Goal: Feedback & Contribution: Submit feedback/report problem

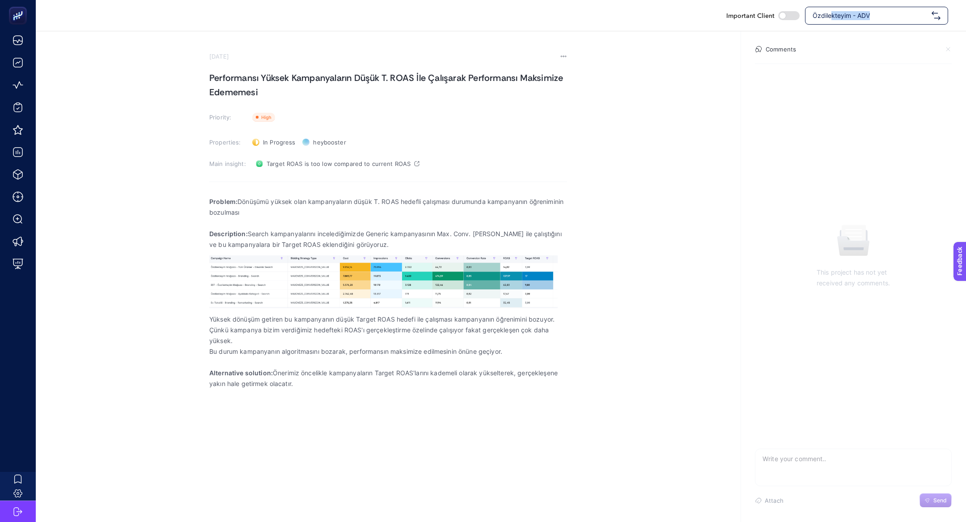
click at [833, 20] on div "Özdilekteyim - ADV" at bounding box center [876, 16] width 143 height 18
type input "pures"
click at [907, 70] on div "[DOMAIN_NAME]" at bounding box center [876, 73] width 142 height 18
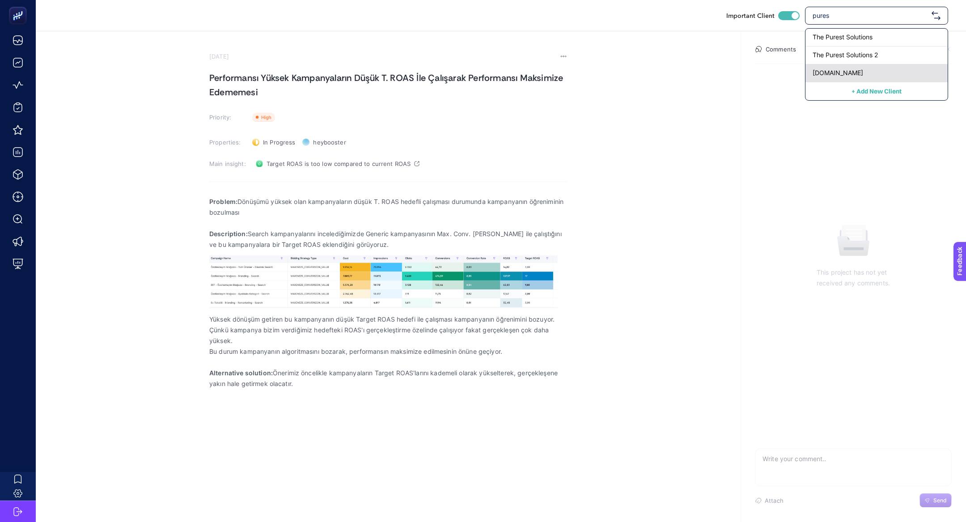
checkbox input "true"
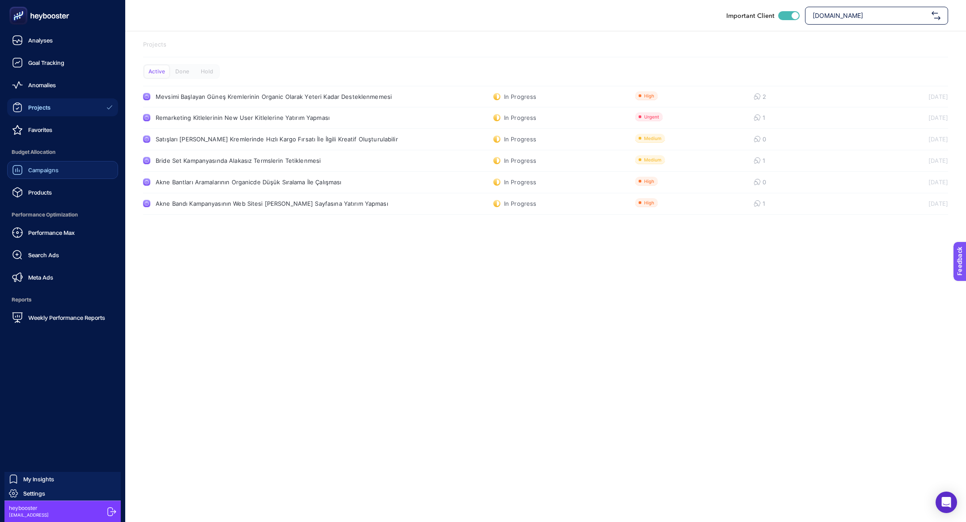
click at [68, 171] on link "Campaigns" at bounding box center [62, 170] width 111 height 18
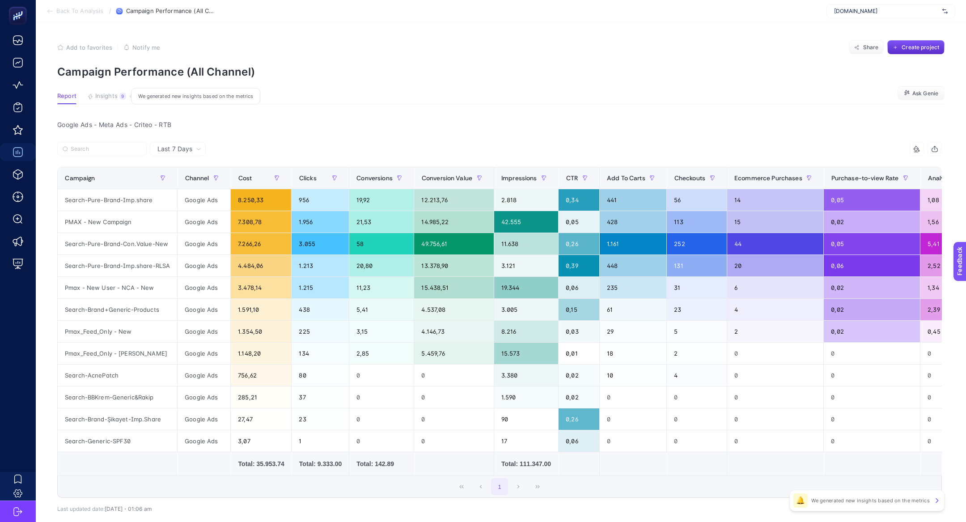
click at [107, 98] on span "Insights" at bounding box center [106, 96] width 22 height 7
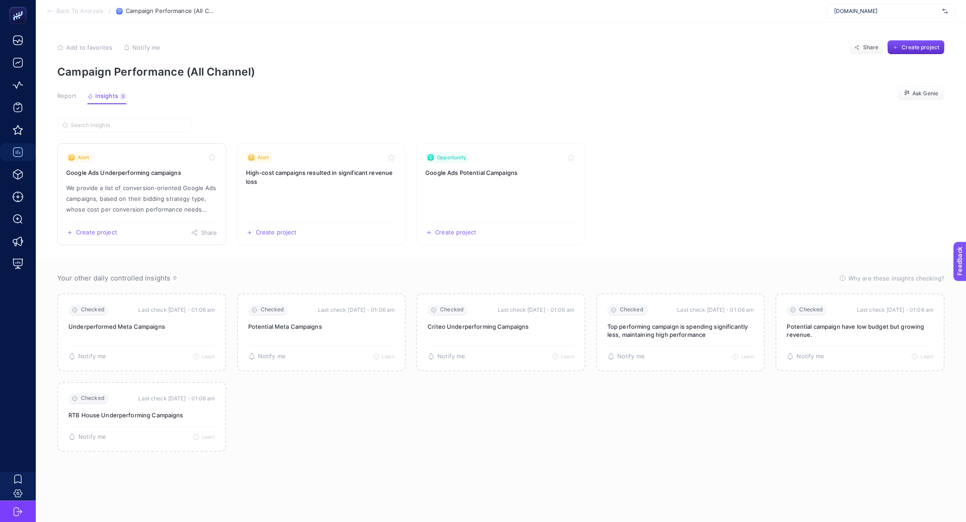
click at [158, 181] on link "Alert Google Ads Underperforming campaigns We provide a list of conversion-orie…" at bounding box center [141, 194] width 169 height 102
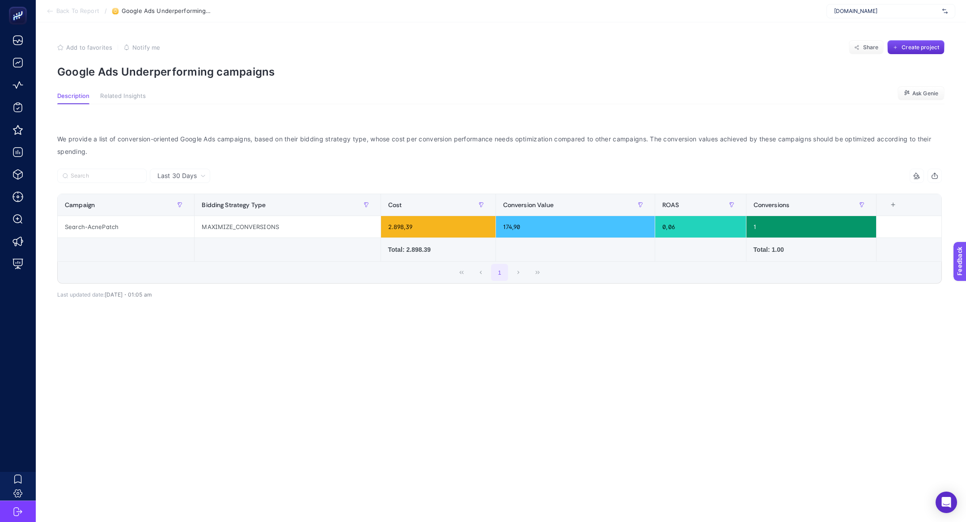
click at [79, 11] on span "Back To Report" at bounding box center [77, 11] width 43 height 7
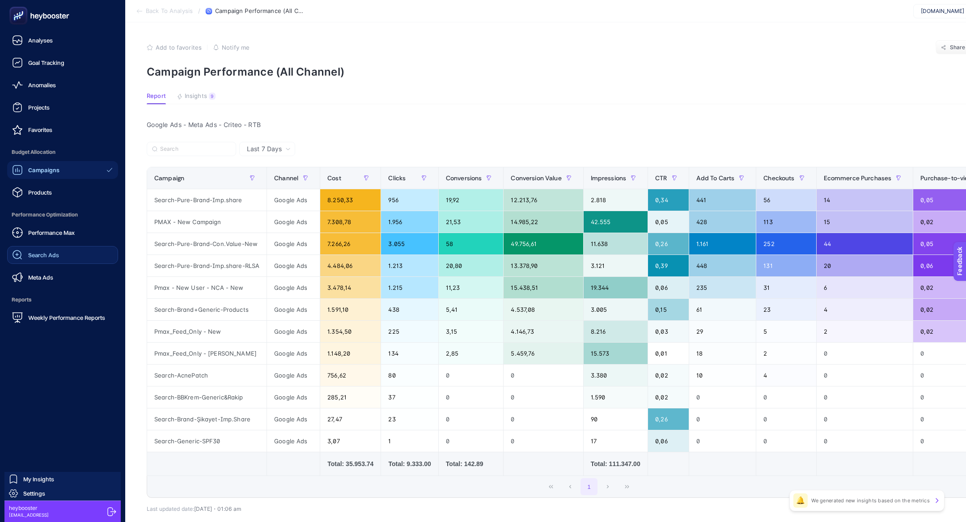
click at [57, 261] on link "Search Ads" at bounding box center [62, 255] width 111 height 18
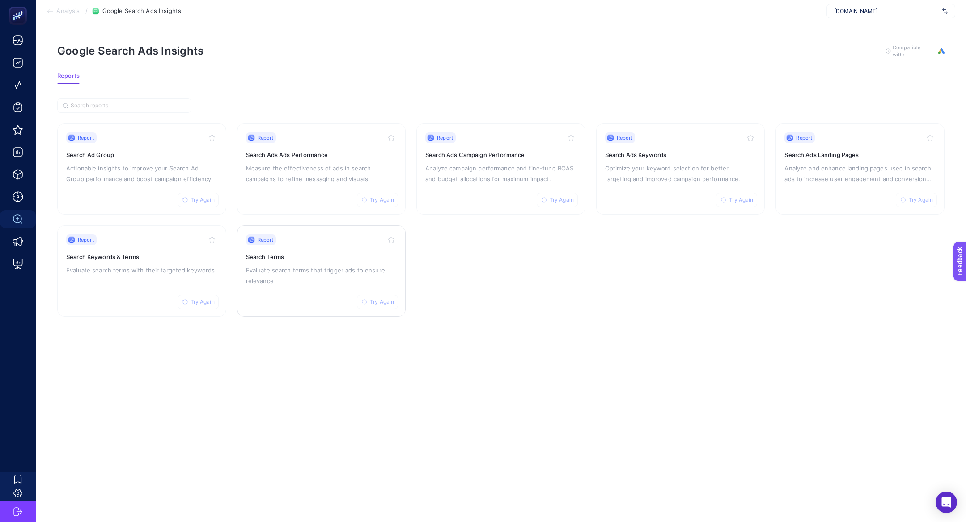
click at [272, 267] on p "Evaluate search terms that trigger ads to ensure relevance" at bounding box center [321, 275] width 151 height 21
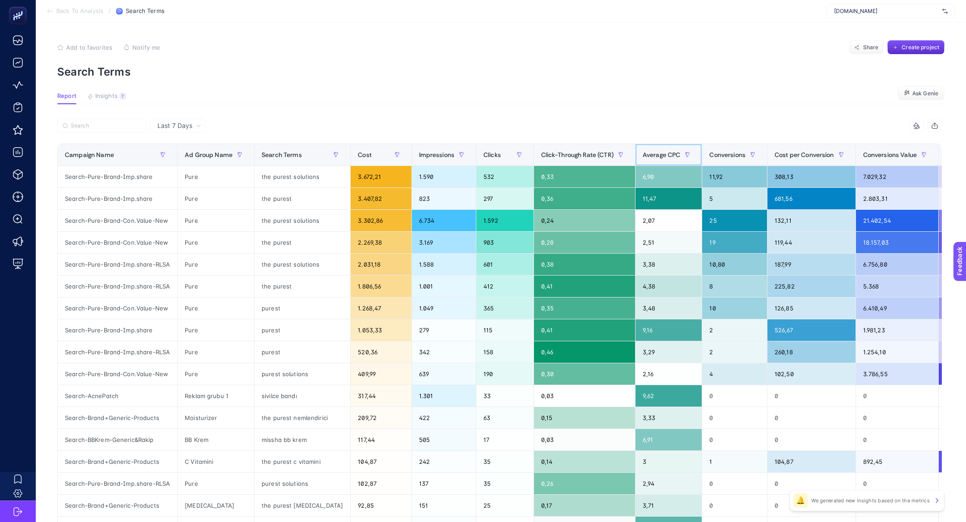
click at [643, 156] on span "Average CPC" at bounding box center [662, 154] width 38 height 7
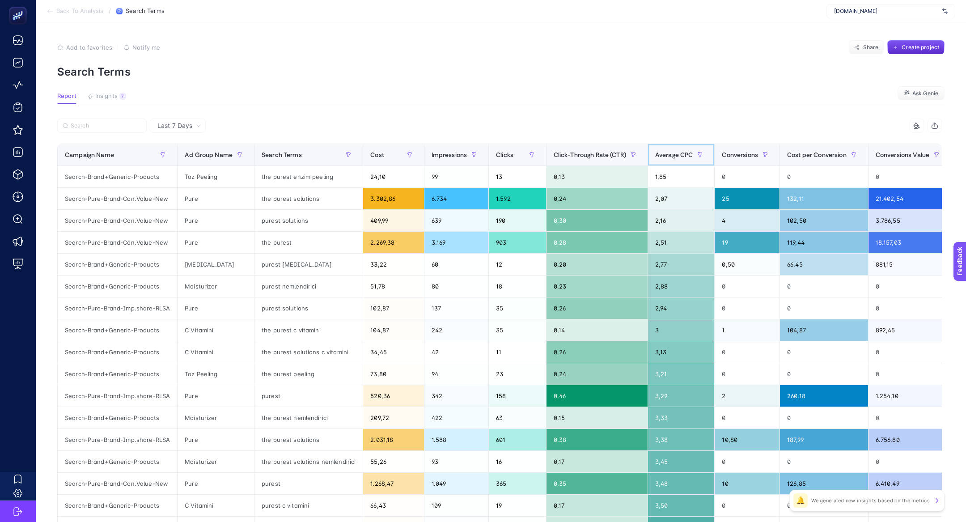
click at [675, 156] on span "Average CPC" at bounding box center [674, 154] width 38 height 7
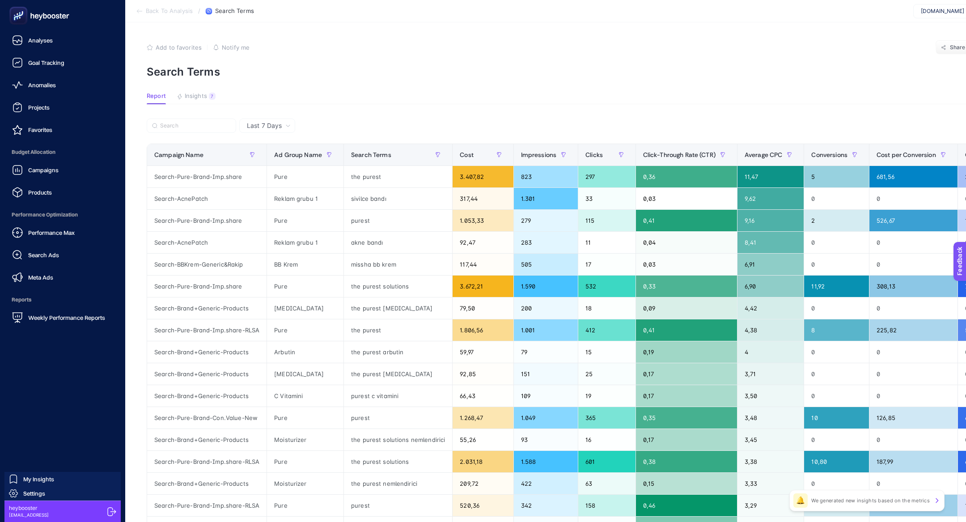
click at [59, 243] on div "Performance Max Search Ads Meta Ads" at bounding box center [62, 255] width 111 height 63
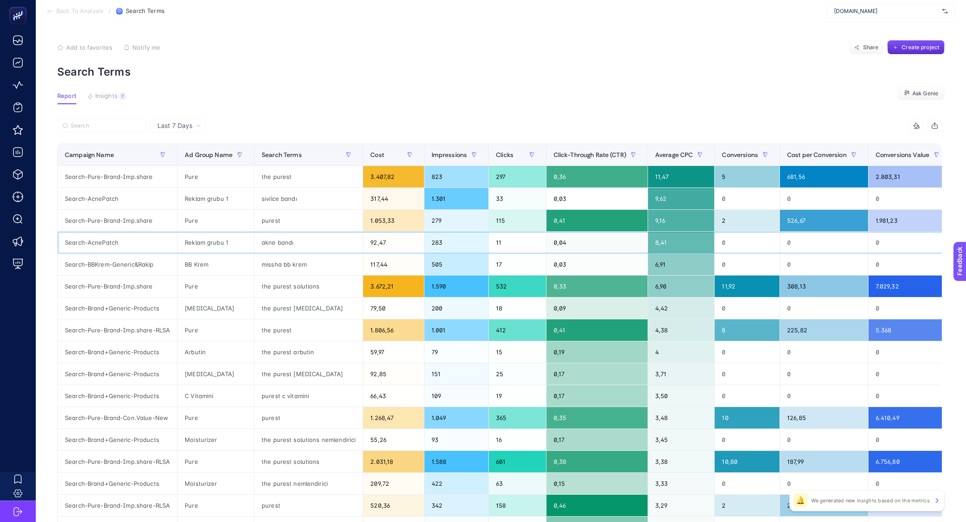
click at [118, 240] on div "Search-AcnePatch" at bounding box center [117, 242] width 119 height 21
click at [739, 156] on span "Conversions" at bounding box center [740, 154] width 36 height 7
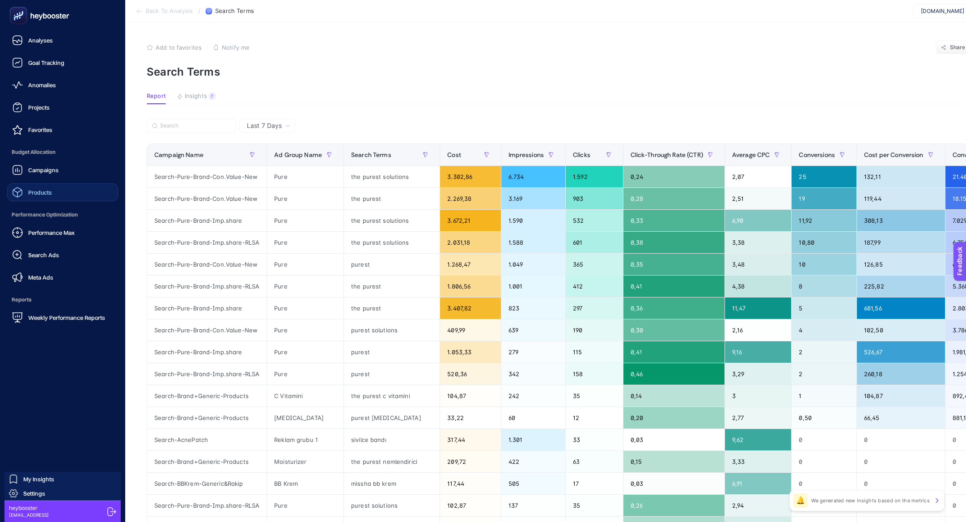
click at [54, 189] on link "Products" at bounding box center [62, 192] width 111 height 18
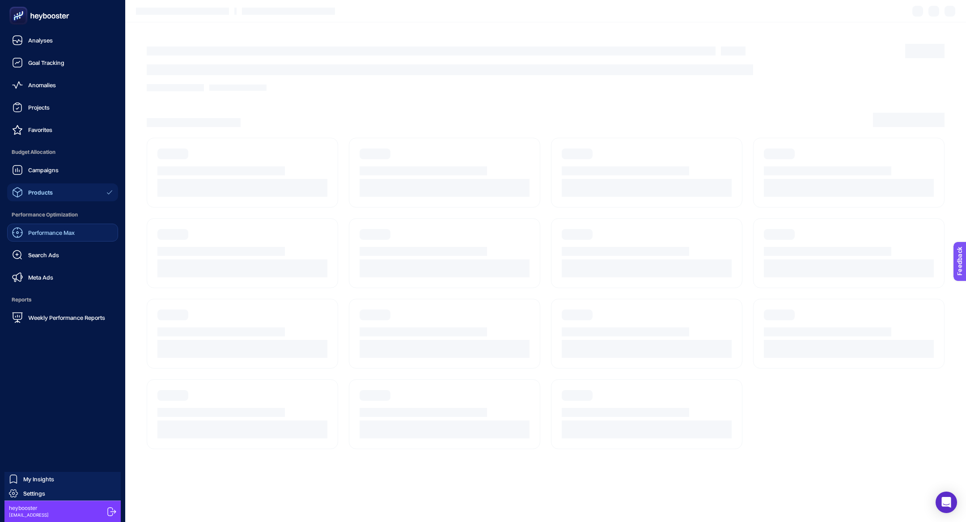
click at [56, 237] on div "Performance Max" at bounding box center [43, 232] width 63 height 11
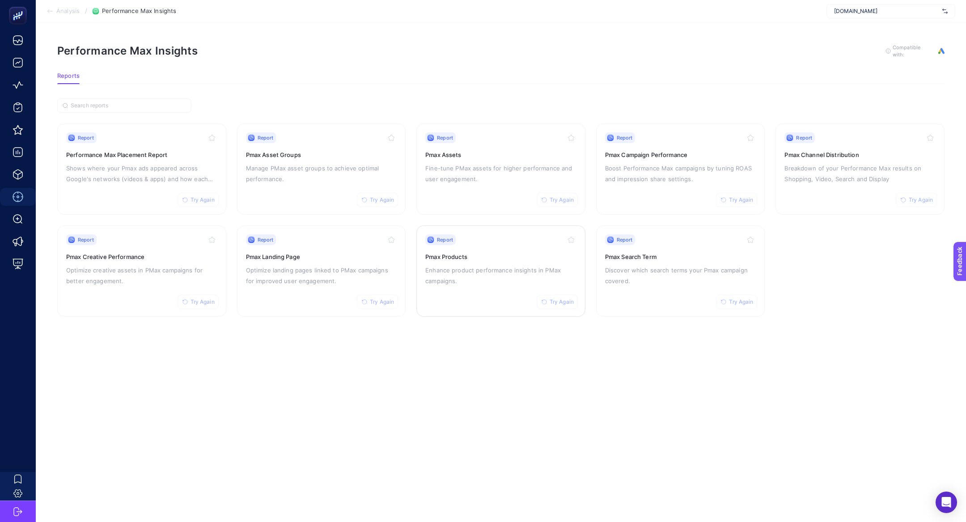
click at [485, 255] on h3 "Pmax Products" at bounding box center [500, 256] width 151 height 9
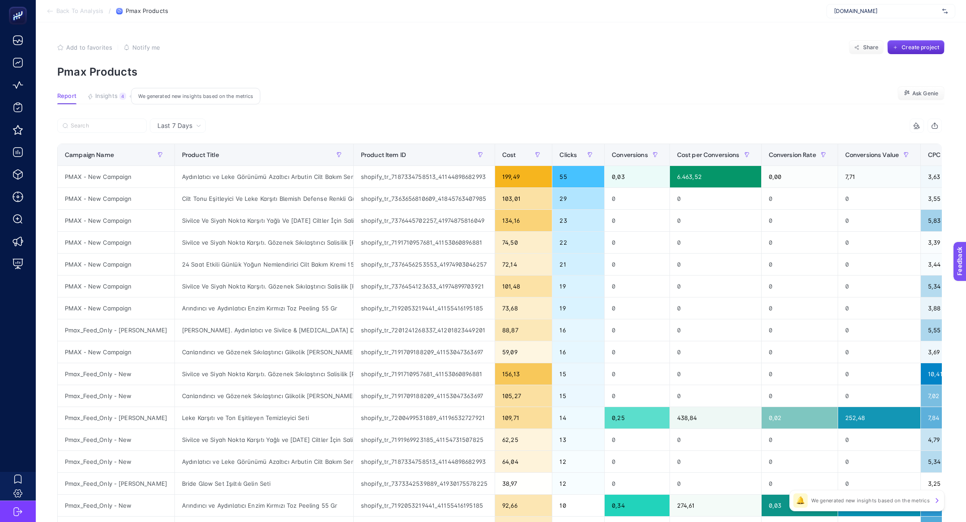
click at [107, 96] on span "Insights" at bounding box center [106, 96] width 22 height 7
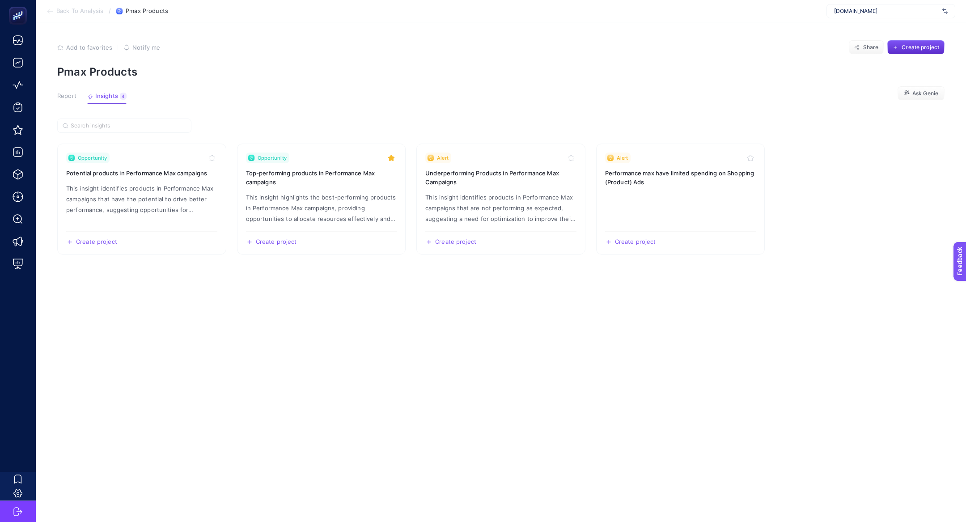
click at [76, 92] on article "Add to favorites false Notify me Share Create project Pmax Products Report Insi…" at bounding box center [501, 272] width 930 height 500
click at [74, 92] on article "Add to favorites false Notify me Share Create project Pmax Products Report Insi…" at bounding box center [501, 272] width 930 height 500
click at [71, 97] on span "Report" at bounding box center [66, 96] width 19 height 7
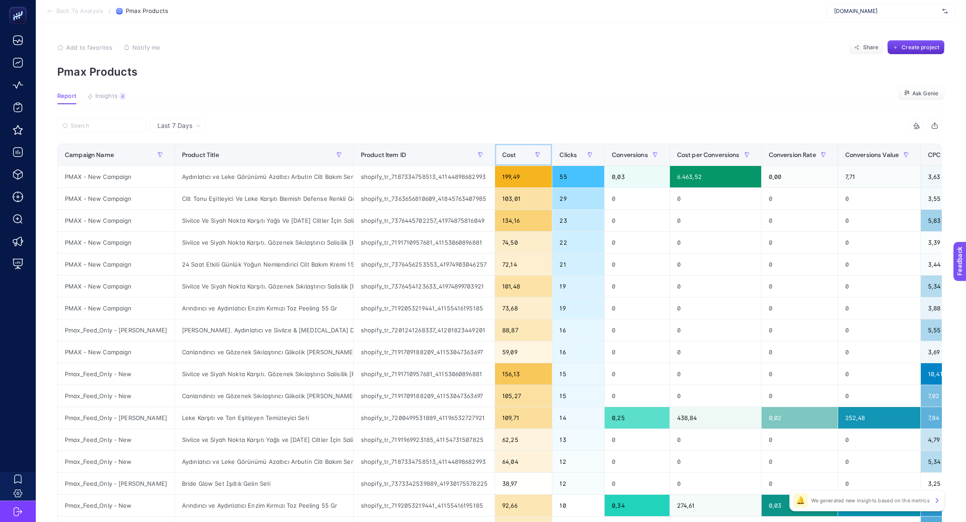
click at [502, 150] on div "Cost" at bounding box center [523, 155] width 42 height 14
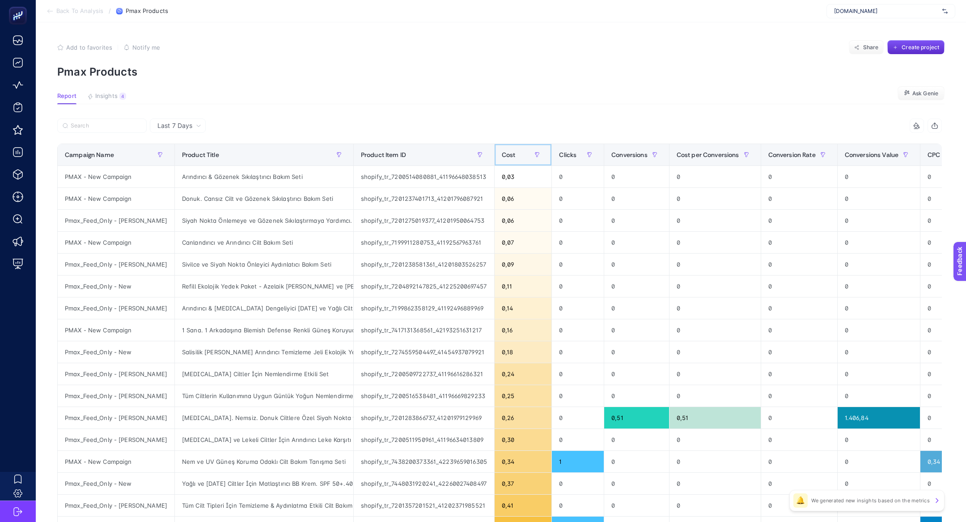
click at [502, 150] on div "Cost" at bounding box center [523, 155] width 42 height 14
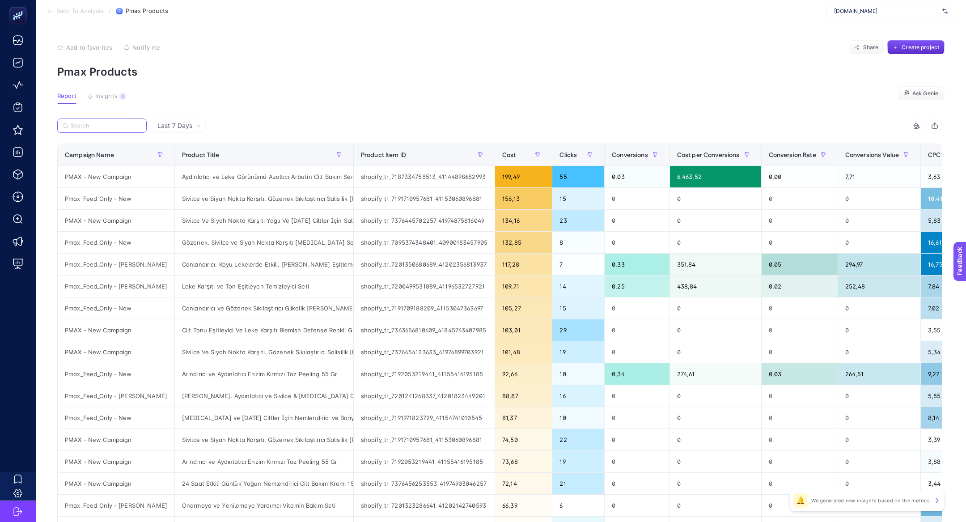
click at [93, 128] on input "Search" at bounding box center [106, 126] width 71 height 7
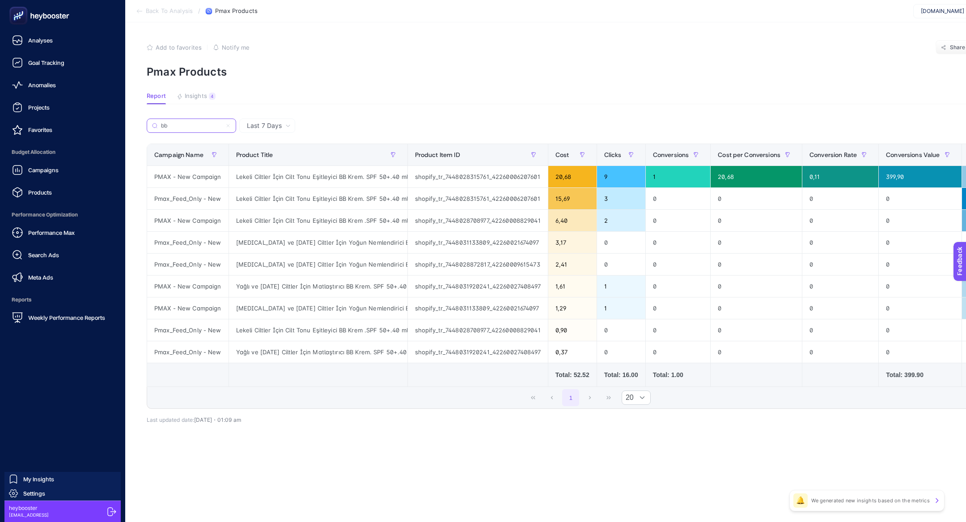
type input "bb"
click at [64, 201] on ul "Analyses Goal Tracking Anomalies Projects Favorites Budget Allocation Campaigns…" at bounding box center [62, 178] width 111 height 295
click at [64, 193] on link "Products" at bounding box center [62, 192] width 111 height 18
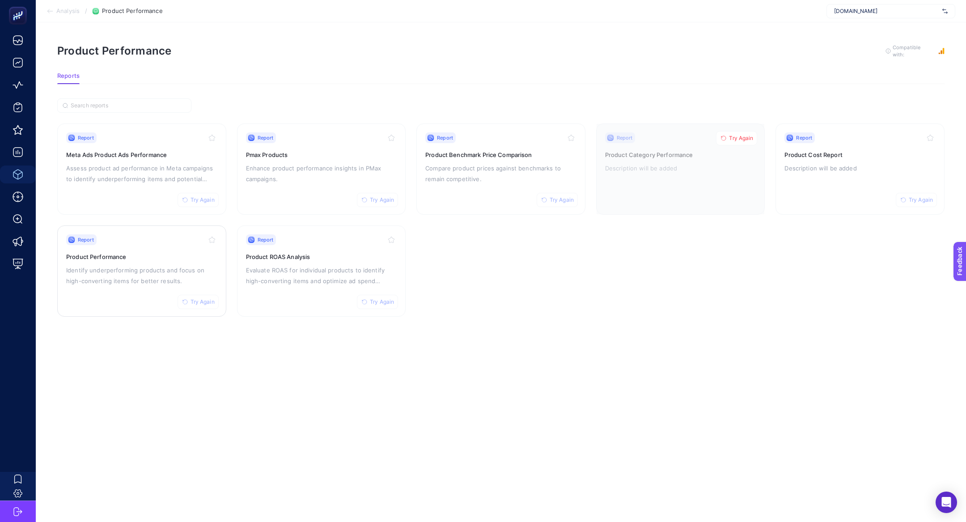
click at [144, 268] on p "Identify underperforming products and focus on high-converting items for better…" at bounding box center [141, 275] width 151 height 21
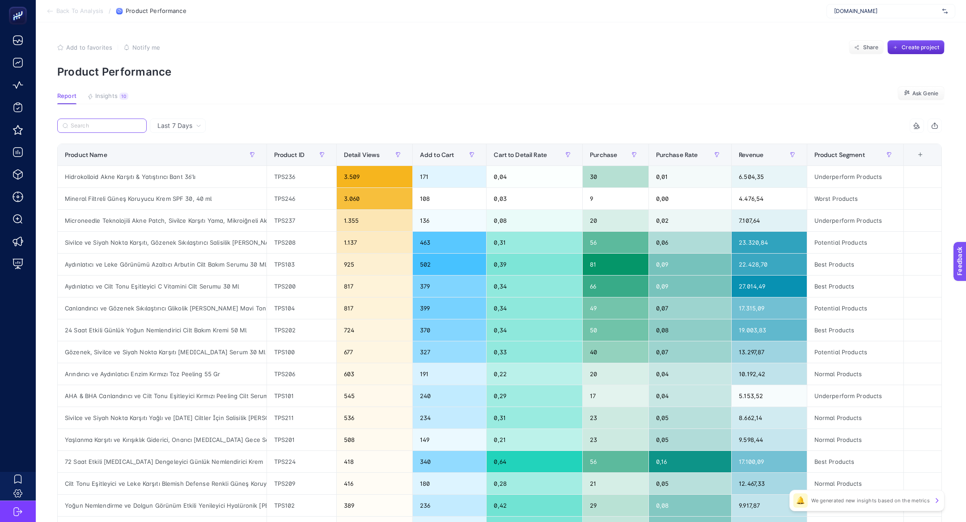
click at [85, 124] on input "Search" at bounding box center [106, 126] width 71 height 7
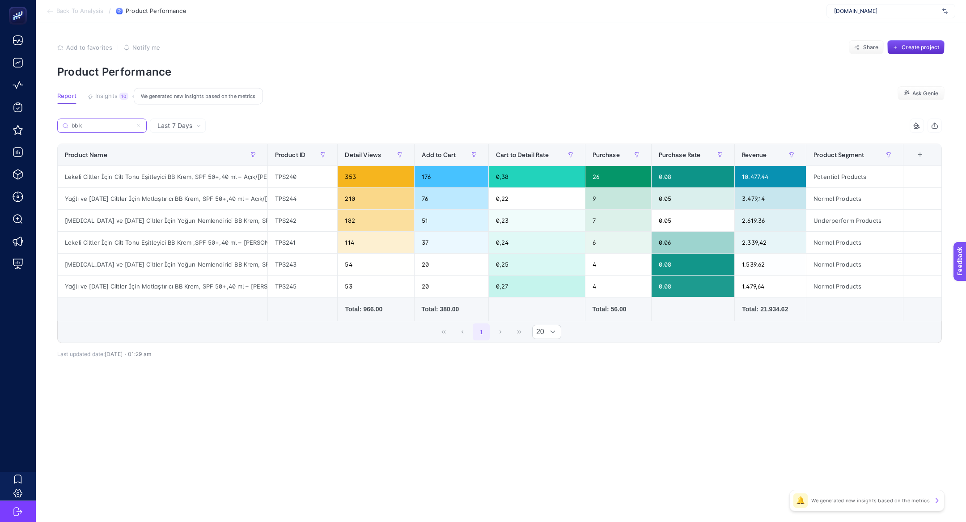
type input "bb k"
click at [108, 97] on span "Insights" at bounding box center [106, 96] width 22 height 7
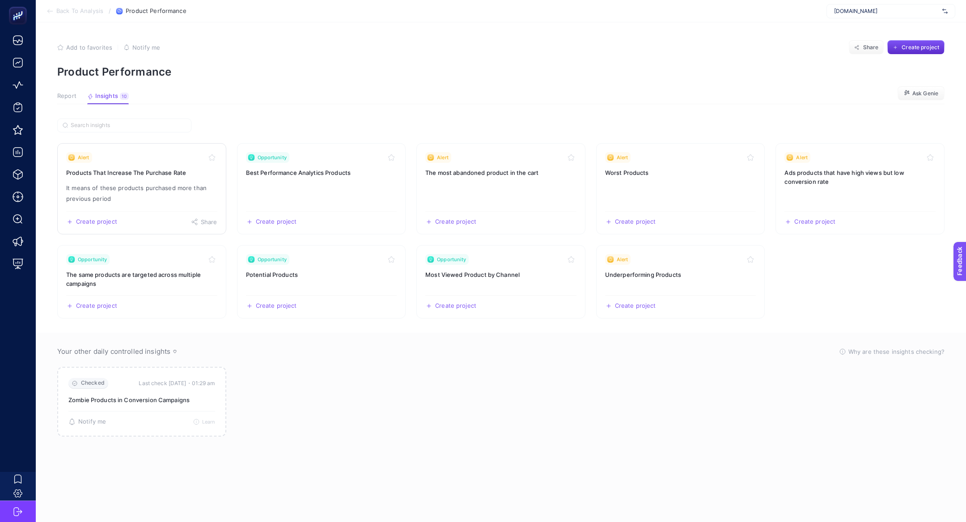
click at [133, 169] on h3 "Products That Increase The Purchase Rate" at bounding box center [141, 172] width 151 height 9
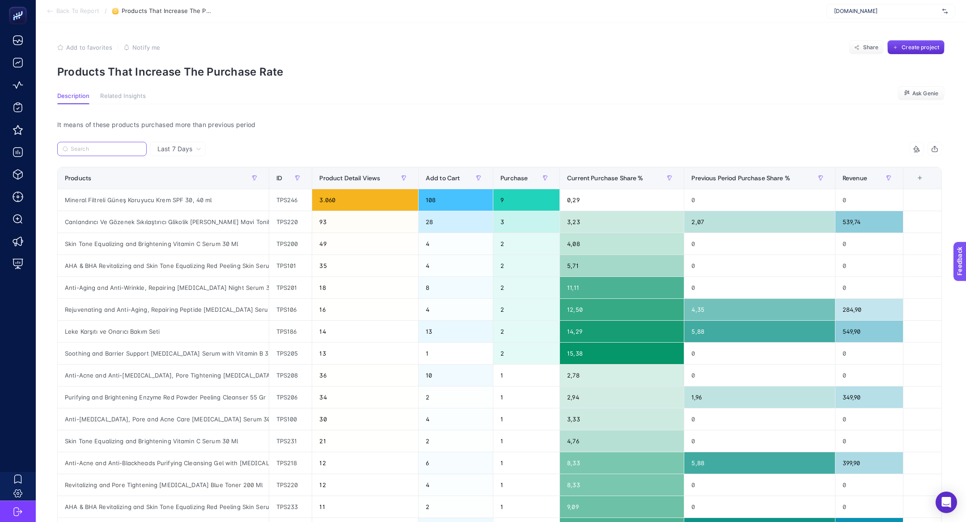
click at [97, 148] on input "Search" at bounding box center [106, 149] width 71 height 7
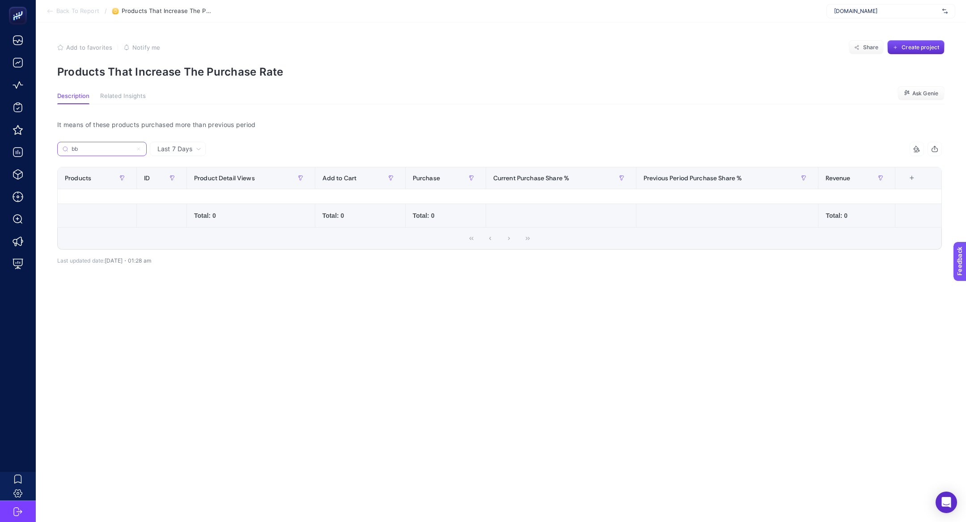
type input "b"
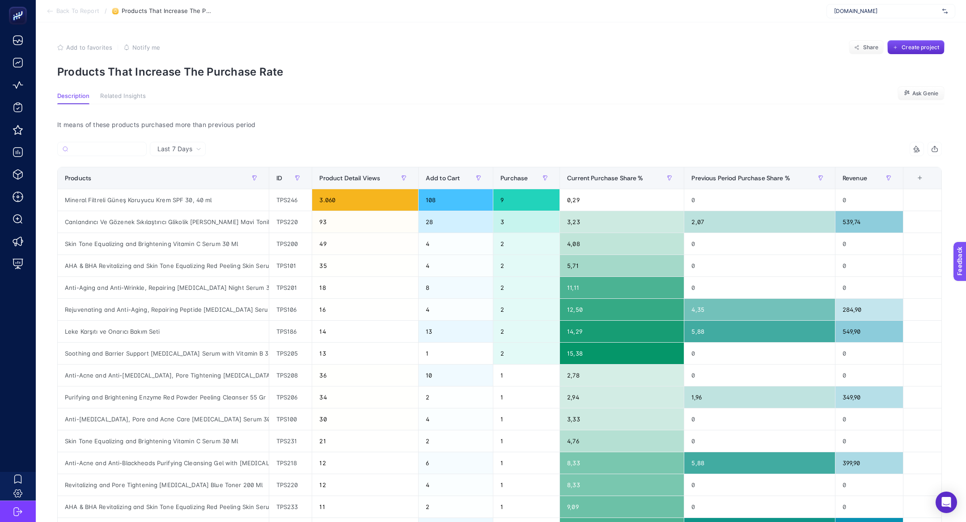
click at [868, 165] on div "6 items selected Products ID Product Detail Views Add to Cart Purchase Current …" at bounding box center [499, 364] width 885 height 444
click at [868, 171] on div "Revenue" at bounding box center [869, 178] width 53 height 14
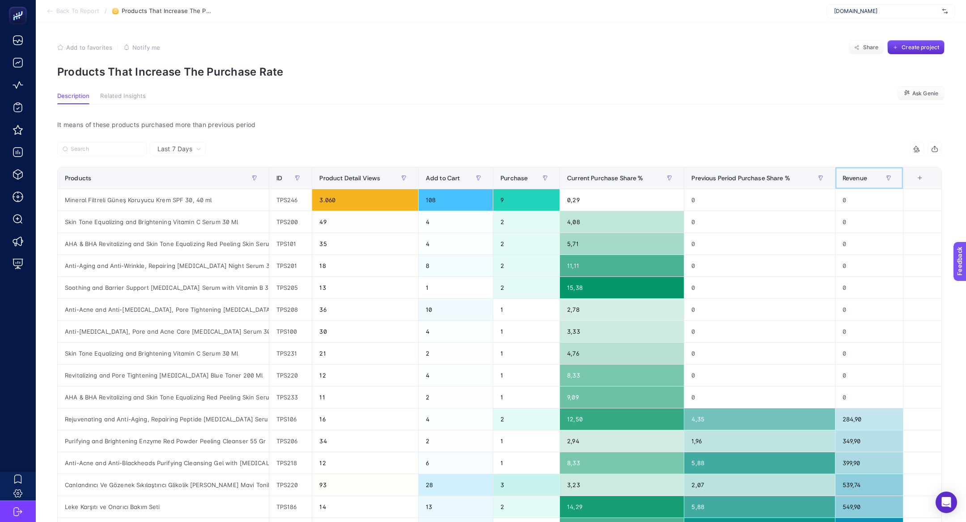
click at [868, 171] on div "Revenue" at bounding box center [869, 178] width 53 height 14
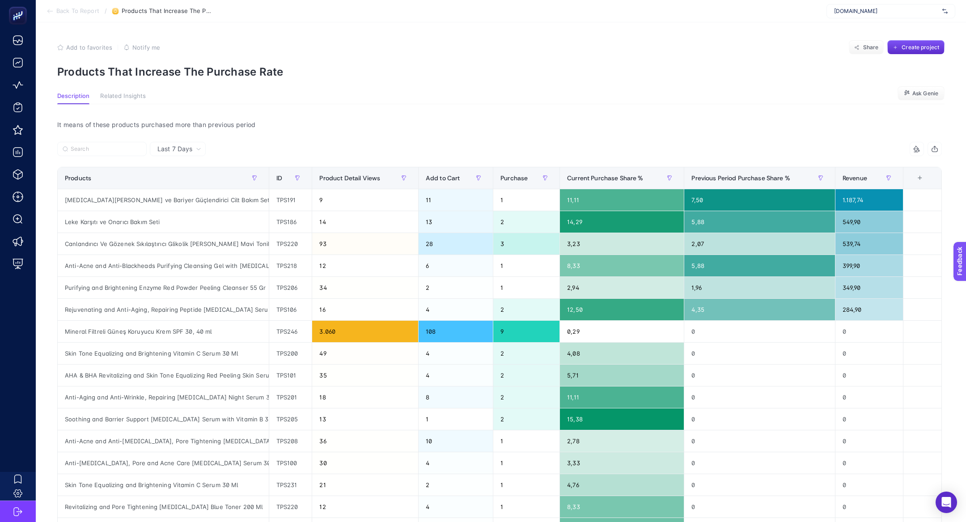
click at [51, 8] on icon at bounding box center [50, 11] width 7 height 7
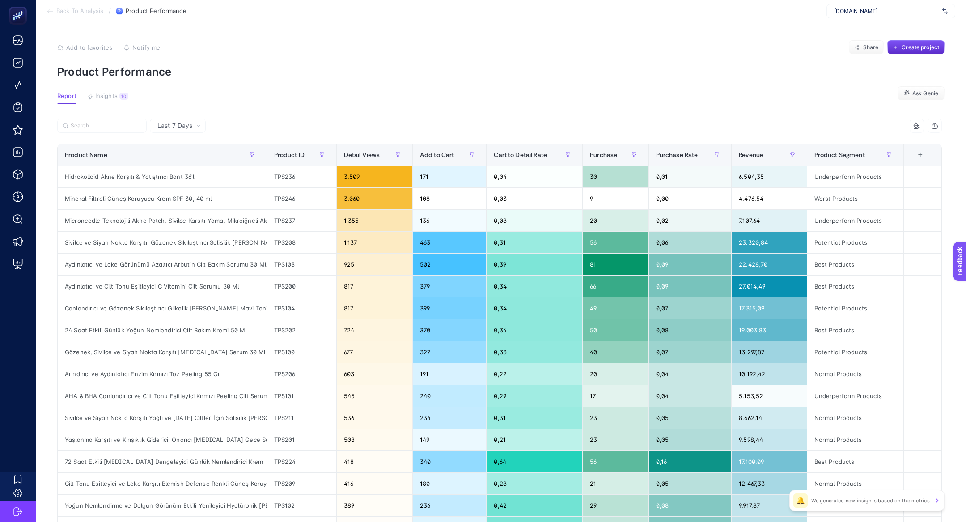
click at [354, 140] on div "6 items selected Product Name Product ID Detail Views Add to Cart Cart to Detai…" at bounding box center [499, 384] width 885 height 531
click at [357, 148] on div "Detail Views" at bounding box center [374, 155] width 61 height 14
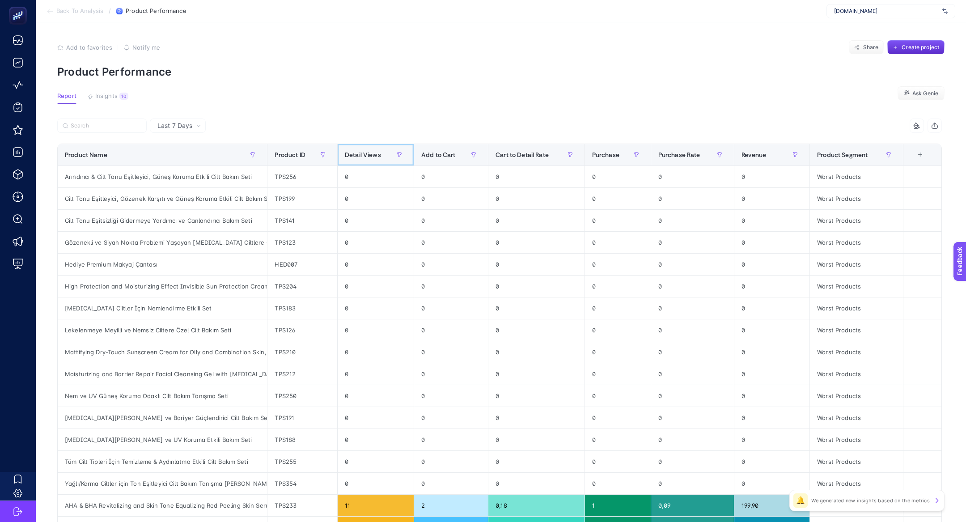
click at [357, 148] on div "Detail Views" at bounding box center [376, 155] width 62 height 14
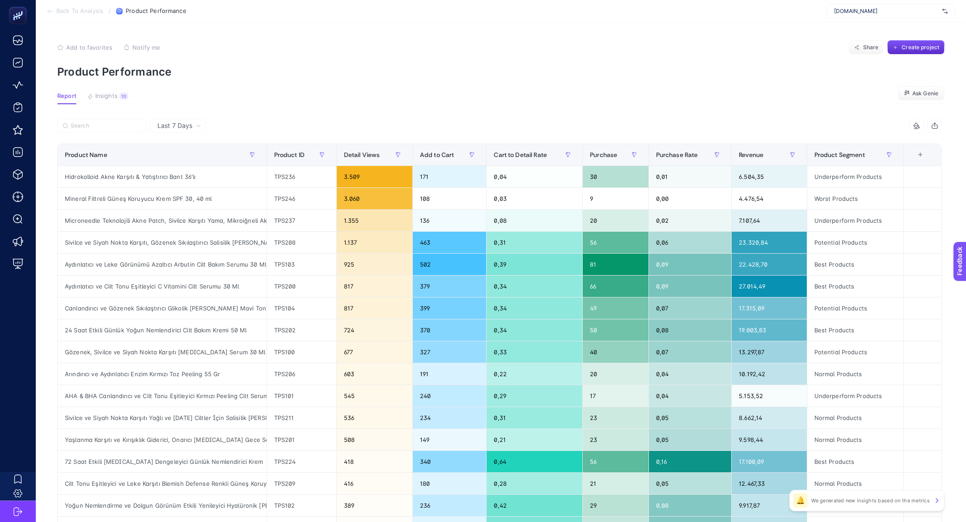
click at [842, 9] on span "www.thepurestsolutions.com" at bounding box center [886, 11] width 105 height 7
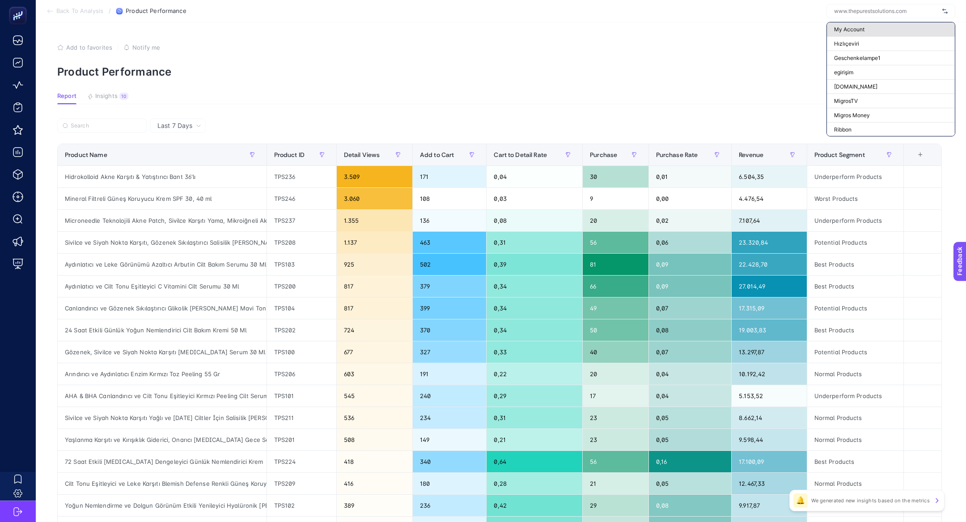
click at [843, 30] on span "My Account" at bounding box center [849, 29] width 30 height 7
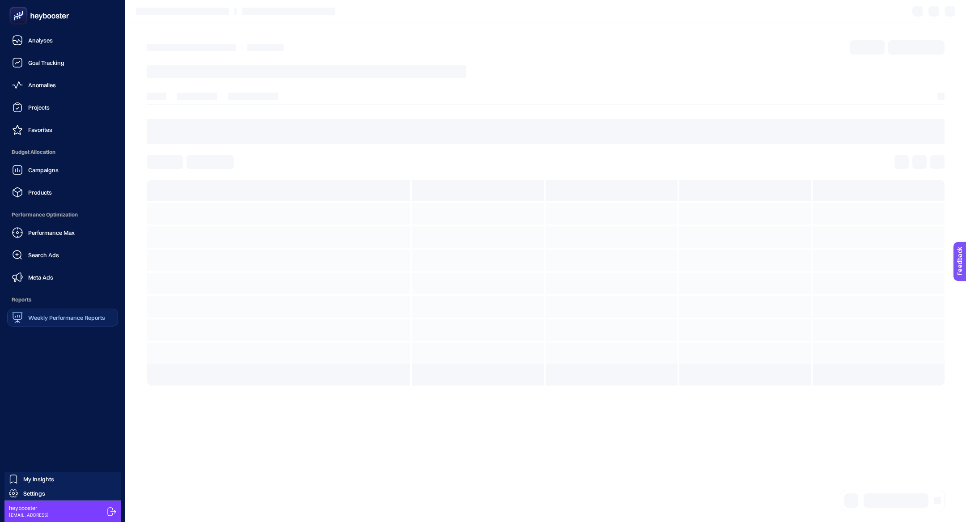
click at [62, 320] on span "Weekly Performance Reports" at bounding box center [66, 317] width 77 height 7
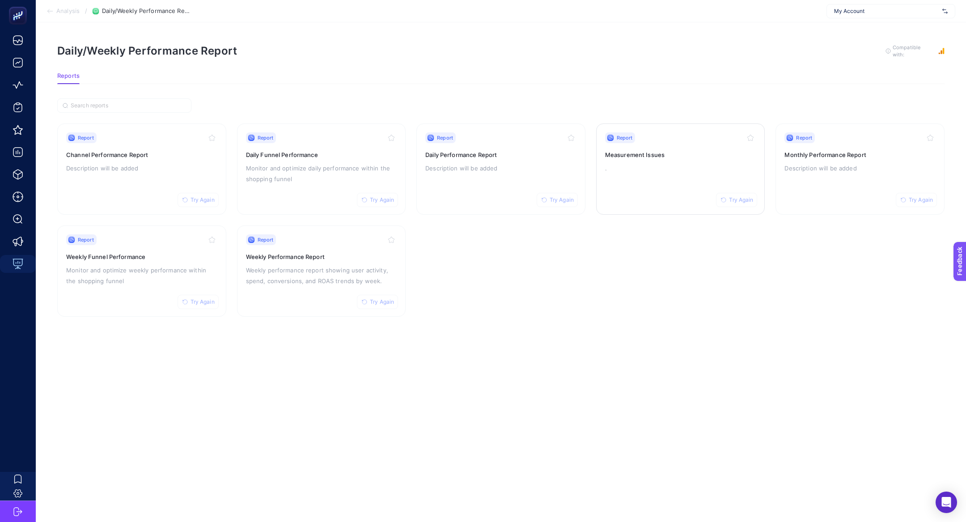
click at [724, 151] on h3 "Measurement Issues" at bounding box center [680, 154] width 151 height 9
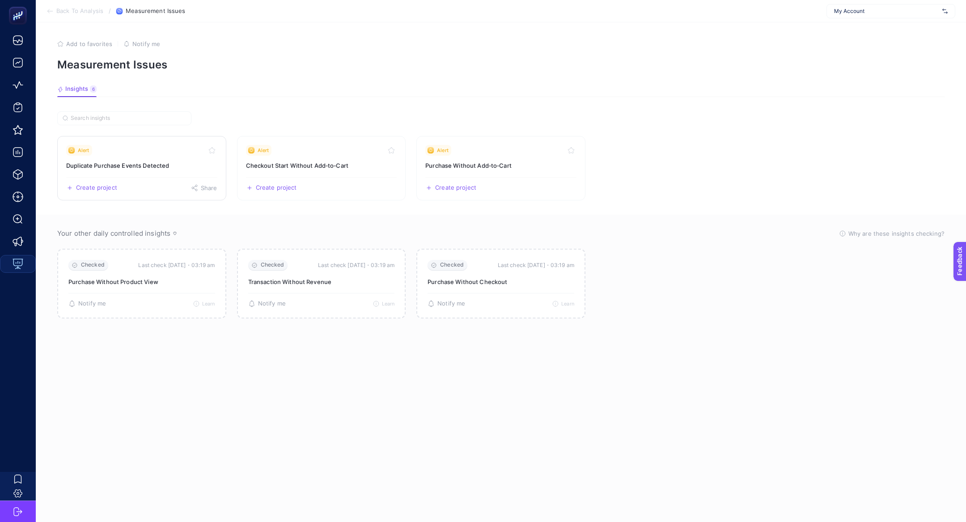
click at [154, 159] on link "Alert Duplicate Purchase Events Detected Create project Share" at bounding box center [141, 168] width 169 height 64
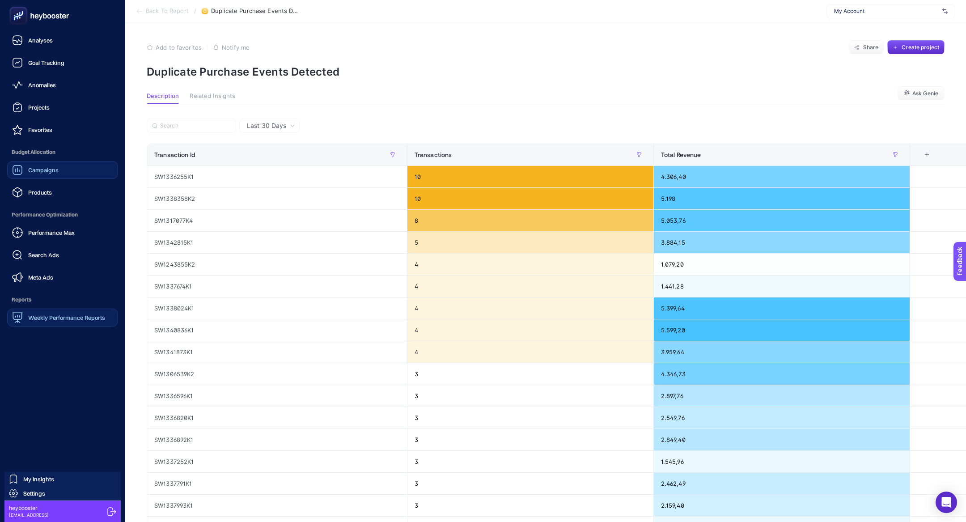
click at [55, 177] on link "Campaigns" at bounding box center [62, 170] width 111 height 18
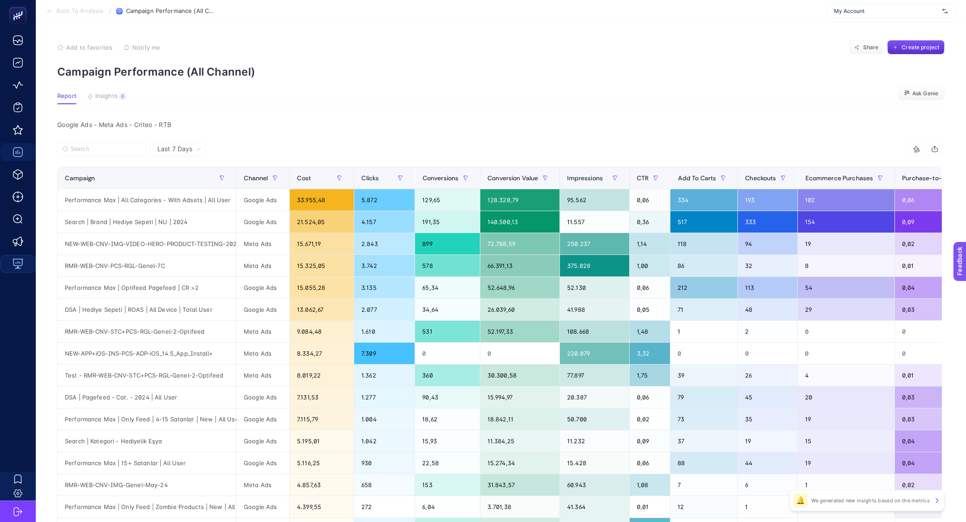
click at [108, 89] on article "Add to favorites false Notify me Share Create project Campaign Performance (All…" at bounding box center [501, 383] width 930 height 722
click at [118, 102] on button "Insights 8 We generated new insights based on the metrics" at bounding box center [106, 99] width 39 height 12
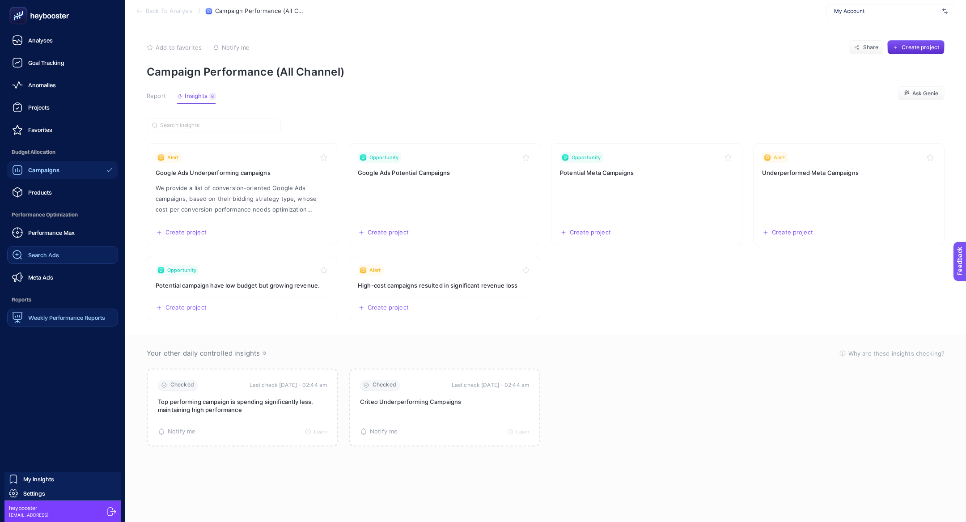
click at [30, 253] on span "Search Ads" at bounding box center [43, 254] width 31 height 7
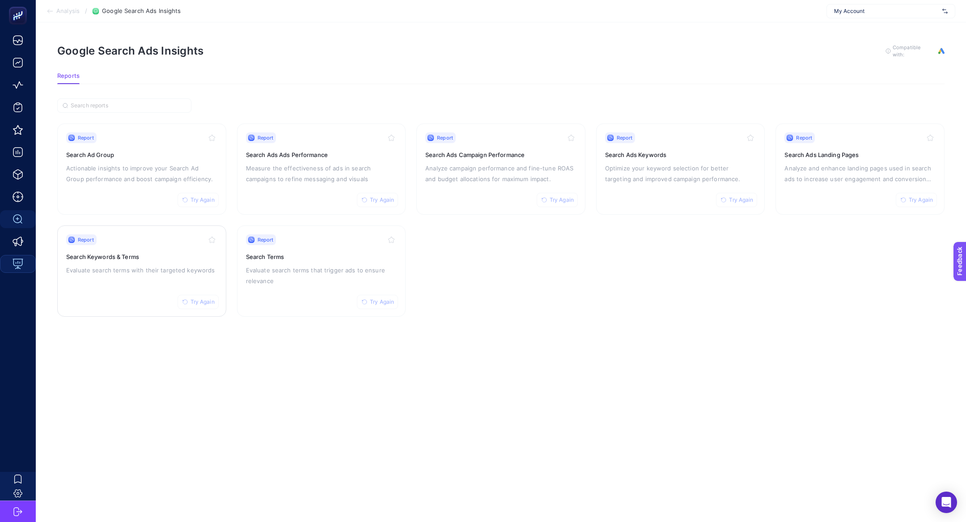
click at [130, 280] on div "Report Try Again Search Keywords & Terms Evaluate search terms with their targe…" at bounding box center [141, 270] width 151 height 73
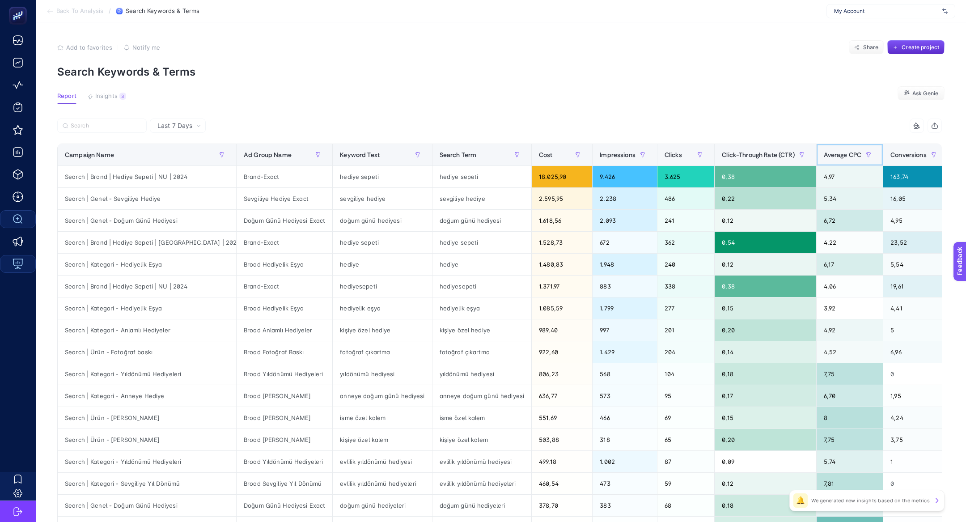
click at [824, 155] on span "Average CPC" at bounding box center [843, 154] width 38 height 7
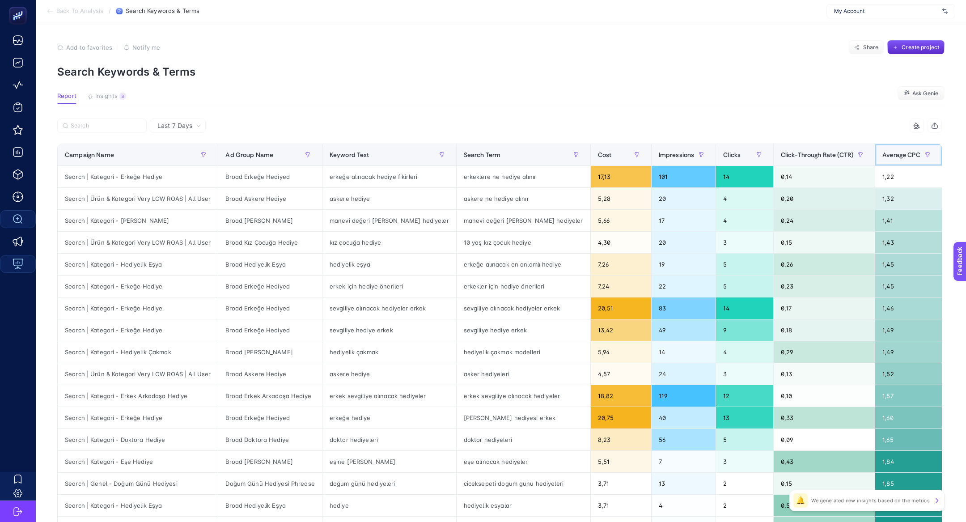
click at [882, 148] on div "Average CPC" at bounding box center [908, 155] width 52 height 14
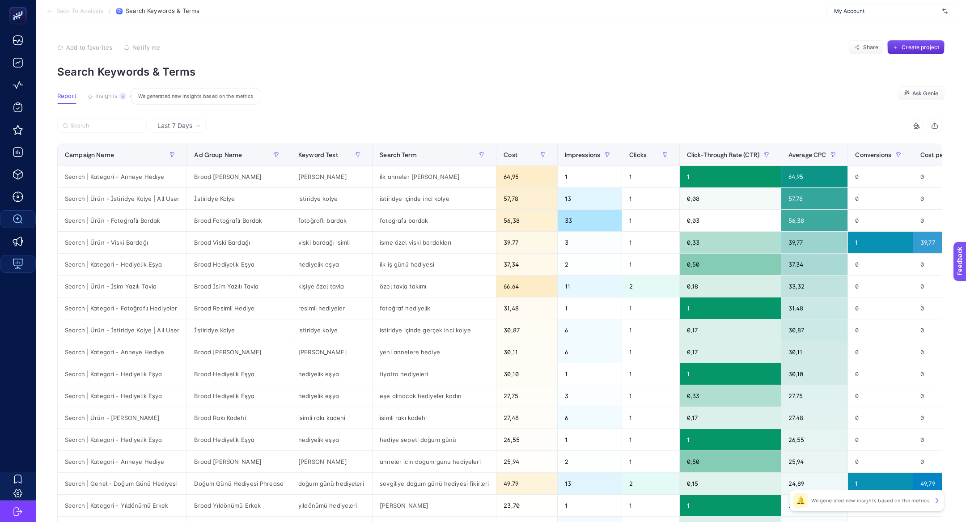
click at [104, 96] on span "Insights" at bounding box center [106, 96] width 22 height 7
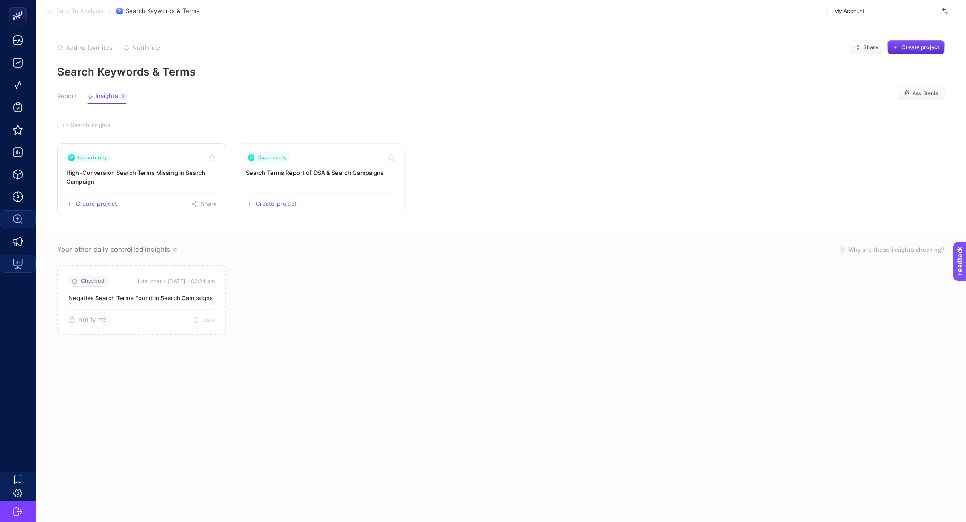
click at [128, 187] on link "Opportunity High-Conversion Search Terms Missing in Search Campaign Create proj…" at bounding box center [141, 179] width 169 height 73
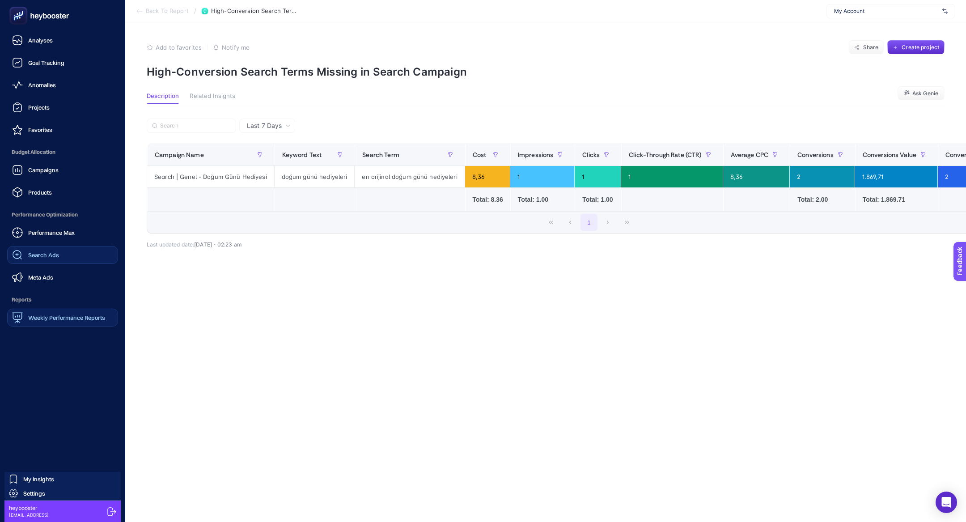
click at [58, 180] on div "Campaigns Products" at bounding box center [62, 181] width 111 height 40
click at [58, 189] on link "Products" at bounding box center [62, 192] width 111 height 18
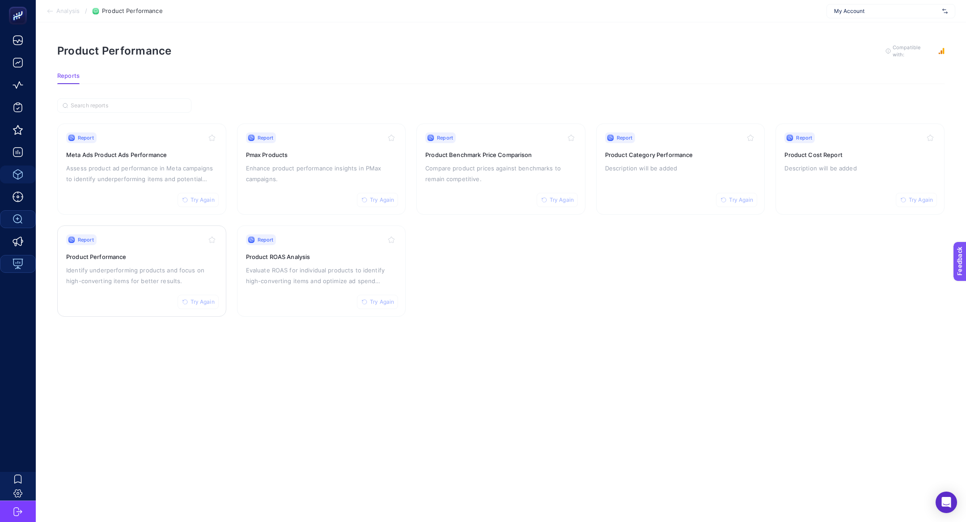
click at [162, 256] on h3 "Product Performance" at bounding box center [141, 256] width 151 height 9
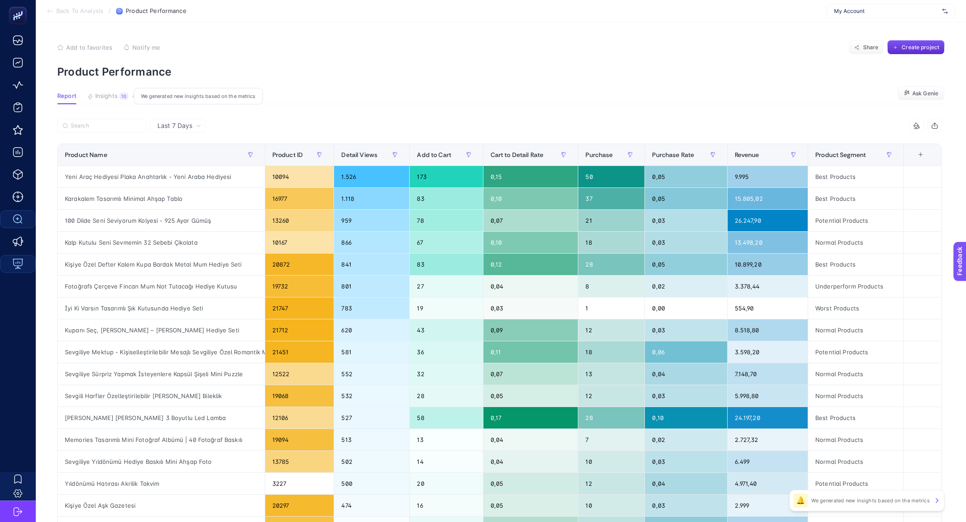
click at [104, 97] on span "Insights" at bounding box center [106, 96] width 22 height 7
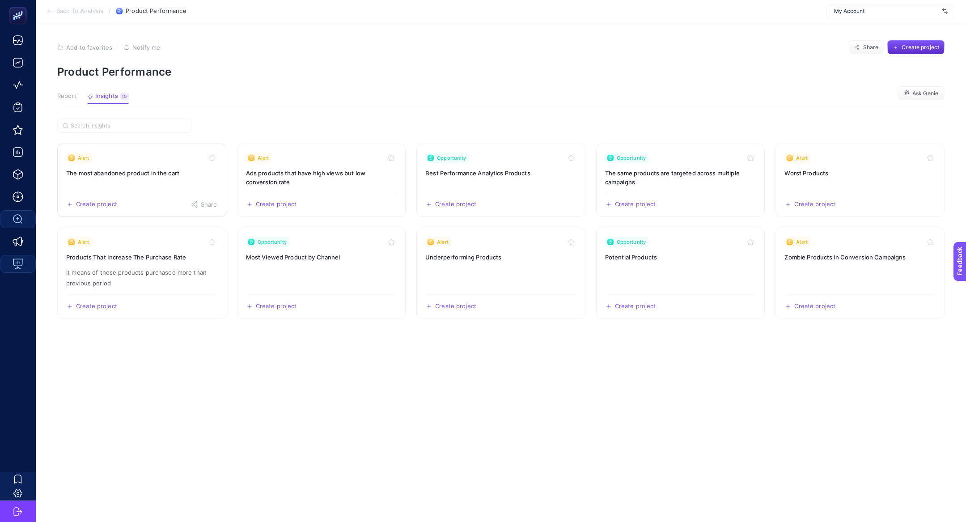
click at [131, 184] on link "Alert The most abandoned product in the cart Create project Share" at bounding box center [141, 180] width 169 height 73
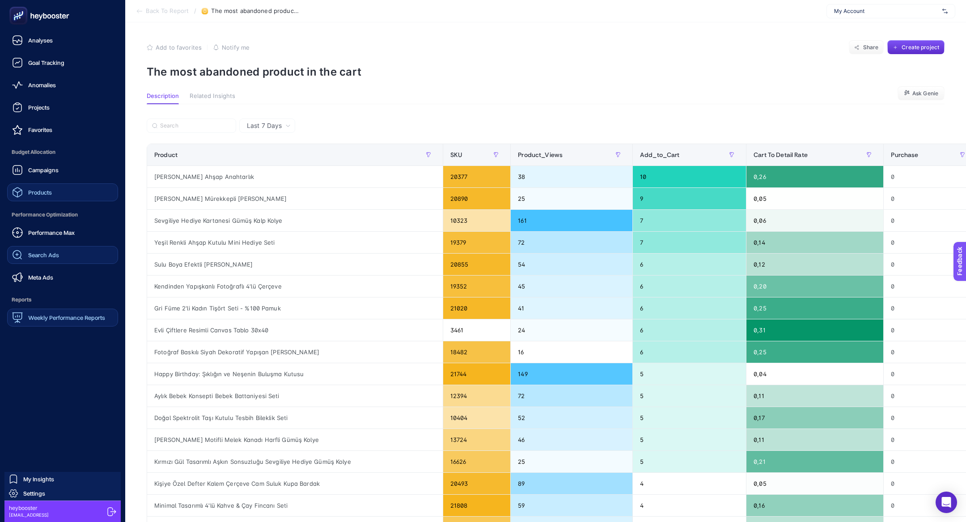
click at [55, 192] on link "Products" at bounding box center [62, 192] width 111 height 18
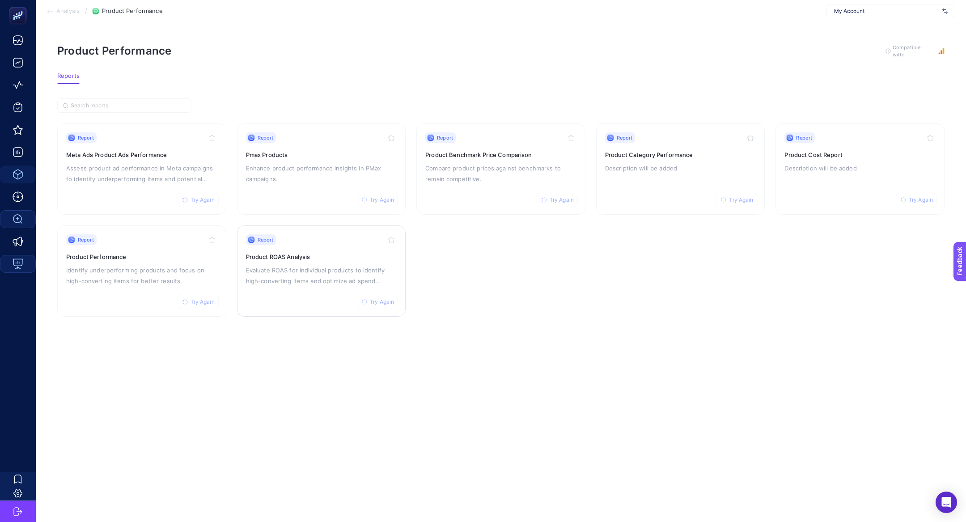
click at [323, 266] on p "Evaluate ROAS for individual products to identify high-converting items and opt…" at bounding box center [321, 275] width 151 height 21
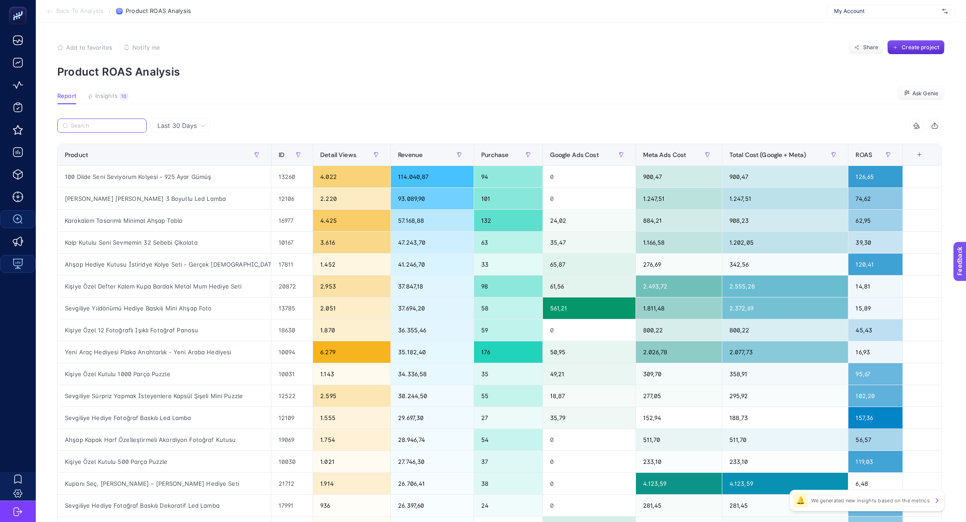
click at [106, 128] on input "Search" at bounding box center [106, 126] width 71 height 7
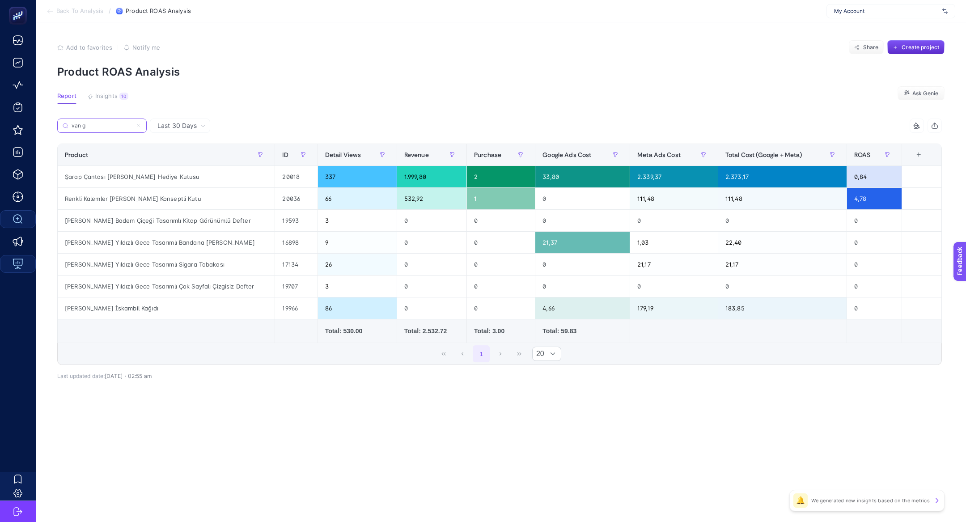
type input "van g"
click at [864, 11] on span "My Account" at bounding box center [886, 11] width 105 height 7
type input "pures"
click at [877, 56] on span "www.thepurestsolutions.com" at bounding box center [855, 58] width 43 height 7
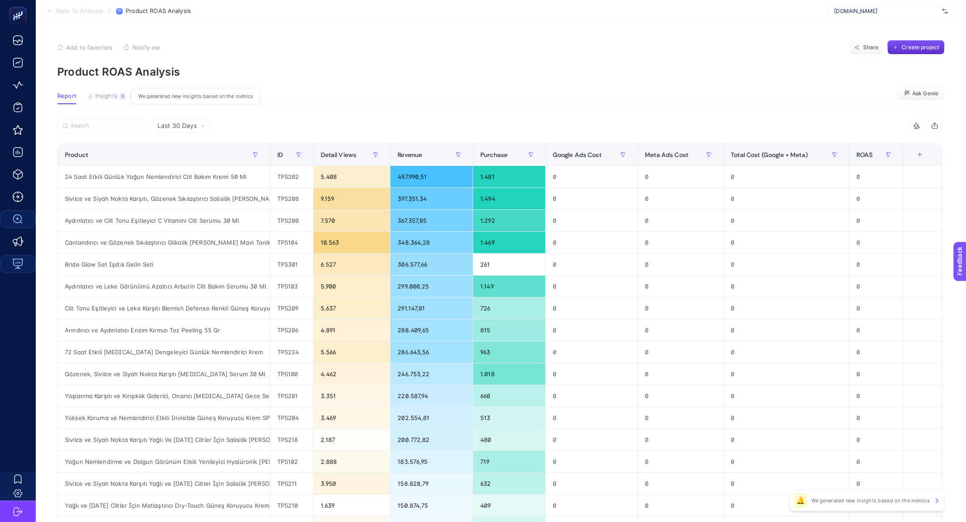
click at [112, 93] on span "Insights" at bounding box center [106, 96] width 22 height 7
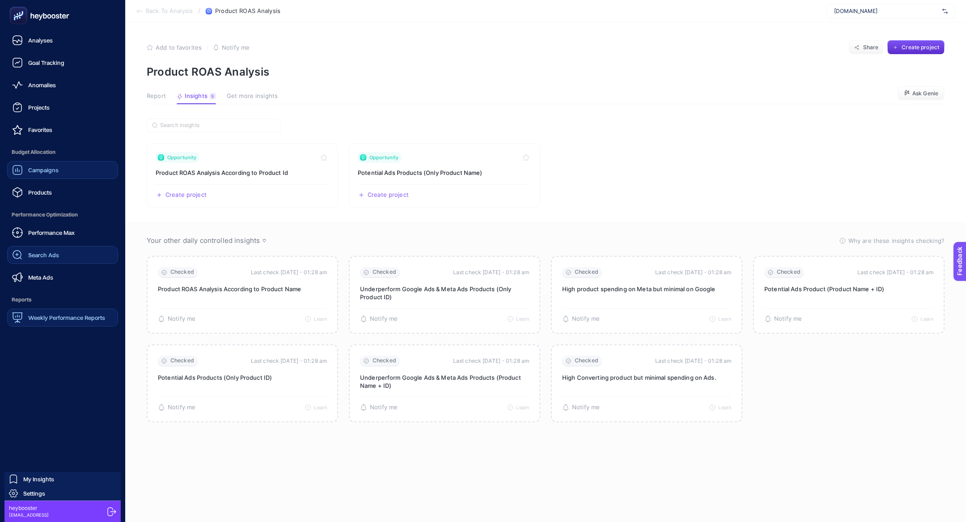
click at [54, 175] on div "Campaigns" at bounding box center [35, 170] width 47 height 11
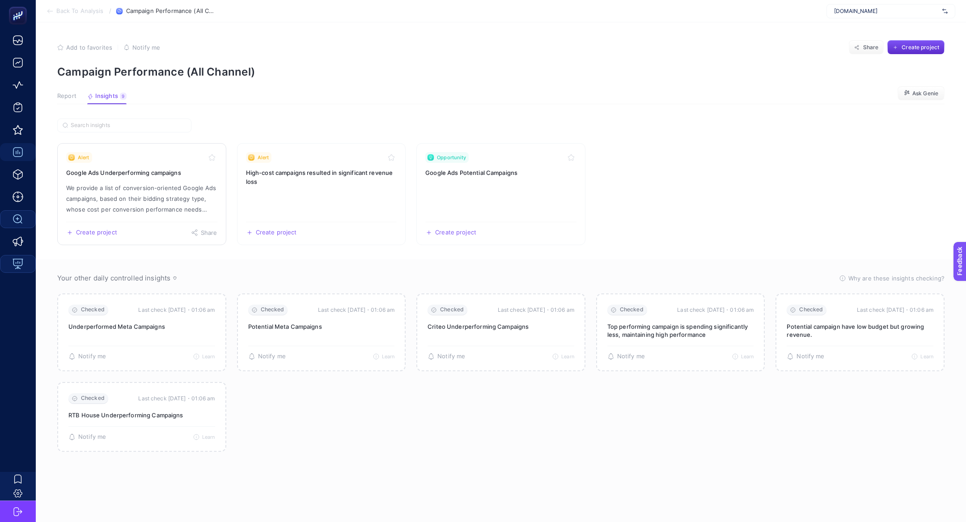
click at [138, 173] on h3 "Google Ads Underperforming campaigns" at bounding box center [141, 172] width 151 height 9
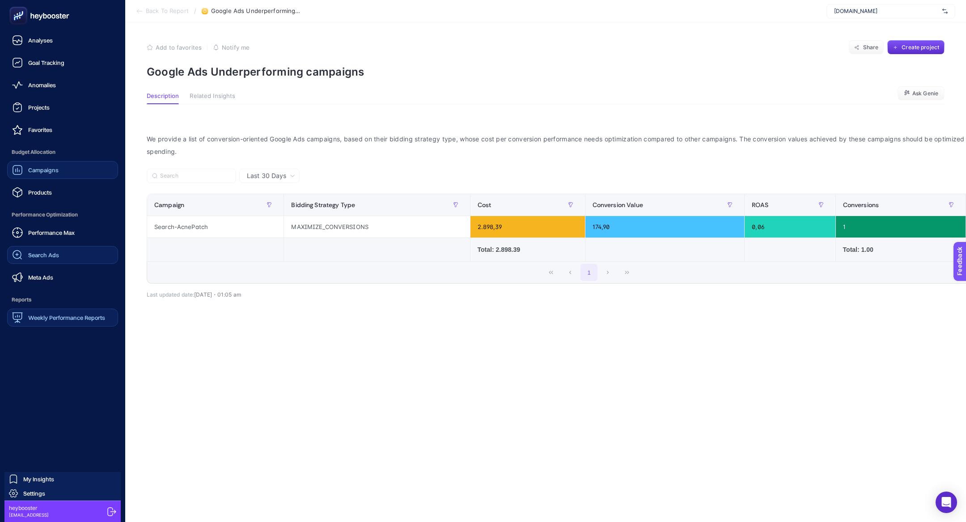
click at [67, 172] on link "Campaigns" at bounding box center [62, 170] width 111 height 18
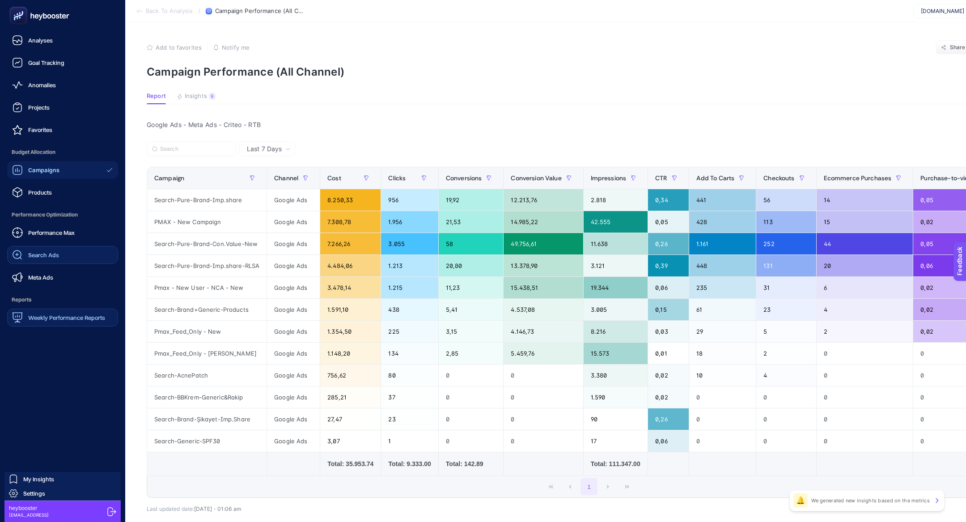
click at [56, 261] on link "Search Ads" at bounding box center [62, 255] width 111 height 18
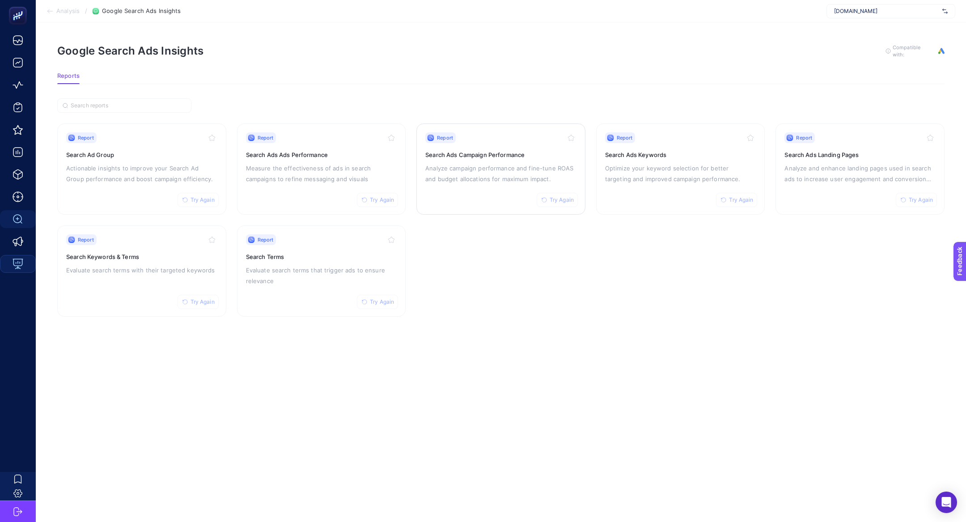
click at [487, 178] on p "Analyze campaign performance and fine-tune ROAS and budget allocations for maxi…" at bounding box center [500, 173] width 151 height 21
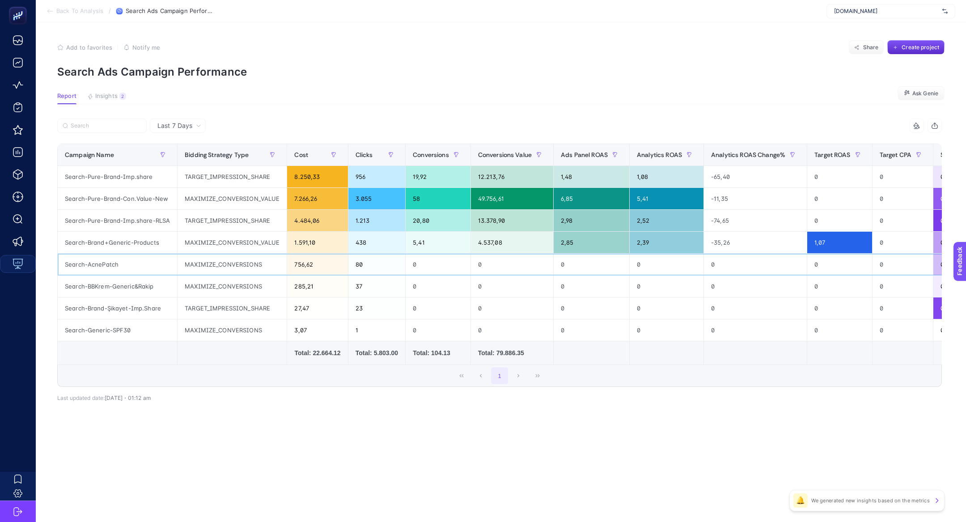
click at [599, 254] on div "0" at bounding box center [592, 264] width 76 height 21
click at [115, 101] on button "Insights 2 We generated new insights based on the metrics" at bounding box center [106, 99] width 39 height 12
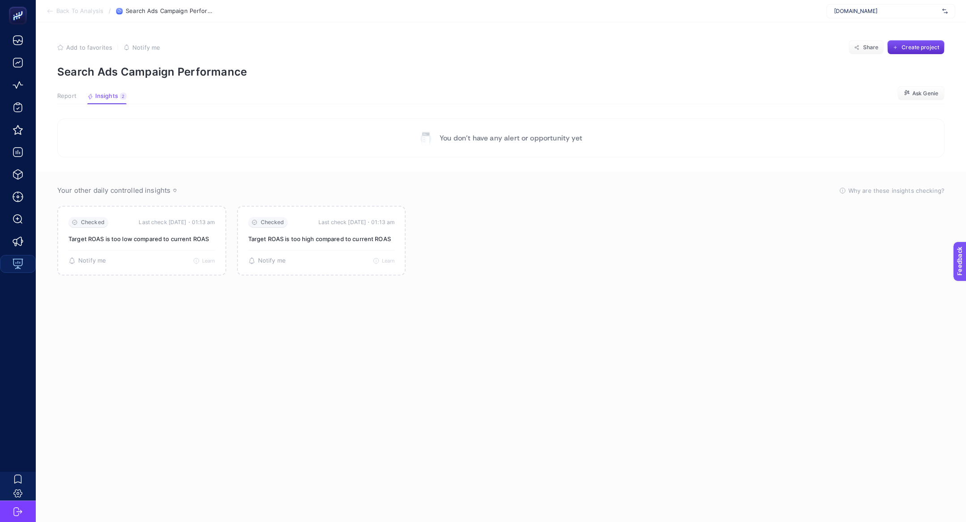
click at [68, 97] on span "Report" at bounding box center [66, 96] width 19 height 7
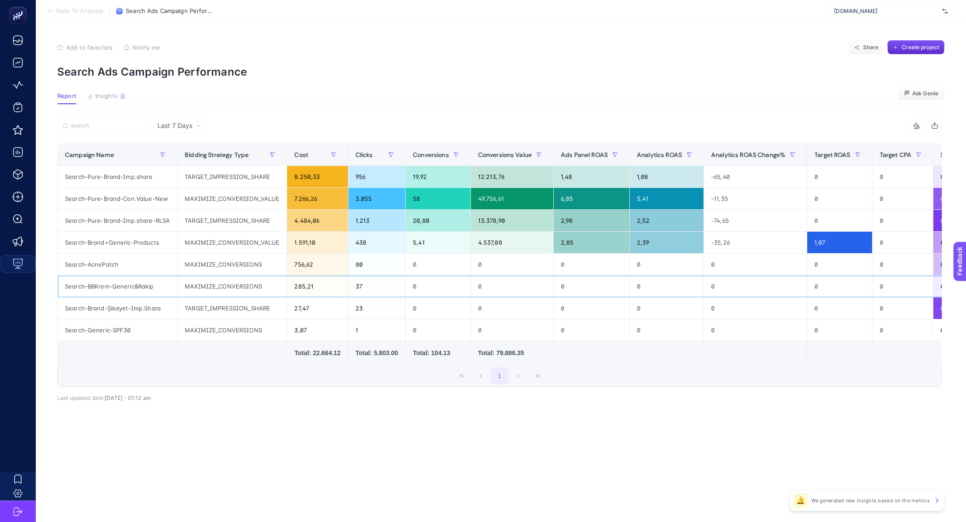
click at [175, 282] on div "Search-BBKrem-Generic&Rakip" at bounding box center [117, 285] width 119 height 21
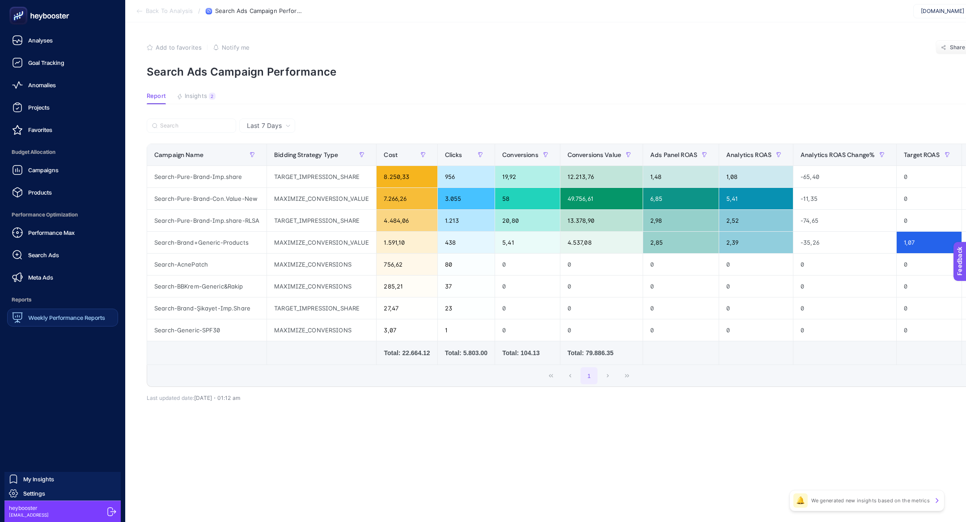
click at [46, 258] on span "Search Ads" at bounding box center [43, 254] width 31 height 7
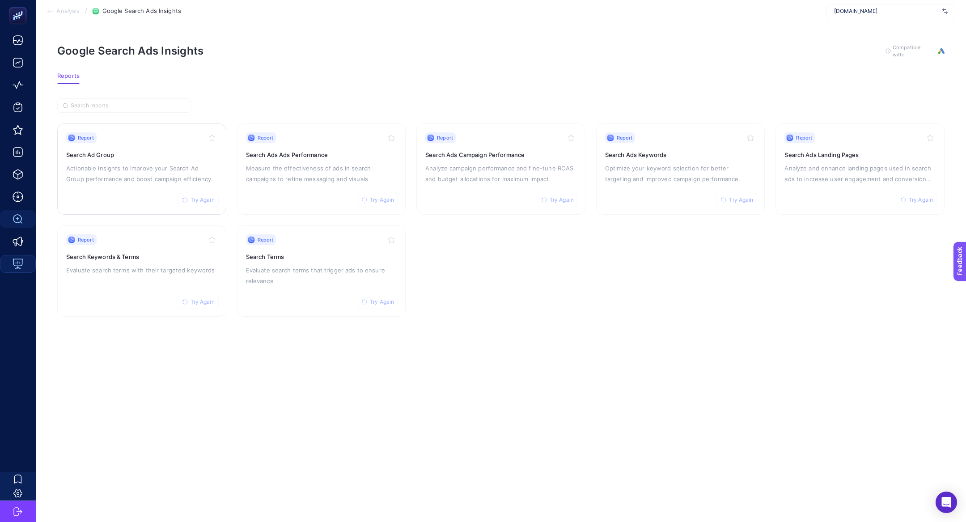
click at [144, 169] on p "Actionable insights to improve your Search Ad Group performance and boost campa…" at bounding box center [141, 173] width 151 height 21
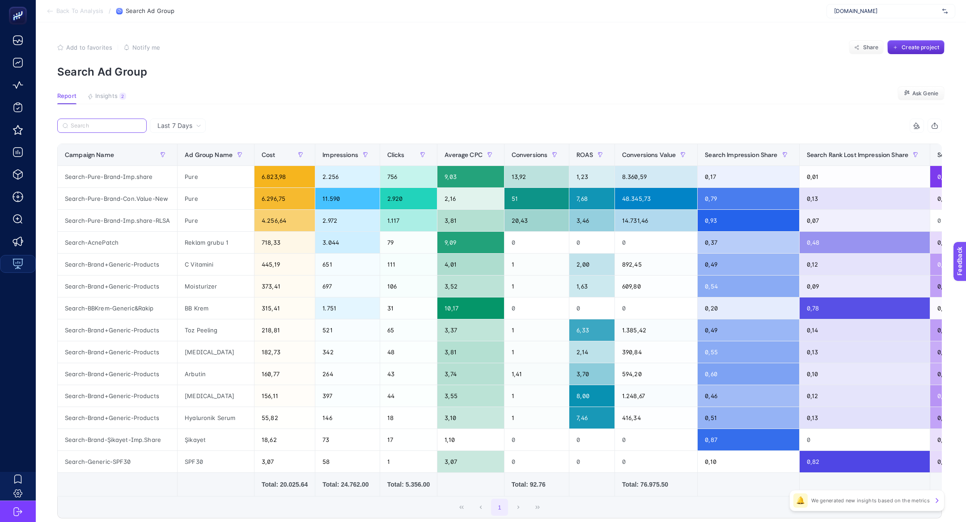
click at [107, 126] on input "Search" at bounding box center [106, 126] width 71 height 7
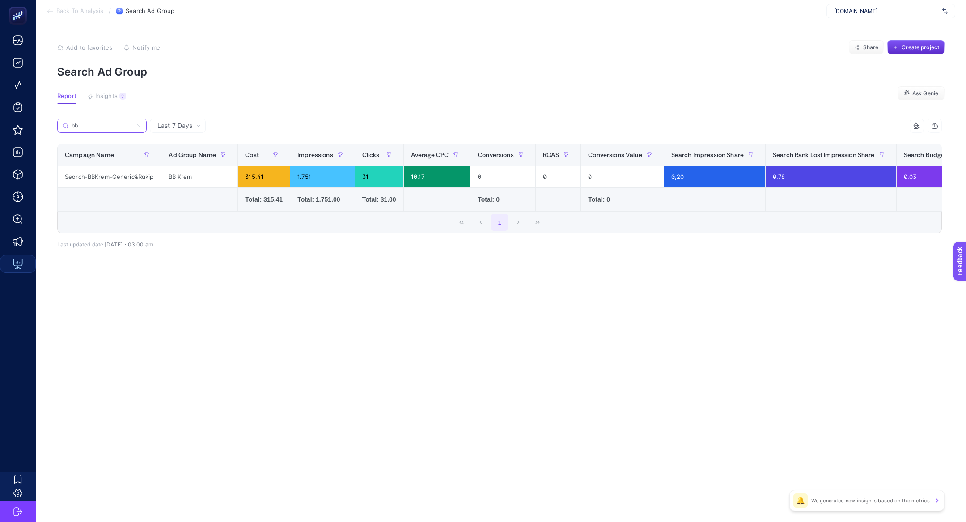
type input "bb"
click at [84, 175] on div "Search-BBKrem-Generic&Rakip" at bounding box center [109, 176] width 103 height 21
copy tr "Search-BBKrem-Generic&Rakip"
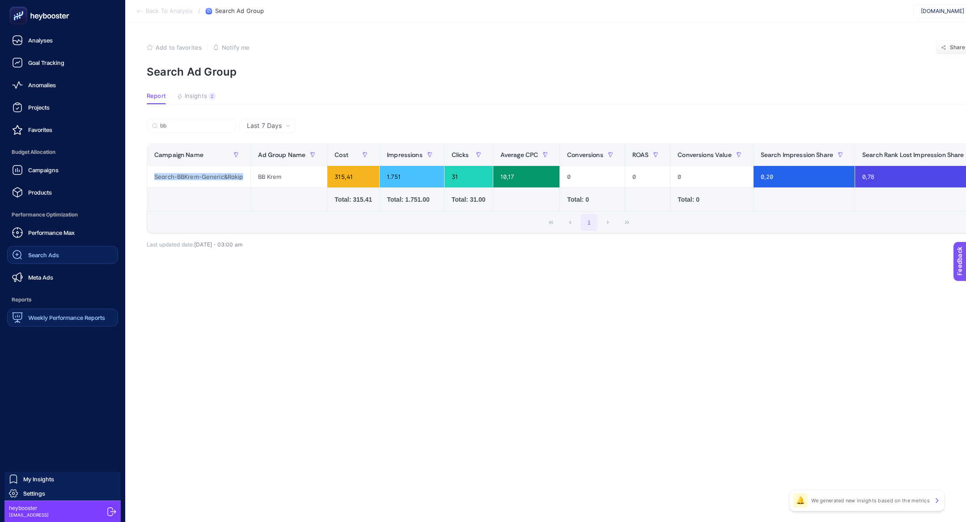
click at [30, 248] on link "Search Ads" at bounding box center [62, 255] width 111 height 18
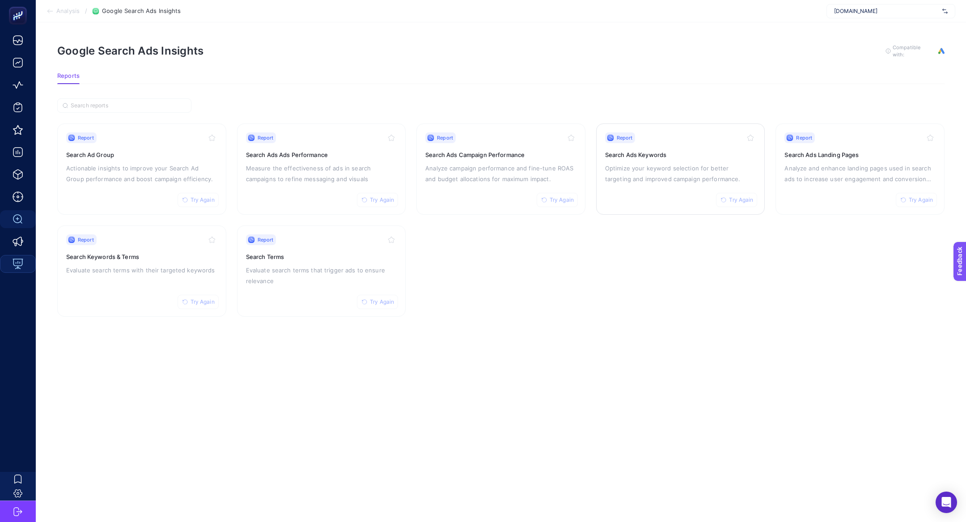
click at [671, 150] on h3 "Search Ads Keywords" at bounding box center [680, 154] width 151 height 9
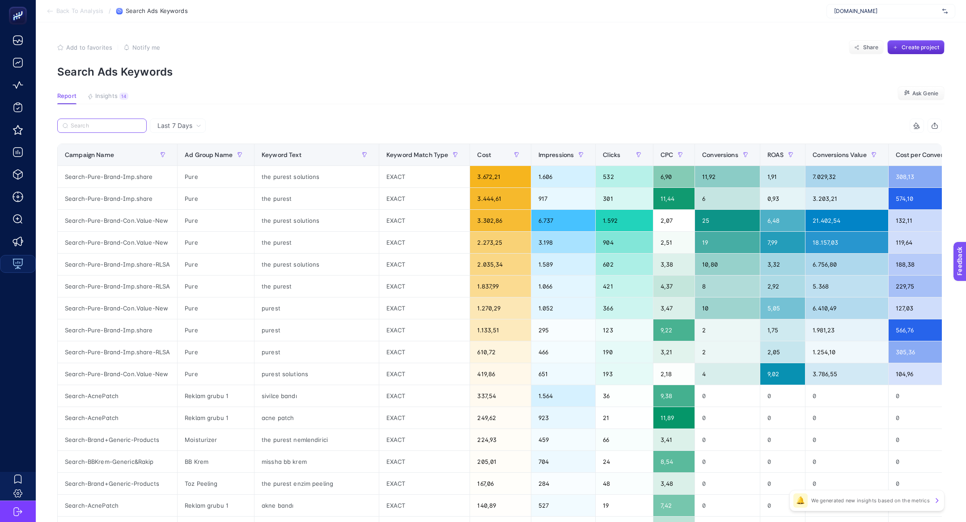
click at [107, 124] on input "Search" at bounding box center [106, 126] width 71 height 7
paste input "Search-BBKrem-Generic&Rakip"
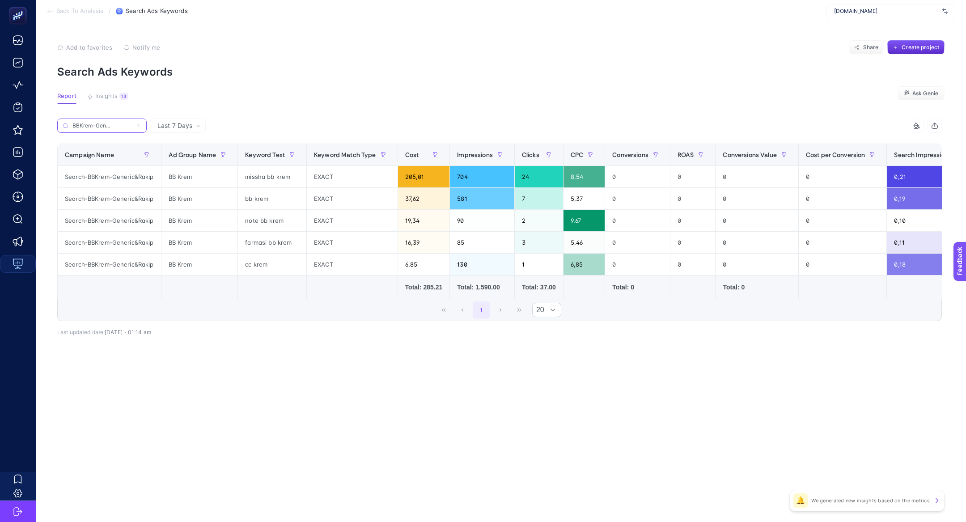
type input "Search-BBKrem-Generic&Rakip"
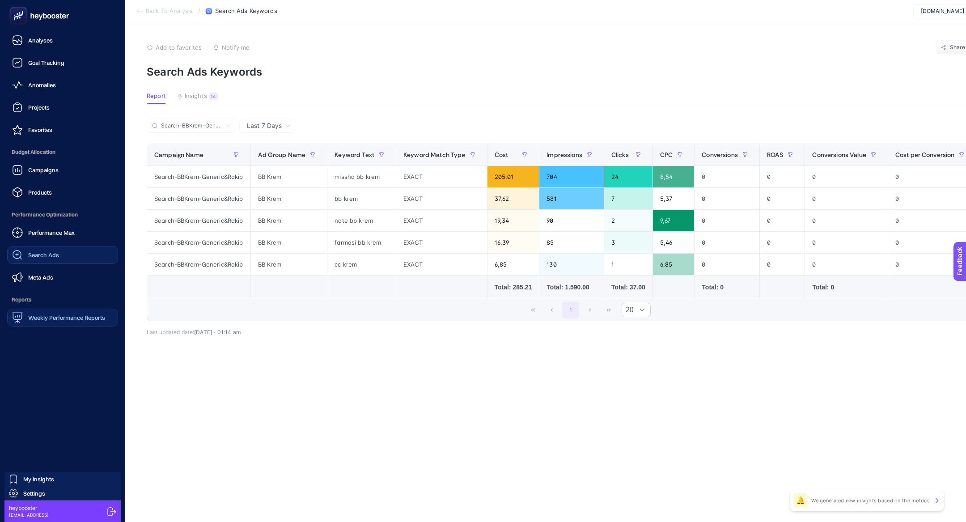
click at [72, 248] on link "Search Ads" at bounding box center [62, 255] width 111 height 18
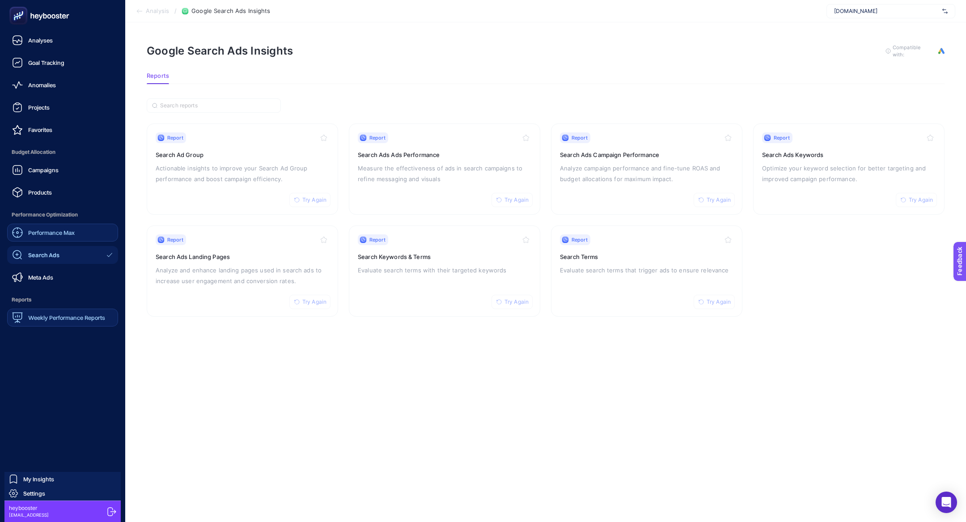
click at [77, 229] on link "Performance Max" at bounding box center [62, 233] width 111 height 18
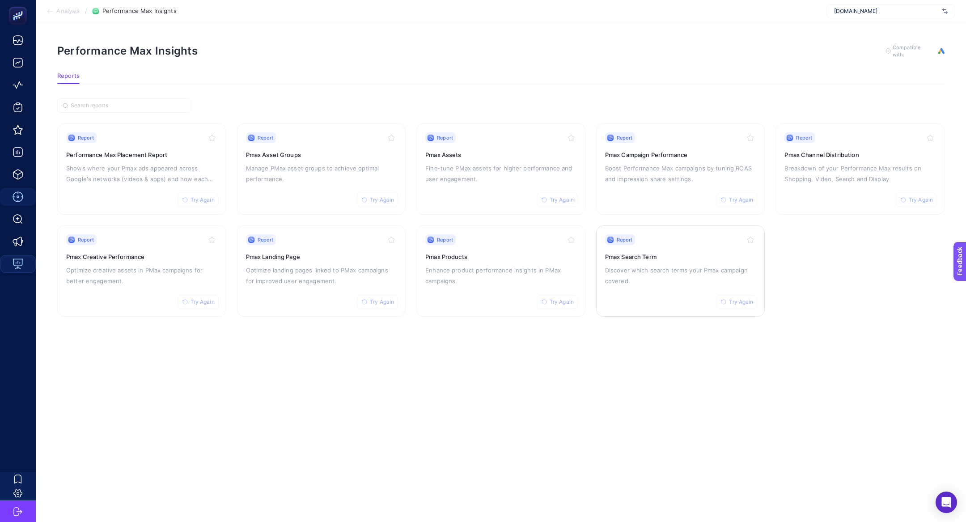
click at [656, 275] on p "Discover which search terms your Pmax campaign covered." at bounding box center [680, 275] width 151 height 21
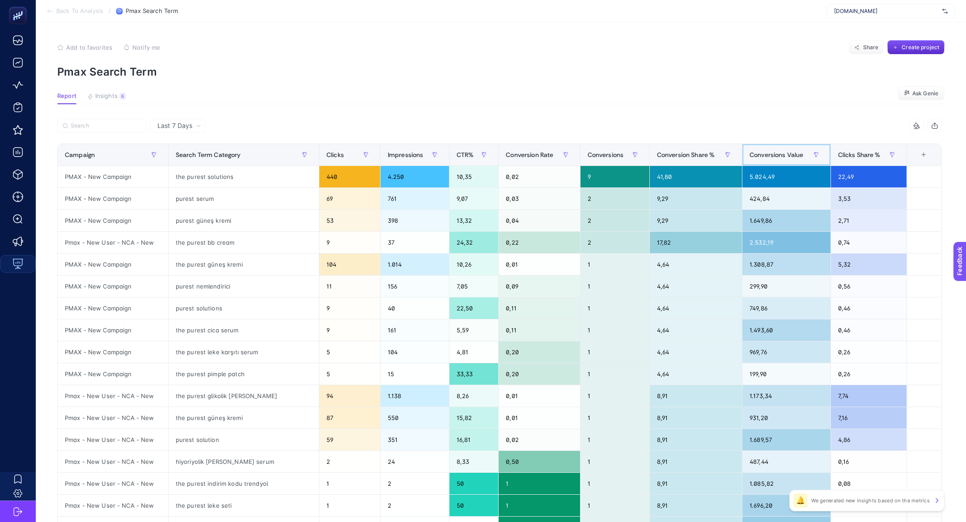
click at [765, 154] on span "Conversions Value" at bounding box center [777, 154] width 54 height 7
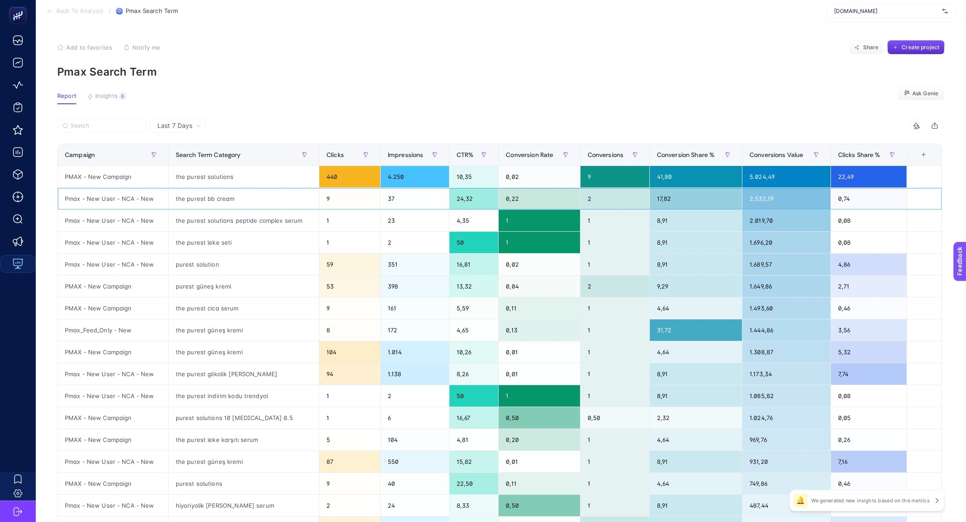
click at [139, 203] on div "Pmax - New User - NCA - New" at bounding box center [113, 198] width 110 height 21
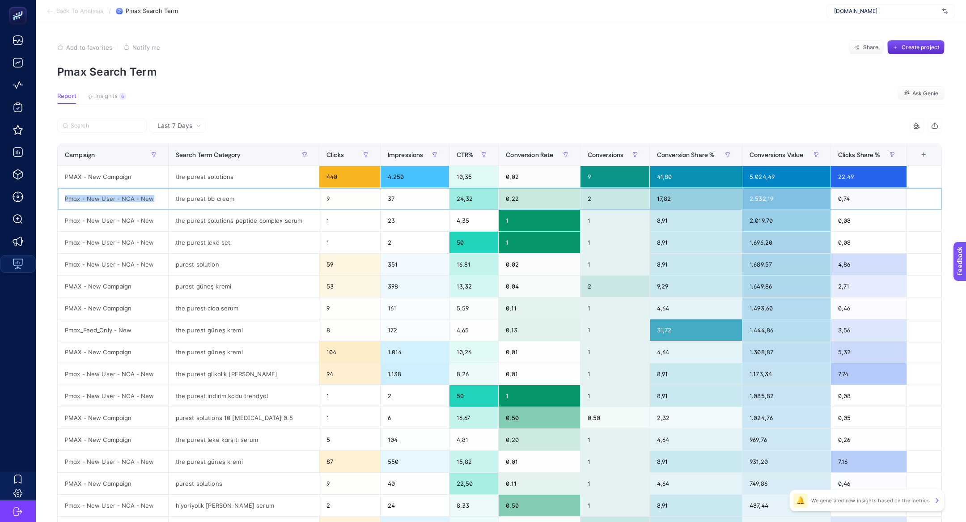
click at [139, 203] on div "Pmax - New User - NCA - New" at bounding box center [113, 198] width 110 height 21
click at [216, 247] on div "the purest leke seti" at bounding box center [244, 242] width 150 height 21
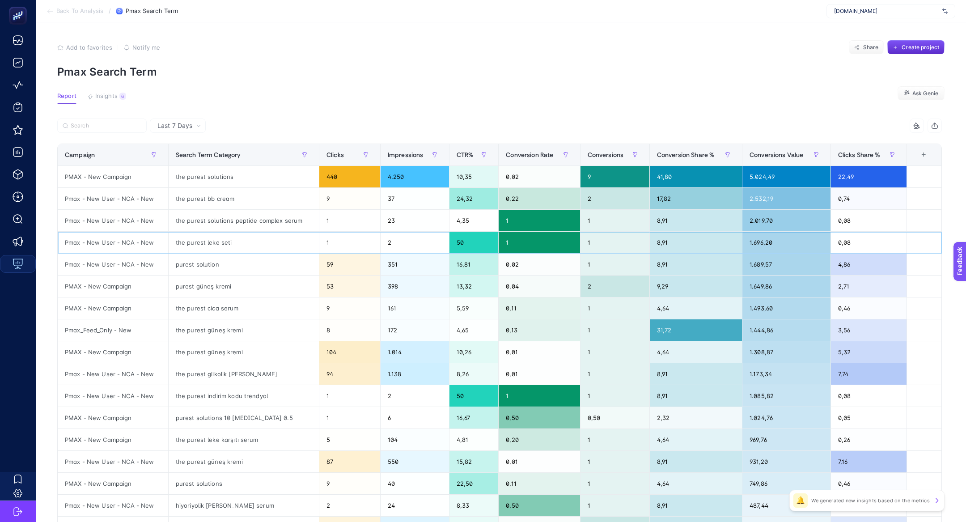
click at [216, 247] on div "the purest leke seti" at bounding box center [244, 242] width 150 height 21
click at [209, 402] on div "the purest indirim kodu trendyol" at bounding box center [244, 395] width 150 height 21
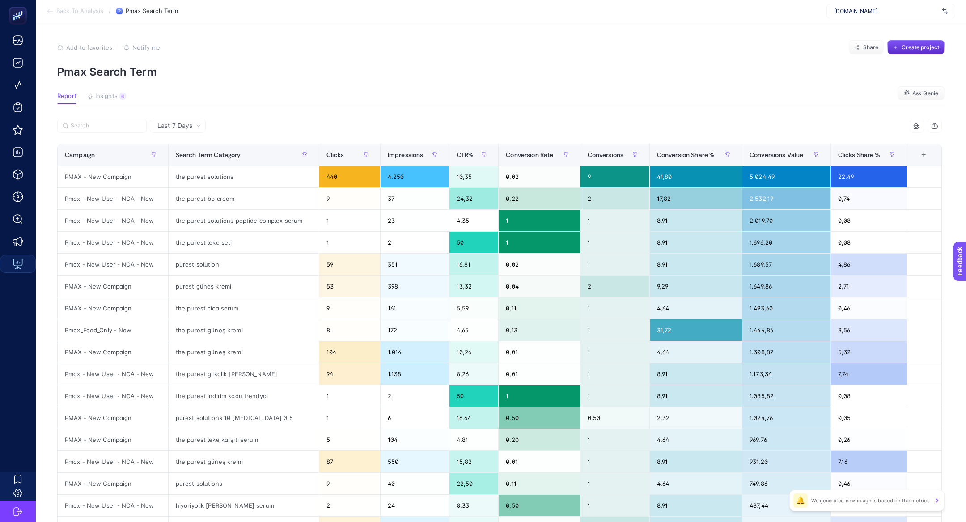
click at [100, 91] on article "Add to favorites false Notify me Share Create project Pmax Search Term Report I…" at bounding box center [501, 371] width 930 height 699
click at [114, 97] on span "Insights" at bounding box center [106, 96] width 22 height 7
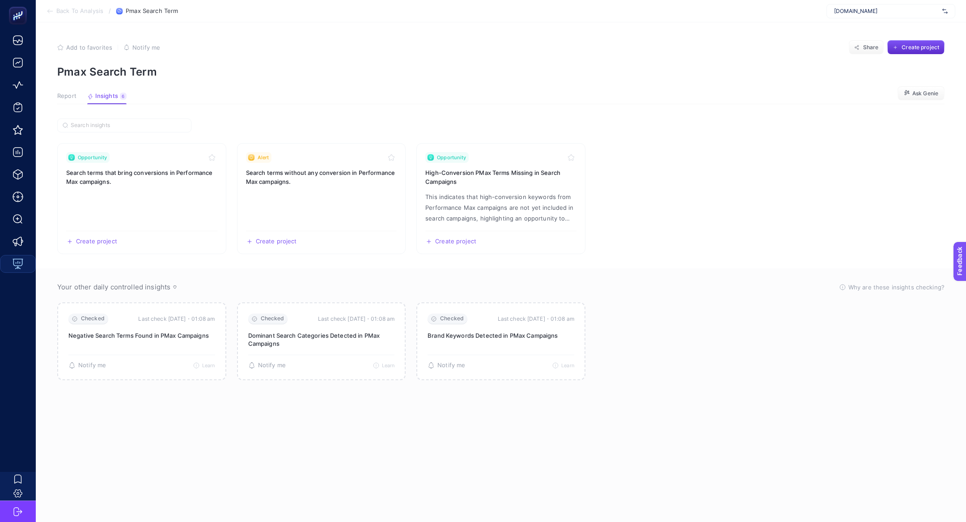
click at [72, 99] on span "Report" at bounding box center [66, 96] width 19 height 7
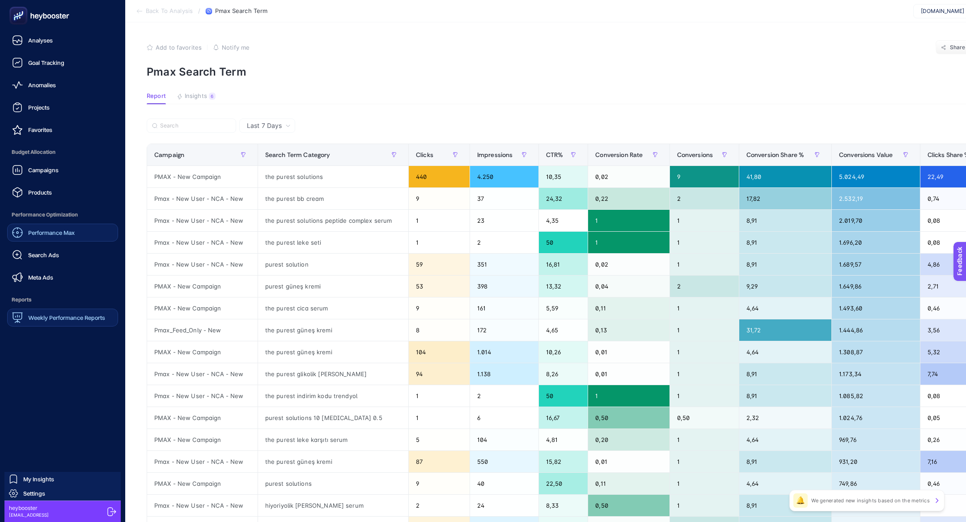
click at [40, 235] on span "Performance Max" at bounding box center [51, 232] width 47 height 7
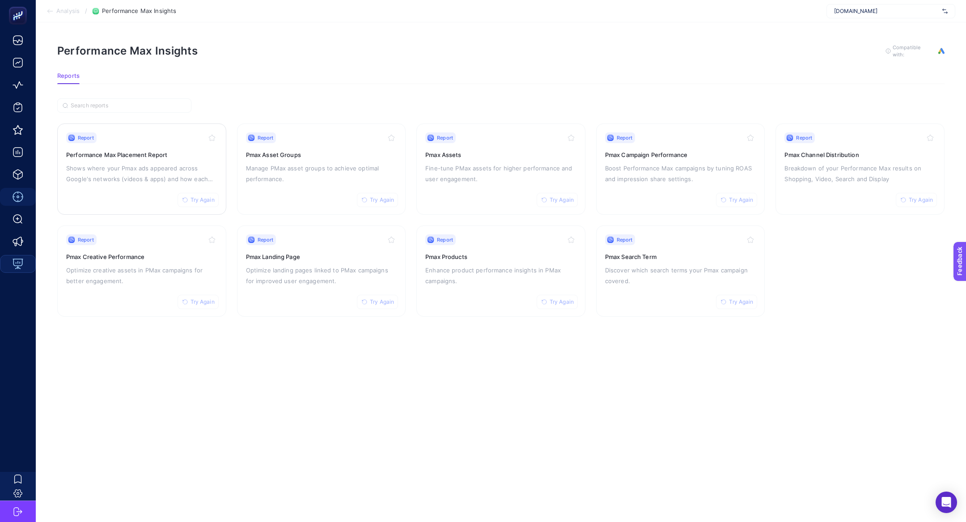
click at [122, 184] on div "Report Try Again Performance Max Placement Report Shows where your Pmax ads app…" at bounding box center [141, 168] width 151 height 73
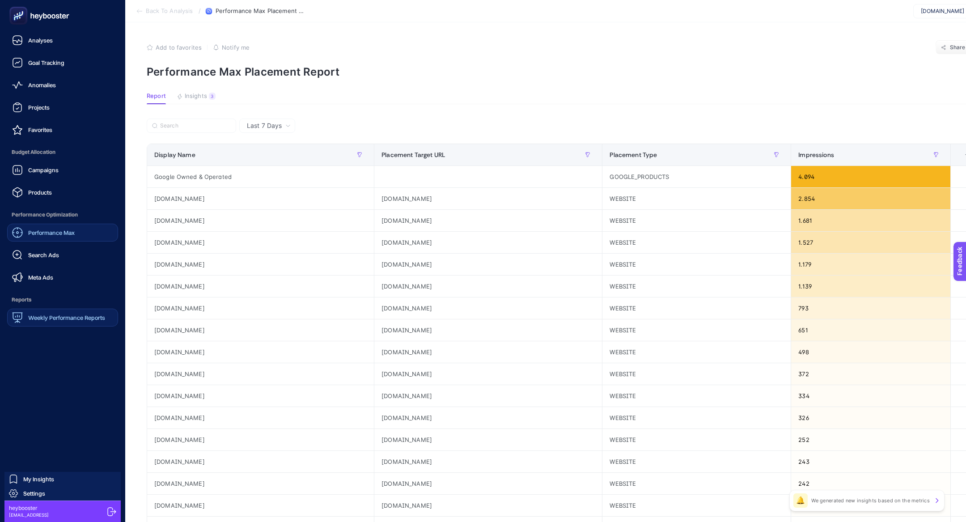
click at [58, 318] on span "Weekly Performance Reports" at bounding box center [66, 317] width 77 height 7
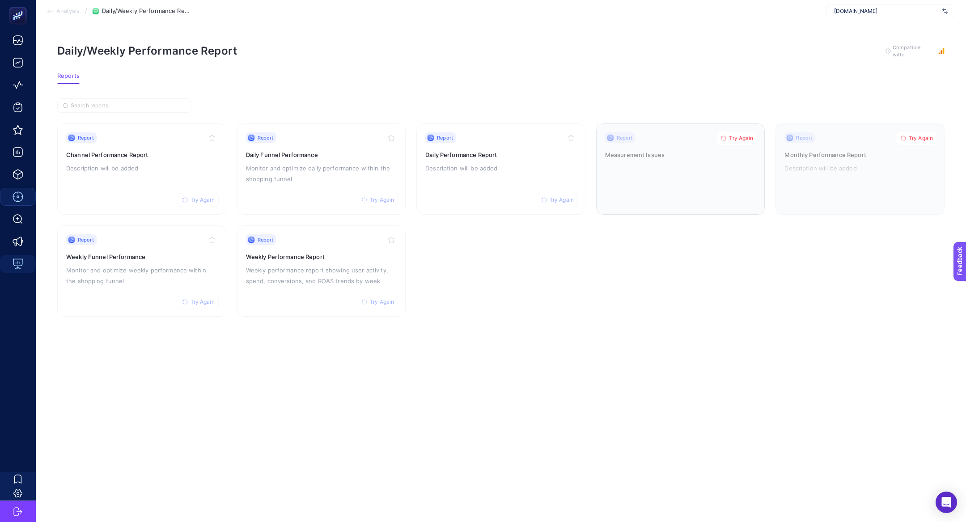
click at [741, 137] on span "Try Again" at bounding box center [741, 138] width 24 height 7
click at [940, 140] on div at bounding box center [860, 169] width 168 height 90
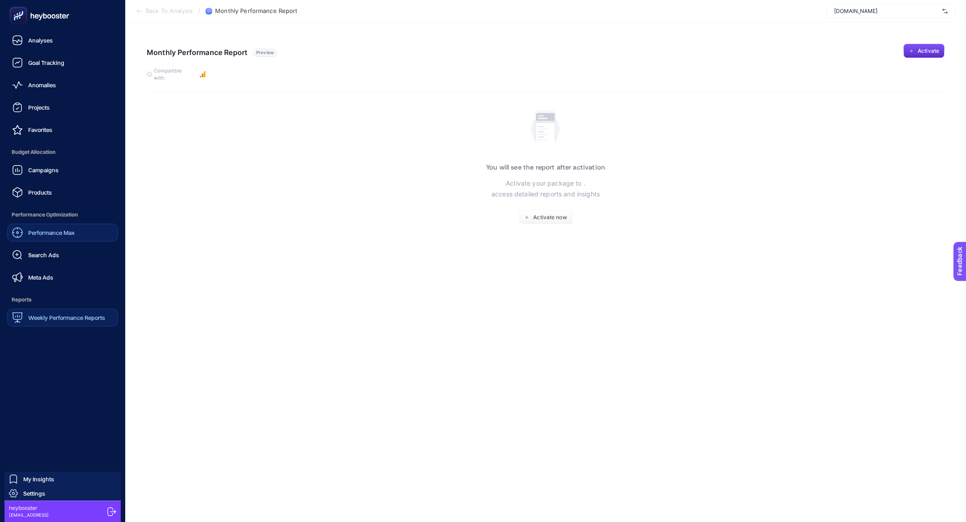
click at [76, 323] on link "Weekly Performance Reports" at bounding box center [62, 318] width 111 height 18
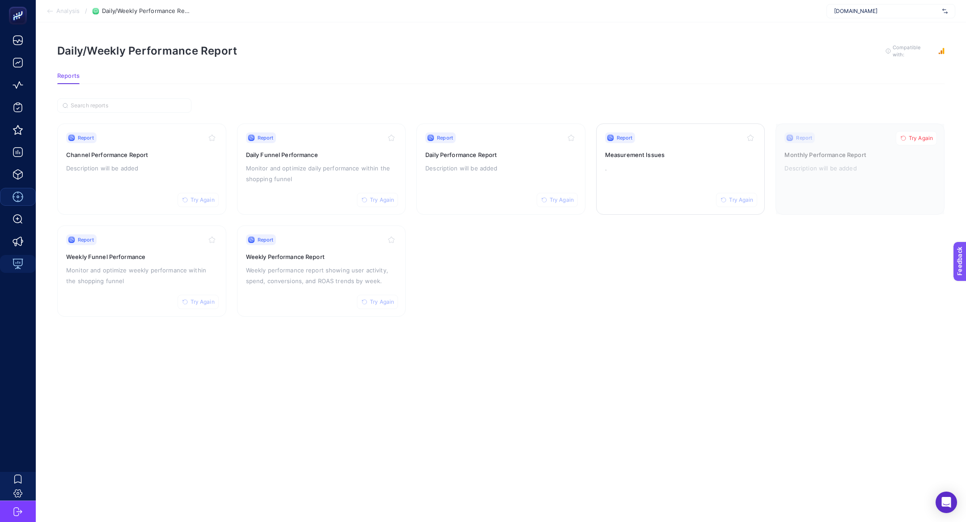
click at [675, 167] on p "." at bounding box center [680, 168] width 151 height 11
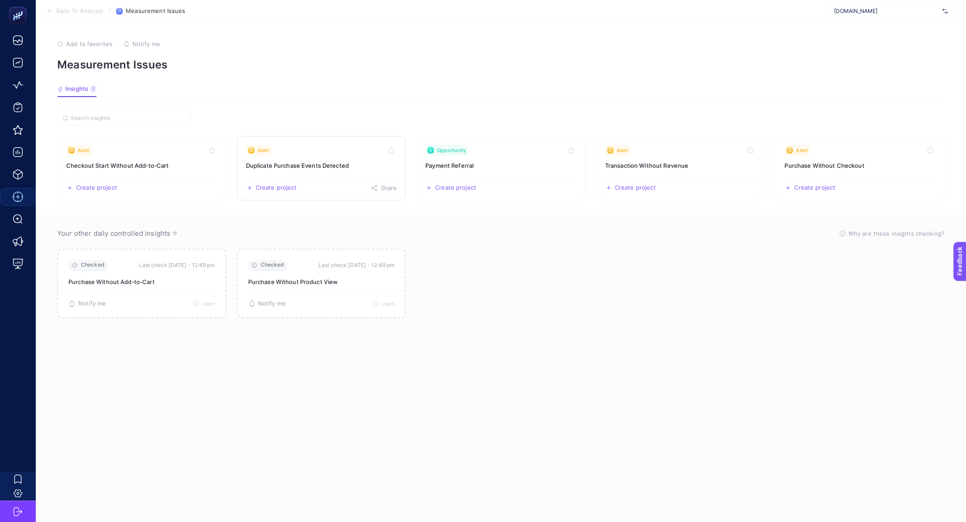
click at [302, 161] on h3 "Duplicate Purchase Events Detected" at bounding box center [321, 165] width 151 height 9
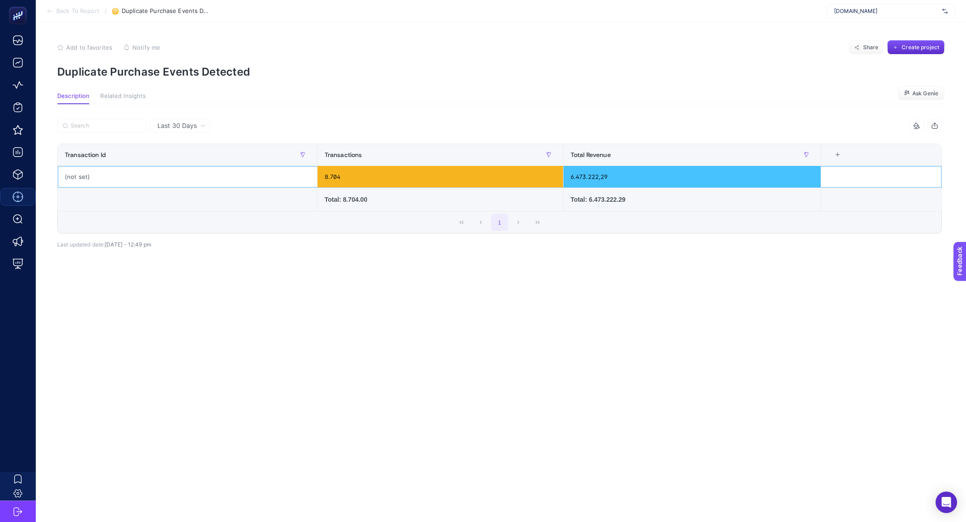
click at [196, 175] on div "(not set)" at bounding box center [187, 176] width 259 height 21
click at [68, 8] on span "Back To Report" at bounding box center [77, 11] width 43 height 7
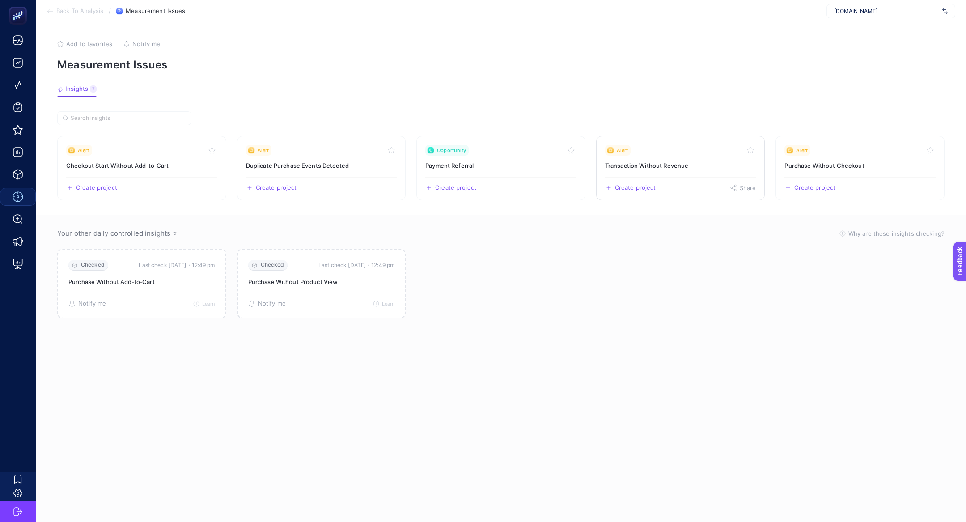
click at [617, 147] on span "Alert" at bounding box center [623, 150] width 12 height 7
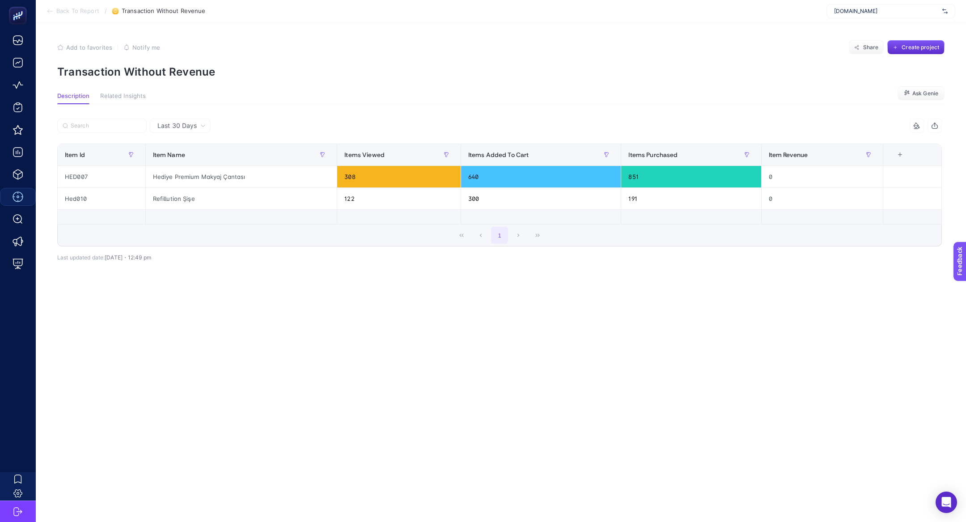
click at [56, 12] on span "Back To Report" at bounding box center [77, 11] width 43 height 7
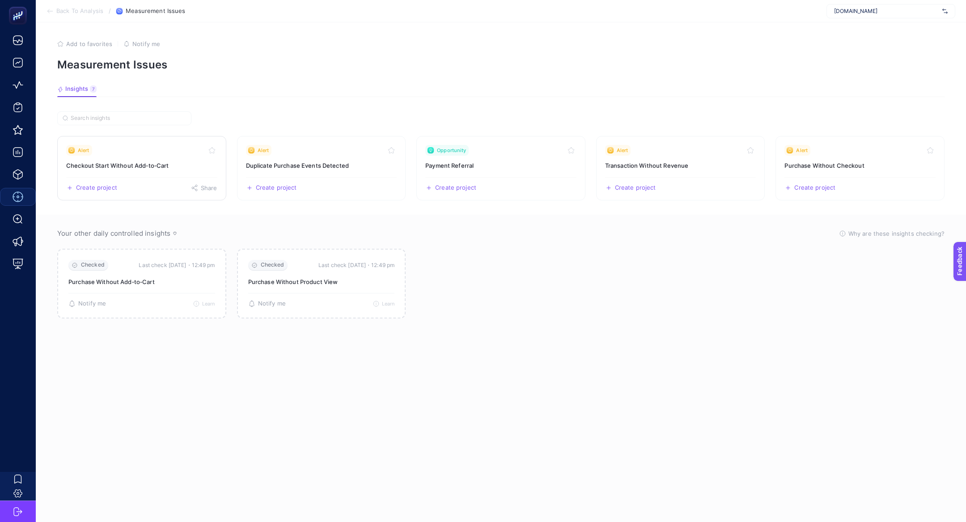
click at [169, 166] on h3 "Checkout Start Without Add‑to‑Cart" at bounding box center [141, 165] width 151 height 9
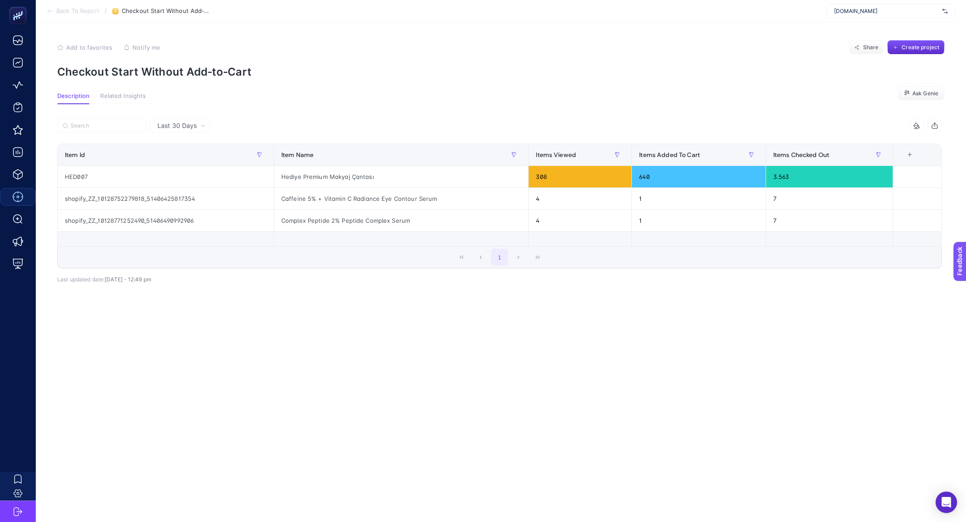
click at [51, 11] on icon at bounding box center [50, 11] width 7 height 7
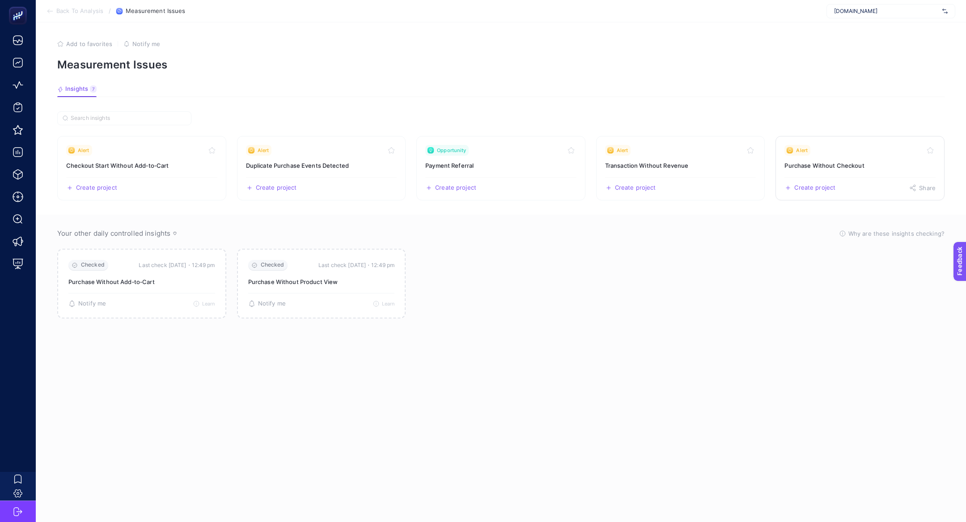
click at [834, 157] on link "Alert Purchase Without Checkout Create project Share" at bounding box center [859, 168] width 169 height 64
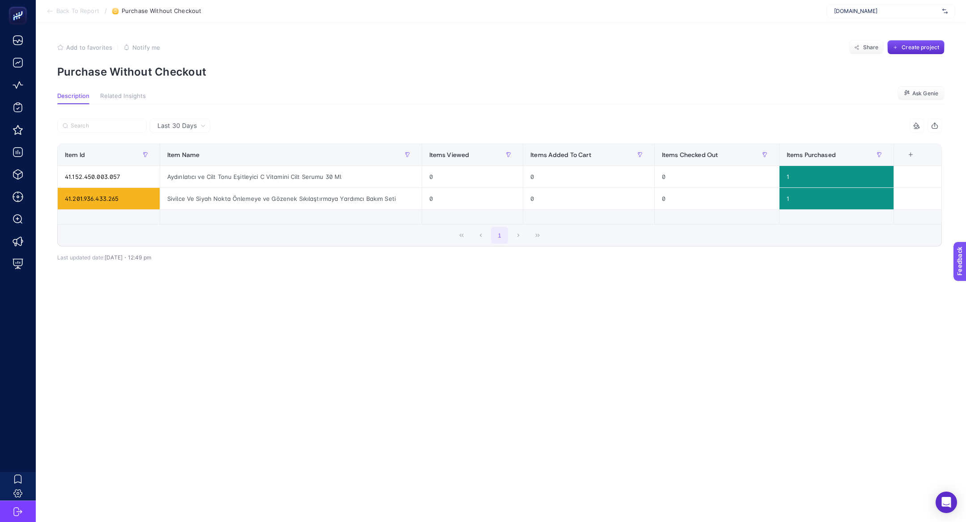
click at [52, 16] on section "Back To Report / Purchase Without Checkout [DOMAIN_NAME]" at bounding box center [501, 11] width 930 height 22
click at [64, 8] on span "Back To Report" at bounding box center [77, 11] width 43 height 7
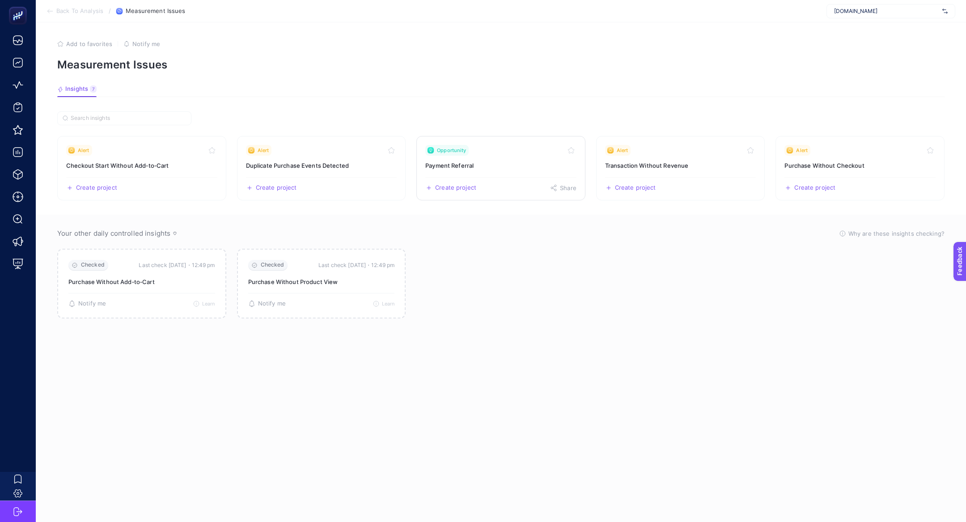
click at [519, 165] on h3 "Payment Referral" at bounding box center [500, 165] width 151 height 9
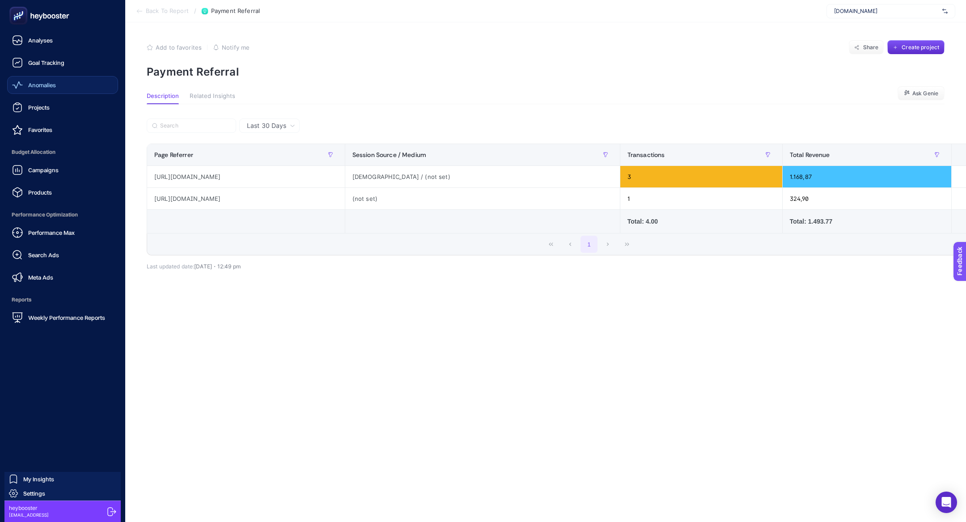
click at [67, 90] on link "Anomalies" at bounding box center [62, 85] width 111 height 18
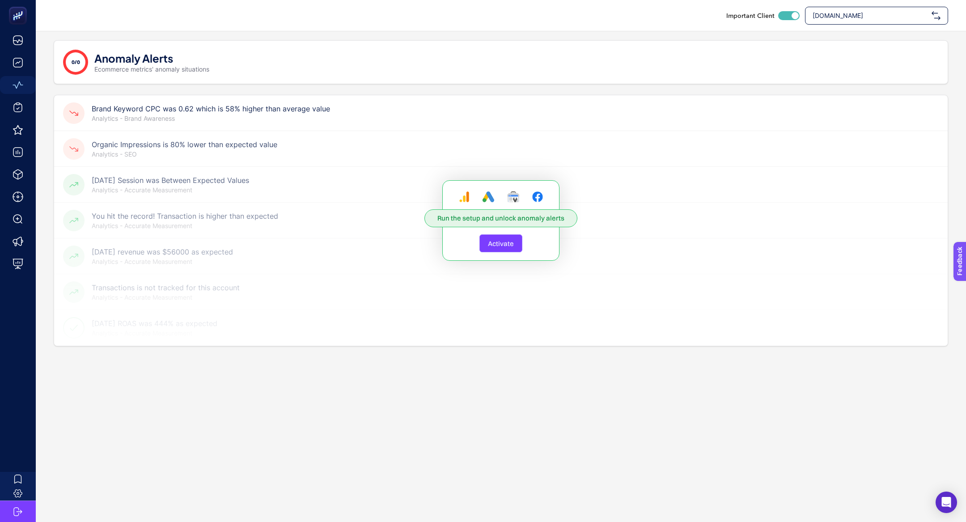
click at [208, 110] on div "Run the setup and unlock anomaly alerts Activate" at bounding box center [501, 220] width 894 height 250
click at [487, 234] on button "Activate" at bounding box center [500, 243] width 43 height 18
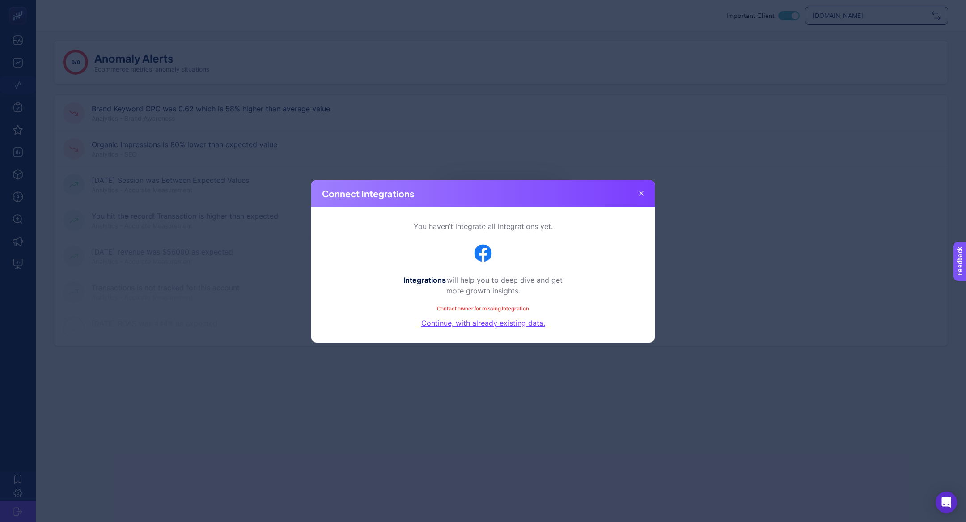
click at [583, 165] on div "Connect Integrations You haven’t integrate all integrations yet. Integrations w…" at bounding box center [483, 261] width 966 height 522
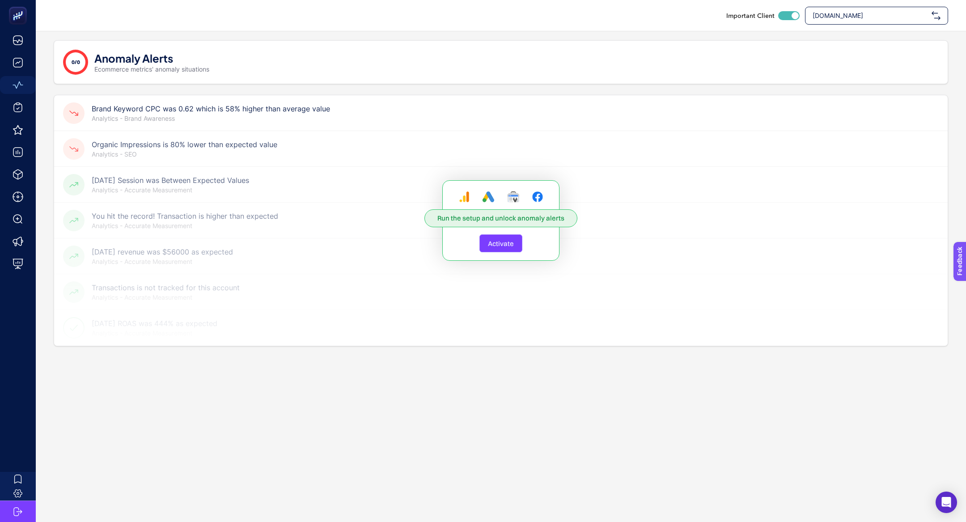
click at [510, 244] on span "Activate" at bounding box center [501, 243] width 26 height 8
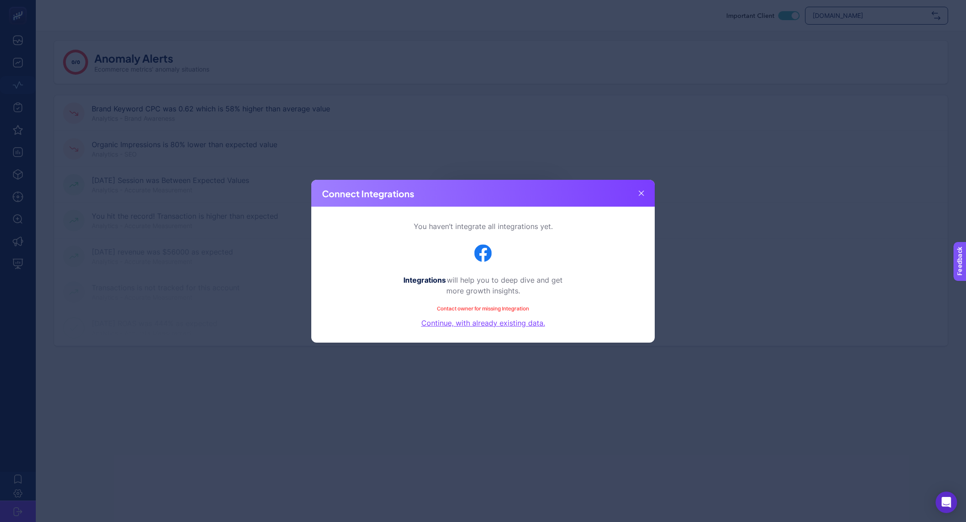
click at [130, 79] on div "Connect Integrations You haven’t integrate all integrations yet. Integrations w…" at bounding box center [483, 261] width 966 height 522
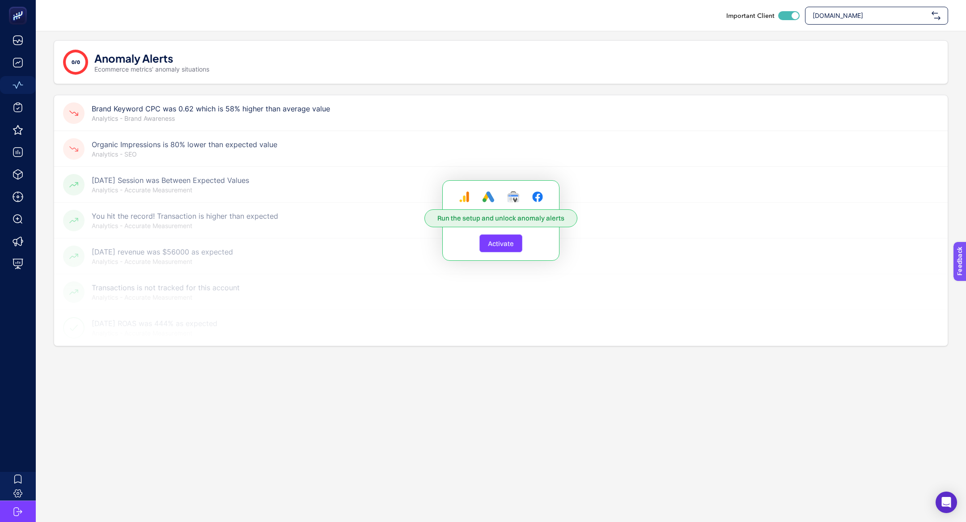
click at [159, 110] on div "Run the setup and unlock anomaly alerts Activate" at bounding box center [501, 220] width 894 height 250
drag, startPoint x: 99, startPoint y: 109, endPoint x: 302, endPoint y: 103, distance: 202.7
click at [302, 103] on div "Run the setup and unlock anomaly alerts Activate" at bounding box center [501, 220] width 894 height 250
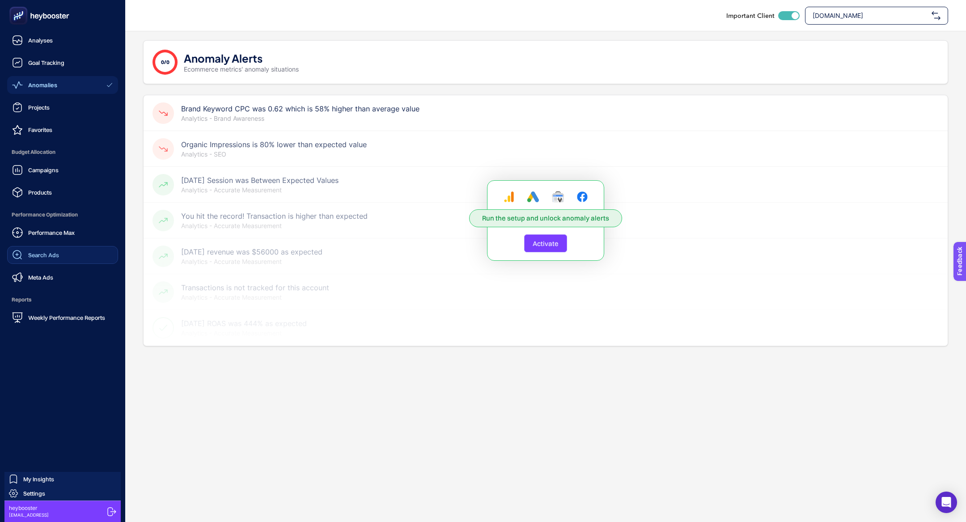
click at [41, 253] on span "Search Ads" at bounding box center [43, 254] width 31 height 7
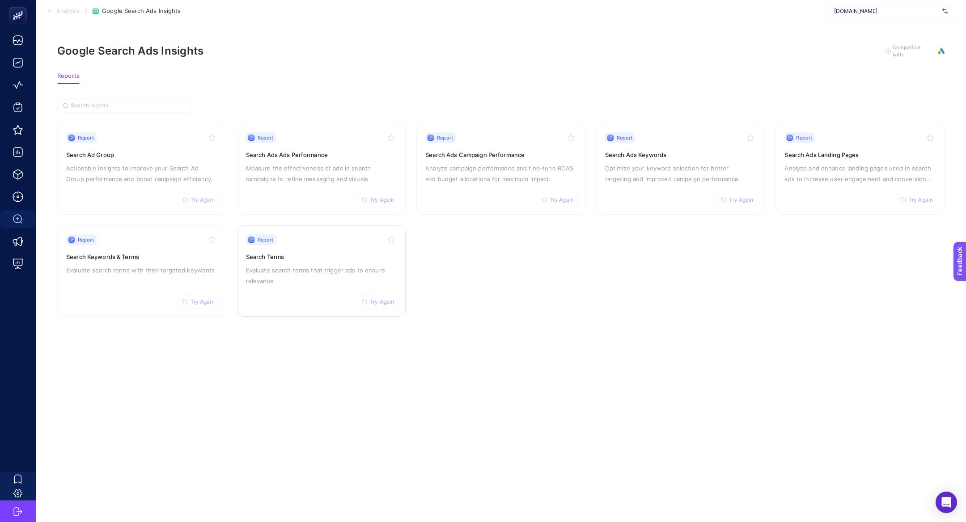
click at [340, 254] on h3 "Search Terms" at bounding box center [321, 256] width 151 height 9
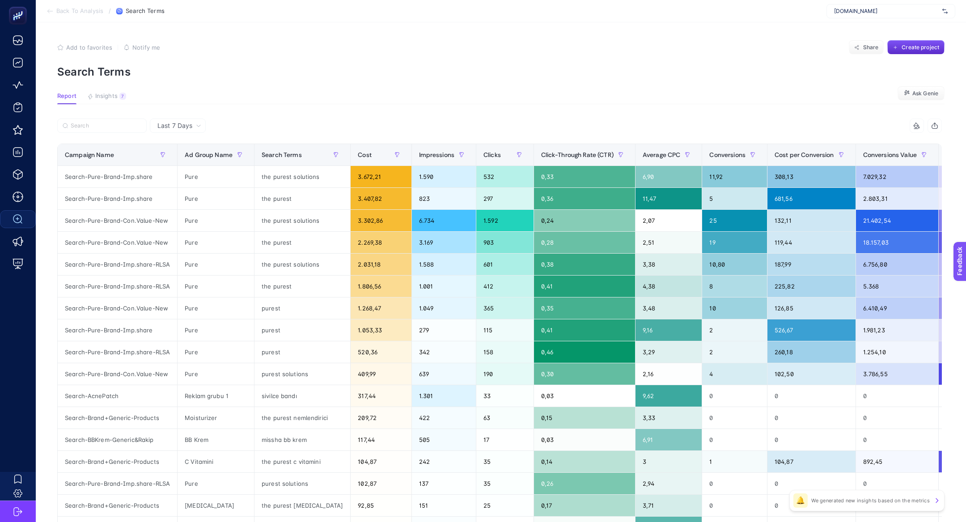
click at [116, 88] on article "Add to favorites false Notify me Share Create project Search Terms Report Insig…" at bounding box center [501, 371] width 930 height 699
click at [121, 95] on div "7" at bounding box center [122, 96] width 7 height 7
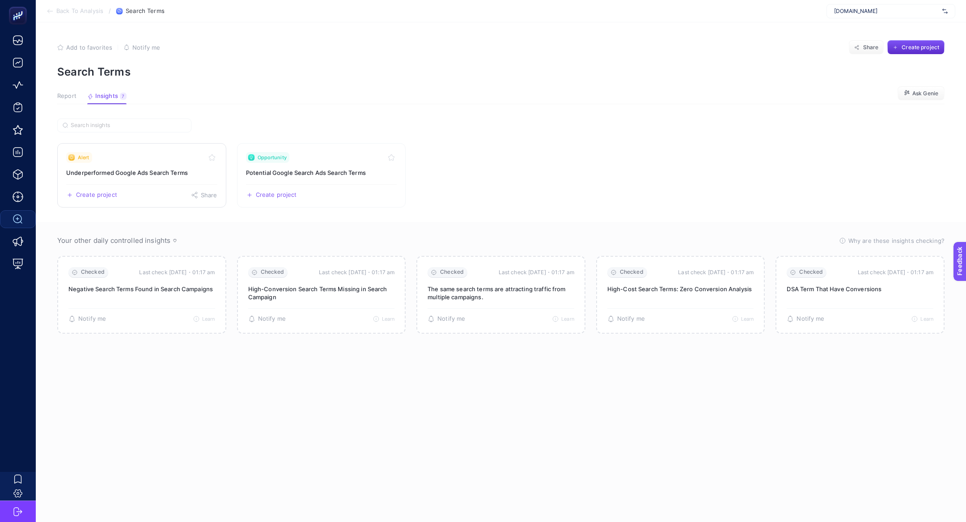
click at [133, 176] on h3 "Underperformed Google Ads Search Terms" at bounding box center [141, 172] width 151 height 9
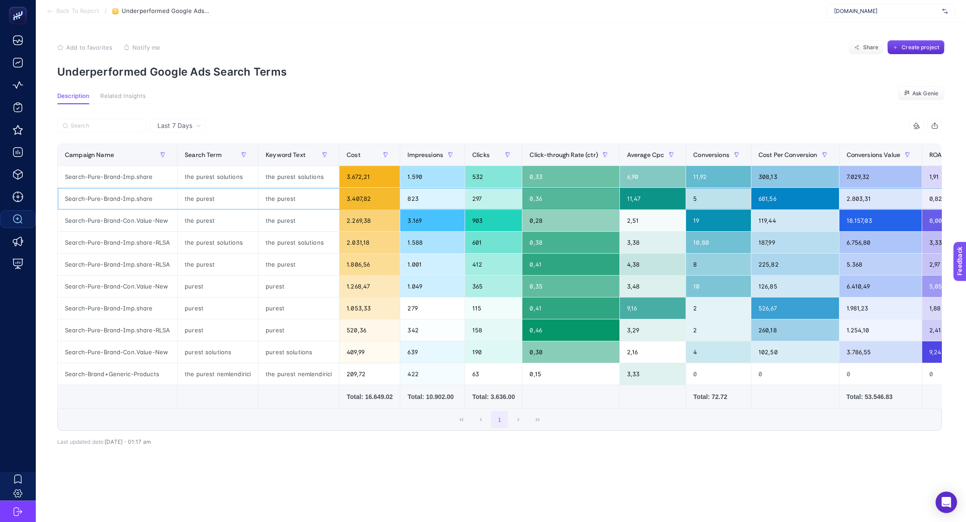
click at [297, 204] on div "the purest" at bounding box center [298, 198] width 80 height 21
click at [77, 13] on span "Back To Report" at bounding box center [77, 11] width 43 height 7
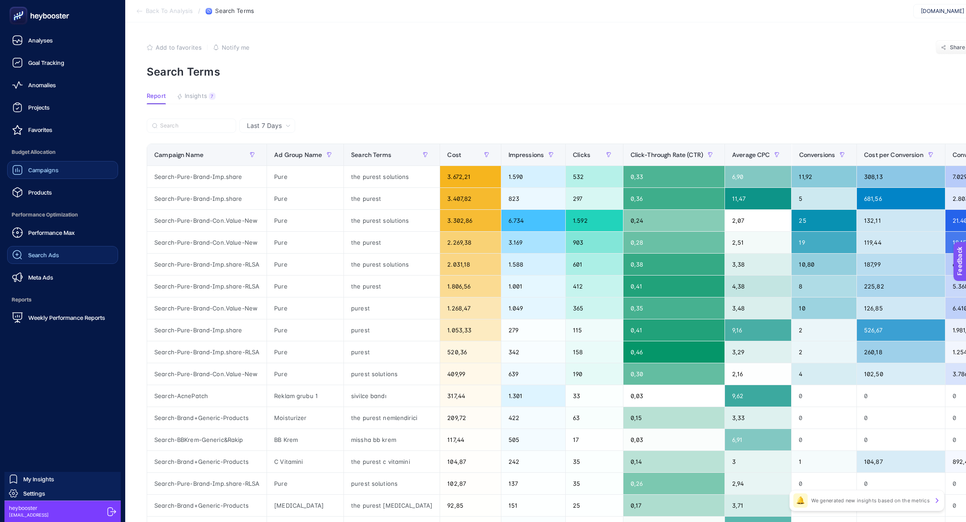
click at [60, 165] on link "Campaigns" at bounding box center [62, 170] width 111 height 18
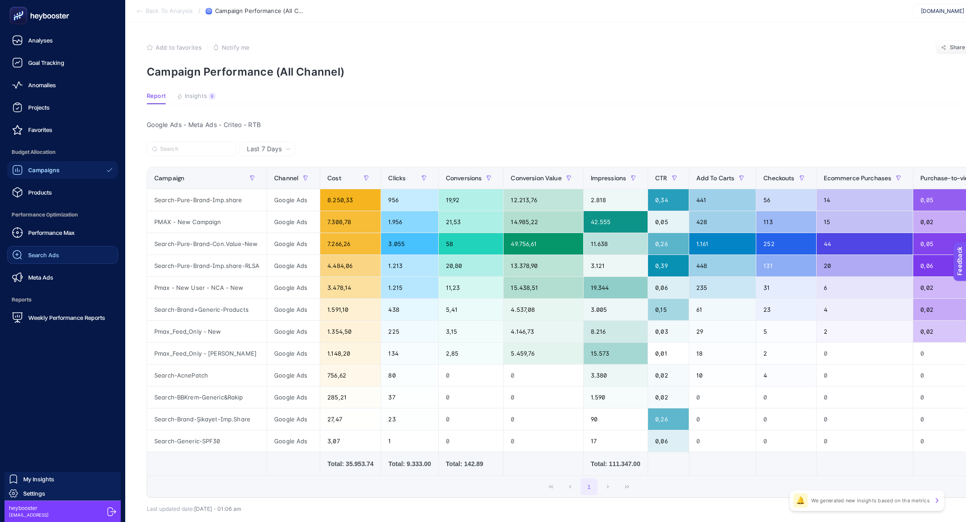
click at [16, 4] on div at bounding box center [62, 15] width 111 height 31
click at [17, 8] on rect at bounding box center [18, 16] width 18 height 18
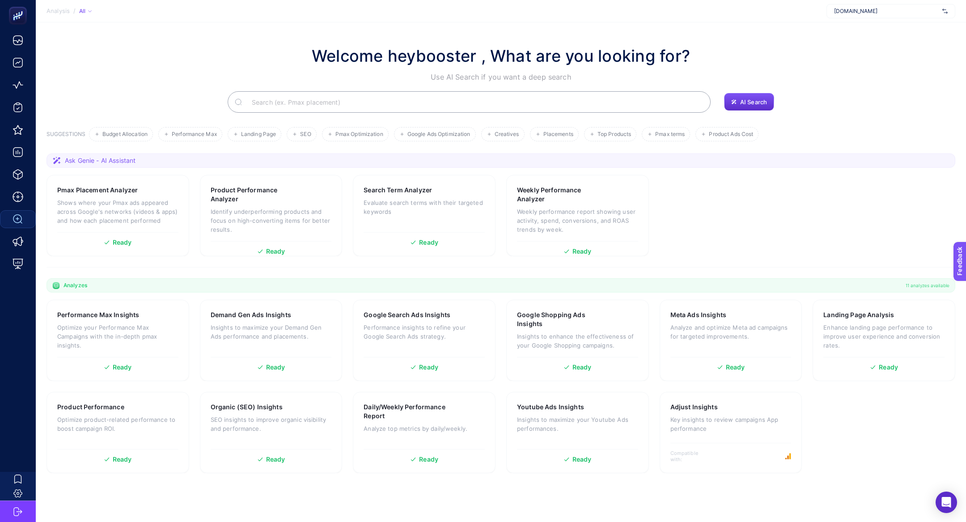
click at [376, 96] on input "Search" at bounding box center [474, 101] width 459 height 25
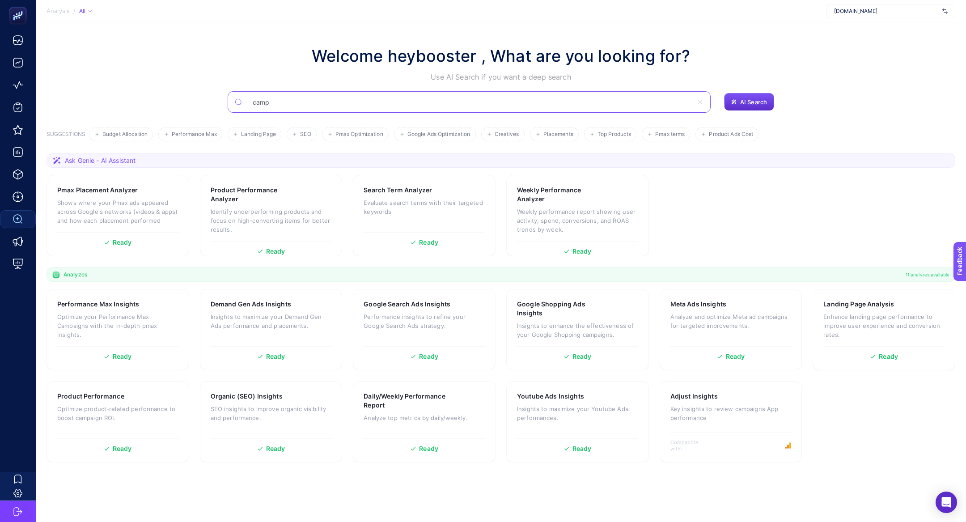
type input "camp"
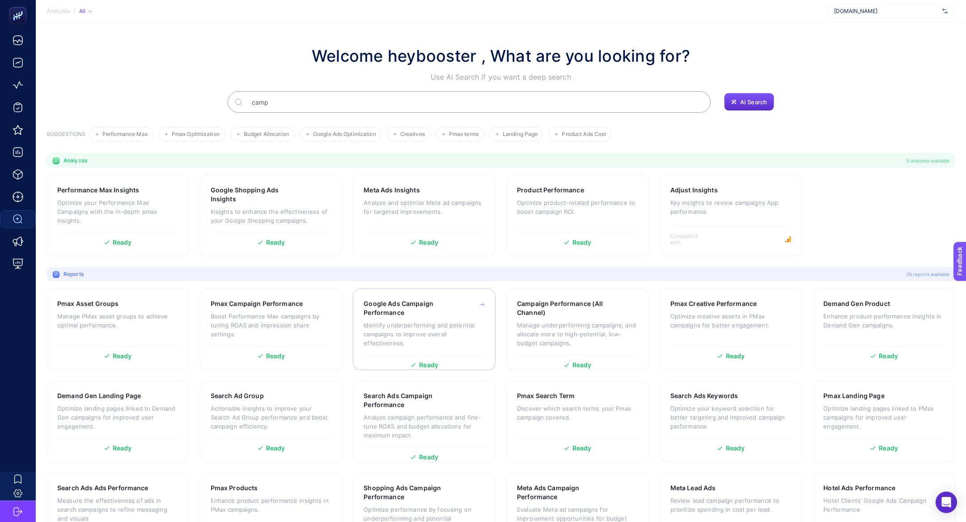
click at [403, 330] on p "Identify underperforming and potential campaigns to improve overall effectivene…" at bounding box center [424, 334] width 121 height 27
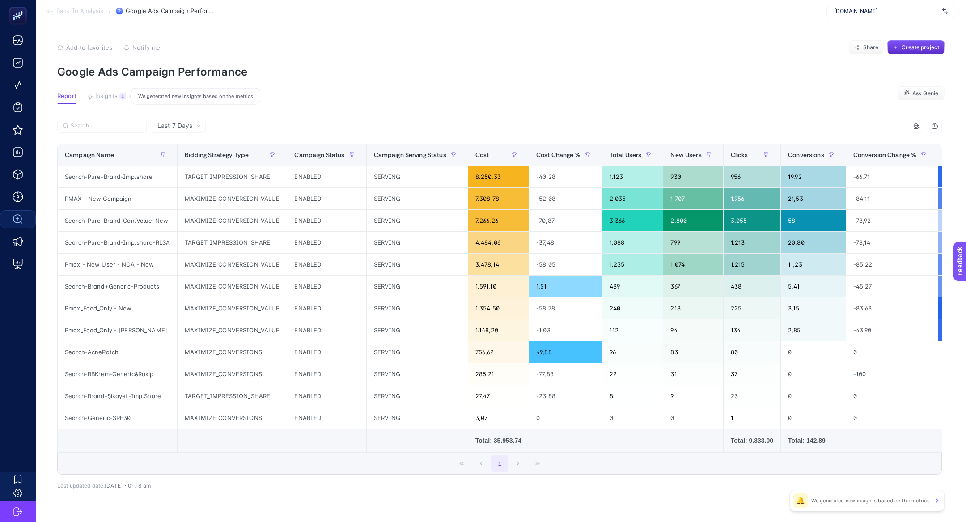
click at [111, 94] on span "Insights" at bounding box center [106, 96] width 22 height 7
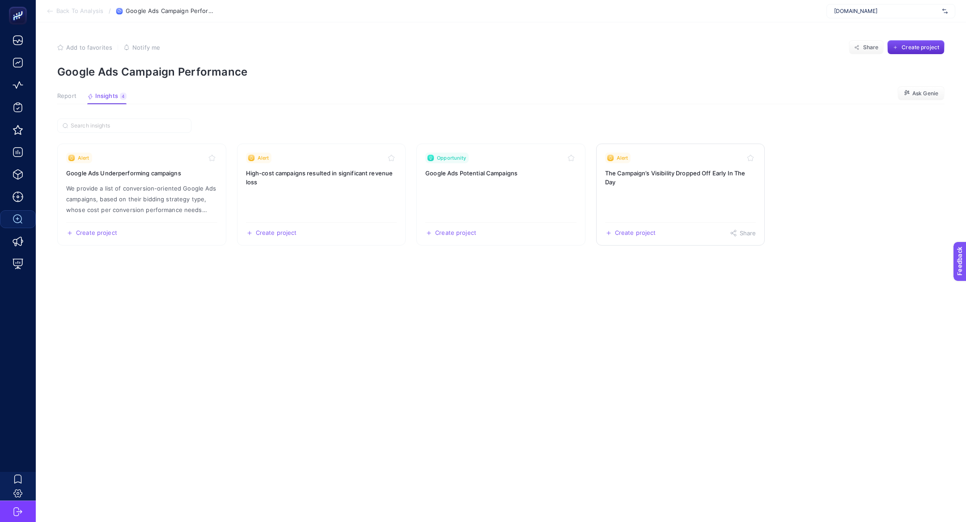
click at [640, 187] on link "Alert The Campaign’s Visibility Dropped Off Early In The Day Create project Sha…" at bounding box center [680, 195] width 169 height 102
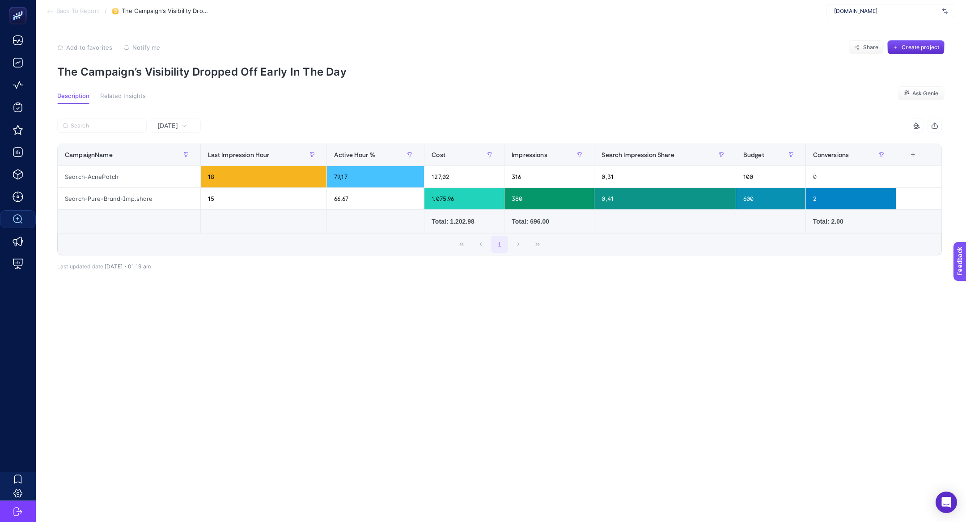
click at [191, 123] on div "[DATE]" at bounding box center [172, 126] width 37 height 6
click at [185, 160] on li "Last 7 Days" at bounding box center [176, 161] width 46 height 16
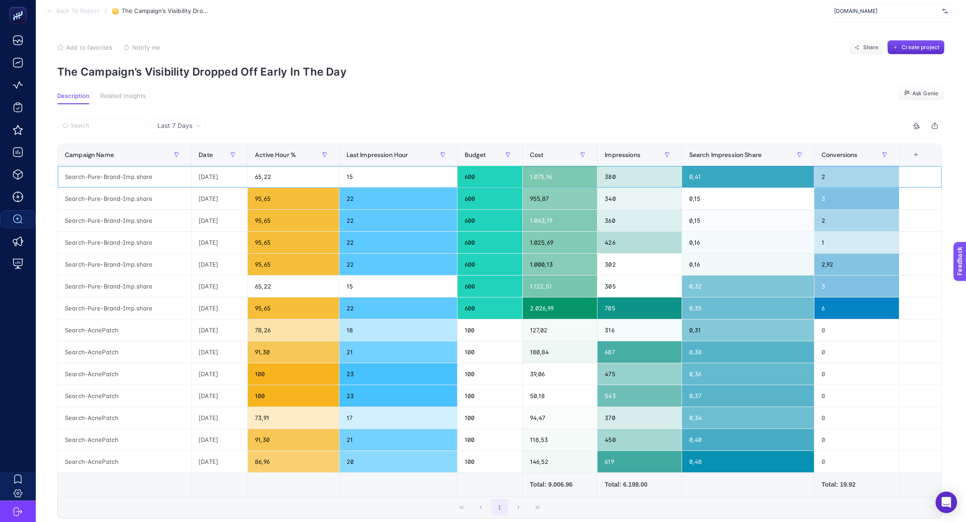
click at [117, 177] on div "Search-Pure-Brand-Imp.share" at bounding box center [124, 176] width 133 height 21
click at [124, 285] on div "Search-Pure-Brand-Imp.share" at bounding box center [124, 285] width 133 height 21
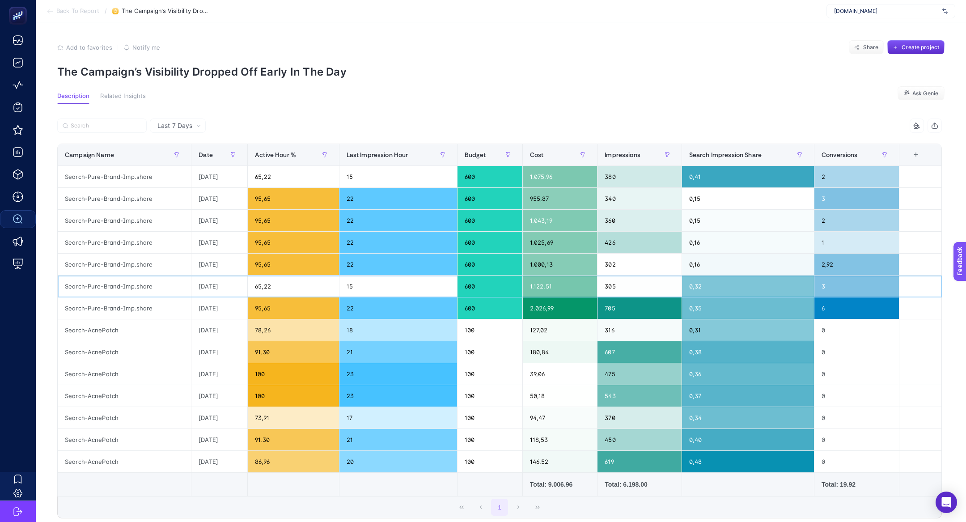
click at [124, 285] on div "Search-Pure-Brand-Imp.share" at bounding box center [124, 285] width 133 height 21
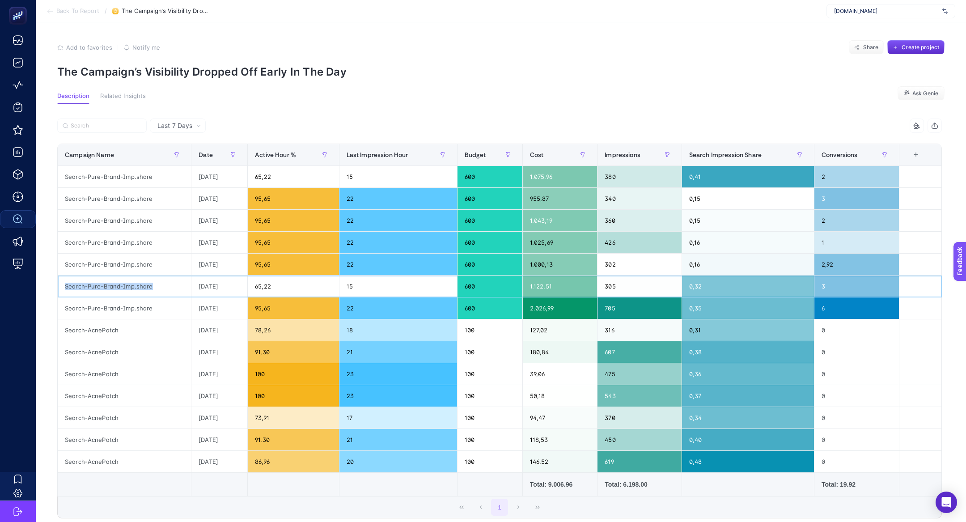
click at [124, 285] on div "Search-Pure-Brand-Imp.share" at bounding box center [124, 285] width 133 height 21
copy tr "Search-Pure-Brand-Imp.share"
click at [94, 129] on label at bounding box center [101, 126] width 89 height 14
click at [0, 0] on input "Search" at bounding box center [0, 0] width 0 height 0
click at [89, 127] on input "Search" at bounding box center [106, 126] width 71 height 7
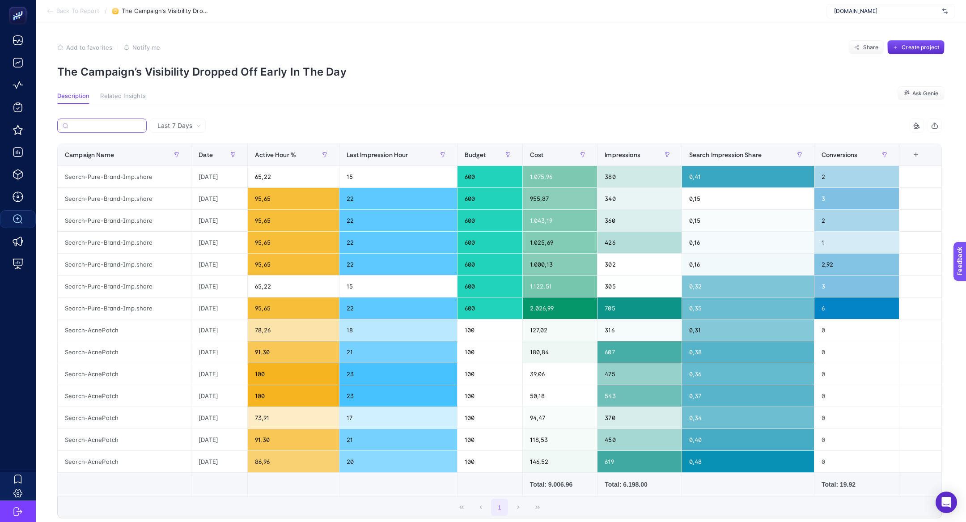
paste input "Search-Pure-Brand-Imp.share"
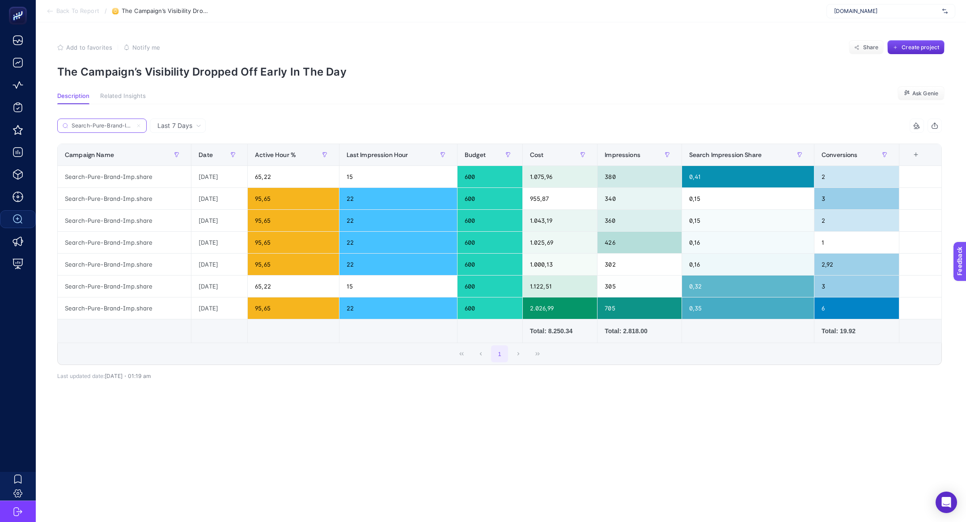
scroll to position [0, 17]
type input "Search-Pure-Brand-Imp.share"
drag, startPoint x: 566, startPoint y: 305, endPoint x: 536, endPoint y: 303, distance: 30.4
click at [536, 303] on div "2.026,99" at bounding box center [560, 307] width 74 height 21
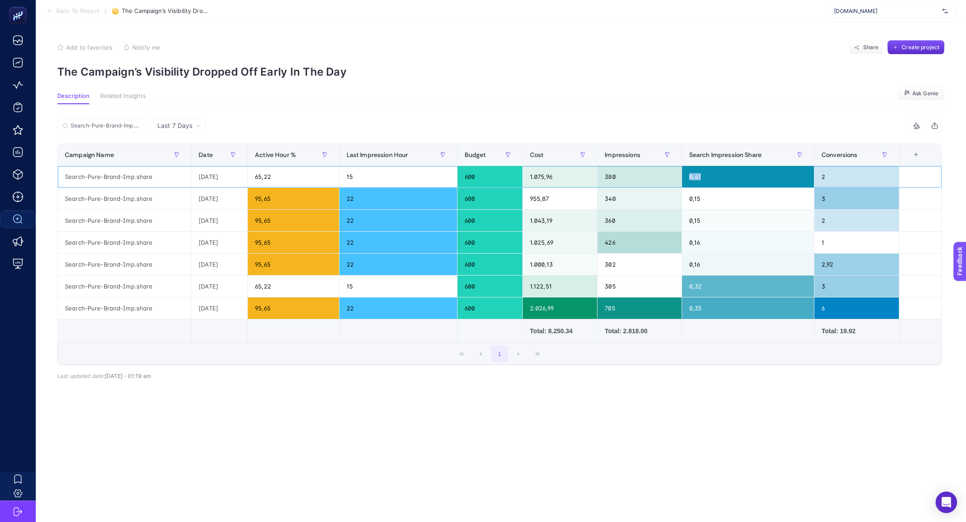
drag, startPoint x: 716, startPoint y: 179, endPoint x: 686, endPoint y: 178, distance: 30.9
click at [686, 178] on div "0,41" at bounding box center [748, 176] width 132 height 21
drag, startPoint x: 365, startPoint y: 199, endPoint x: 340, endPoint y: 199, distance: 25.0
click at [340, 199] on tr "Search-Pure-Brand-Imp.share 2025-09-07 95,65 22 600 955,87 340 0,15 3" at bounding box center [500, 199] width 884 height 22
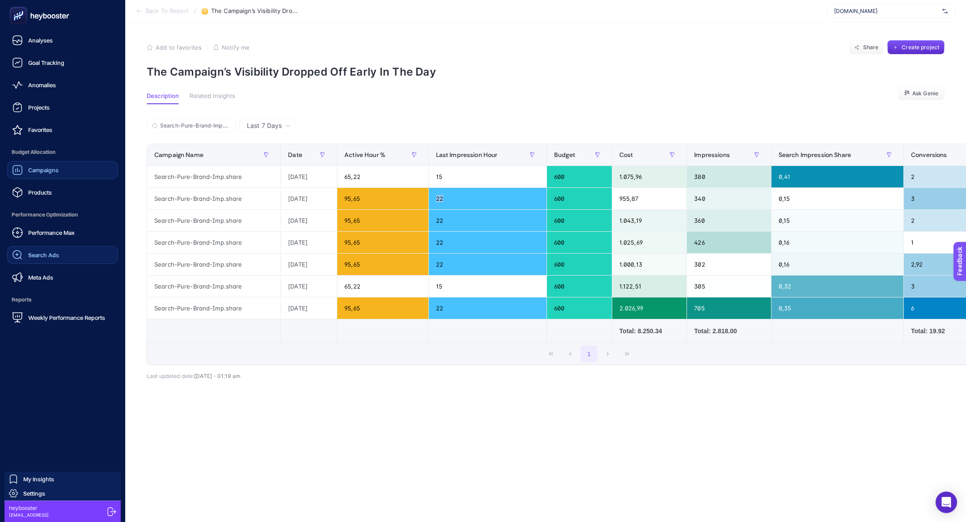
click at [65, 174] on link "Campaigns" at bounding box center [62, 170] width 111 height 18
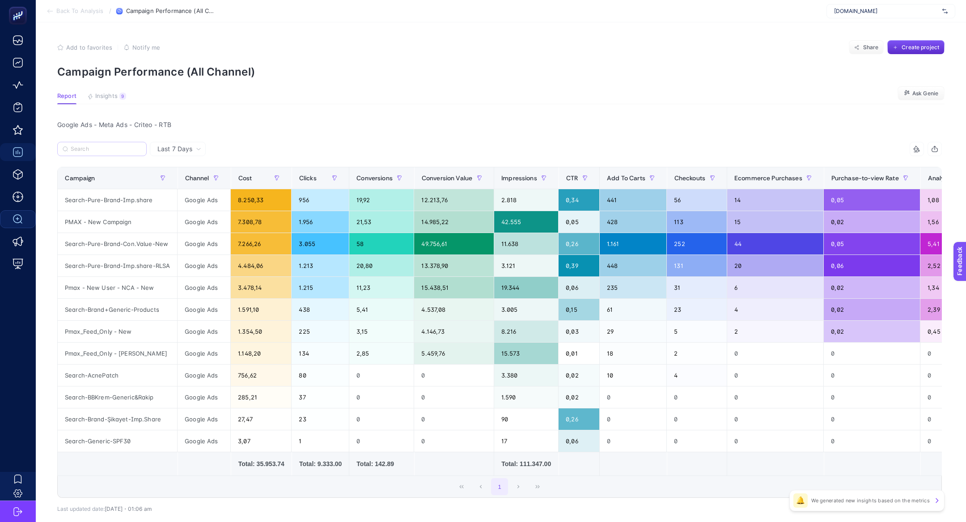
click at [104, 144] on label at bounding box center [101, 149] width 89 height 14
click at [104, 146] on input "Search" at bounding box center [106, 149] width 71 height 7
click at [108, 150] on input "Search" at bounding box center [107, 149] width 70 height 7
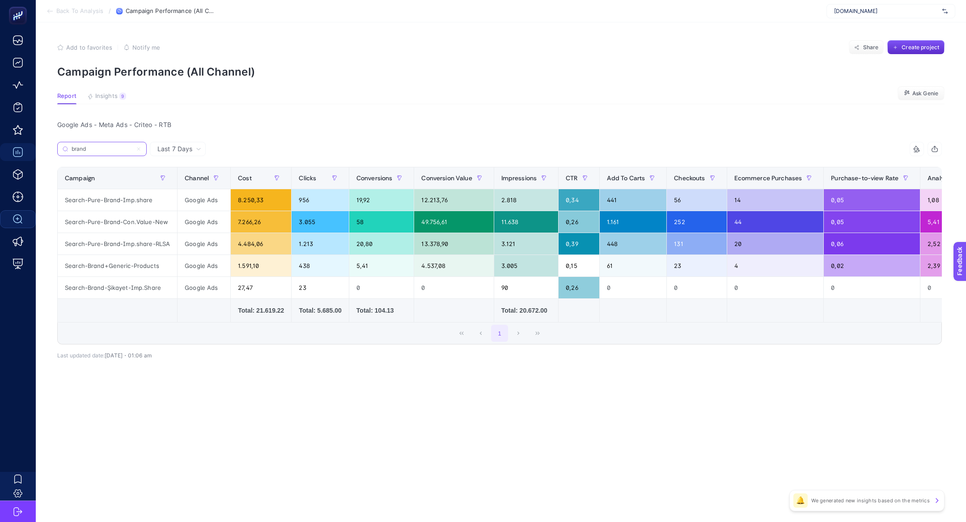
type input "brand"
click at [156, 217] on div "Search-Pure-Brand-Con.Value-New" at bounding box center [117, 221] width 119 height 21
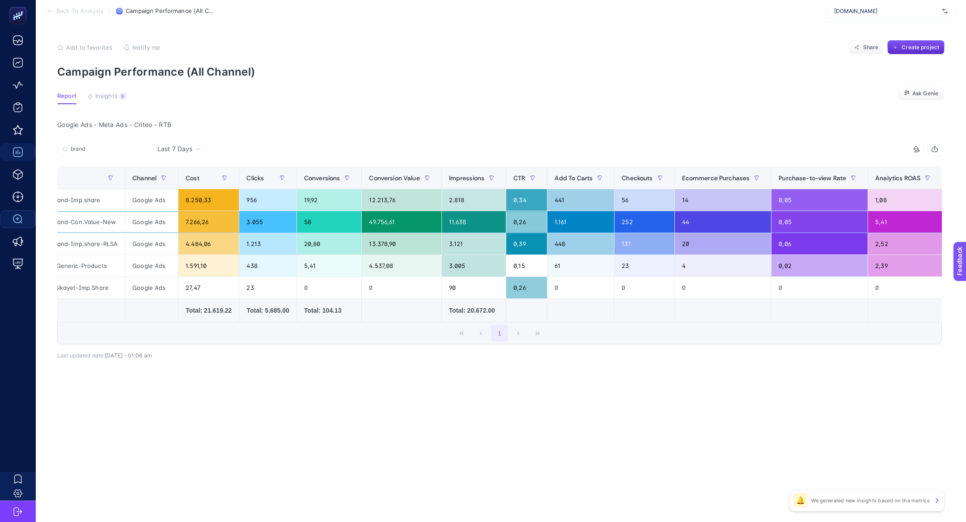
scroll to position [0, 51]
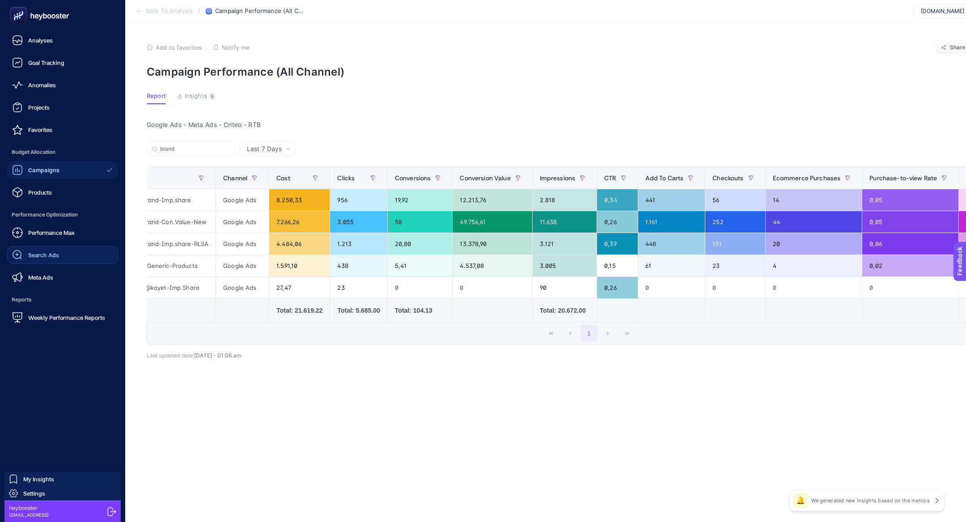
click at [93, 249] on link "Search Ads" at bounding box center [62, 255] width 111 height 18
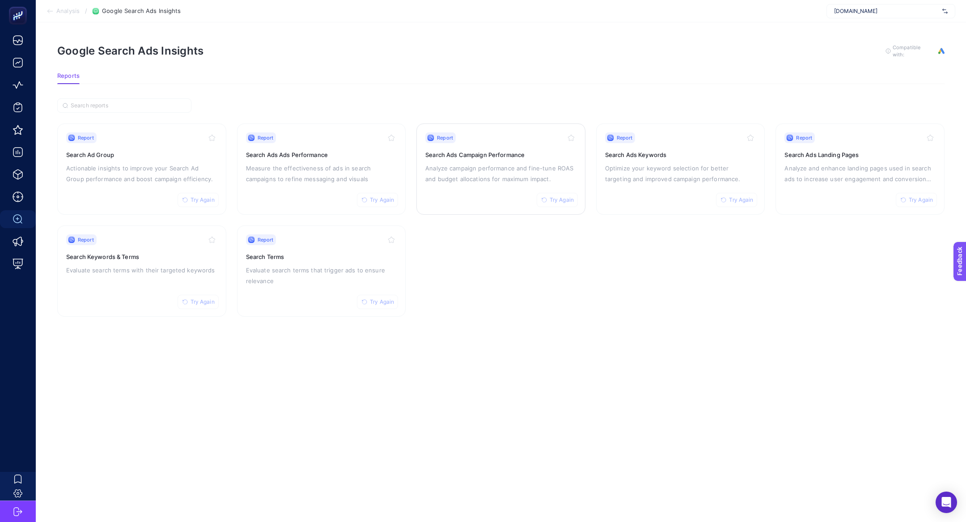
click at [463, 183] on div "Report Try Again Search Ads Campaign Performance Analyze campaign performance a…" at bounding box center [500, 168] width 151 height 73
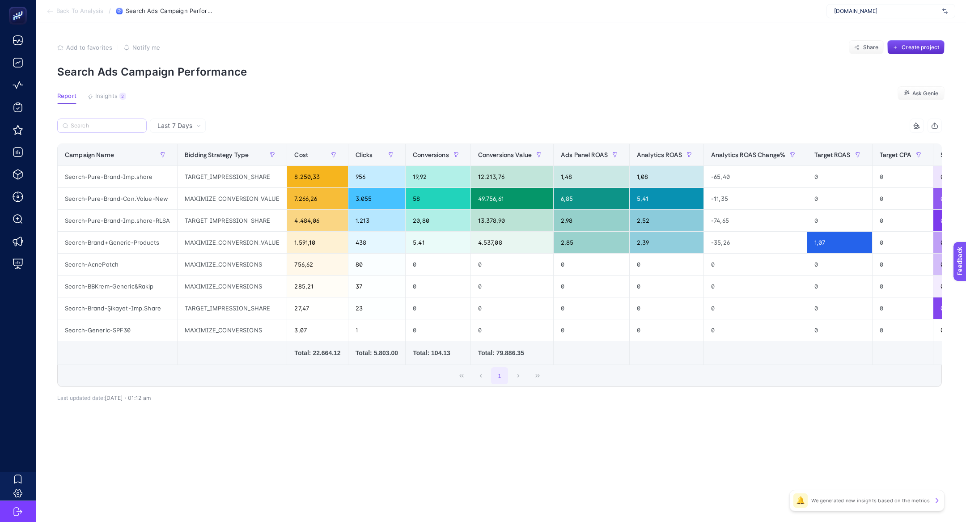
click at [112, 130] on label at bounding box center [101, 126] width 89 height 14
click at [112, 129] on input "Search" at bounding box center [106, 126] width 71 height 7
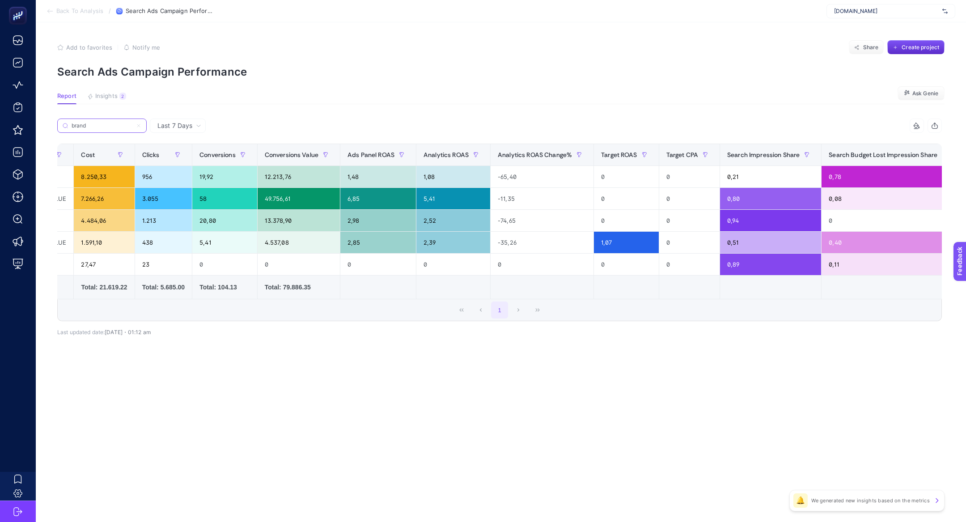
scroll to position [0, 525]
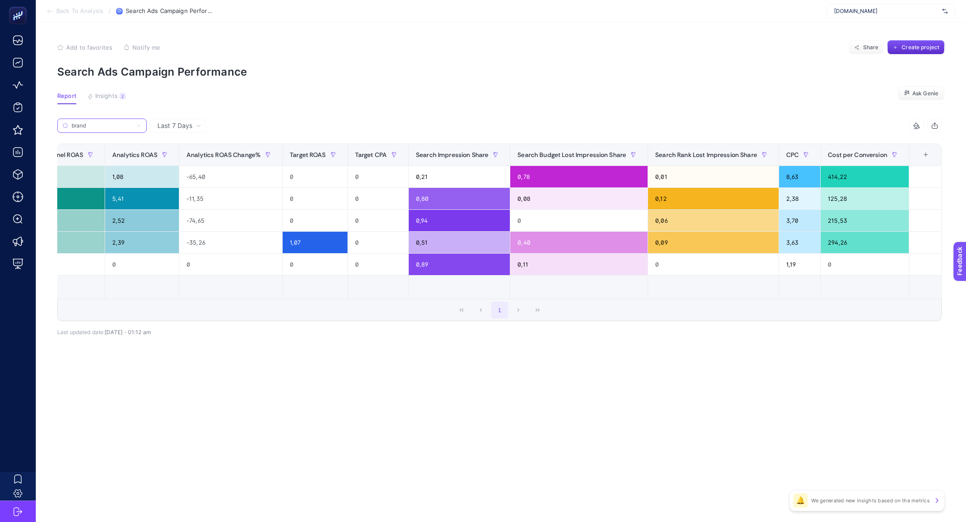
type input "brand"
click at [158, 191] on div "5,41" at bounding box center [142, 198] width 74 height 21
click at [792, 177] on div "8,63" at bounding box center [799, 176] width 41 height 21
click at [792, 192] on div "2,38" at bounding box center [799, 198] width 41 height 21
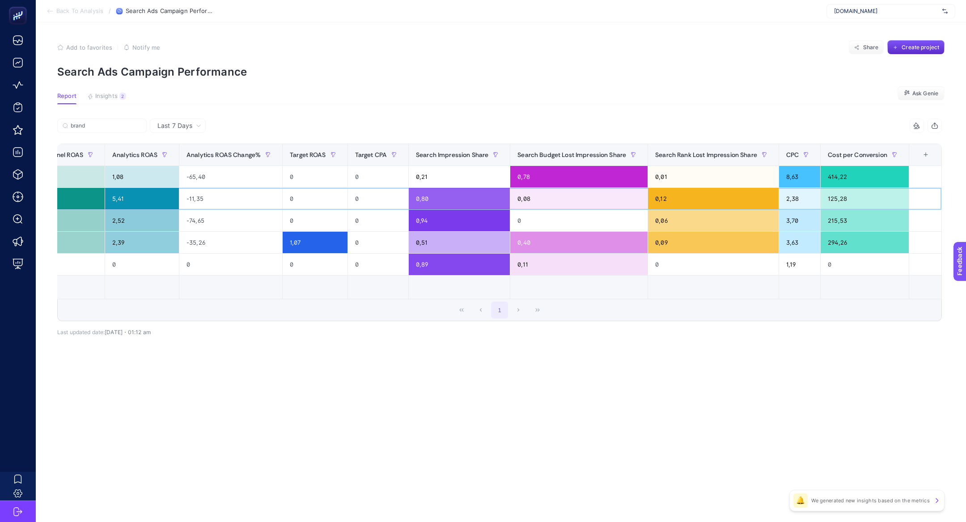
click at [792, 192] on div "2,38" at bounding box center [799, 198] width 41 height 21
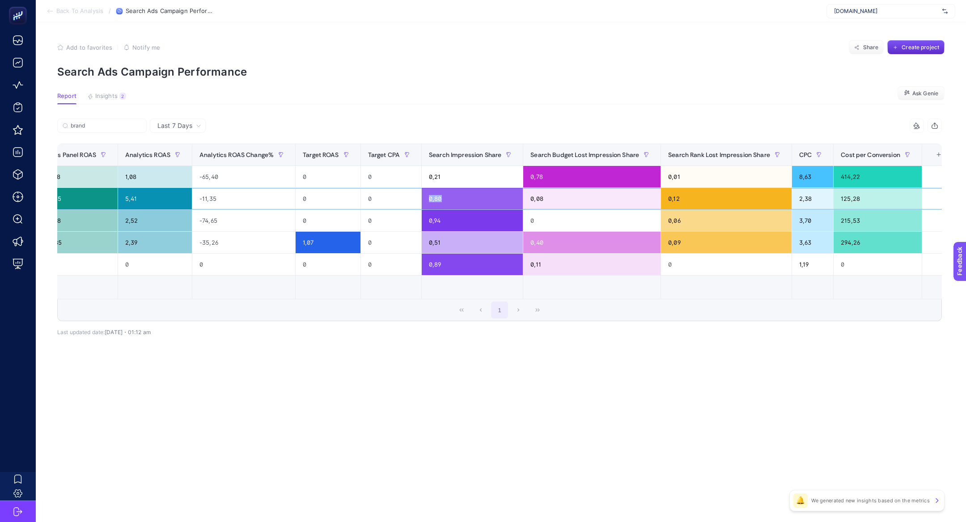
drag, startPoint x: 453, startPoint y: 200, endPoint x: 402, endPoint y: 200, distance: 50.5
click at [402, 200] on tr "Search-Pure-Brand-Con.Value-New MAXIMIZE_CONVERSION_VALUE 7.266,26 3.055 58 49.…" at bounding box center [250, 199] width 1409 height 22
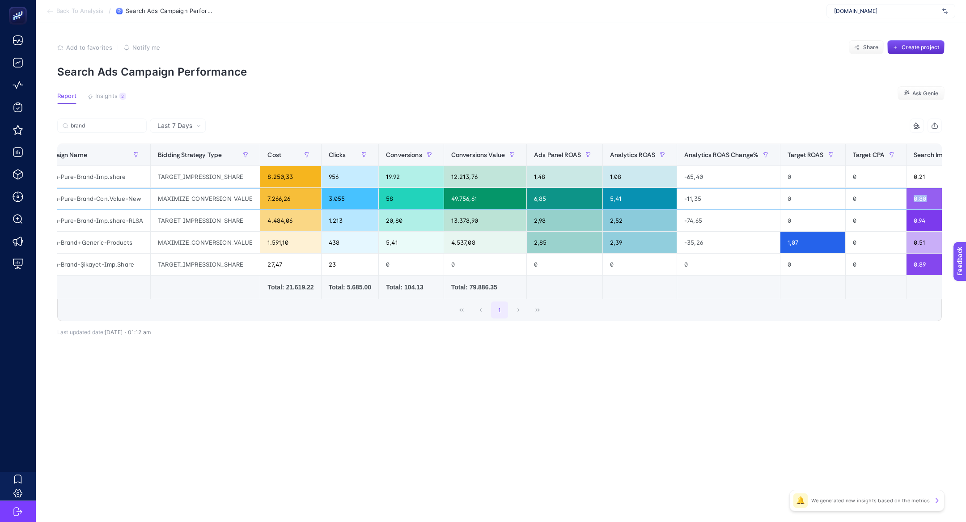
scroll to position [0, 0]
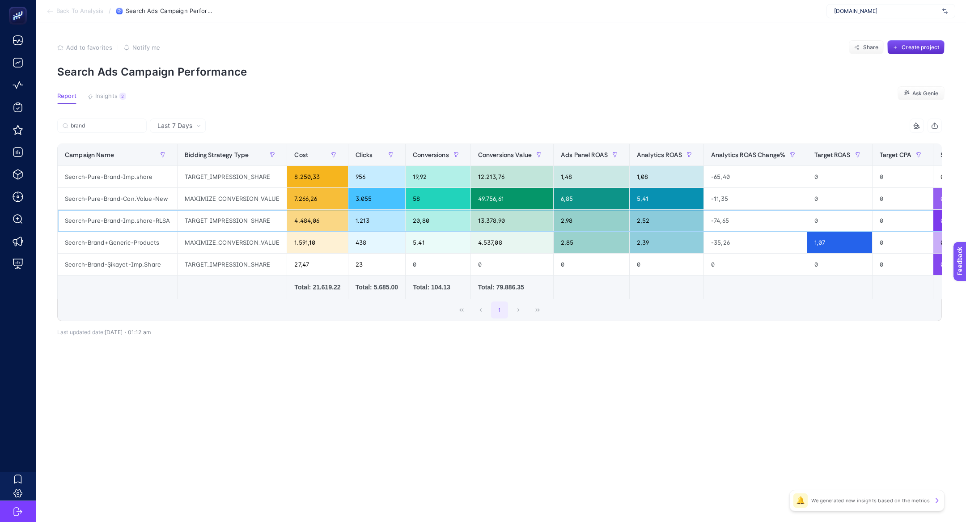
drag, startPoint x: 343, startPoint y: 211, endPoint x: 343, endPoint y: 201, distance: 9.8
click at [343, 210] on div "4.484,06" at bounding box center [317, 220] width 60 height 21
click at [344, 164] on span at bounding box center [346, 154] width 4 height 21
click at [343, 170] on div "8.250,33" at bounding box center [317, 176] width 60 height 21
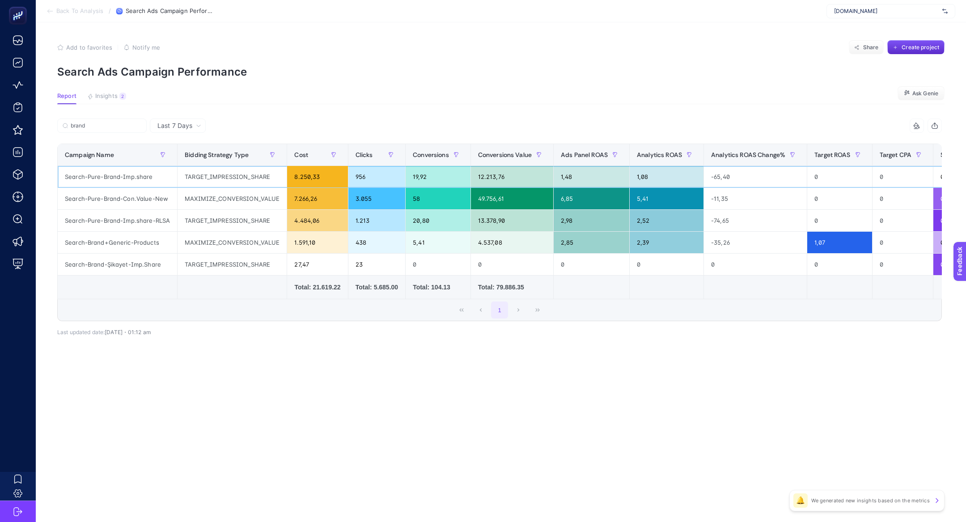
click at [343, 170] on div "8.250,33" at bounding box center [317, 176] width 60 height 21
click at [267, 173] on div "TARGET_IMPRESSION_SHARE" at bounding box center [232, 176] width 109 height 21
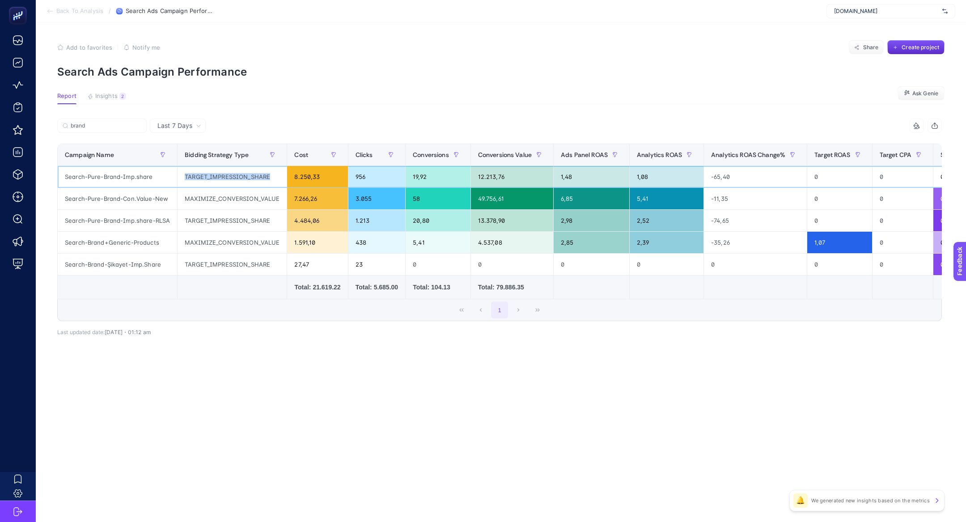
click at [267, 173] on div "TARGET_IMPRESSION_SHARE" at bounding box center [232, 176] width 109 height 21
click at [261, 174] on div "TARGET_IMPRESSION_SHARE" at bounding box center [232, 176] width 109 height 21
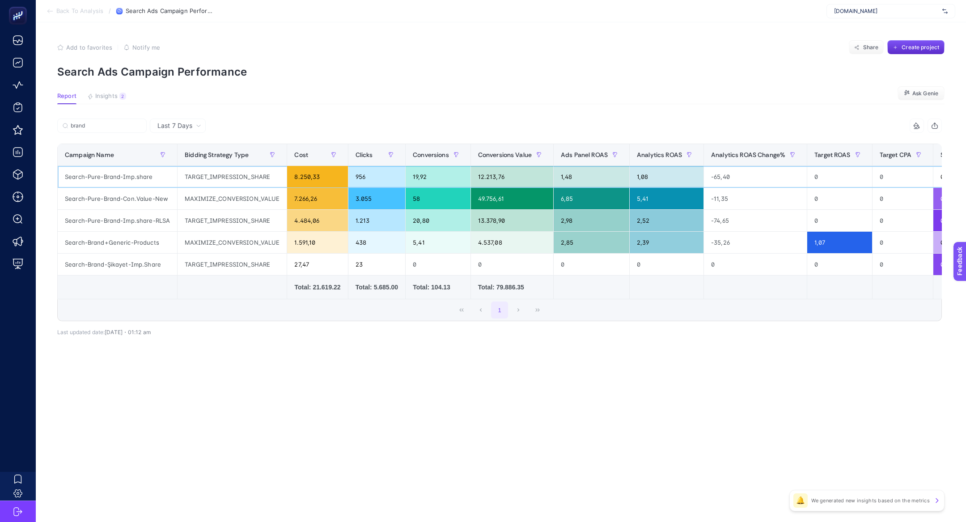
click at [261, 174] on div "TARGET_IMPRESSION_SHARE" at bounding box center [232, 176] width 109 height 21
click at [256, 199] on div "MAXIMIZE_CONVERSION_VALUE" at bounding box center [232, 198] width 109 height 21
click at [257, 198] on div "MAXIMIZE_CONVERSION_VALUE" at bounding box center [232, 198] width 109 height 21
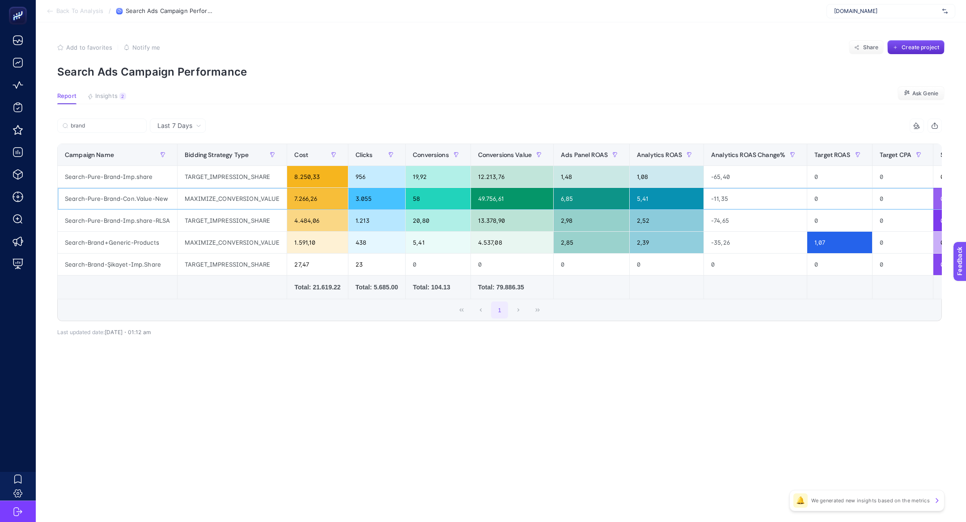
click at [257, 198] on div "MAXIMIZE_CONVERSION_VALUE" at bounding box center [232, 198] width 109 height 21
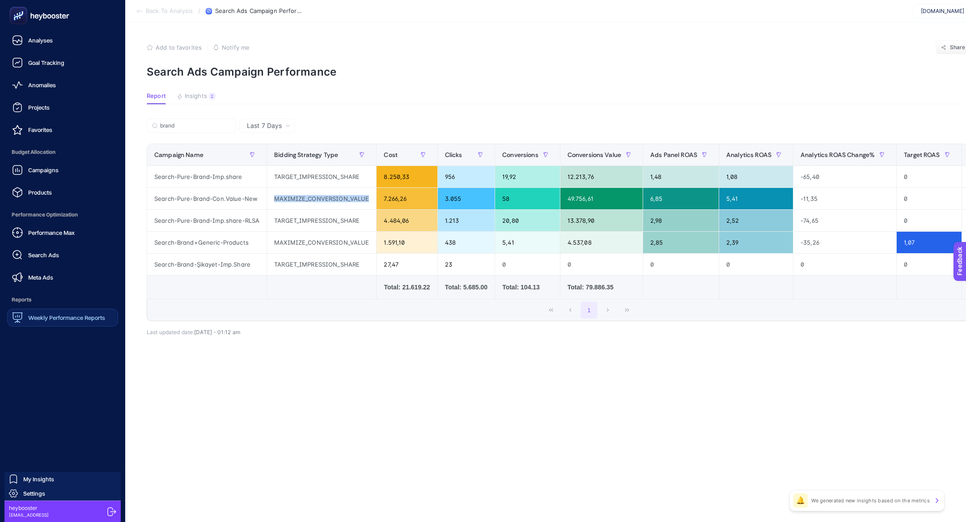
click at [68, 320] on span "Weekly Performance Reports" at bounding box center [66, 317] width 77 height 7
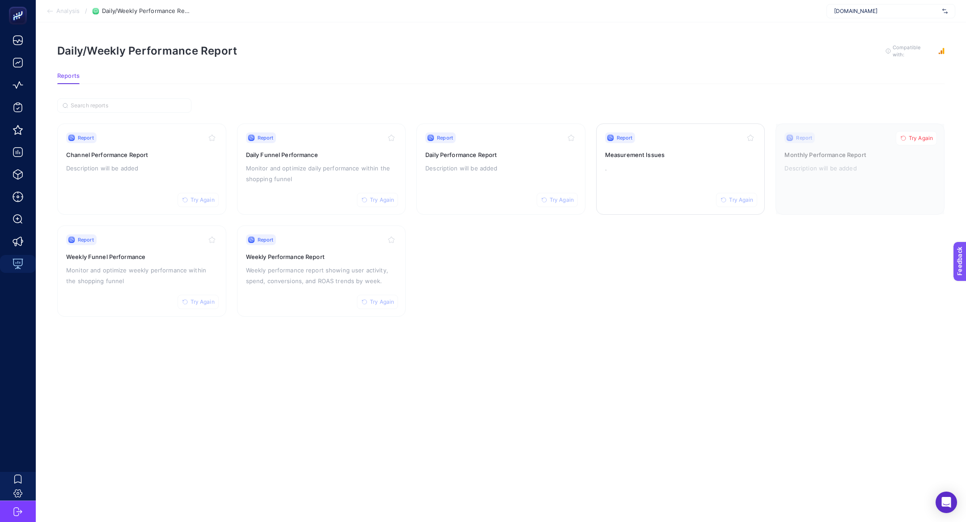
click at [669, 164] on p "." at bounding box center [680, 168] width 151 height 11
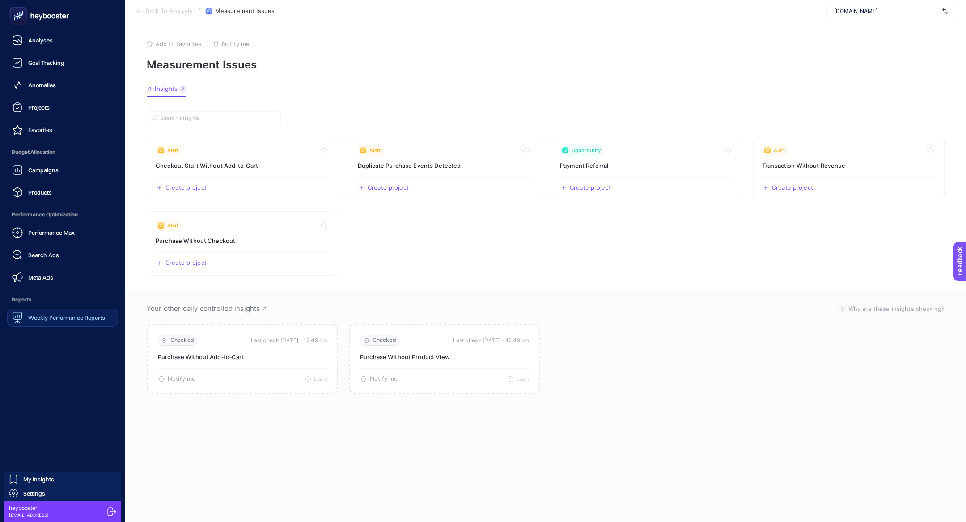
click at [61, 323] on link "Weekly Performance Reports" at bounding box center [62, 318] width 111 height 18
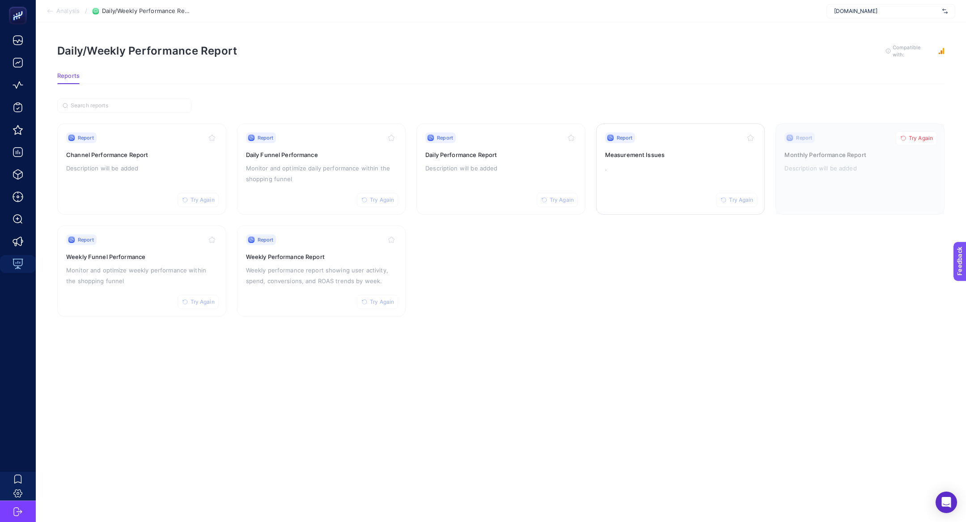
click at [654, 166] on p "." at bounding box center [680, 168] width 151 height 11
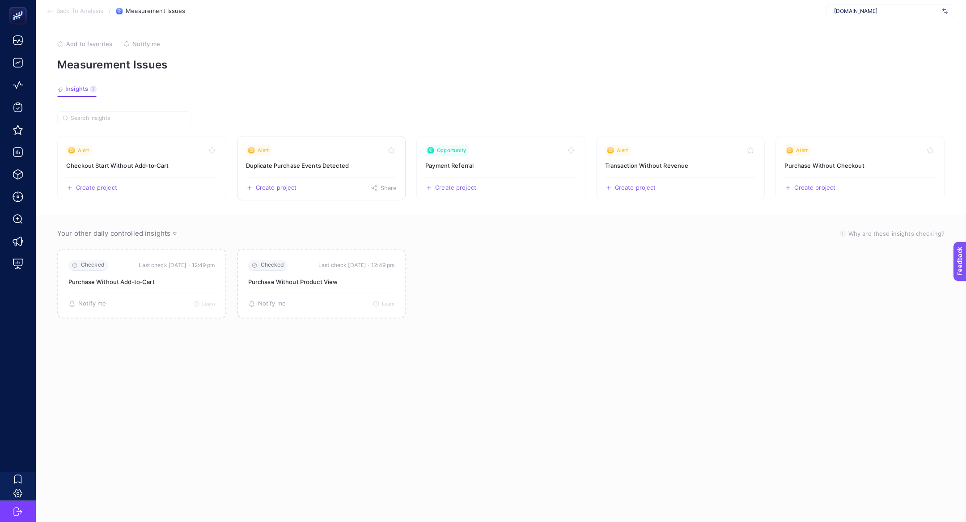
click at [348, 165] on h3 "Duplicate Purchase Events Detected" at bounding box center [321, 165] width 151 height 9
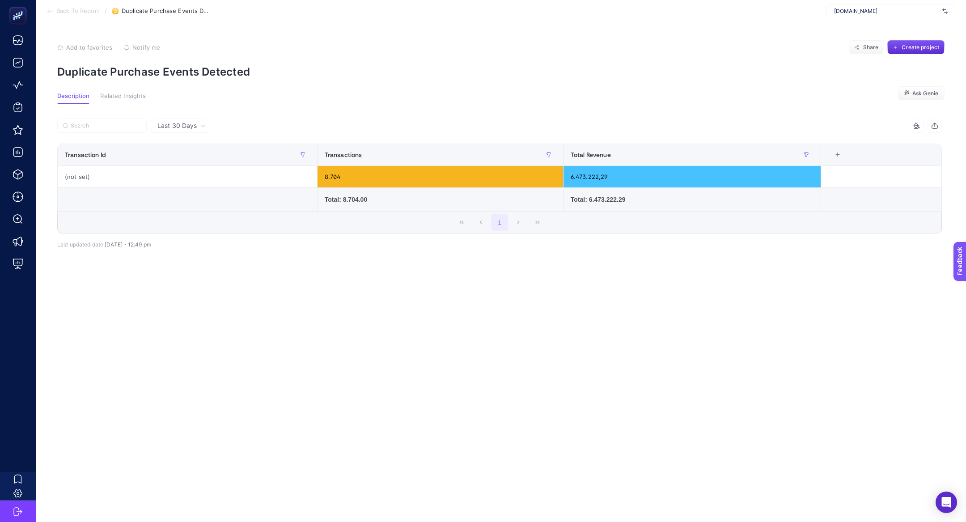
click at [177, 117] on div "Last 30 Days 2 items selected Transaction Id Transactions Total Revenue 3 items…" at bounding box center [499, 199] width 899 height 190
click at [181, 120] on div "Last 30 Days" at bounding box center [180, 126] width 60 height 14
click at [194, 159] on li "Last 7 Days" at bounding box center [180, 161] width 55 height 16
click at [71, 179] on div "(not set)" at bounding box center [188, 176] width 260 height 21
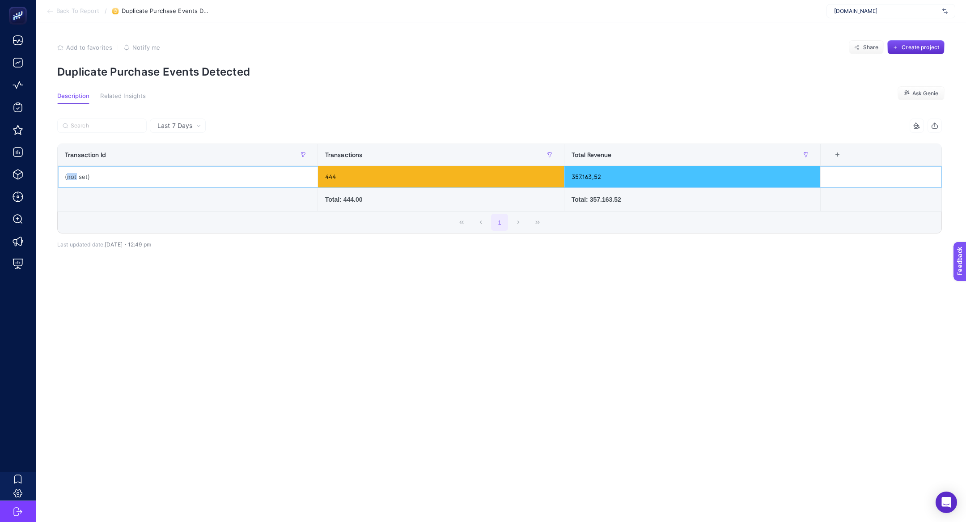
click at [71, 179] on div "(not set)" at bounding box center [188, 176] width 260 height 21
click at [205, 319] on article "Add to favorites false Notify me Share Create project Duplicate Purchase Events…" at bounding box center [501, 272] width 930 height 500
click at [912, 42] on button "Create project" at bounding box center [915, 47] width 57 height 14
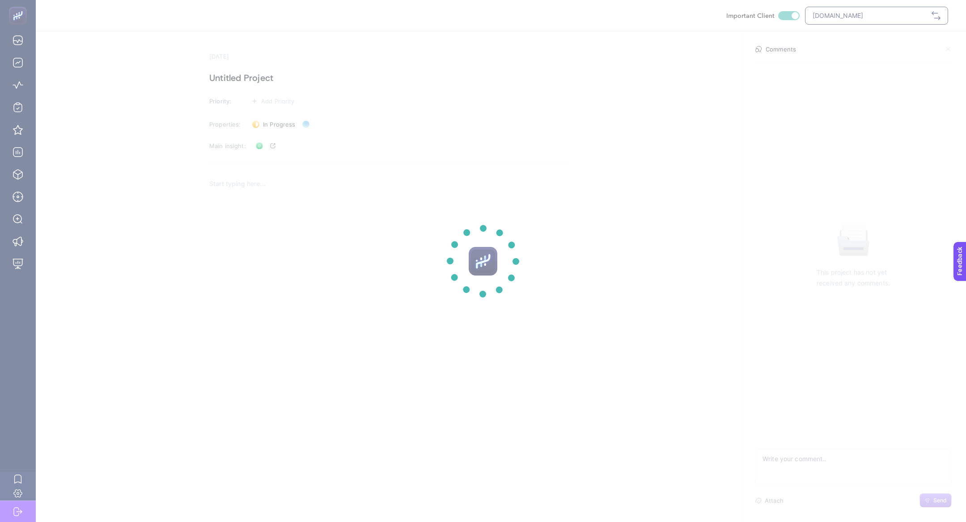
click at [229, 82] on section at bounding box center [483, 261] width 966 height 522
click at [231, 76] on section at bounding box center [483, 261] width 966 height 522
click at [269, 79] on section at bounding box center [483, 261] width 966 height 522
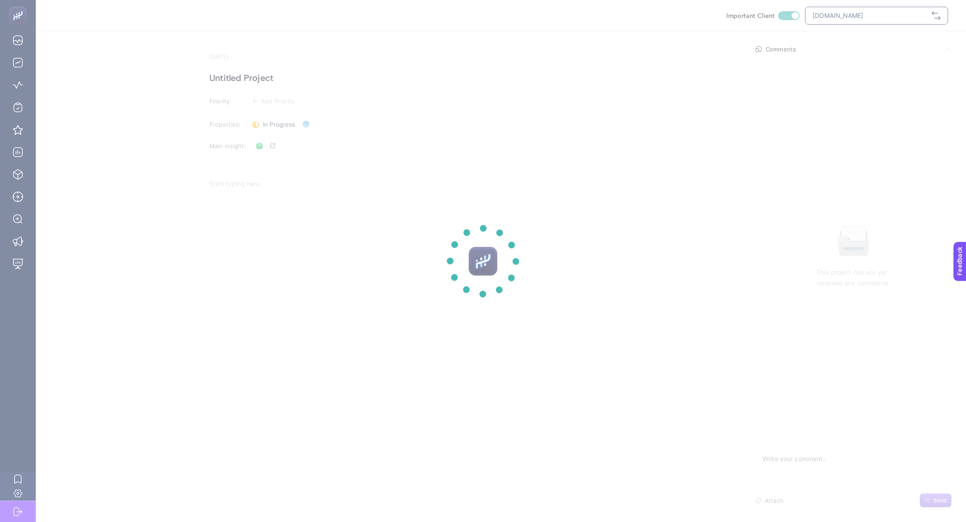
click at [269, 79] on section at bounding box center [483, 261] width 966 height 522
click at [269, 79] on h1 "Untitled Project" at bounding box center [388, 78] width 358 height 14
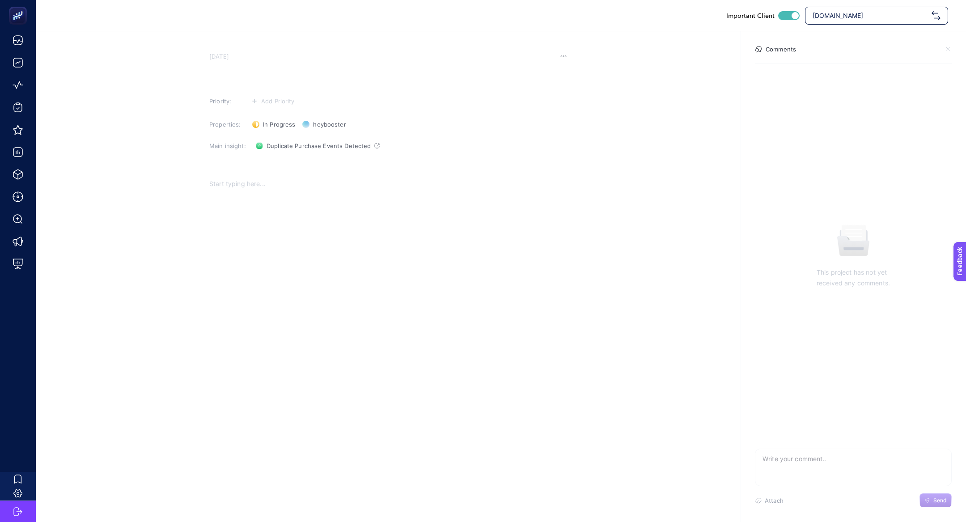
click at [269, 79] on h1 at bounding box center [388, 78] width 358 height 14
click at [251, 261] on div "Rich Text Editor. Editing area: main" at bounding box center [388, 262] width 358 height 179
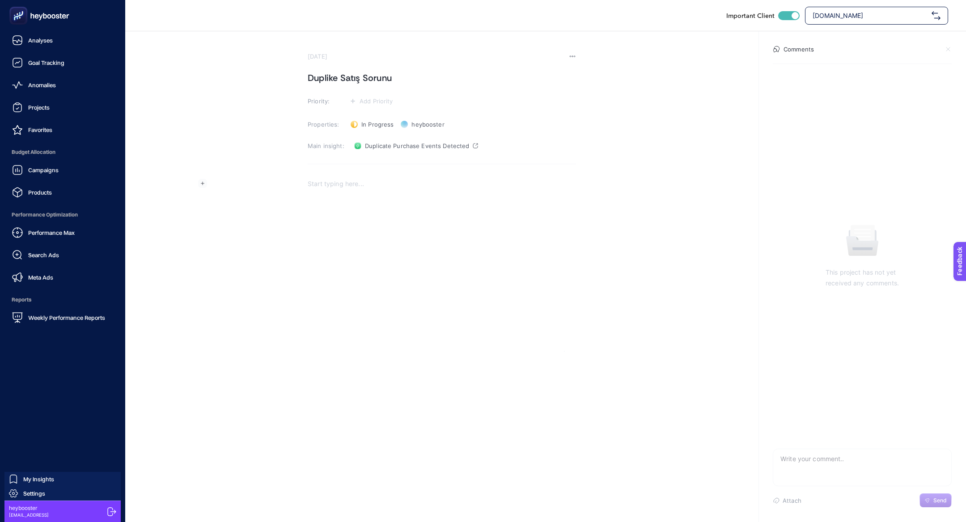
click at [63, 321] on div "Weekly Performance Reports" at bounding box center [58, 317] width 93 height 11
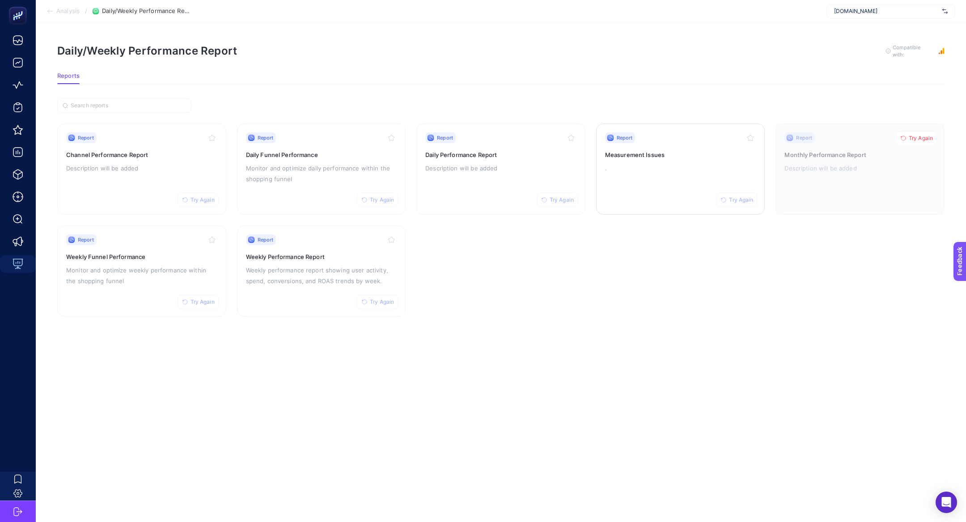
click at [665, 174] on div "Report Try Again Measurement Issues ." at bounding box center [680, 168] width 151 height 73
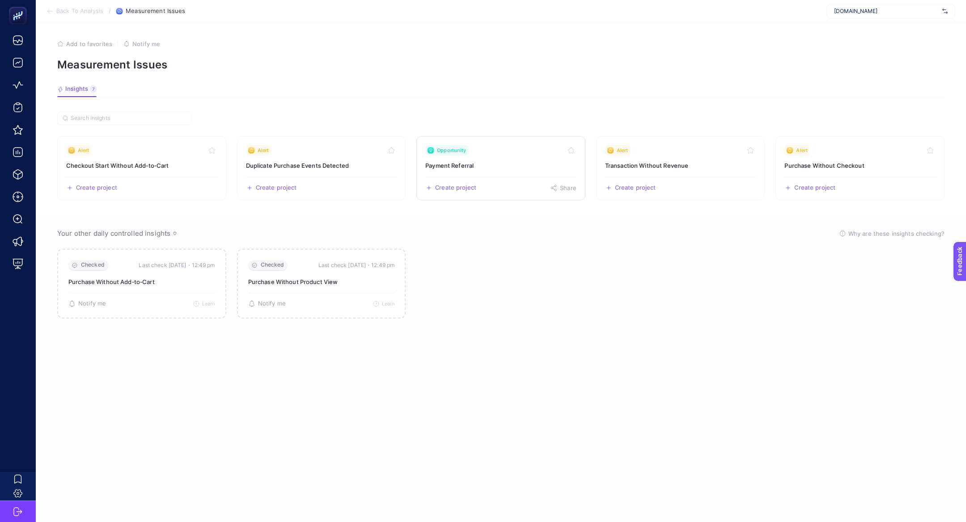
click at [513, 169] on link "Opportunity Payment Referral Create project Share" at bounding box center [500, 168] width 169 height 64
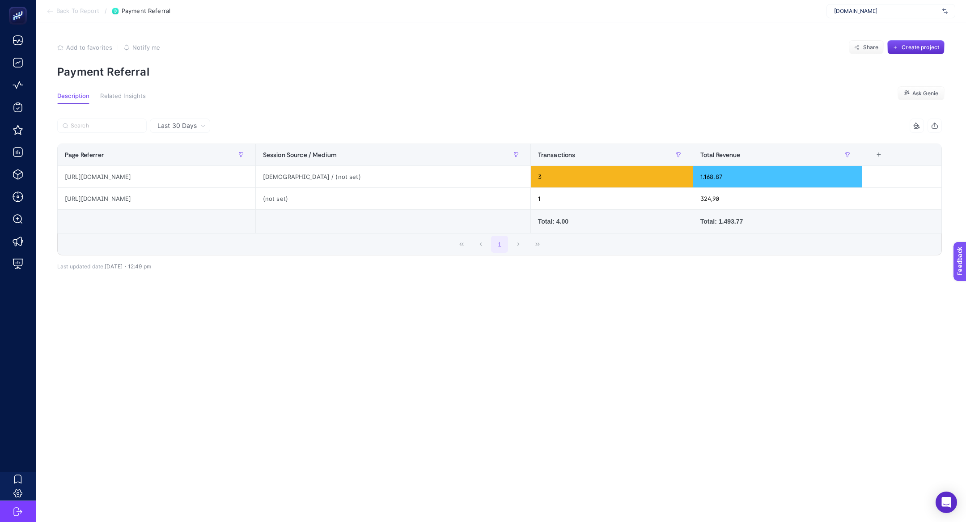
click at [730, 223] on div "Total: 1.493.77" at bounding box center [777, 221] width 154 height 9
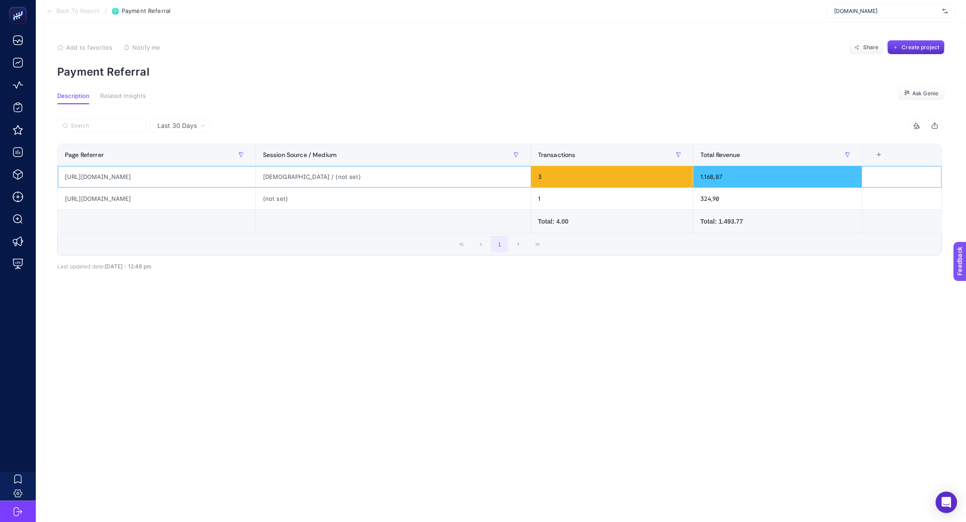
click at [121, 176] on div "https://ode.iyzico.com/" at bounding box center [157, 176] width 198 height 21
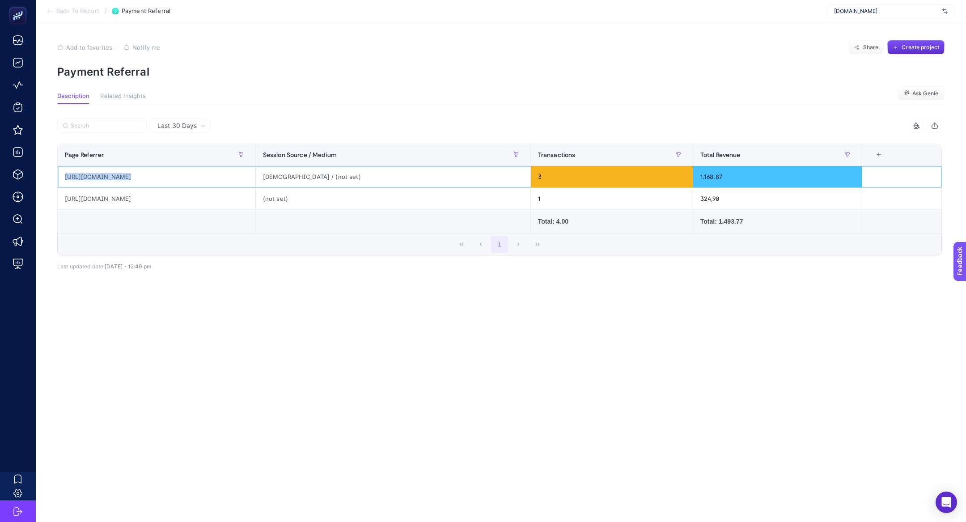
click at [121, 176] on div "https://ode.iyzico.com/" at bounding box center [157, 176] width 198 height 21
click at [178, 311] on div "Last 30 Days 2 items selected Page Referrer Session Source / Medium Transaction…" at bounding box center [499, 218] width 899 height 198
click at [60, 13] on span "Back To Report" at bounding box center [77, 11] width 43 height 7
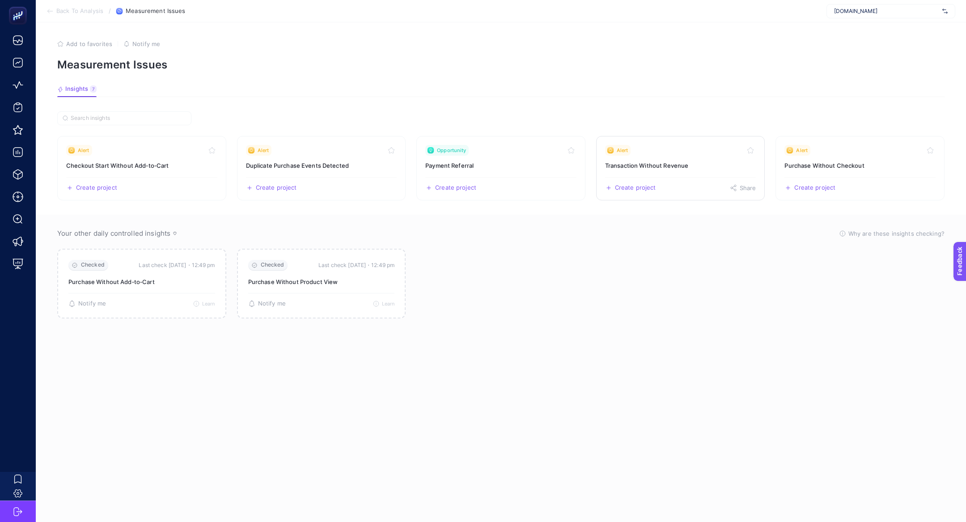
click at [680, 166] on h3 "Transaction Without Revenue" at bounding box center [680, 165] width 151 height 9
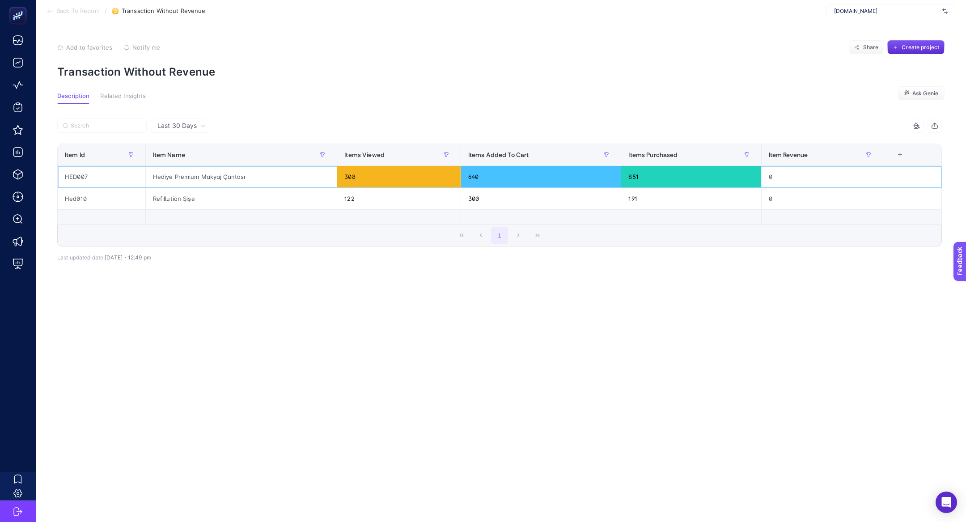
click at [196, 180] on div "Hediye Premium Makyaj Çantası" at bounding box center [241, 176] width 191 height 21
click at [188, 196] on div "Refillution Şişe" at bounding box center [241, 198] width 191 height 21
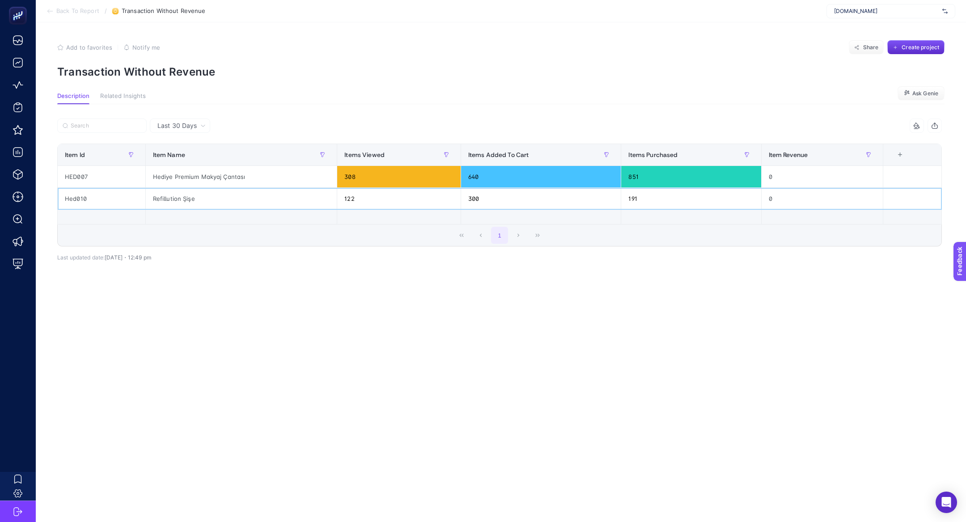
click at [188, 196] on div "Refillution Şişe" at bounding box center [241, 198] width 191 height 21
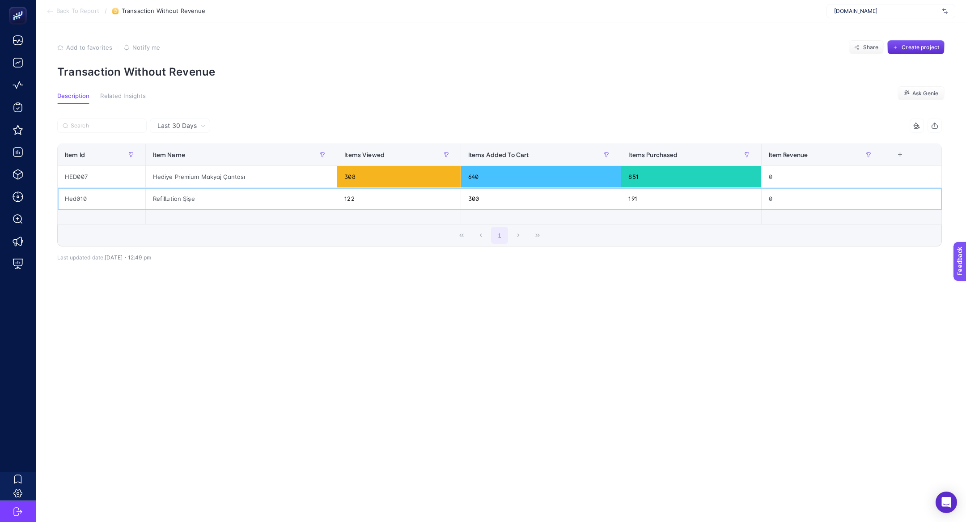
click at [187, 197] on div "Refillution Şişe" at bounding box center [241, 198] width 191 height 21
click at [75, 200] on div "Hed010" at bounding box center [102, 198] width 88 height 21
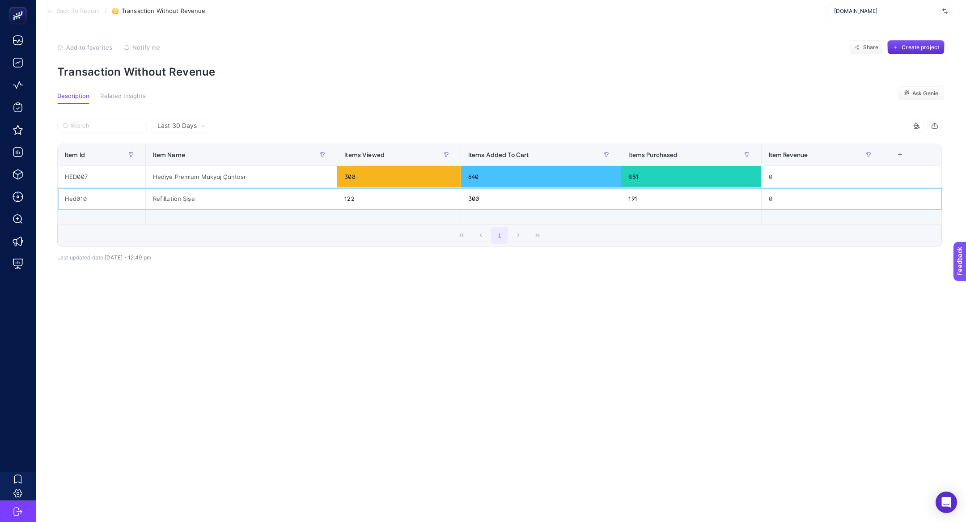
click at [75, 200] on div "Hed010" at bounding box center [102, 198] width 88 height 21
click at [178, 175] on div "Hediye Premium Makyaj Çantası" at bounding box center [241, 176] width 191 height 21
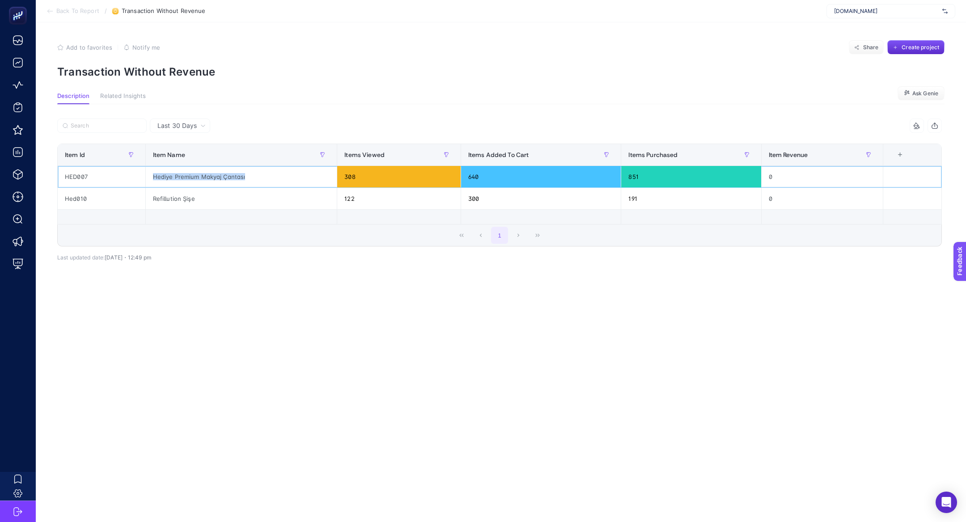
click at [178, 175] on div "Hediye Premium Makyaj Çantası" at bounding box center [241, 176] width 191 height 21
click at [180, 205] on div "Refillution Şişe" at bounding box center [241, 198] width 191 height 21
click at [180, 199] on div "Refillution Şişe" at bounding box center [241, 198] width 191 height 21
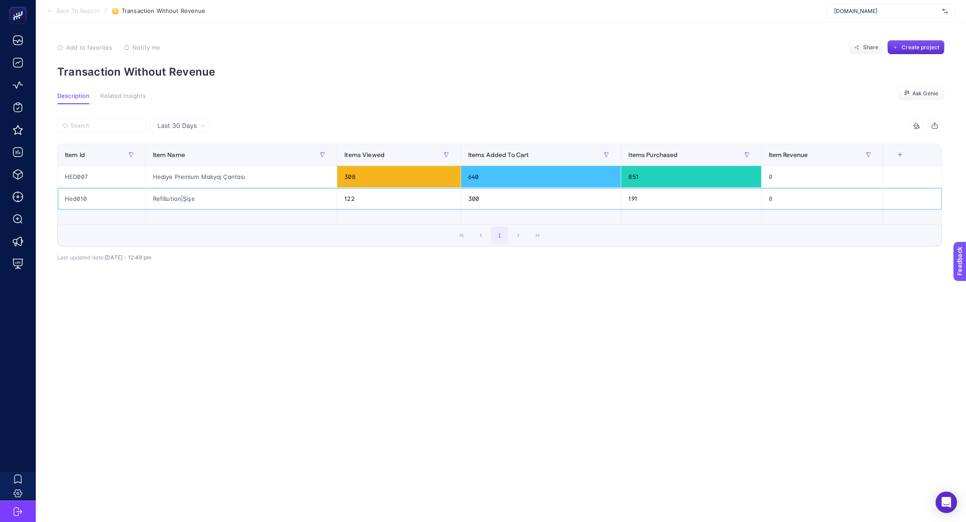
click at [180, 199] on div "Refillution Şişe" at bounding box center [241, 198] width 191 height 21
copy tr "Refillution Şişe"
drag, startPoint x: 73, startPoint y: 198, endPoint x: 55, endPoint y: 203, distance: 18.4
click at [55, 203] on div "Last 30 Days 4 items selected Item Id Item Name Items Viewed Items Added To Car…" at bounding box center [499, 213] width 899 height 189
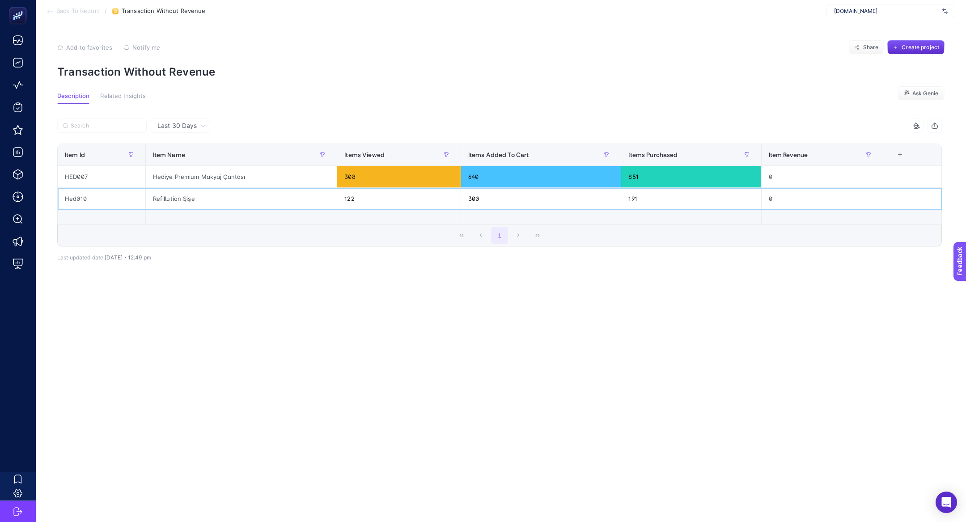
click at [90, 200] on div "Hed010" at bounding box center [102, 198] width 88 height 21
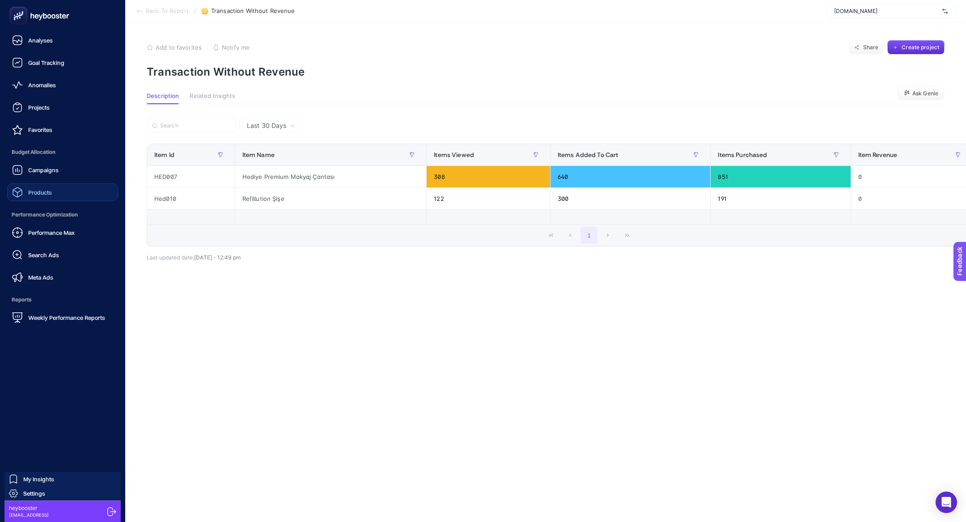
click at [48, 191] on span "Products" at bounding box center [40, 192] width 24 height 7
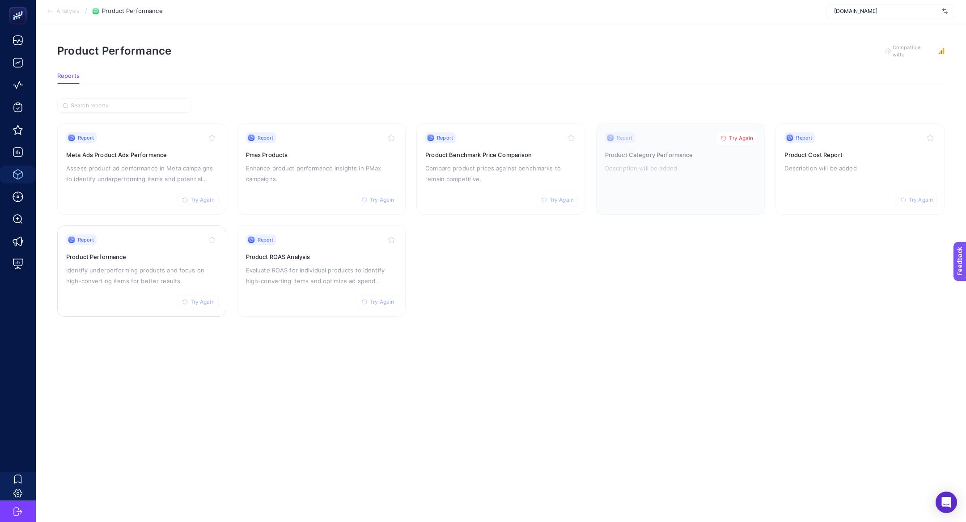
click at [156, 263] on div "Report Try Again Product Performance Identify underperforming products and focu…" at bounding box center [141, 270] width 151 height 73
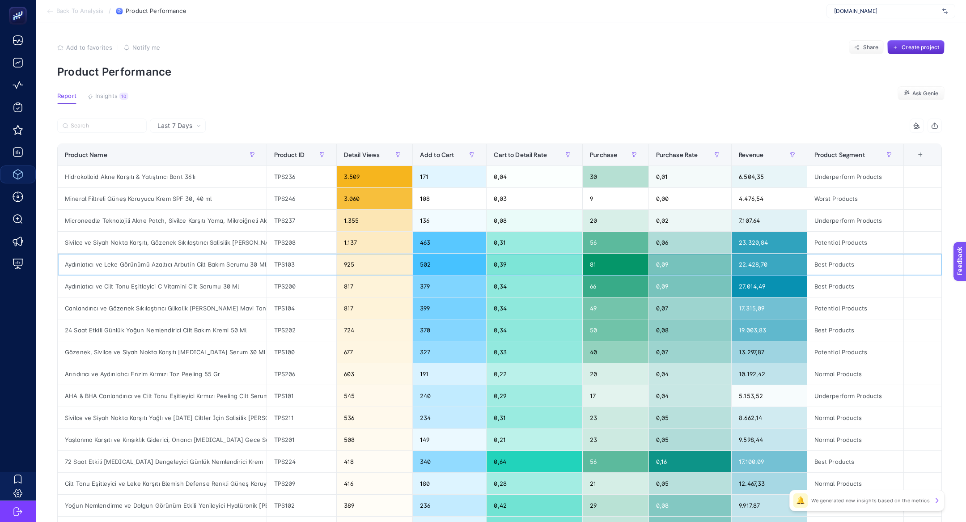
drag, startPoint x: 156, startPoint y: 263, endPoint x: 129, endPoint y: 181, distance: 85.8
click at [156, 261] on div "Aydınlatıcı ve Leke Görünümü Azaltıcı Arbutin Cilt Bakım Serumu 30 Ml" at bounding box center [162, 264] width 209 height 21
click at [79, 120] on label at bounding box center [101, 126] width 89 height 14
click at [79, 123] on input "Search" at bounding box center [106, 126] width 71 height 7
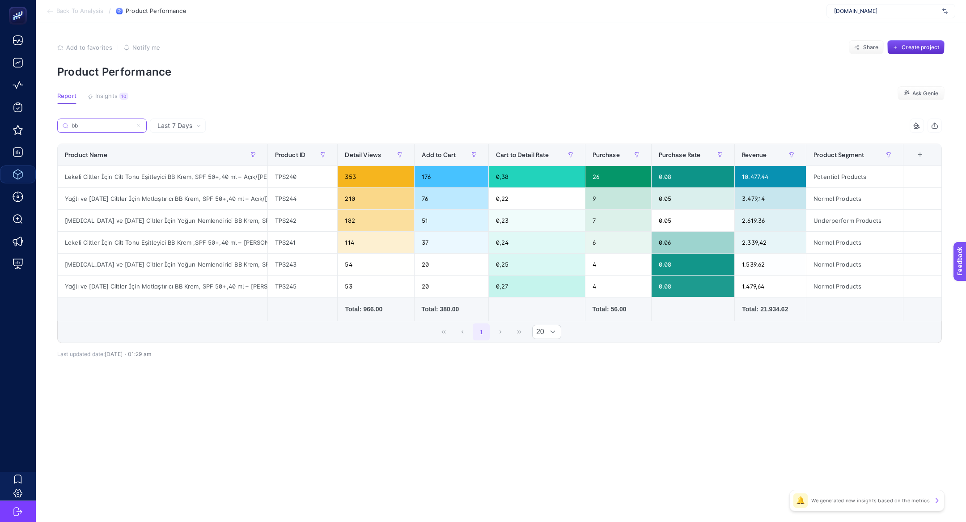
type input "bb"
drag, startPoint x: 866, startPoint y: 222, endPoint x: 715, endPoint y: 222, distance: 151.2
click at [715, 222] on tr "Kuru ve Karma Ciltler İçin Yoğun Nemlendirici BB Krem, SPF 50+,40 ml – Açık/Ort…" at bounding box center [500, 221] width 884 height 22
drag, startPoint x: 226, startPoint y: 178, endPoint x: 266, endPoint y: 181, distance: 39.9
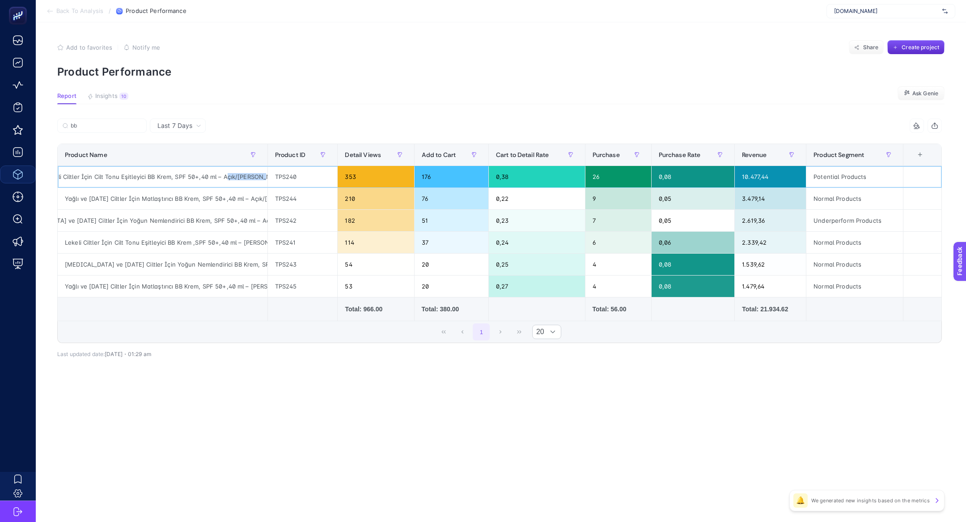
click at [266, 181] on div "Lekeli Ciltler İçin Cilt Tonu Eşitleyici BB Krem, SPF 50+,40 ml – Açık/Orta Ton" at bounding box center [163, 176] width 210 height 21
click at [237, 176] on div "Lekeli Ciltler İçin Cilt Tonu Eşitleyici BB Krem, SPF 50+,40 ml – Açık/Orta Ton" at bounding box center [163, 176] width 210 height 21
drag, startPoint x: 224, startPoint y: 175, endPoint x: 263, endPoint y: 179, distance: 39.6
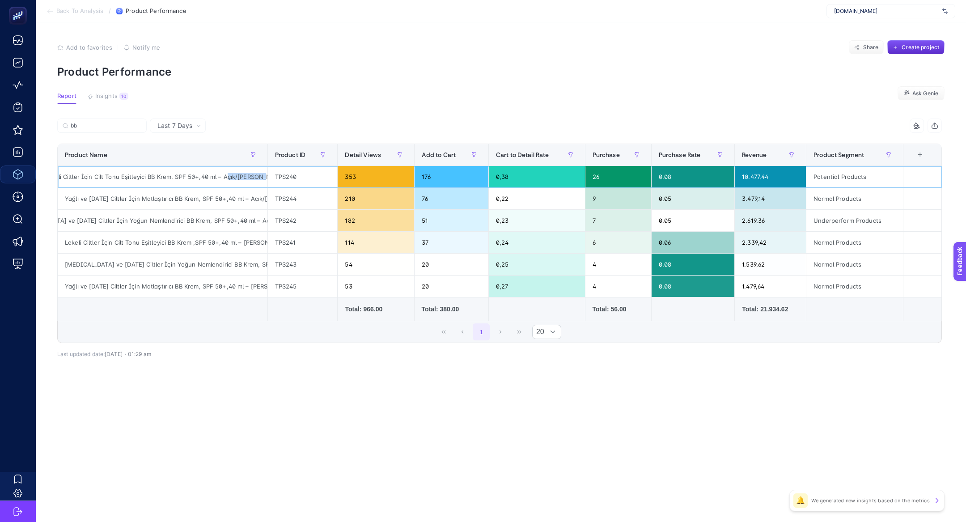
click at [265, 180] on div "Lekeli Ciltler İçin Cilt Tonu Eşitleyici BB Krem, SPF 50+,40 ml – Açık/Orta Ton" at bounding box center [163, 176] width 210 height 21
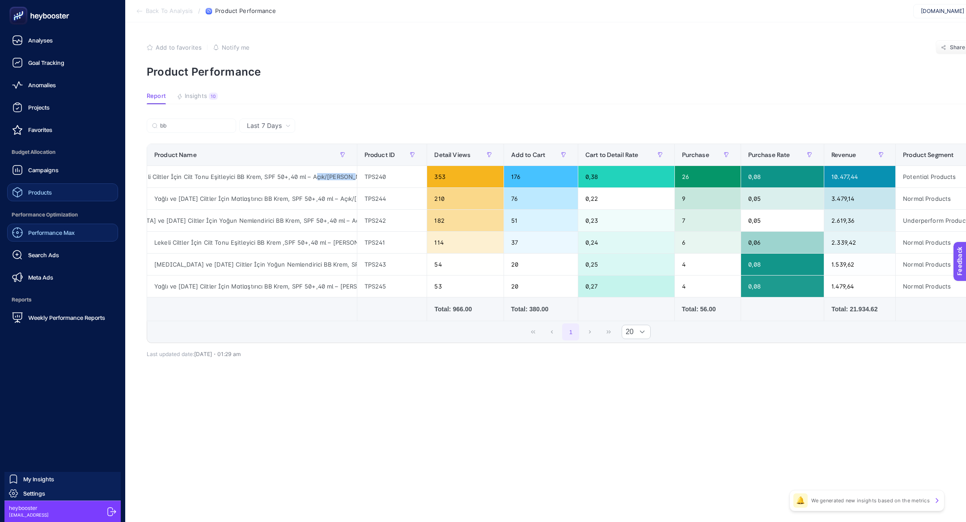
click at [43, 234] on span "Performance Max" at bounding box center [51, 232] width 47 height 7
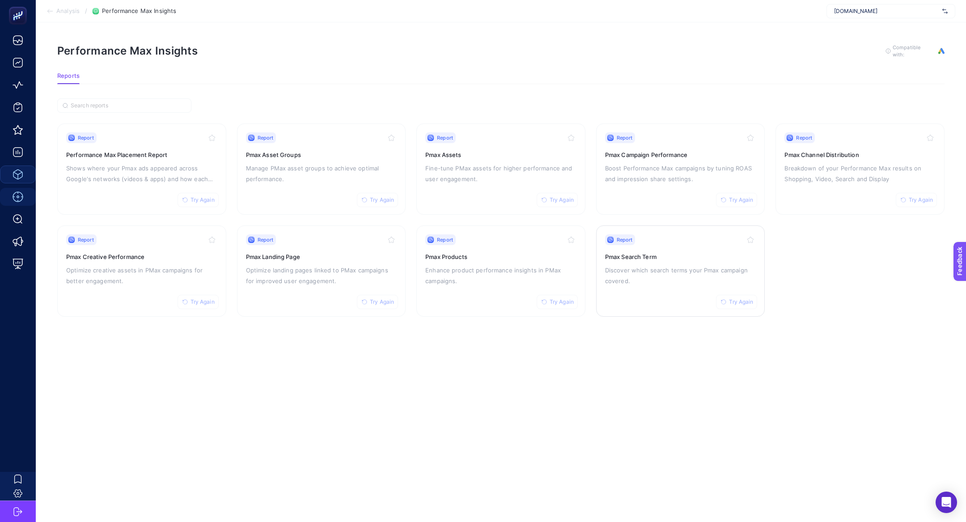
click at [689, 254] on h3 "Pmax Search Term" at bounding box center [680, 256] width 151 height 9
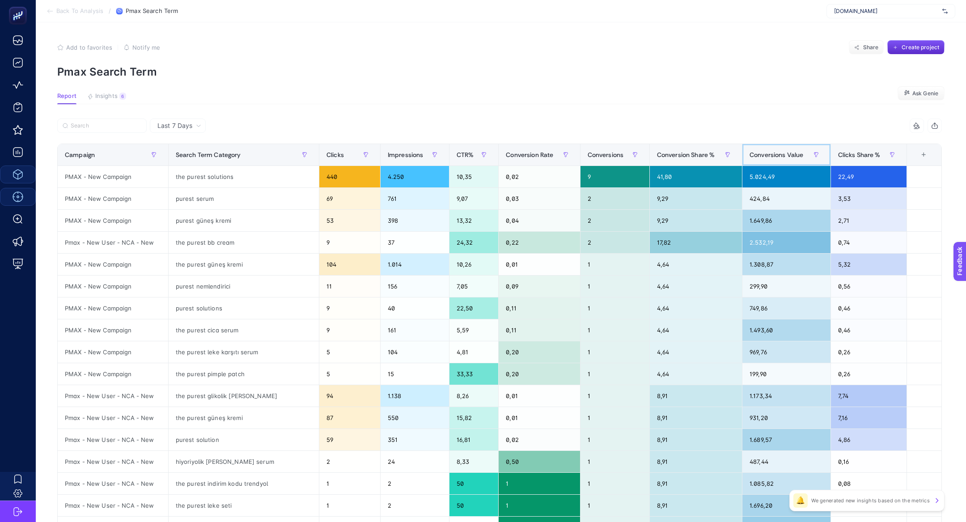
click at [786, 158] on div "Conversions Value" at bounding box center [787, 155] width 74 height 14
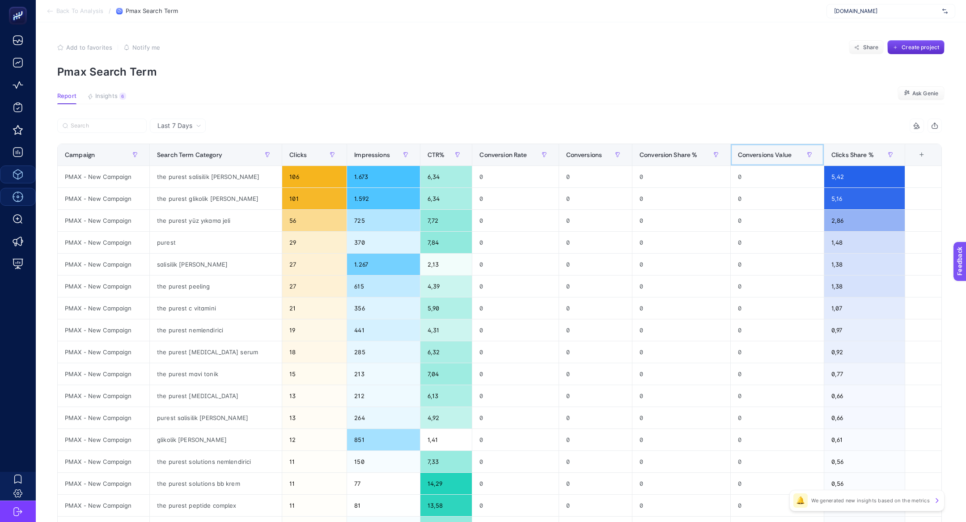
click at [786, 158] on div "Conversions Value" at bounding box center [777, 155] width 79 height 14
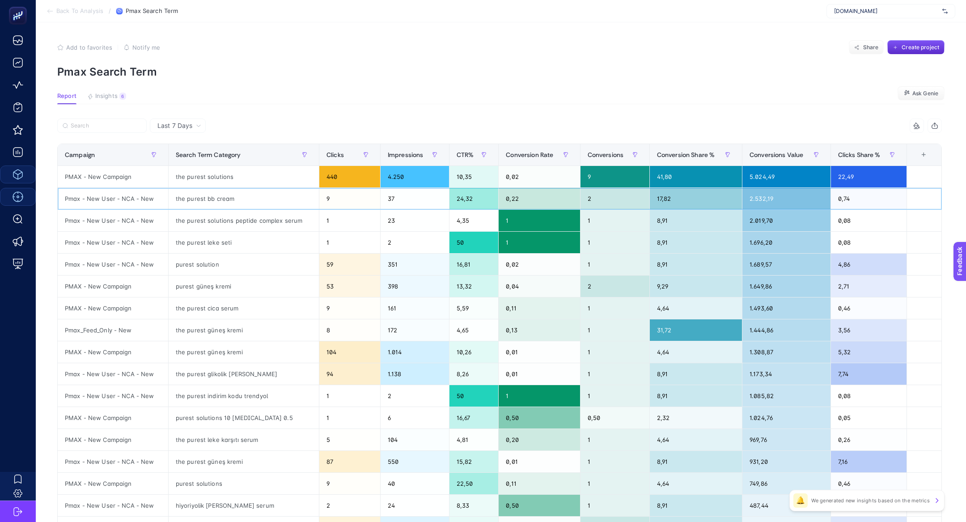
click at [195, 200] on div "the purest bb cream" at bounding box center [244, 198] width 150 height 21
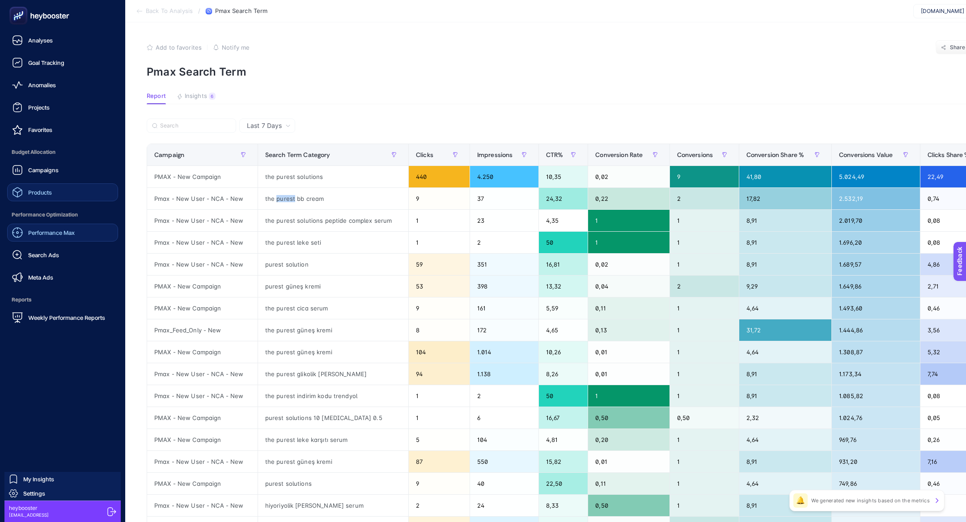
click at [38, 256] on span "Search Ads" at bounding box center [43, 254] width 31 height 7
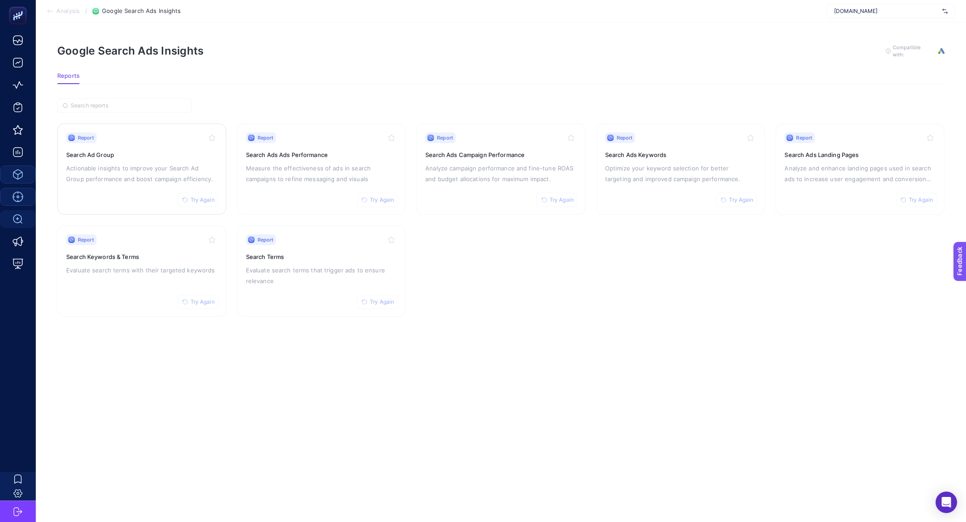
click at [152, 150] on h3 "Search Ad Group" at bounding box center [141, 154] width 151 height 9
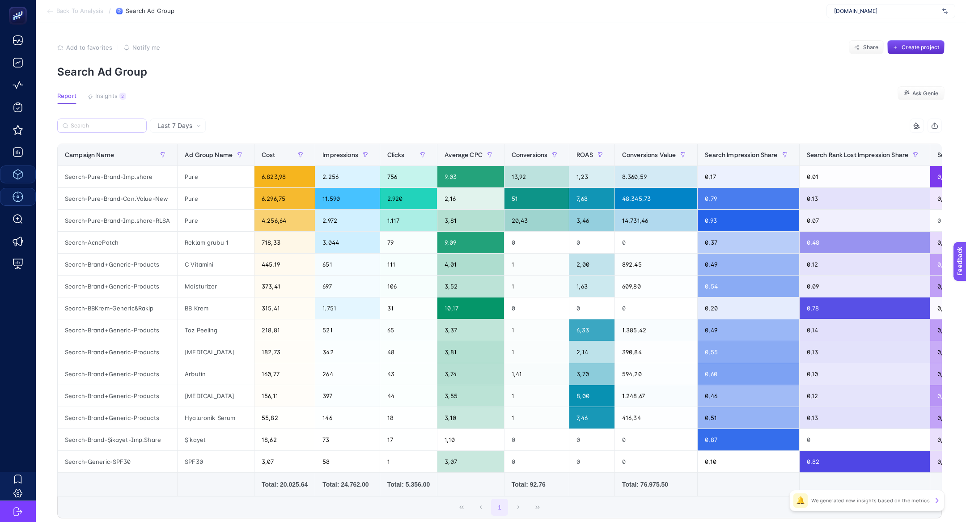
click at [124, 131] on label at bounding box center [101, 126] width 89 height 14
click at [124, 129] on input "Search" at bounding box center [106, 126] width 71 height 7
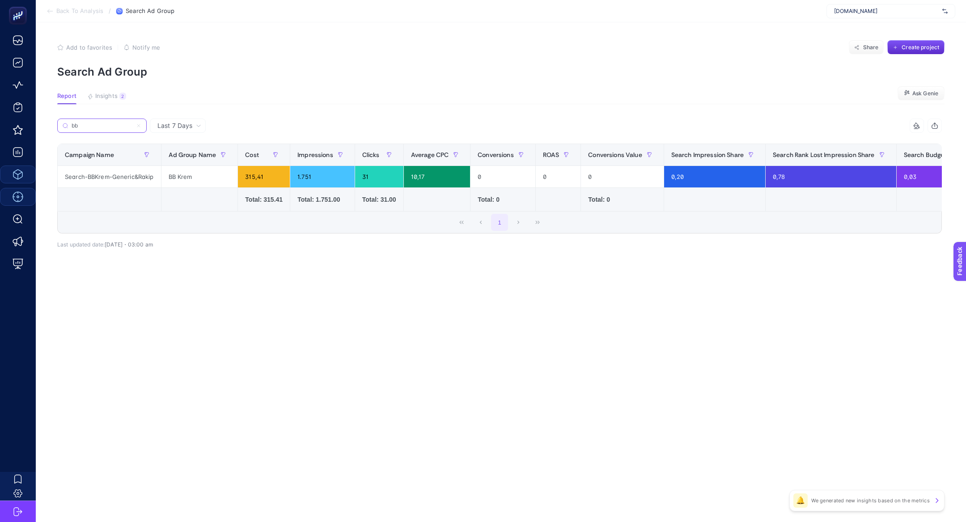
type input "bb"
click at [126, 182] on div "Search-BBKrem-Generic&Rakip" at bounding box center [109, 176] width 103 height 21
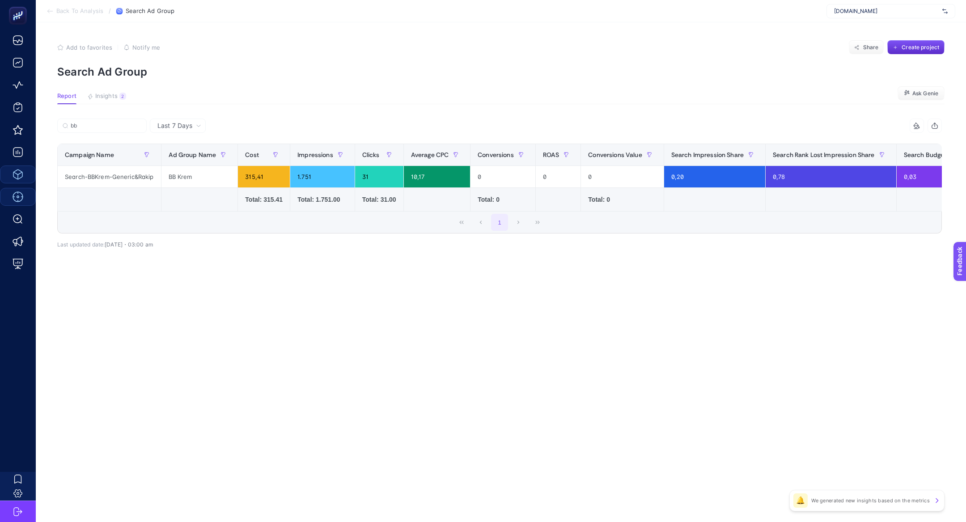
click at [177, 126] on span "Last 7 Days" at bounding box center [174, 125] width 35 height 9
click at [181, 157] on li "Last 30 Days" at bounding box center [178, 161] width 51 height 16
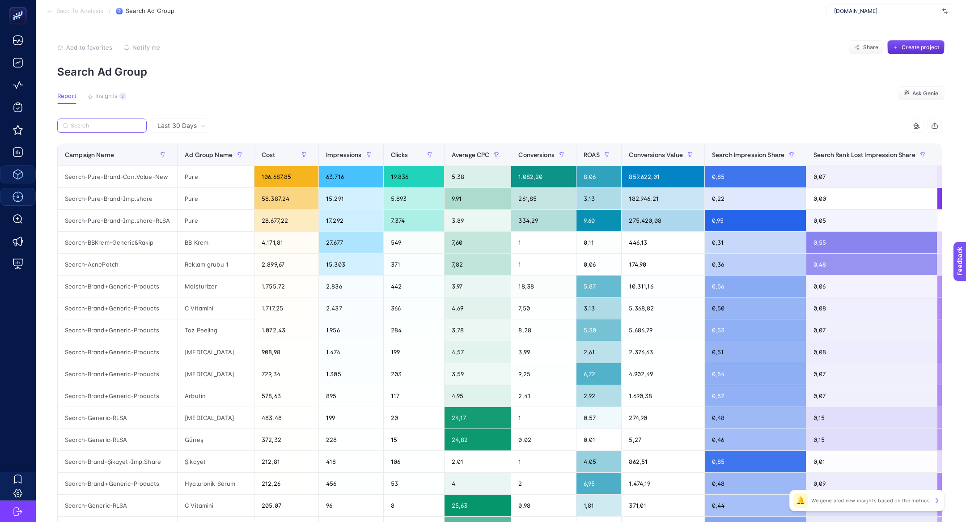
click at [83, 127] on input "Search" at bounding box center [106, 126] width 71 height 7
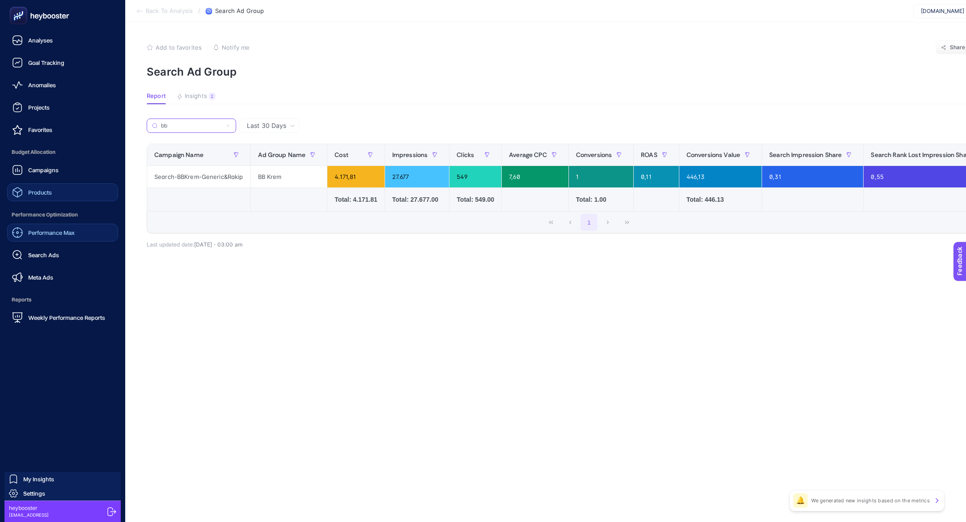
type input "bb"
click at [37, 258] on div "Search Ads" at bounding box center [35, 255] width 47 height 11
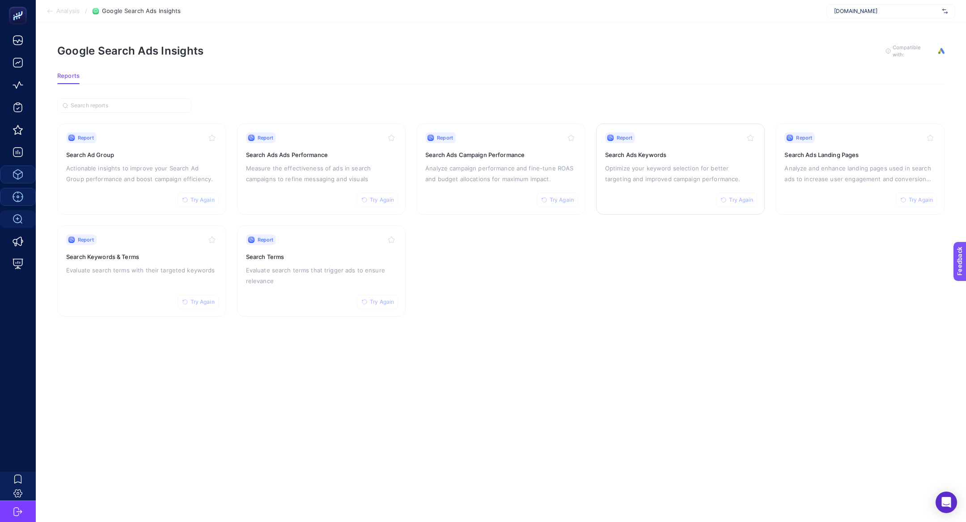
click at [642, 157] on h3 "Search Ads Keywords" at bounding box center [680, 154] width 151 height 9
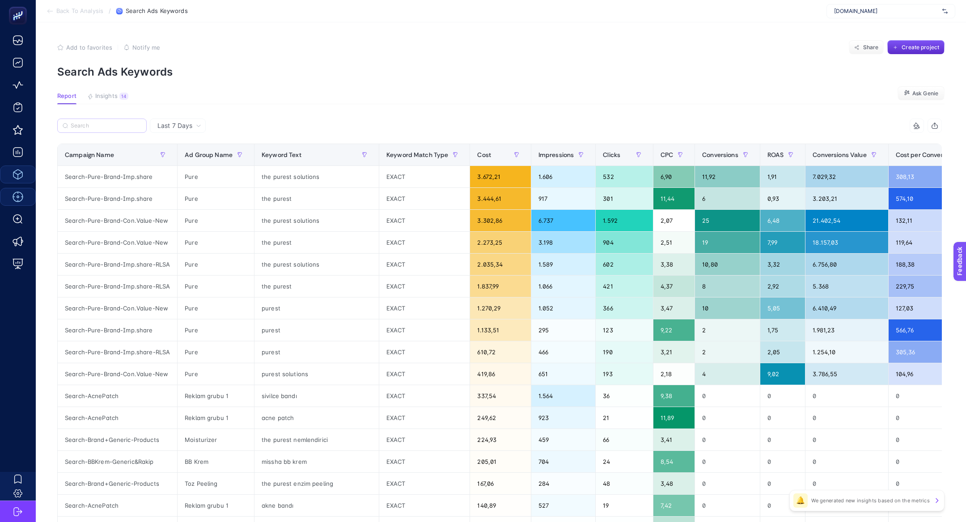
click at [76, 132] on label at bounding box center [101, 126] width 89 height 14
click at [76, 129] on input "Search" at bounding box center [106, 126] width 71 height 7
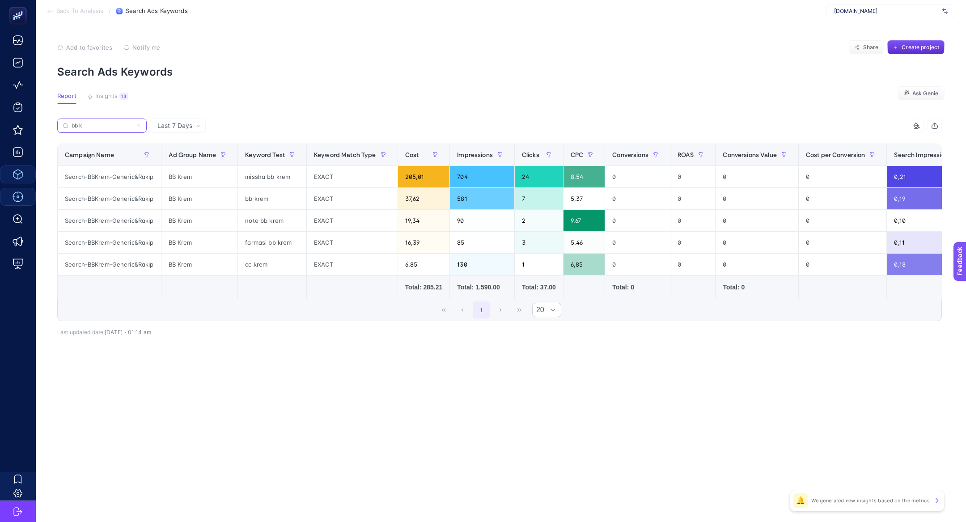
type input "bb k"
click at [180, 130] on div "Last 7 Days" at bounding box center [178, 126] width 56 height 14
click at [180, 159] on li "Last 30 Days" at bounding box center [178, 161] width 51 height 16
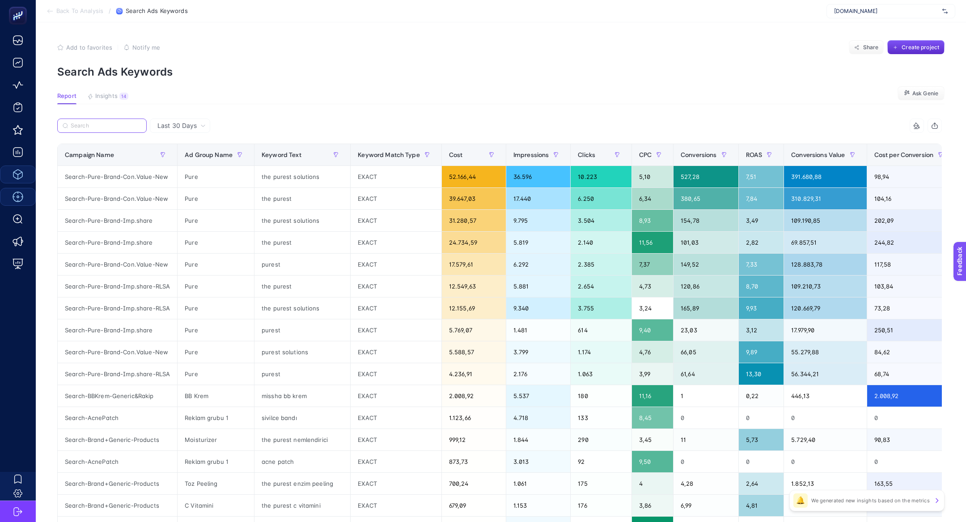
click at [85, 123] on input "Search" at bounding box center [106, 126] width 71 height 7
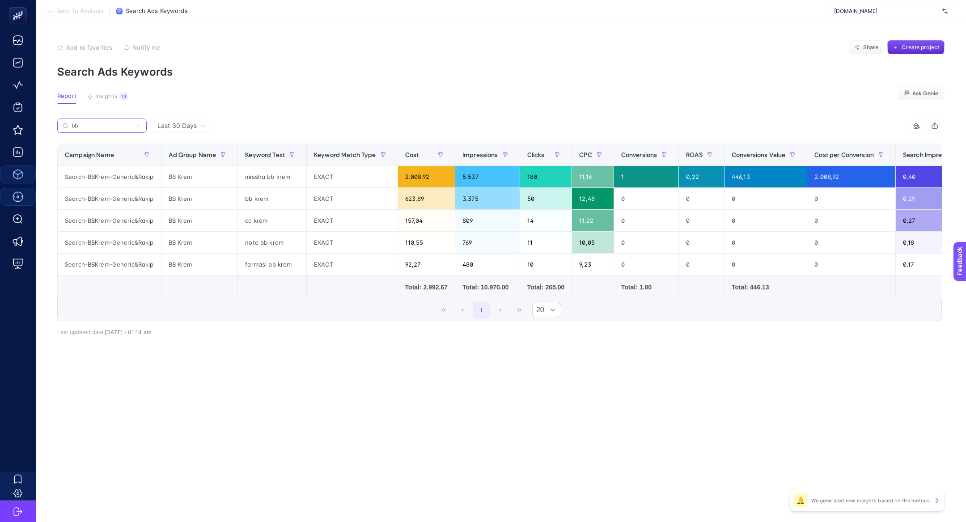
type input "bb"
click at [141, 123] on label "bb" at bounding box center [101, 126] width 89 height 14
click at [0, 0] on input "bb k" at bounding box center [0, 0] width 0 height 0
click at [140, 124] on input "bb" at bounding box center [106, 126] width 71 height 7
click at [140, 125] on icon at bounding box center [138, 125] width 5 height 5
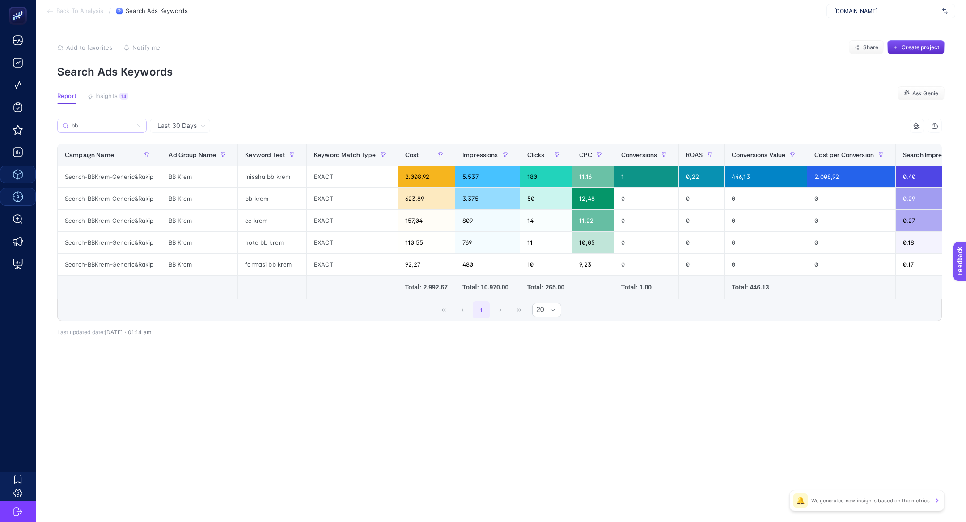
click at [0, 0] on input "bb k" at bounding box center [0, 0] width 0 height 0
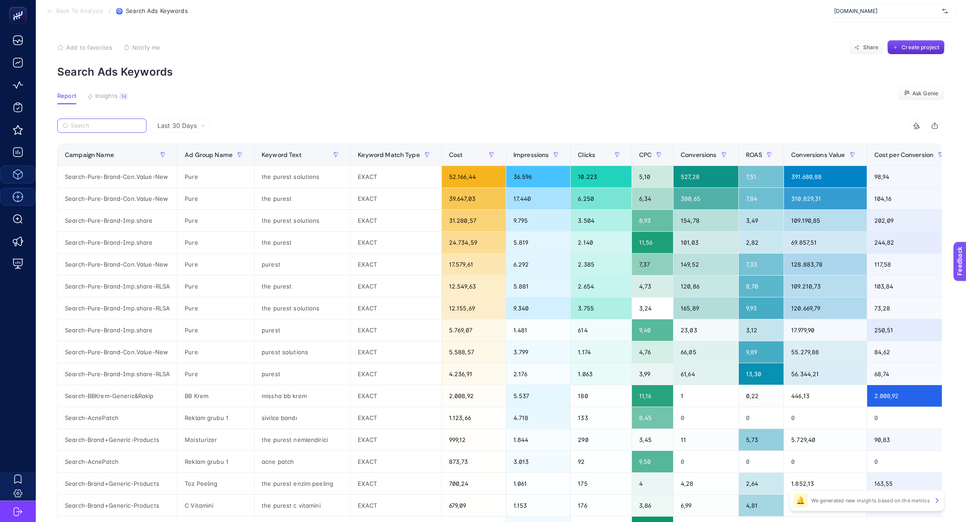
click at [136, 125] on input "Search" at bounding box center [106, 126] width 71 height 7
click at [97, 95] on span "Insights" at bounding box center [106, 96] width 22 height 7
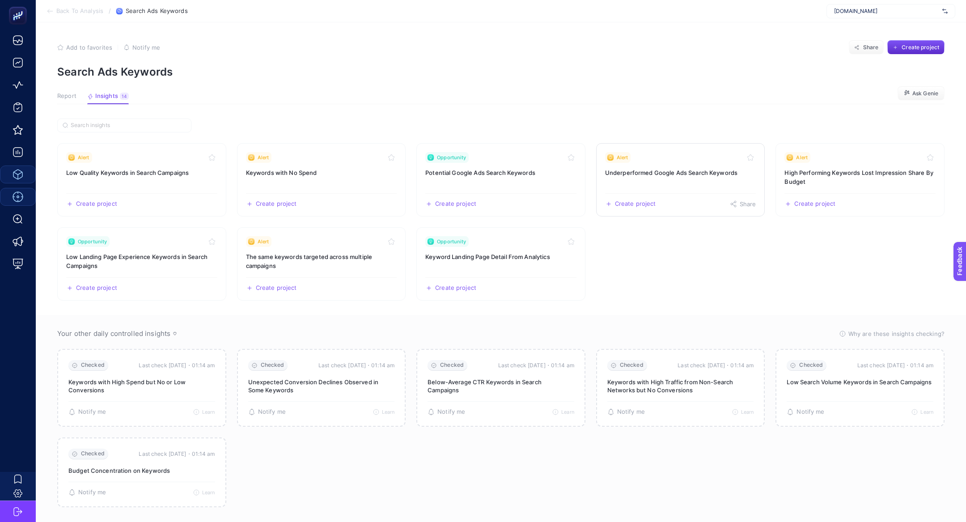
click at [683, 168] on h3 "Underperformed Google Ads Search Keywords" at bounding box center [680, 172] width 151 height 9
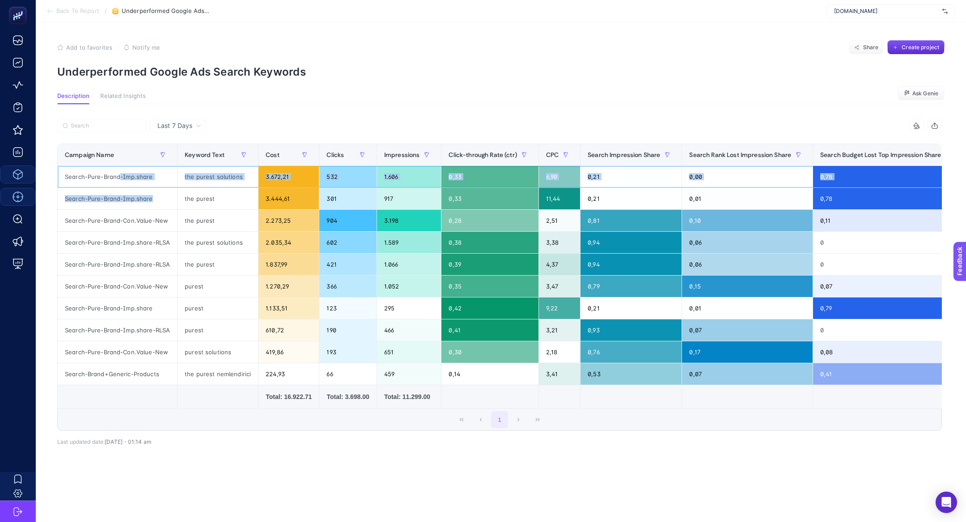
drag, startPoint x: 119, startPoint y: 177, endPoint x: 156, endPoint y: 205, distance: 46.2
click at [157, 206] on tbody "Search-Pure-Brand-Imp.share the purest solutions 3.672,21 532 1.606 0,33 6,90 0…" at bounding box center [668, 275] width 1220 height 219
click at [187, 119] on div "Last 7 Days" at bounding box center [178, 126] width 56 height 14
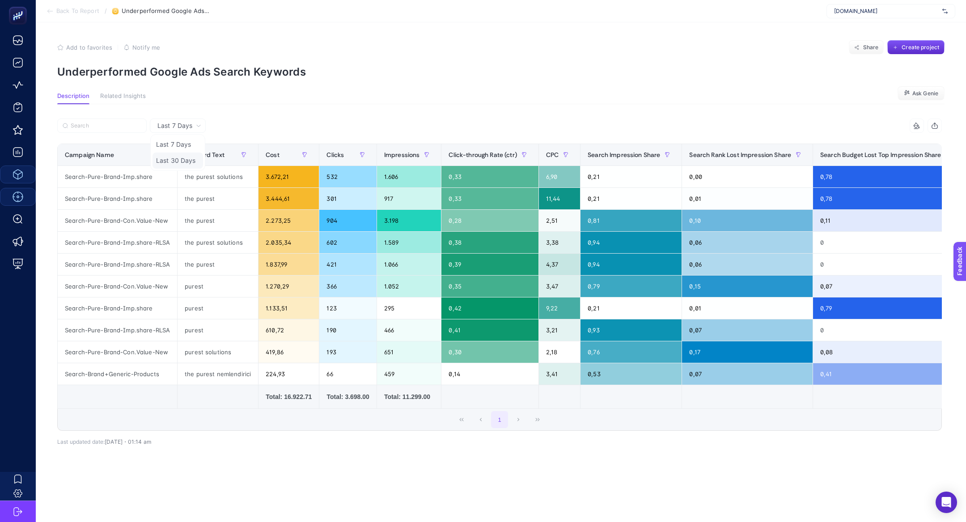
click at [195, 154] on li "Last 30 Days" at bounding box center [178, 161] width 51 height 16
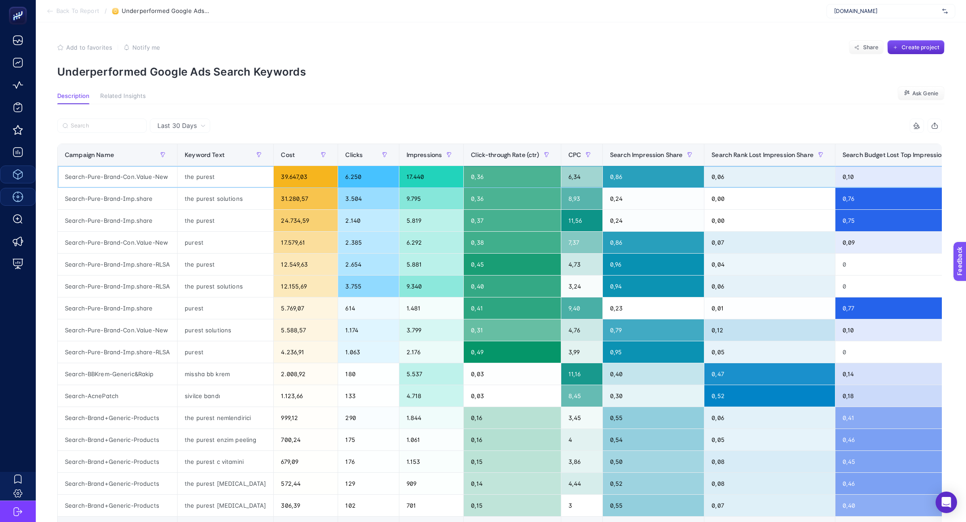
click at [201, 179] on div "the purest" at bounding box center [226, 176] width 96 height 21
click at [143, 201] on div "Search-Pure-Brand-Imp.share" at bounding box center [117, 198] width 119 height 21
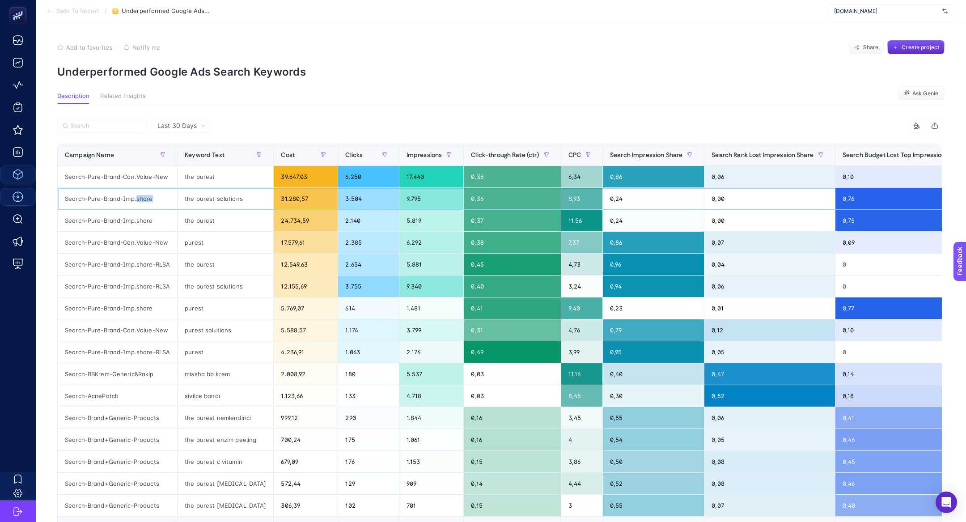
click at [143, 201] on div "Search-Pure-Brand-Imp.share" at bounding box center [117, 198] width 119 height 21
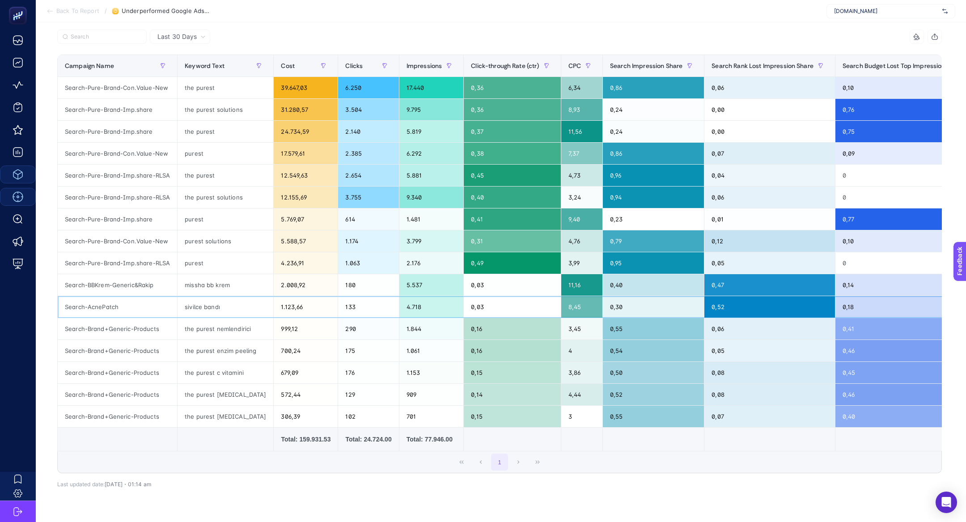
click at [723, 299] on div "0,52" at bounding box center [769, 306] width 131 height 21
click at [707, 292] on div "0,47" at bounding box center [769, 284] width 131 height 21
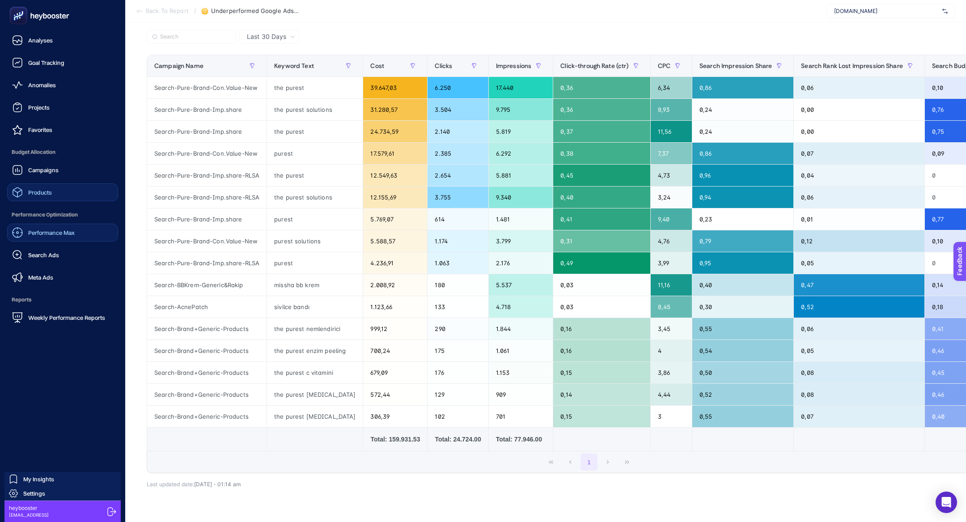
click at [51, 238] on link "Performance Max" at bounding box center [62, 233] width 111 height 18
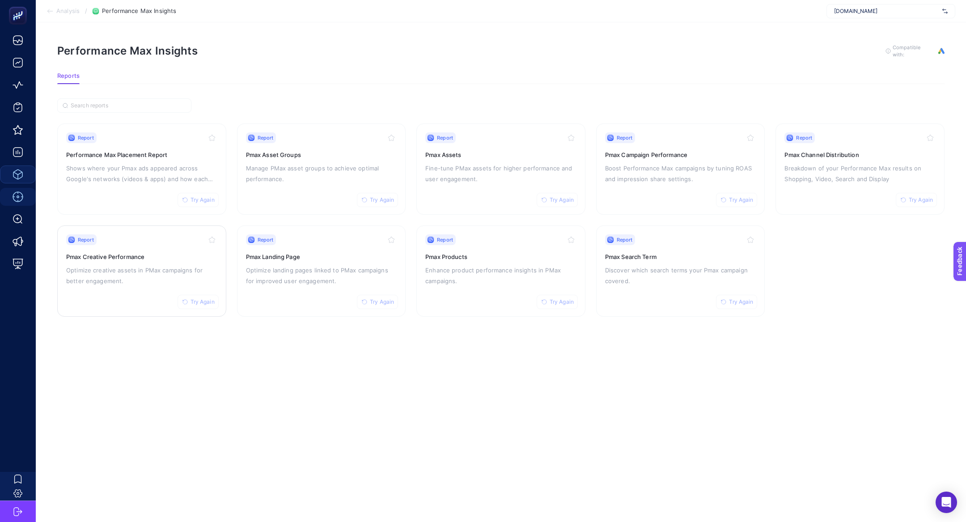
click at [145, 262] on div "Report Try Again Pmax Creative Performance Optimize creative assets in PMax cam…" at bounding box center [141, 270] width 151 height 73
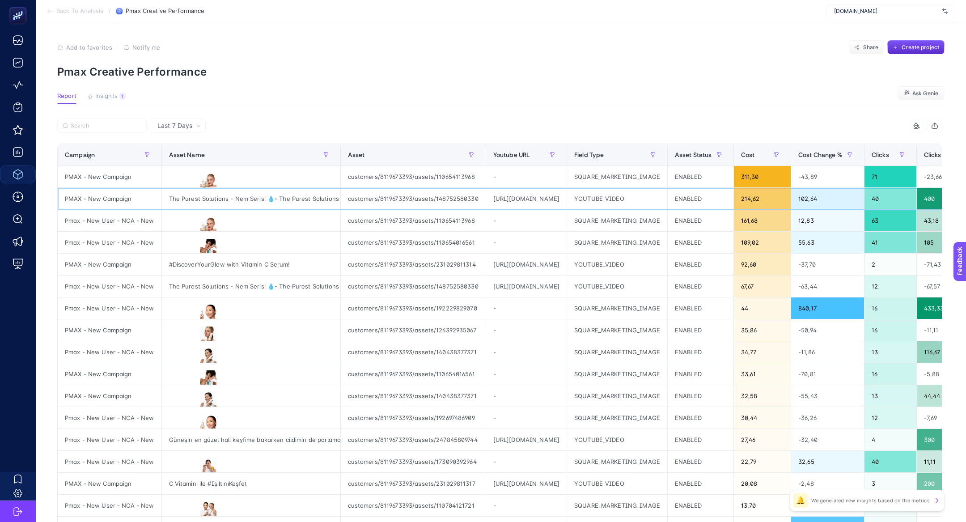
click at [566, 196] on div "https://www.youtube.com/watch?v=cgHL-kPCdvA" at bounding box center [526, 198] width 80 height 21
click at [124, 123] on input "Search" at bounding box center [106, 126] width 71 height 7
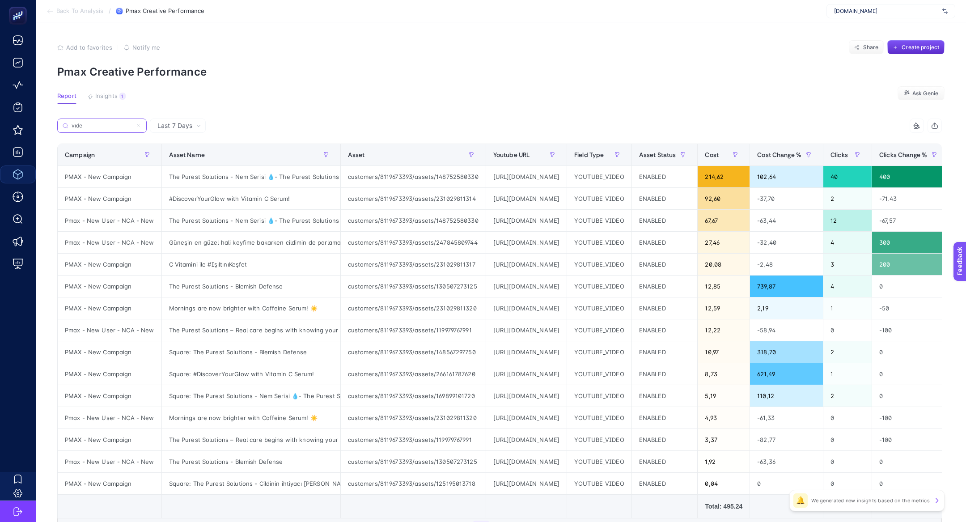
type input "vıde"
click at [540, 343] on div "https://www.youtube.com/watch?v=4EuKaOvaVPk" at bounding box center [526, 351] width 80 height 21
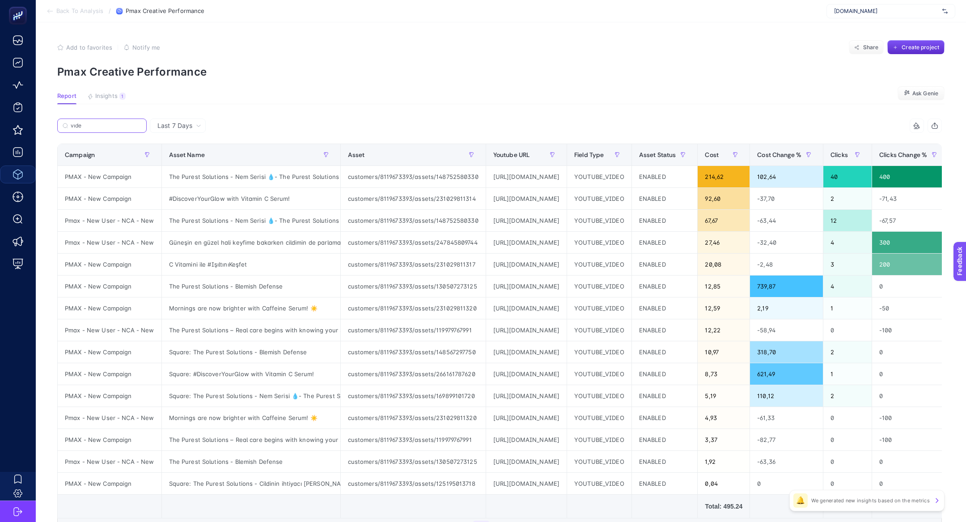
click at [131, 125] on input "vıde" at bounding box center [106, 126] width 71 height 7
click at [136, 123] on label "vıde" at bounding box center [101, 126] width 89 height 14
click at [132, 123] on input "vıde" at bounding box center [102, 126] width 61 height 7
click at [140, 124] on icon at bounding box center [138, 125] width 3 height 3
click at [132, 124] on input "vıde" at bounding box center [102, 126] width 61 height 7
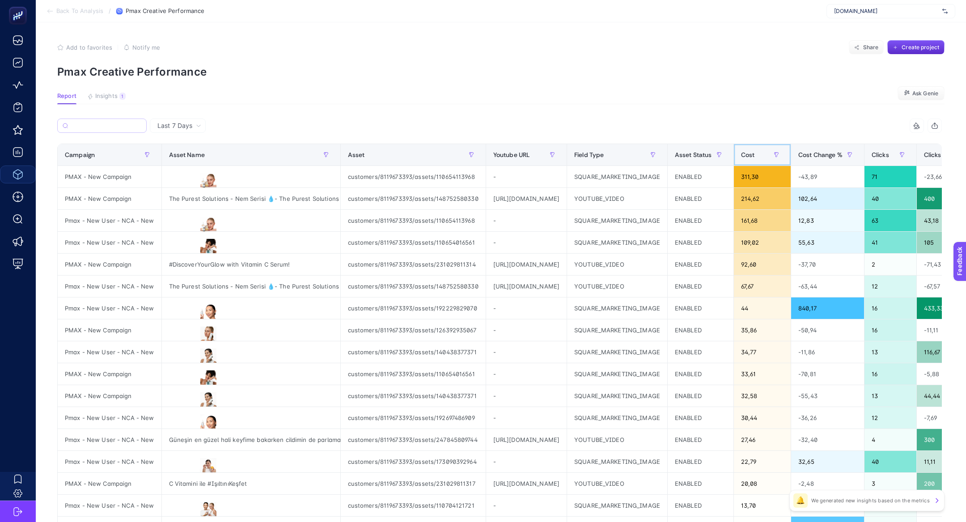
click at [784, 160] on div "Cost" at bounding box center [762, 155] width 42 height 14
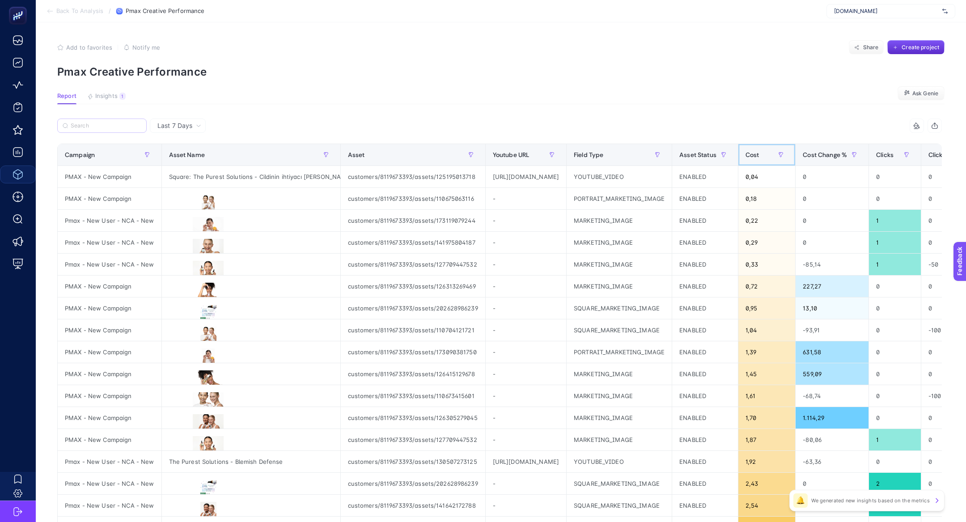
click at [795, 160] on th "Cost" at bounding box center [766, 155] width 57 height 22
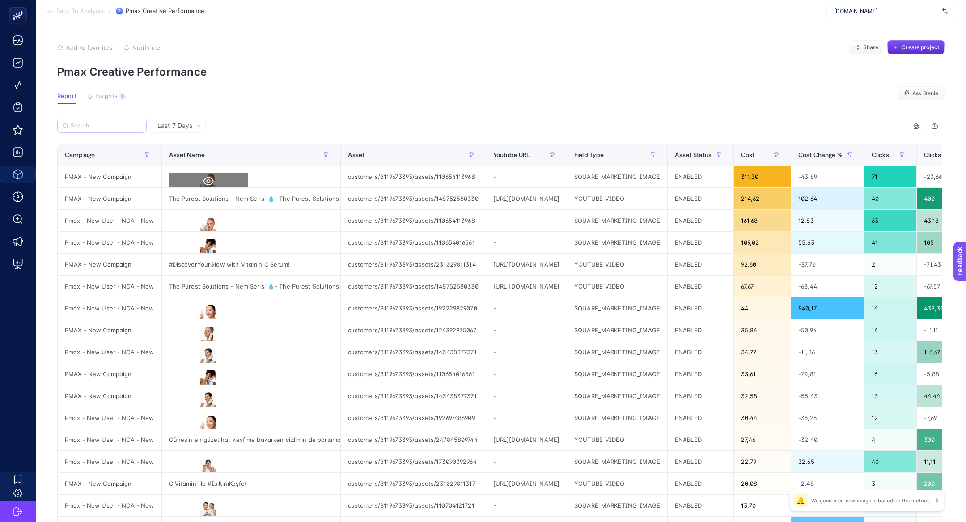
click at [205, 179] on icon at bounding box center [208, 181] width 11 height 8
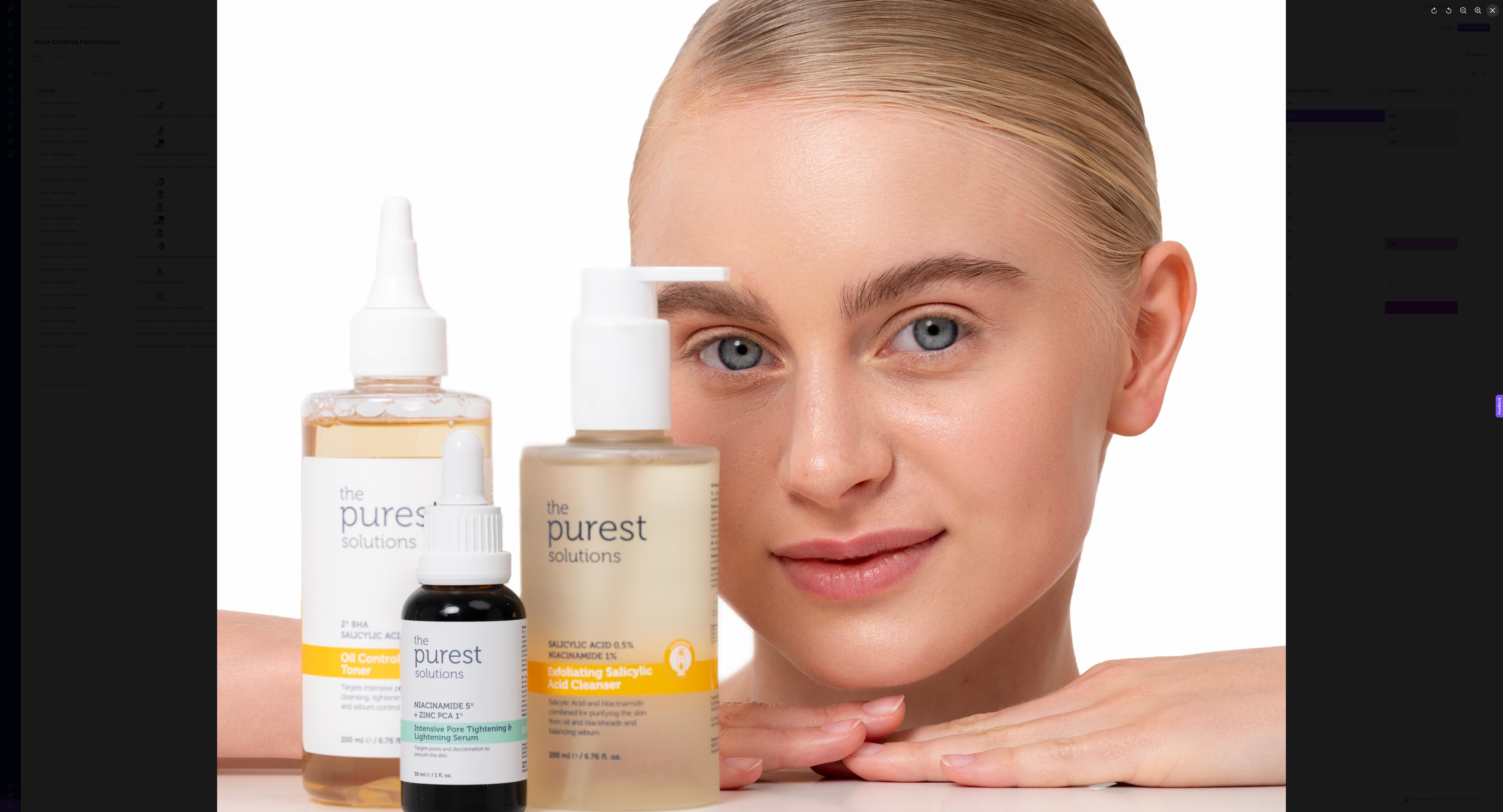
click at [564, 11] on button "Close" at bounding box center [1492, 10] width 12 height 12
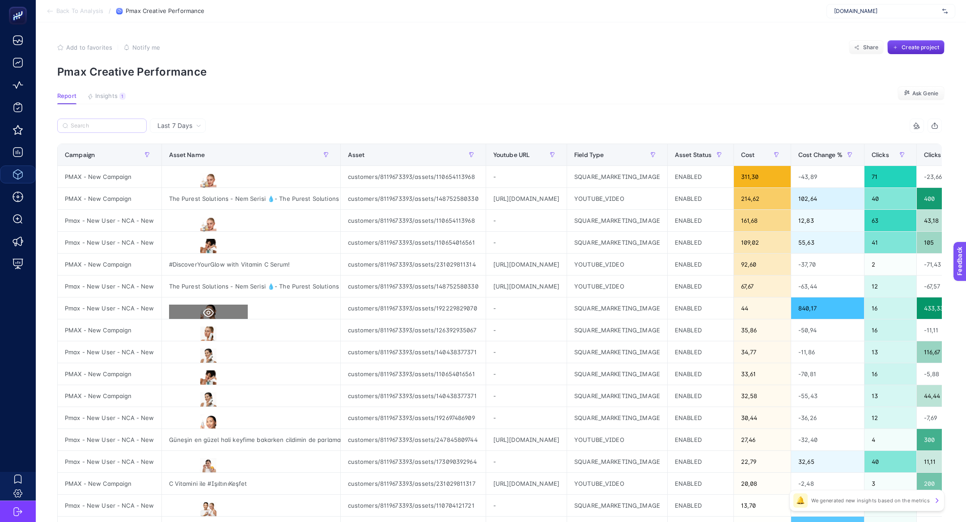
click at [203, 310] on icon at bounding box center [208, 312] width 11 height 11
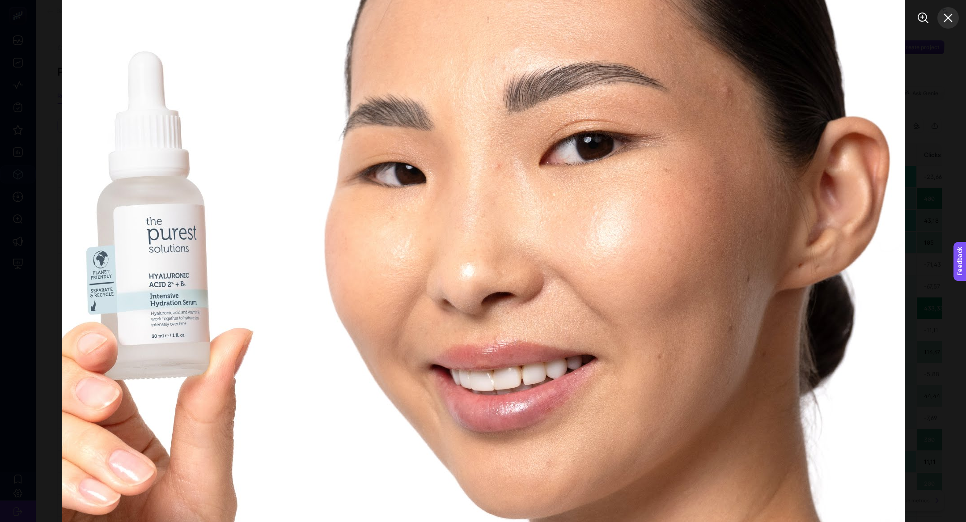
click at [950, 19] on icon "Close" at bounding box center [948, 18] width 11 height 11
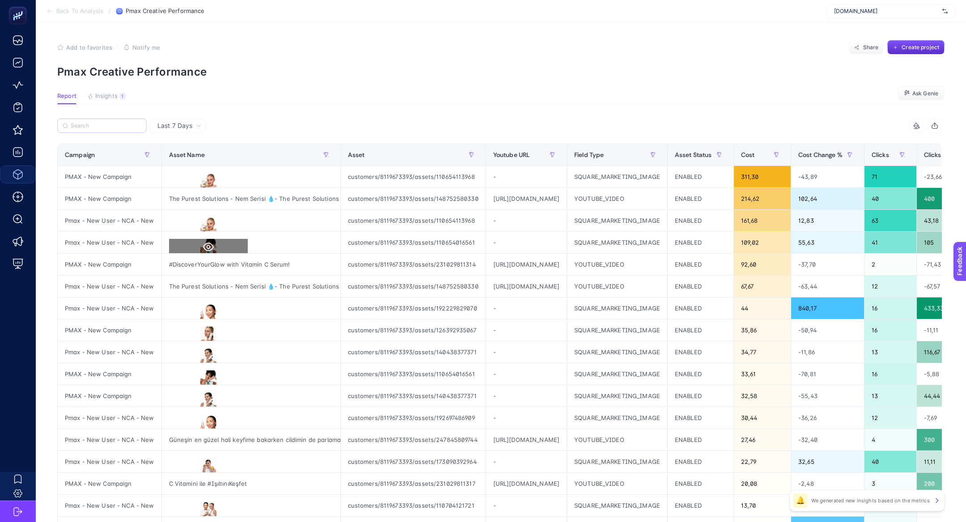
click at [209, 244] on icon at bounding box center [208, 247] width 11 height 8
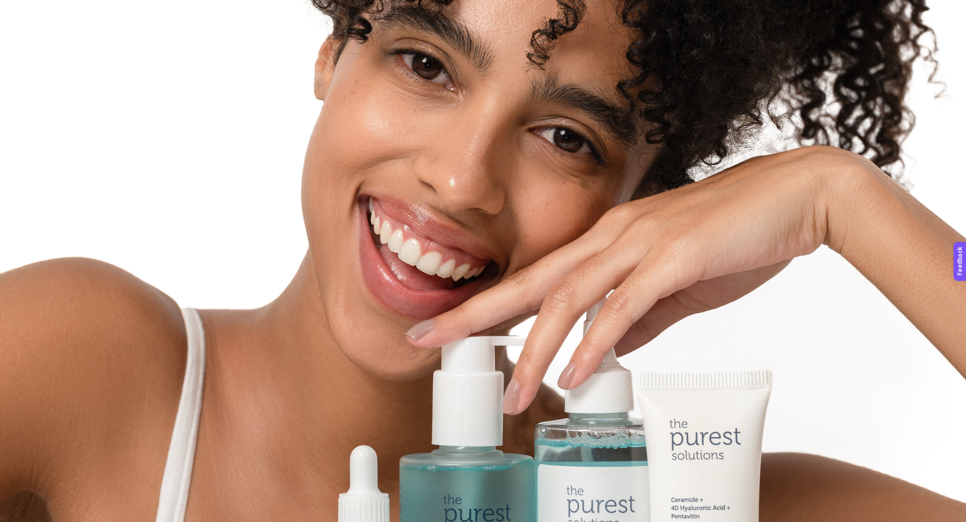
scroll to position [188, 0]
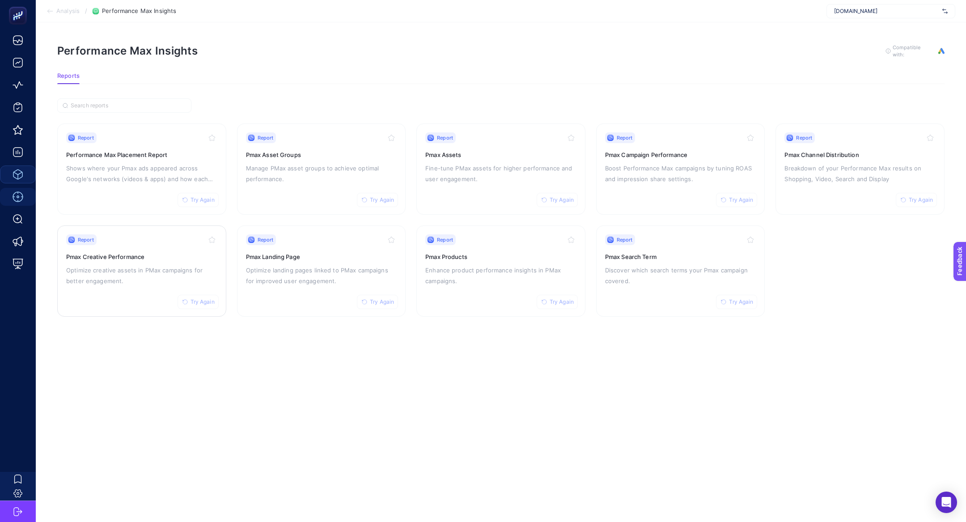
click at [130, 279] on p "Optimize creative assets in PMax campaigns for better engagement." at bounding box center [141, 275] width 151 height 21
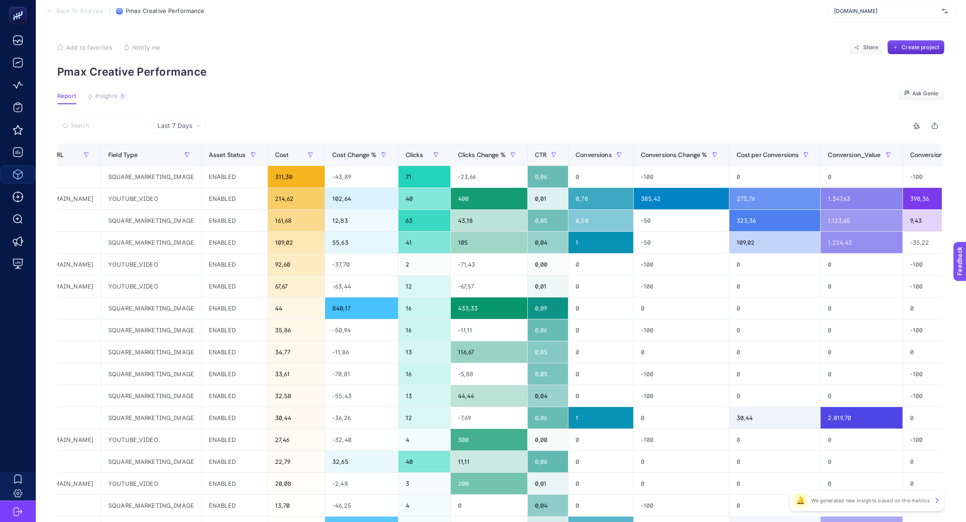
scroll to position [0, 507]
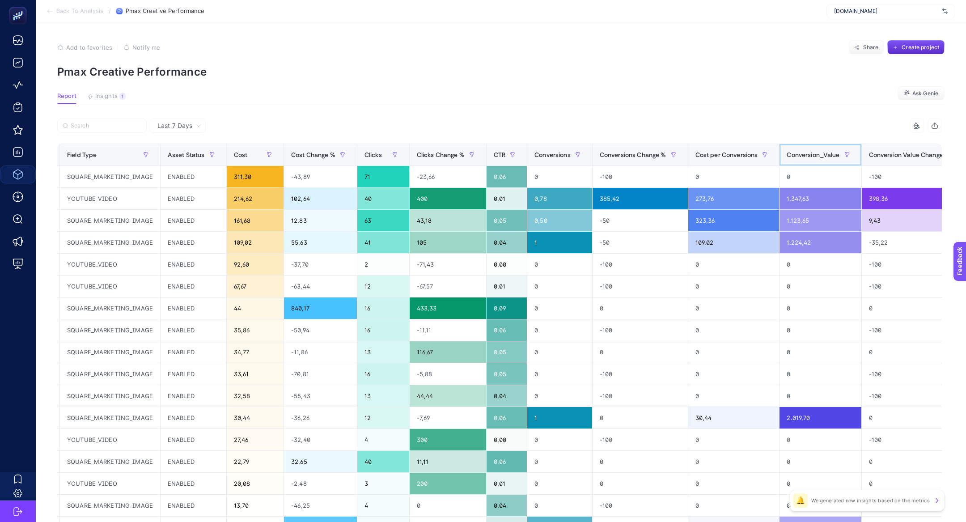
click at [854, 159] on div "Conversion_Value" at bounding box center [820, 155] width 67 height 14
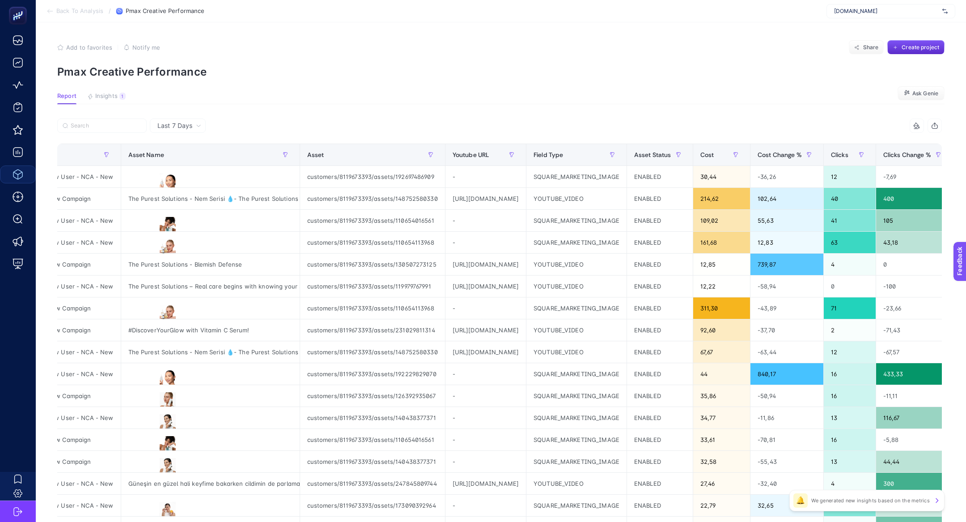
scroll to position [0, 39]
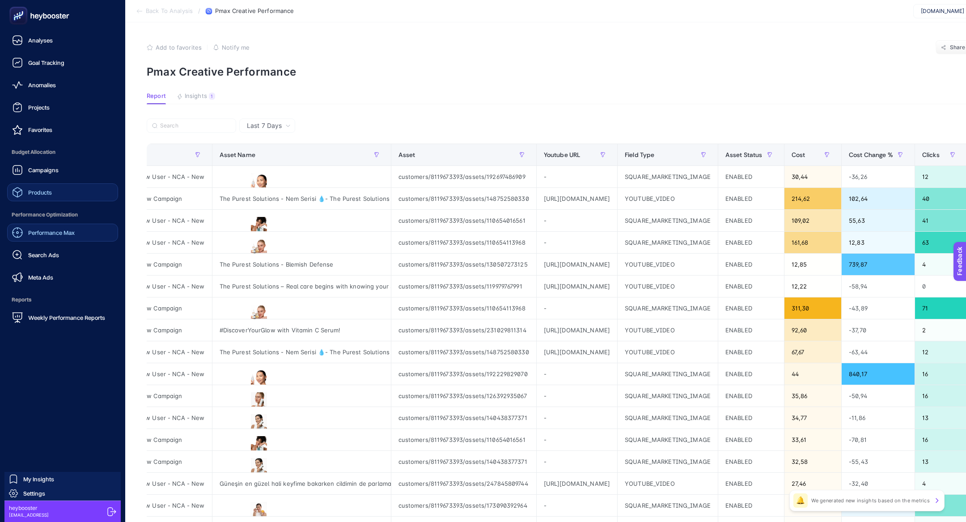
click at [79, 229] on link "Performance Max" at bounding box center [62, 233] width 111 height 18
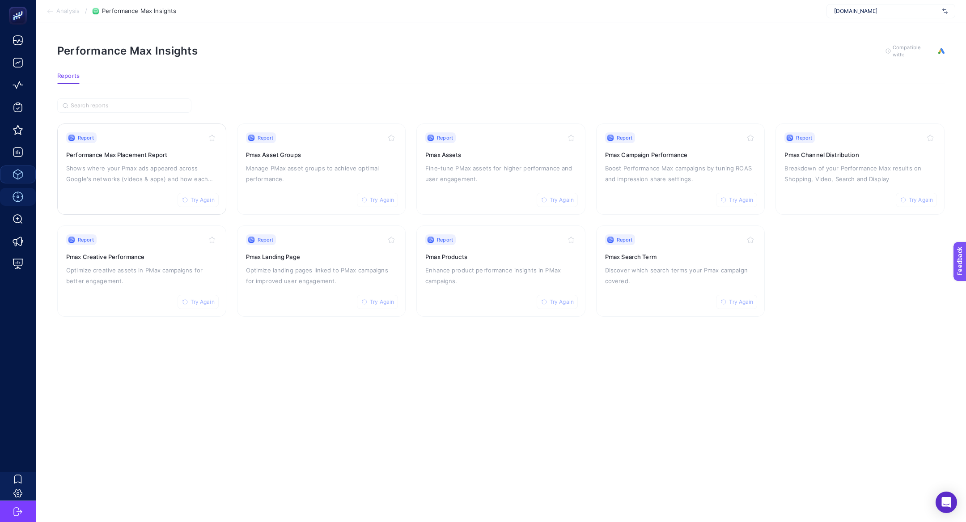
click at [140, 182] on p "Shows where your Pmax ads appeared across Google's networks (videos & apps) and…" at bounding box center [141, 173] width 151 height 21
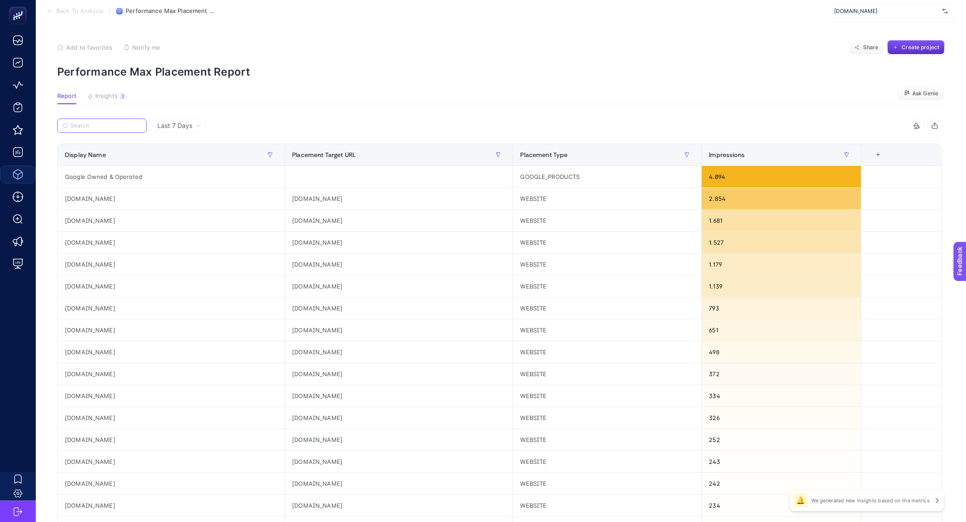
click at [95, 126] on input "Search" at bounding box center [106, 126] width 71 height 7
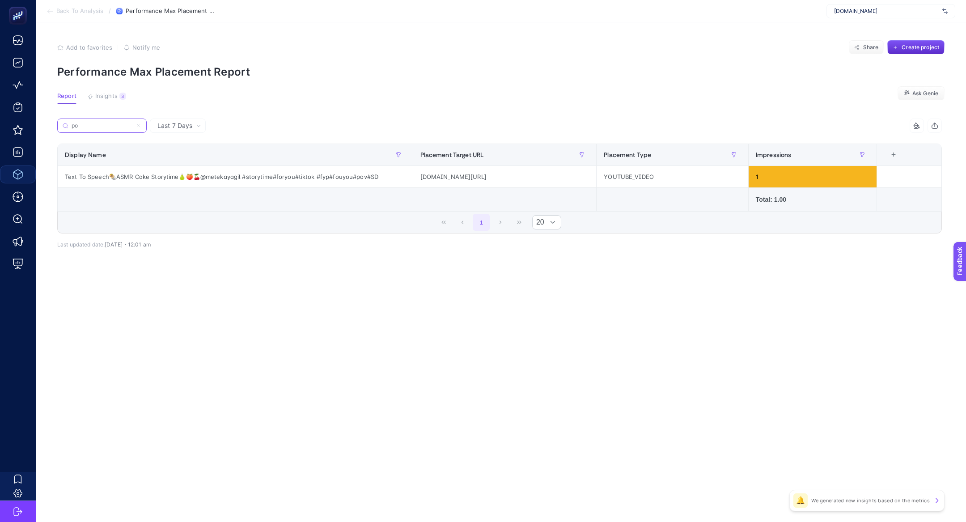
type input "p"
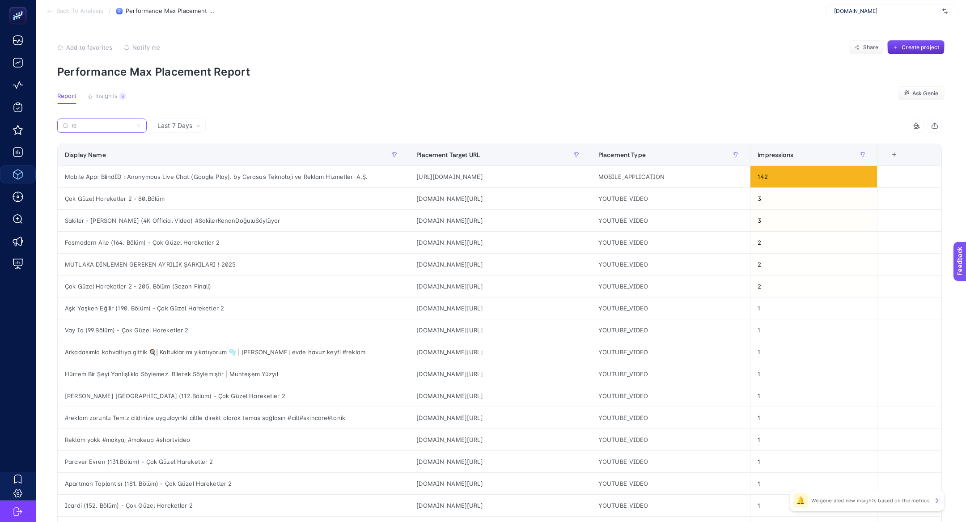
type input "r"
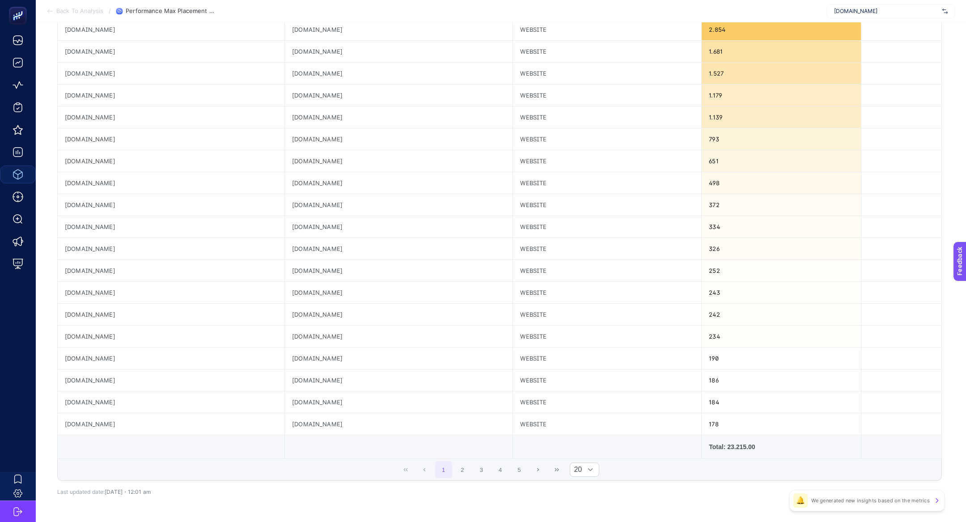
scroll to position [169, 0]
click at [462, 465] on button "2" at bounding box center [462, 469] width 17 height 17
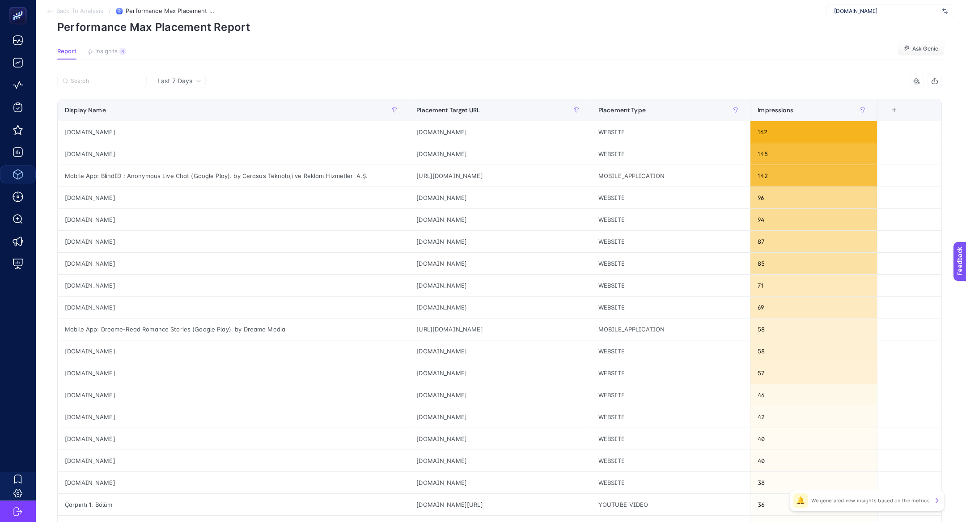
scroll to position [47, 0]
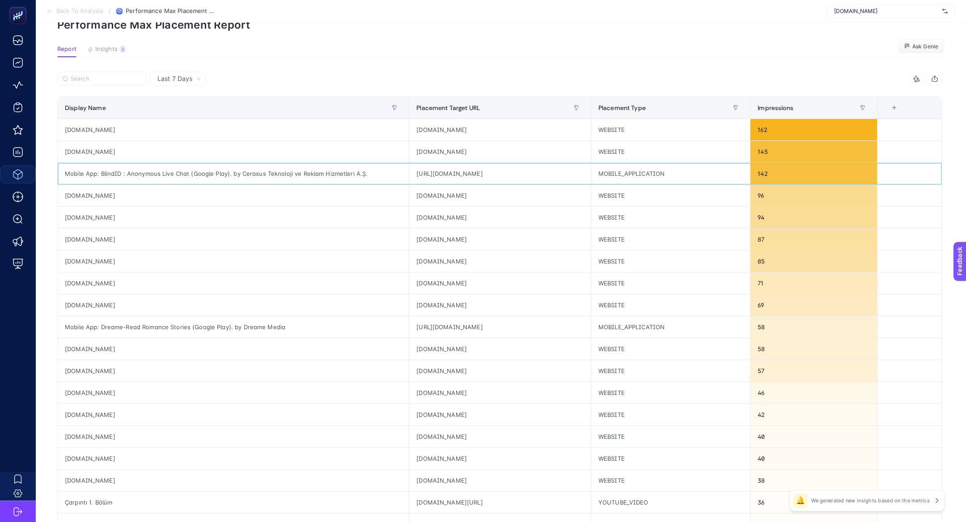
click at [242, 170] on div "Mobile App: BlindID : Anonymous Live Chat (Google Play). by Cerasus Teknoloji v…" at bounding box center [233, 173] width 351 height 21
click at [68, 219] on div "rerererarara.net" at bounding box center [233, 217] width 351 height 21
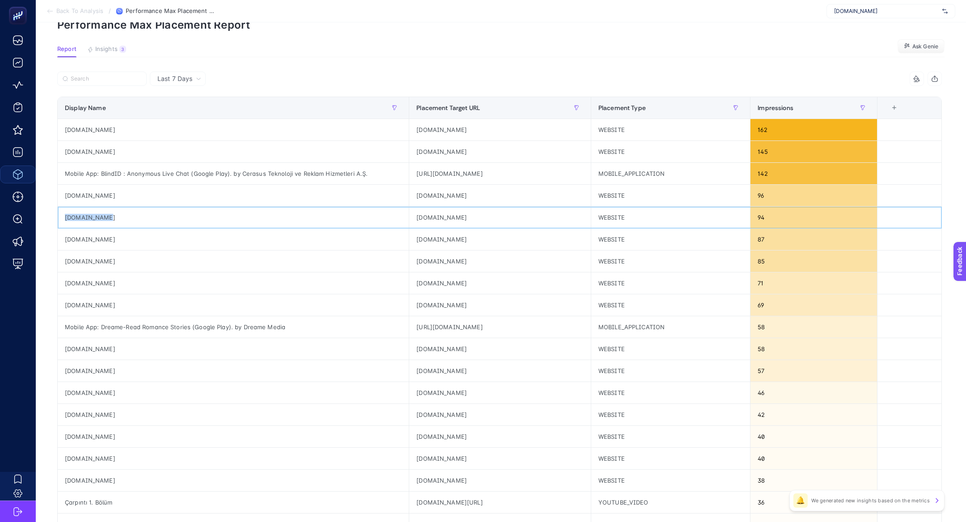
click at [68, 219] on div "rerererarara.net" at bounding box center [233, 217] width 351 height 21
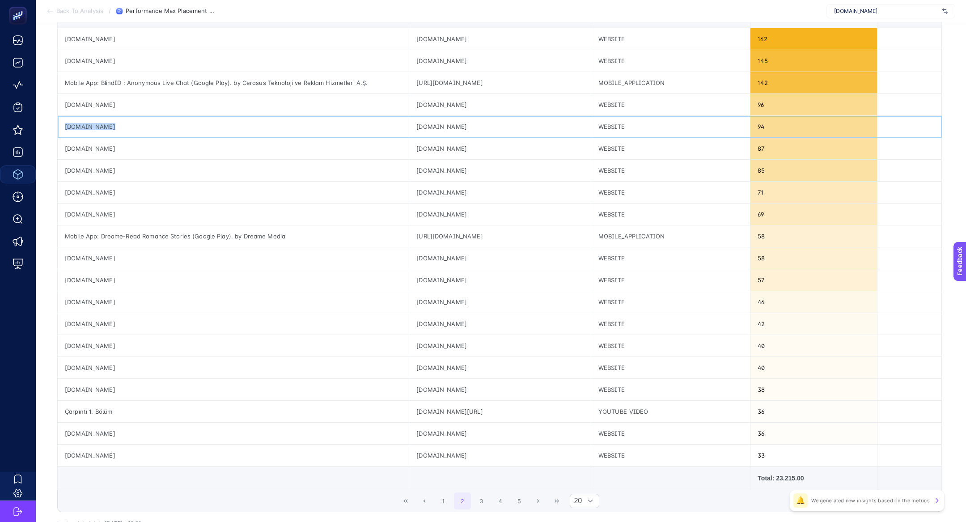
scroll to position [136, 0]
click at [89, 277] on div "oyunskor.com" at bounding box center [233, 281] width 351 height 21
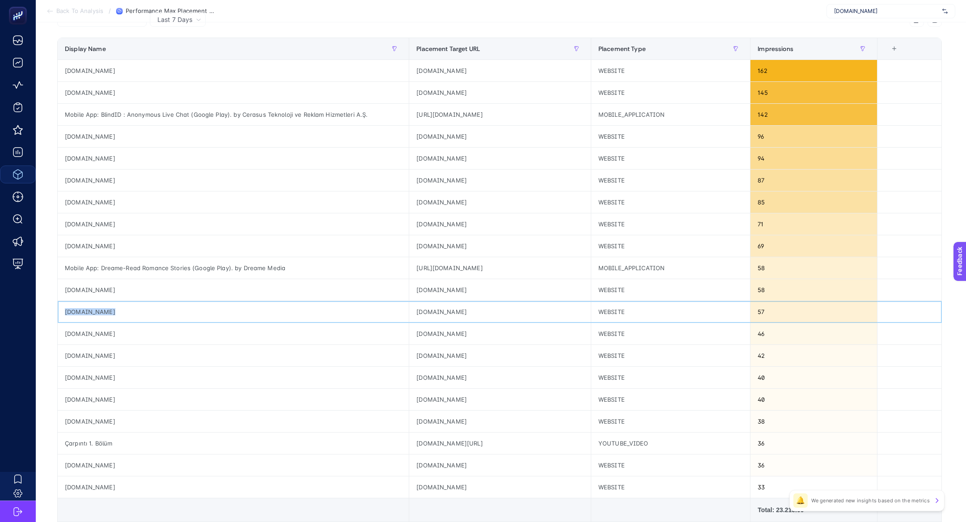
scroll to position [62, 0]
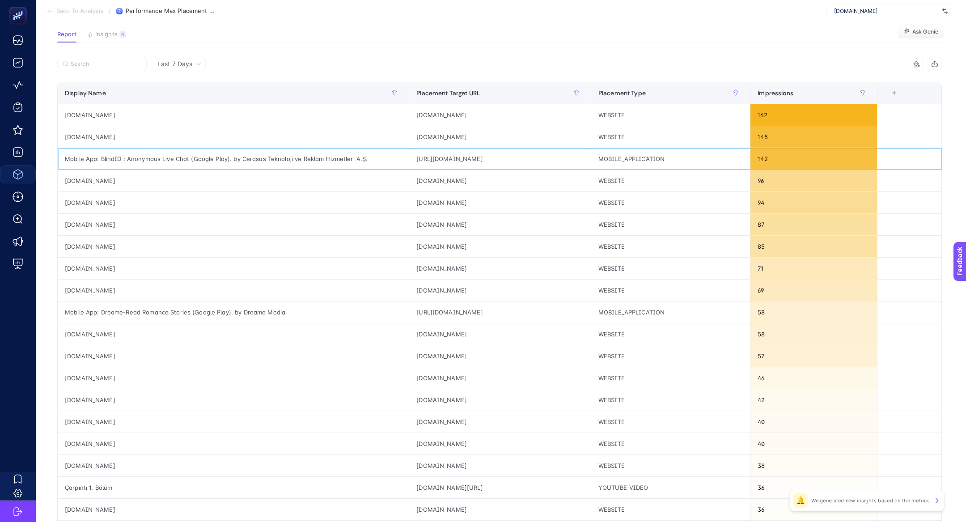
click at [240, 158] on div "Mobile App: BlindID : Anonymous Live Chat (Google Play). by Cerasus Teknoloji v…" at bounding box center [233, 158] width 351 height 21
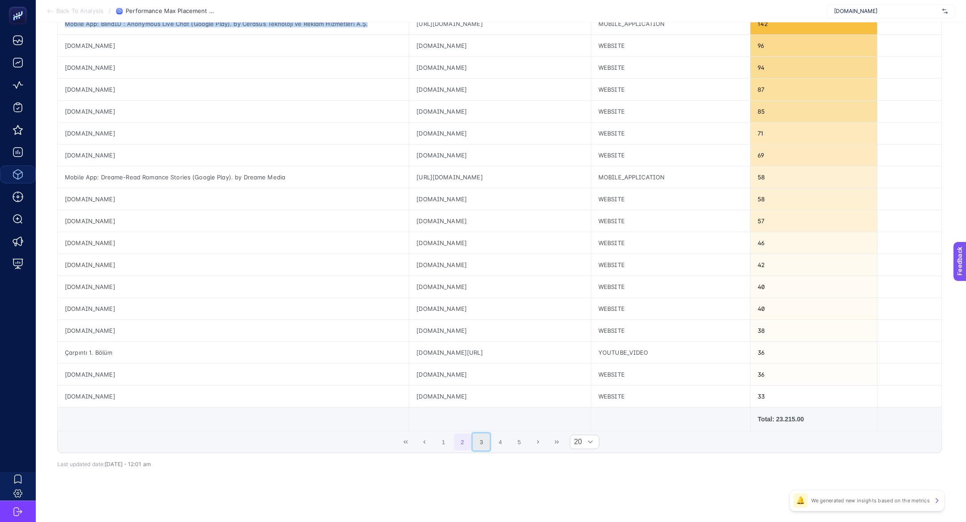
click at [481, 437] on button "3" at bounding box center [481, 441] width 17 height 17
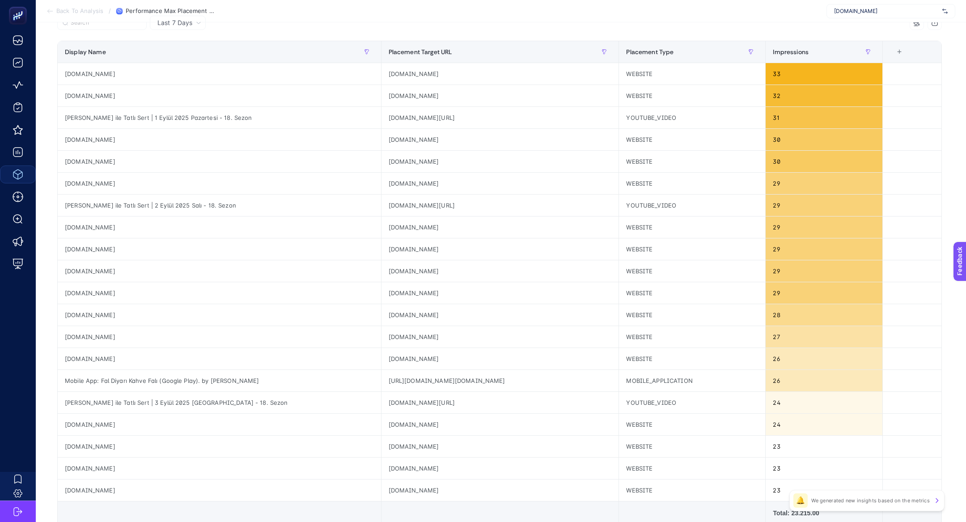
scroll to position [105, 0]
click at [81, 180] on div "talkwithstranger.com" at bounding box center [219, 181] width 323 height 21
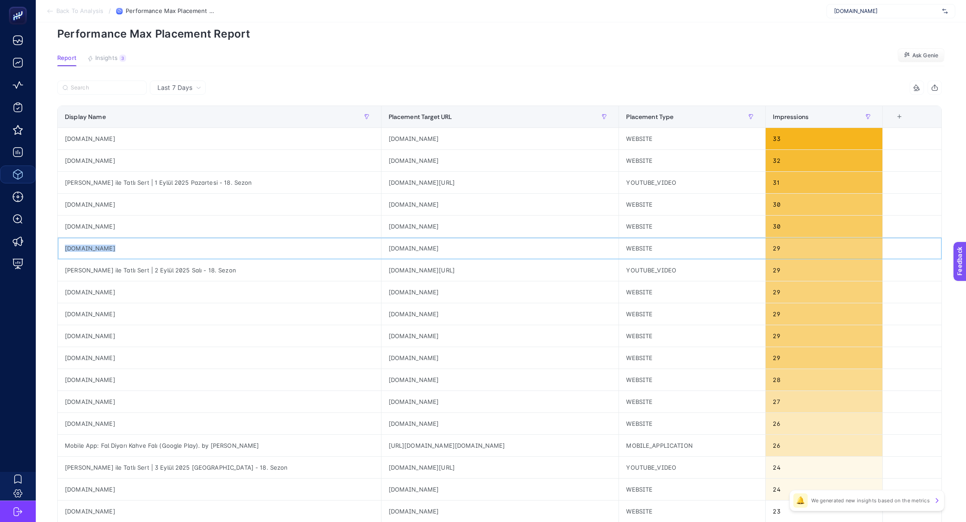
scroll to position [0, 0]
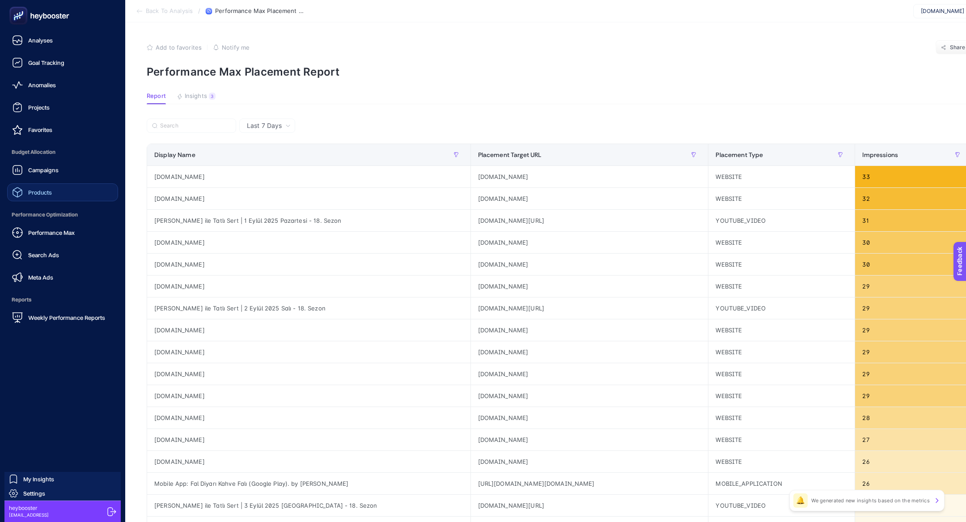
click at [55, 221] on span "Performance Optimization" at bounding box center [62, 215] width 111 height 18
click at [57, 227] on div "Performance Max" at bounding box center [43, 232] width 63 height 11
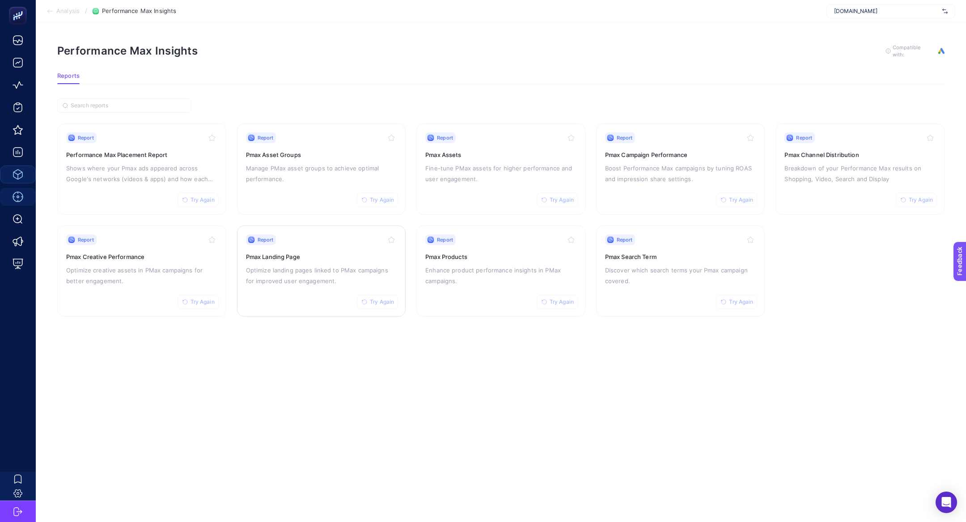
click at [297, 286] on div "Report Try Again Pmax Landing Page Optimize landing pages linked to PMax campai…" at bounding box center [321, 270] width 151 height 73
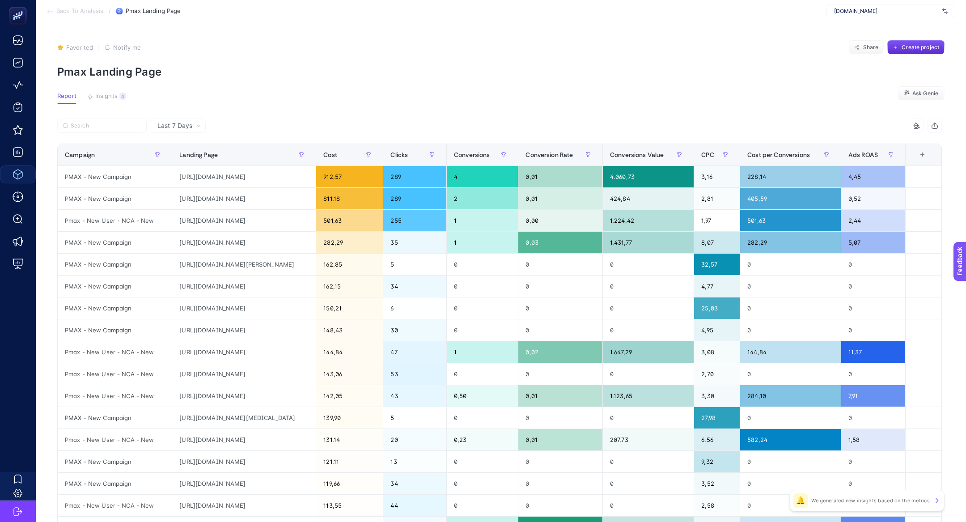
scroll to position [0, 47]
click at [115, 352] on div "Pmax - New User - NCA - New" at bounding box center [115, 351] width 114 height 21
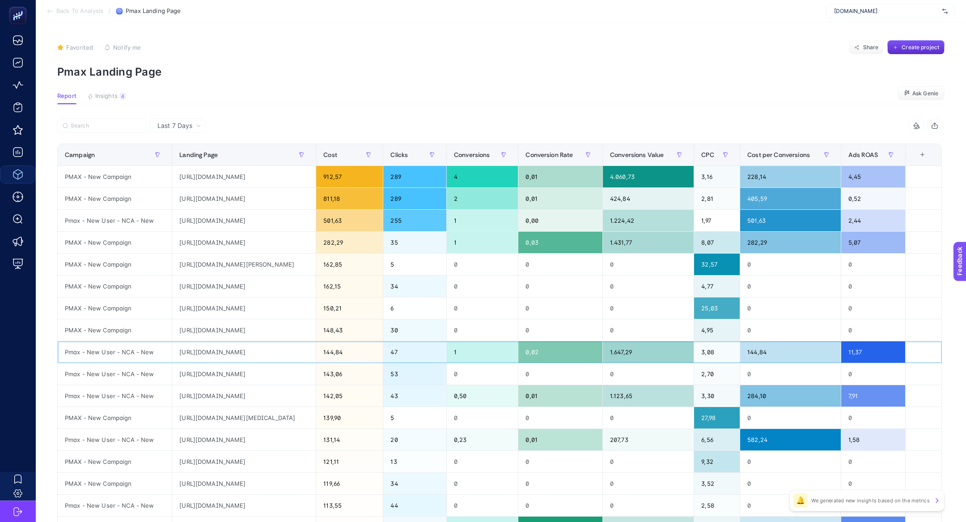
click at [63, 352] on div "Pmax - New User - NCA - New" at bounding box center [115, 351] width 114 height 21
click at [147, 351] on div "Pmax - New User - NCA - New" at bounding box center [115, 351] width 114 height 21
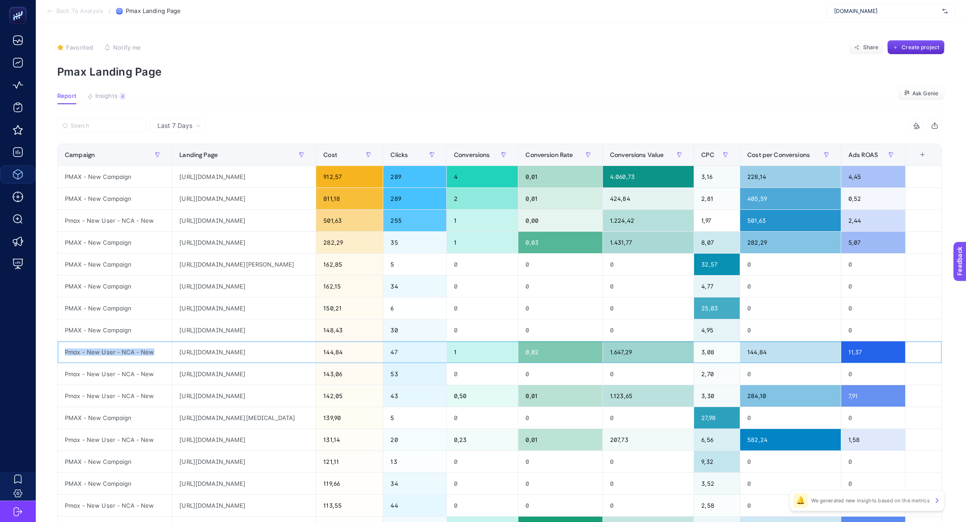
copy tr "Pmax - New User - NCA - New"
click at [87, 124] on input "Search" at bounding box center [106, 126] width 71 height 7
paste input "Pmax - New User - NCA - New"
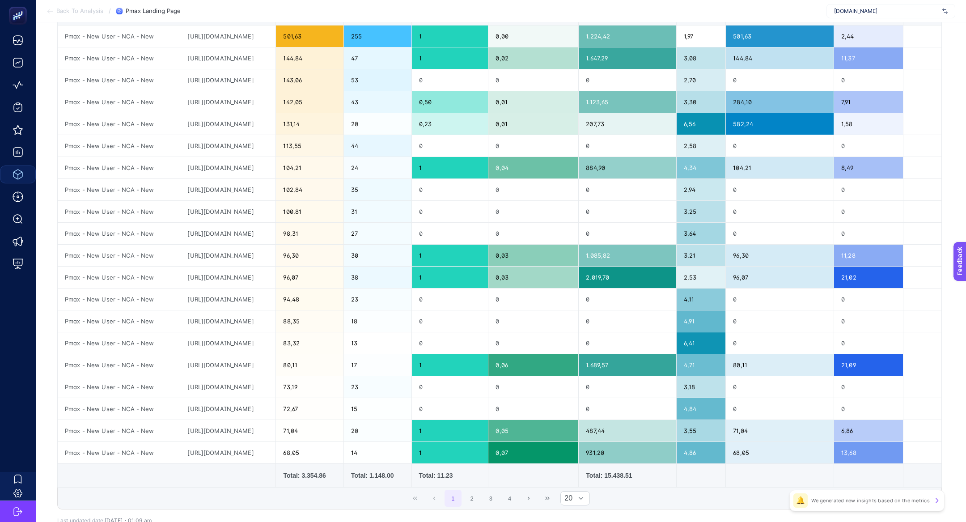
scroll to position [0, 271]
type input "Pmax - New User - NCA - New"
click at [275, 341] on div "https://thepurestsolutions.com/collections/tum-urunler?gad_source=1&gad_campaig…" at bounding box center [227, 342] width 95 height 21
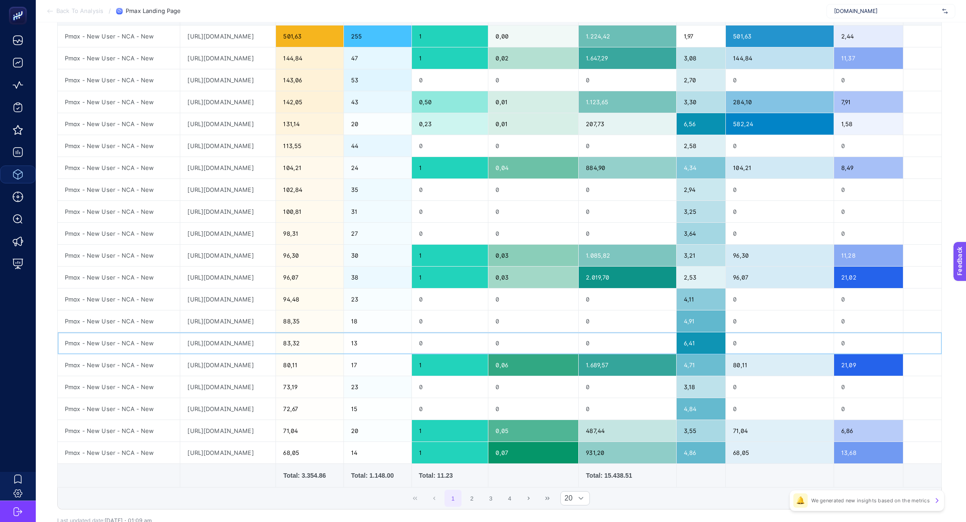
click at [275, 341] on div "https://thepurestsolutions.com/collections/tum-urunler?gad_source=1&gad_campaig…" at bounding box center [227, 342] width 95 height 21
click at [117, 174] on div "Pmax - New User - NCA - New" at bounding box center [119, 167] width 122 height 21
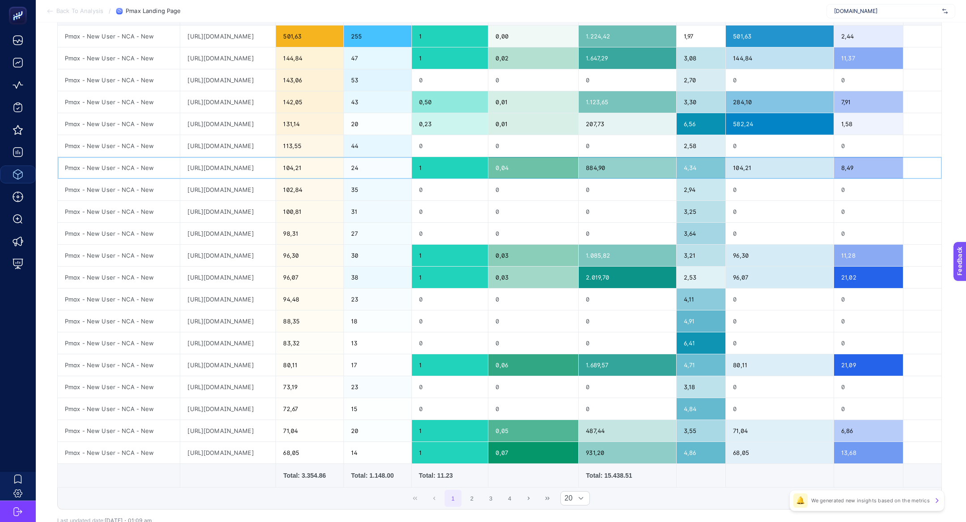
click at [117, 174] on div "Pmax - New User - NCA - New" at bounding box center [119, 167] width 122 height 21
click at [119, 171] on div "Pmax - New User - NCA - New" at bounding box center [119, 167] width 122 height 21
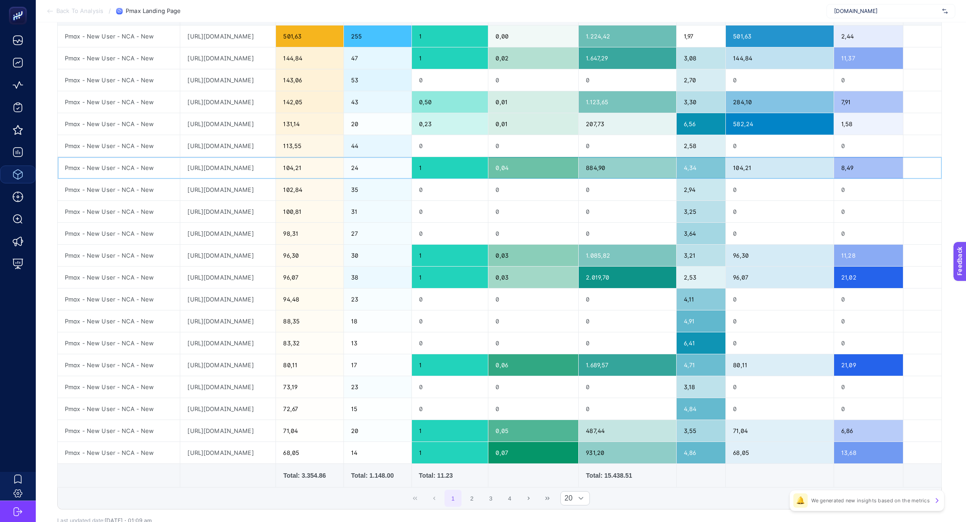
click at [119, 171] on div "Pmax - New User - NCA - New" at bounding box center [119, 167] width 122 height 21
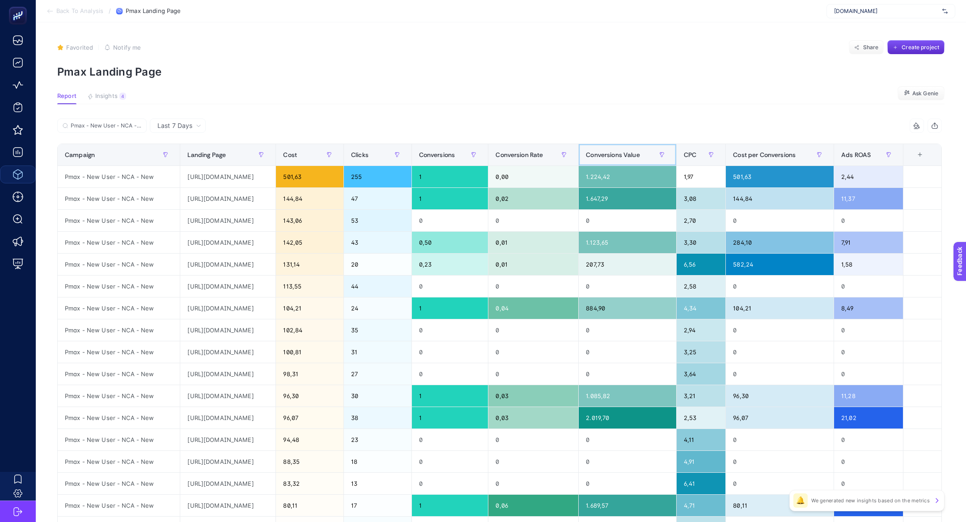
click at [640, 156] on span "Conversions Value" at bounding box center [613, 154] width 54 height 7
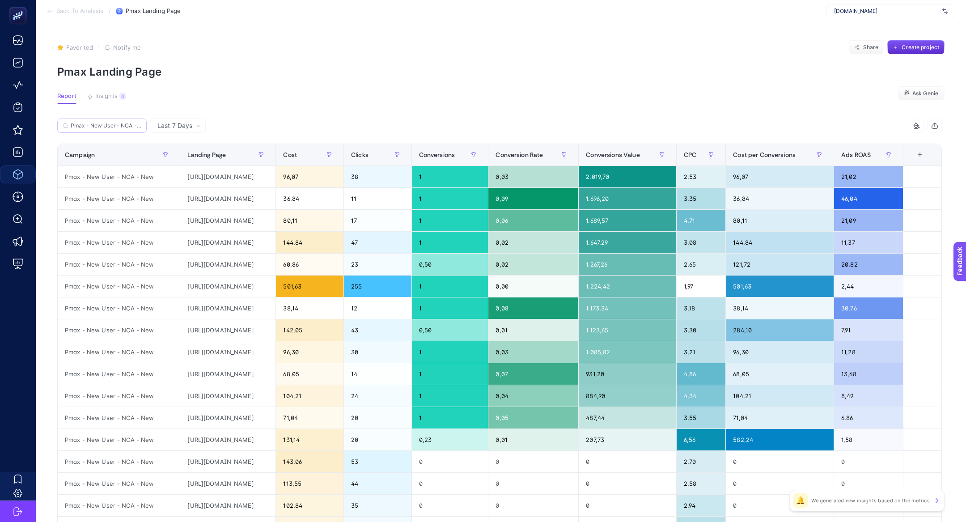
click at [135, 130] on label "Pmax - New User - NCA - New" at bounding box center [101, 126] width 89 height 14
click at [135, 129] on input "Pmax - New User - NCA - New" at bounding box center [106, 126] width 71 height 7
click at [138, 127] on icon at bounding box center [138, 125] width 3 height 3
click at [132, 127] on input "Pmax - New User - NCA - New" at bounding box center [102, 126] width 61 height 7
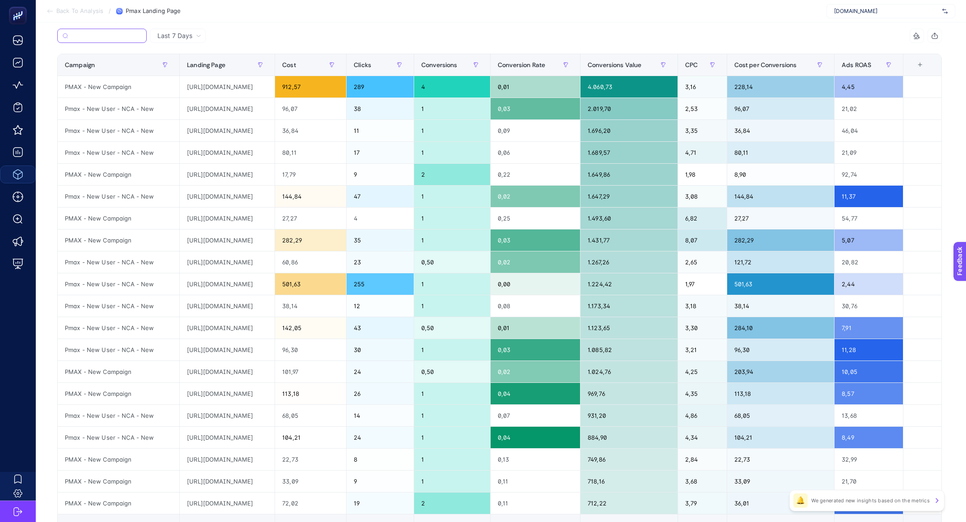
scroll to position [197, 0]
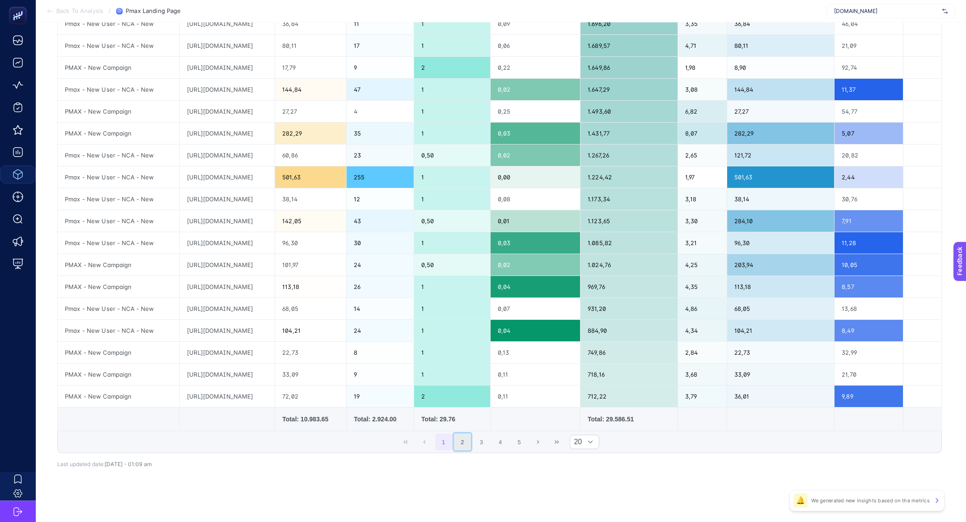
click at [470, 438] on button "2" at bounding box center [462, 441] width 17 height 17
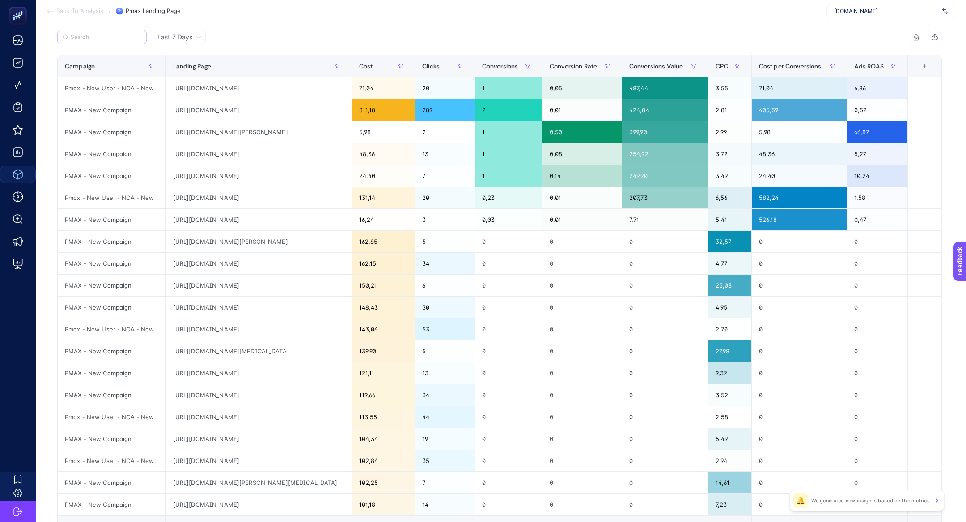
scroll to position [83, 0]
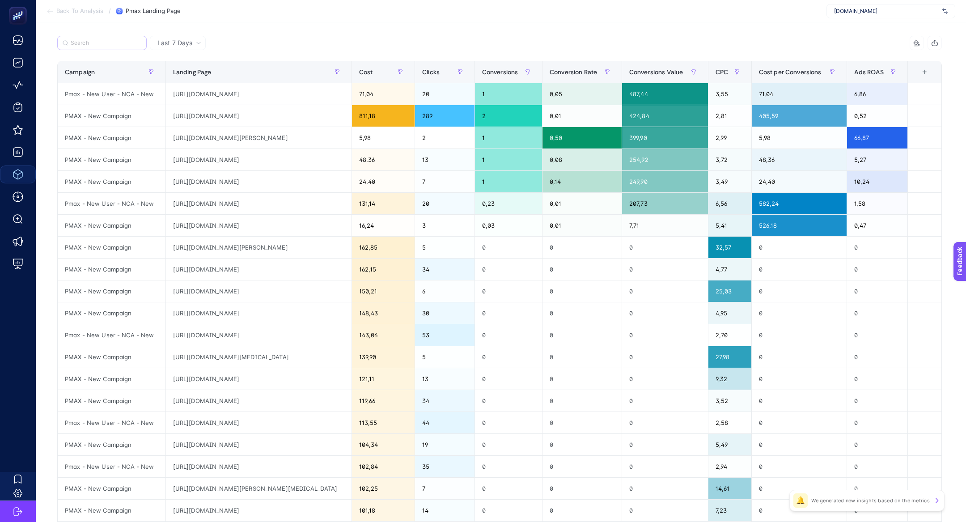
click at [102, 47] on label at bounding box center [101, 43] width 89 height 14
click at [102, 47] on input "Search" at bounding box center [106, 43] width 71 height 7
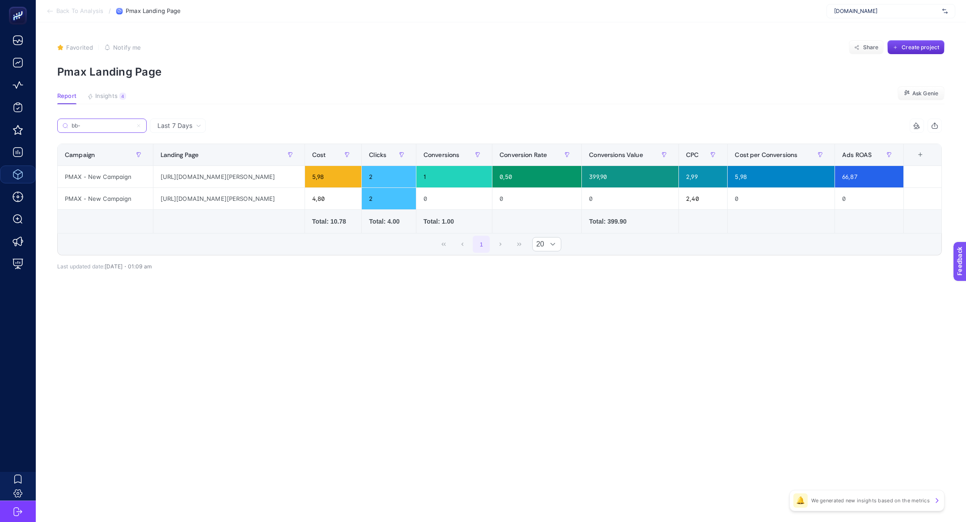
scroll to position [0, 0]
type input "bb-kr"
click at [140, 127] on icon at bounding box center [138, 125] width 5 height 5
click at [132, 127] on input "bb-kr" at bounding box center [102, 126] width 61 height 7
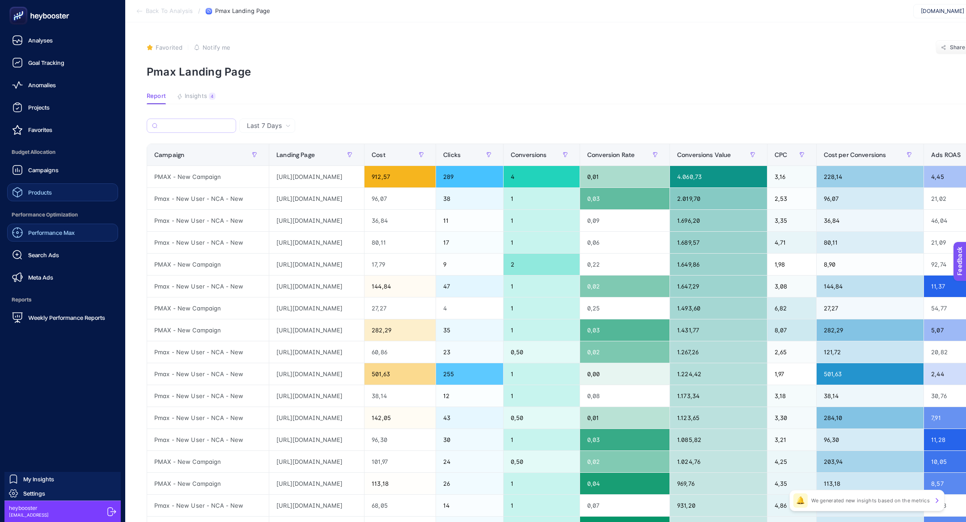
click at [63, 236] on div "Performance Max" at bounding box center [43, 232] width 63 height 11
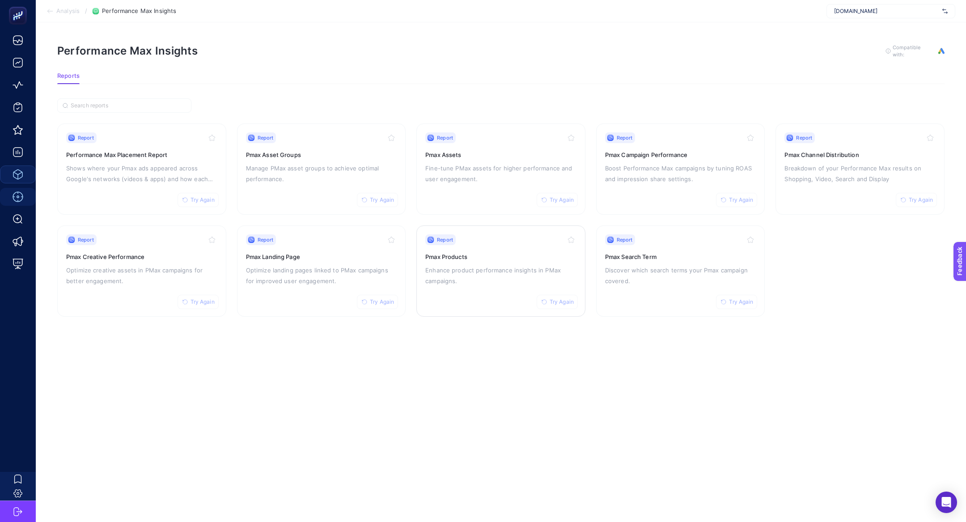
click at [456, 265] on p "Enhance product performance insights in PMax campaigns." at bounding box center [500, 275] width 151 height 21
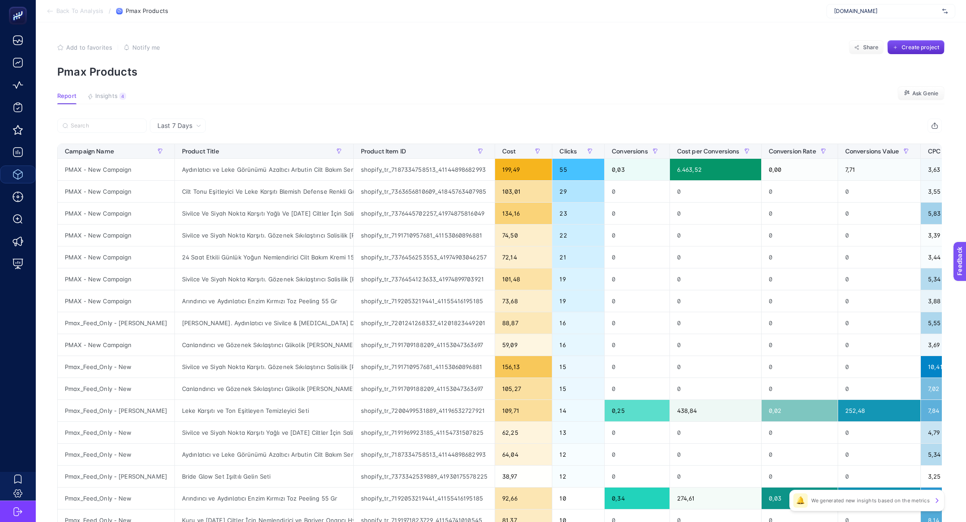
click at [110, 133] on div at bounding box center [278, 129] width 442 height 20
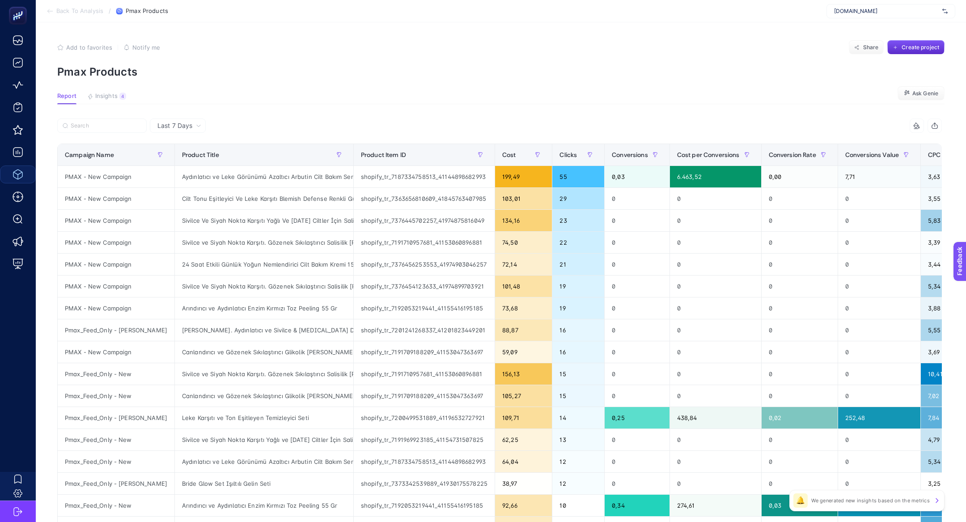
click at [110, 133] on div at bounding box center [278, 129] width 442 height 20
click at [110, 128] on input "Search" at bounding box center [106, 126] width 71 height 7
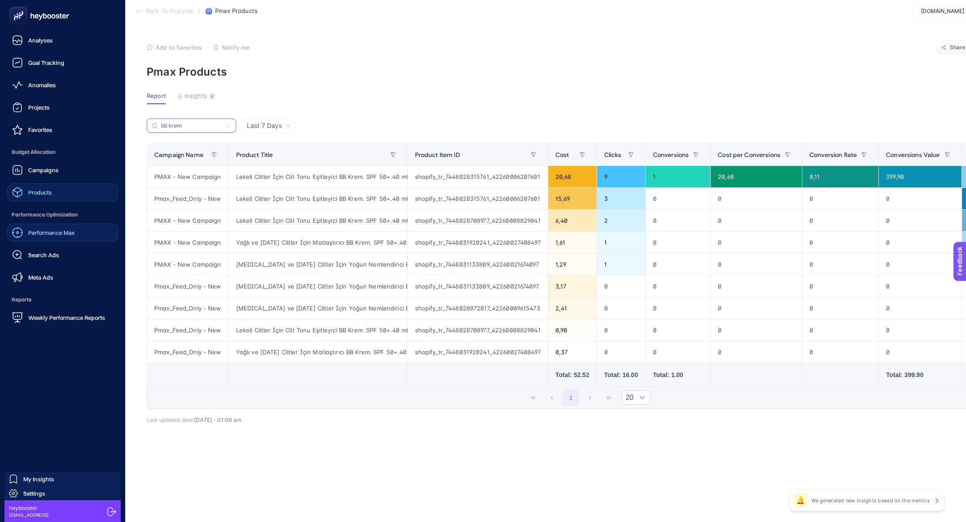
type input "bb krem"
click at [68, 233] on span "Performance Max" at bounding box center [51, 232] width 47 height 7
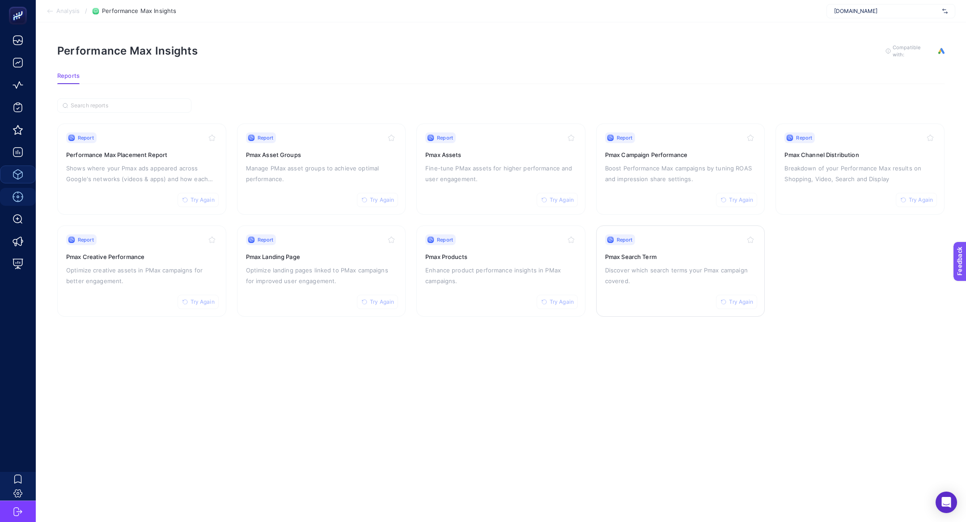
click at [627, 278] on p "Discover which search terms your Pmax campaign covered." at bounding box center [680, 275] width 151 height 21
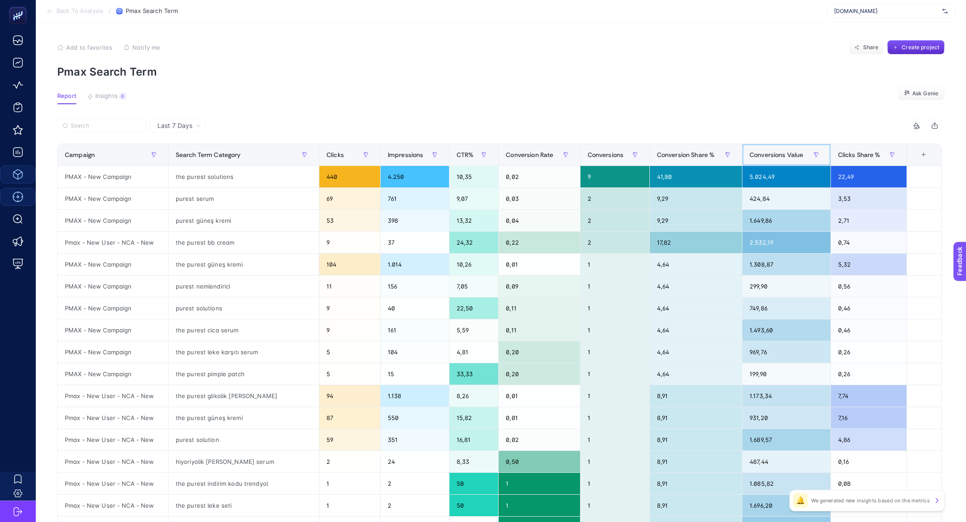
click at [784, 151] on span "Conversions Value" at bounding box center [777, 154] width 54 height 7
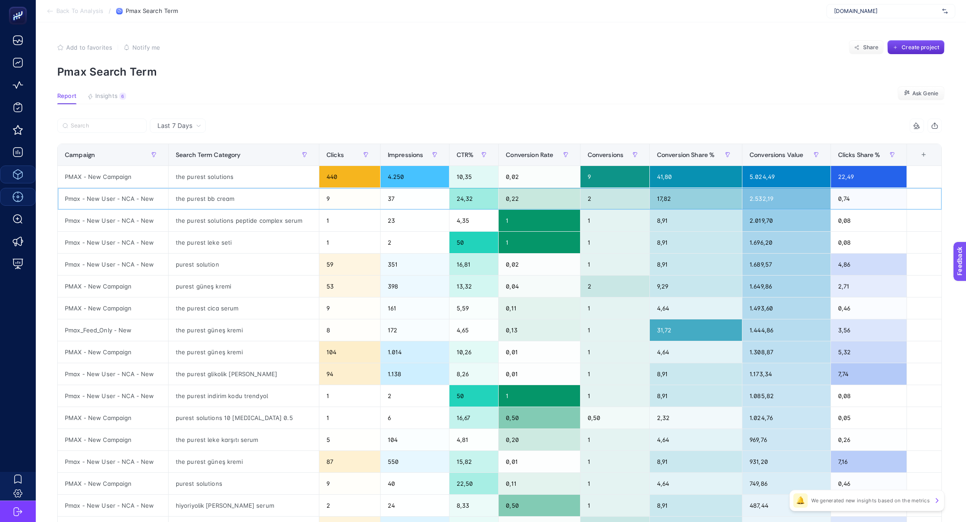
click at [209, 197] on div "the purest bb cream" at bounding box center [244, 198] width 150 height 21
click at [325, 204] on div "9" at bounding box center [349, 198] width 61 height 21
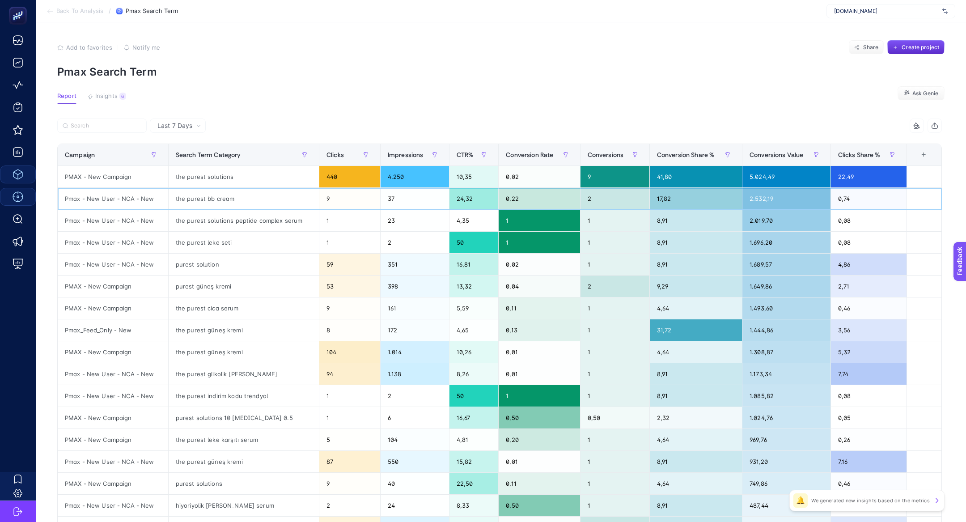
click at [325, 204] on div "9" at bounding box center [349, 198] width 61 height 21
click at [768, 200] on div "2.532,19" at bounding box center [786, 198] width 88 height 21
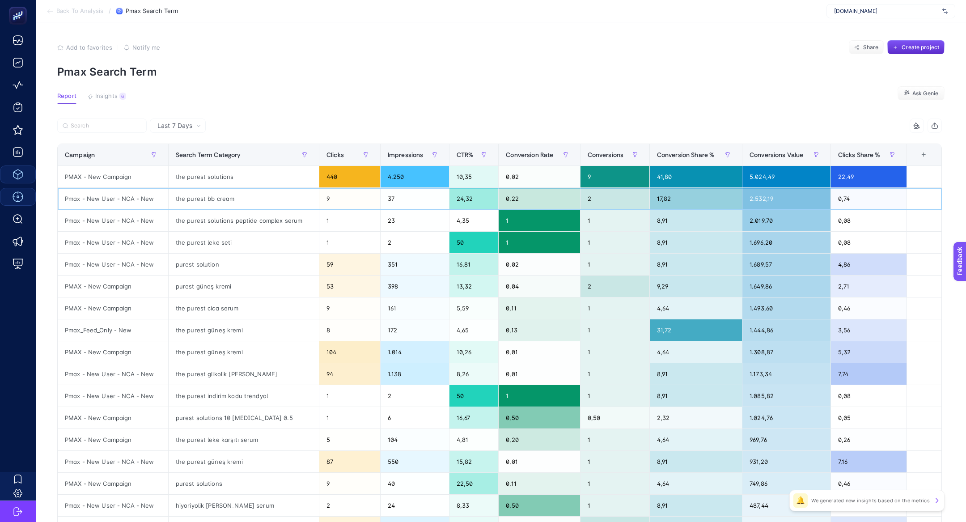
click at [768, 200] on div "2.532,19" at bounding box center [786, 198] width 88 height 21
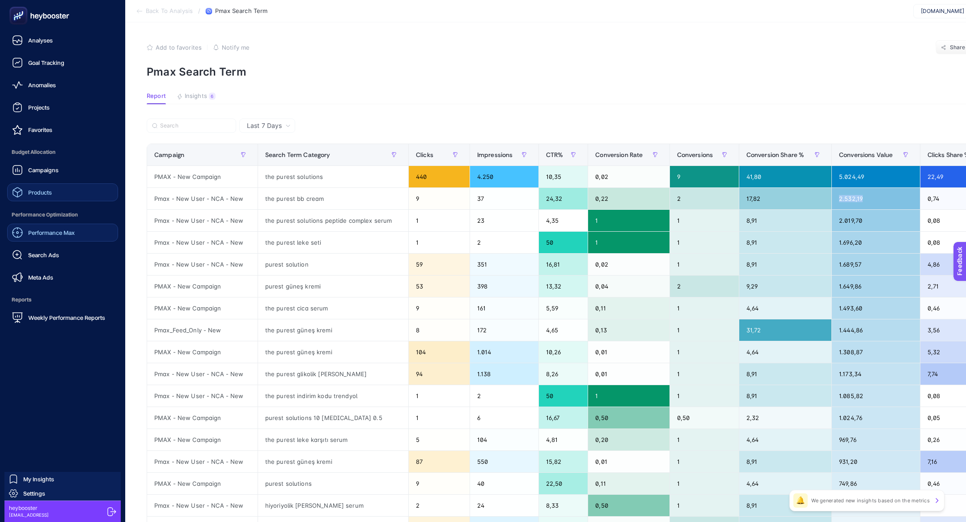
click at [57, 228] on div "Performance Max" at bounding box center [43, 232] width 63 height 11
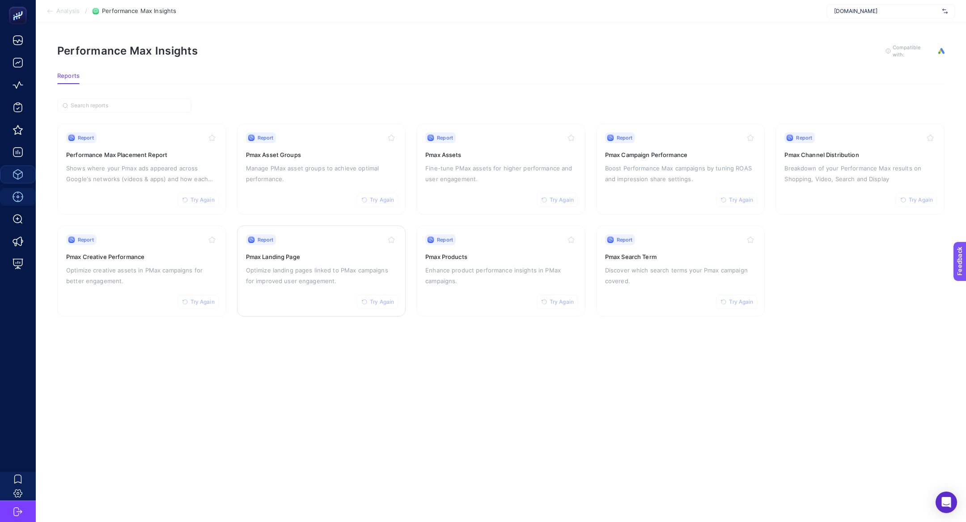
click at [314, 300] on div "Report Try Again Pmax Landing Page Optimize landing pages linked to PMax campai…" at bounding box center [321, 270] width 151 height 73
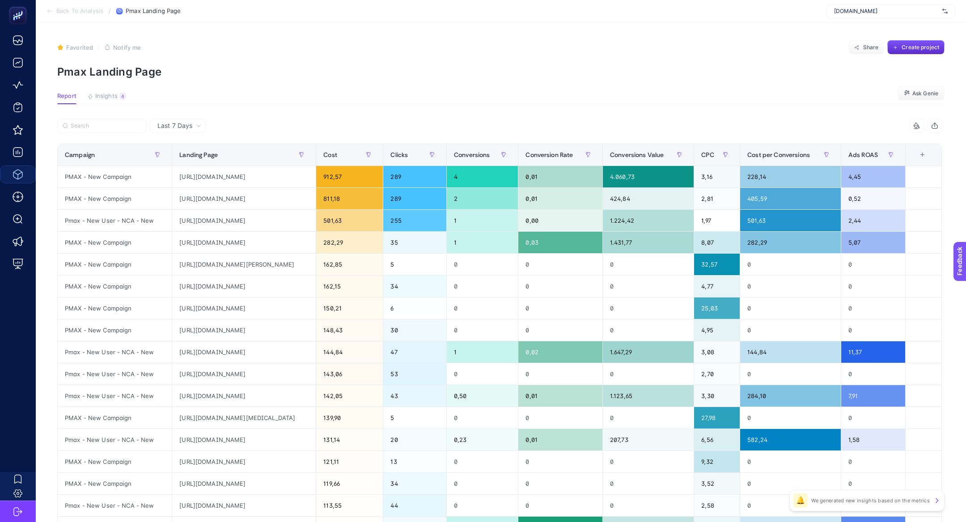
click at [90, 116] on article "Favorited true Notify me Share Create project Pmax Landing Page Report Insights…" at bounding box center [501, 371] width 930 height 699
click at [90, 128] on input "Search" at bounding box center [106, 126] width 71 height 7
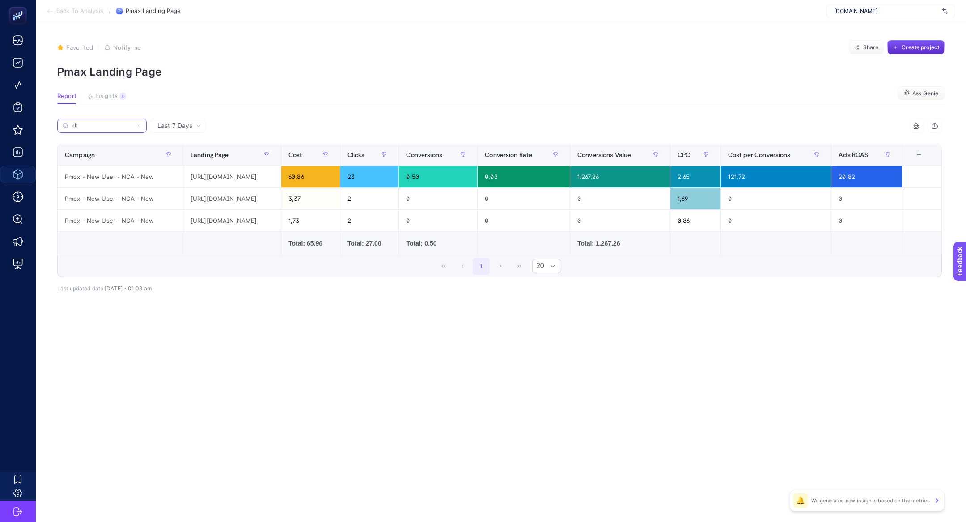
type input "k"
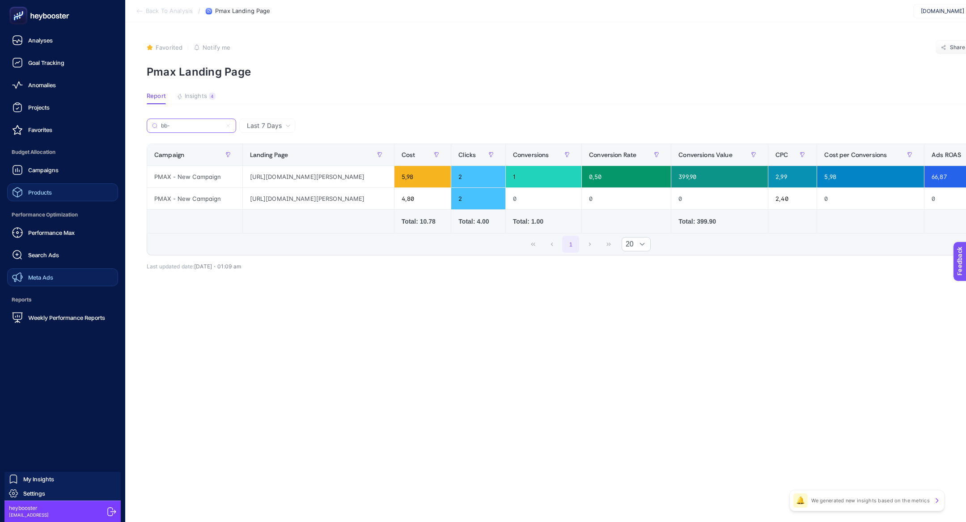
type input "bb-"
click at [55, 277] on link "Meta Ads" at bounding box center [62, 277] width 111 height 18
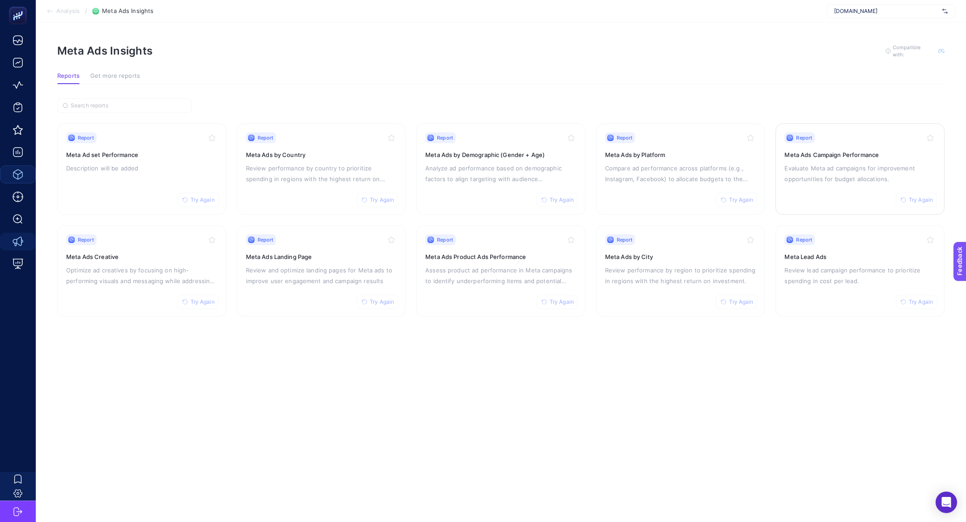
click at [849, 168] on p "Evaluate Meta ad campaigns for improvement opportunities for budget allocations." at bounding box center [859, 173] width 151 height 21
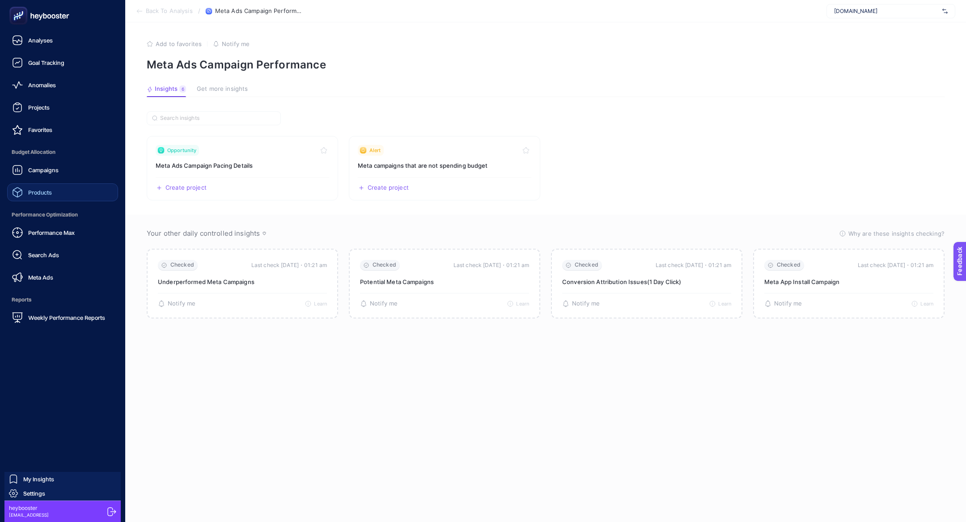
click at [38, 500] on div "heybooster hey@heybooster.ai" at bounding box center [62, 510] width 116 height 21
click at [32, 495] on span "Settings" at bounding box center [34, 493] width 22 height 7
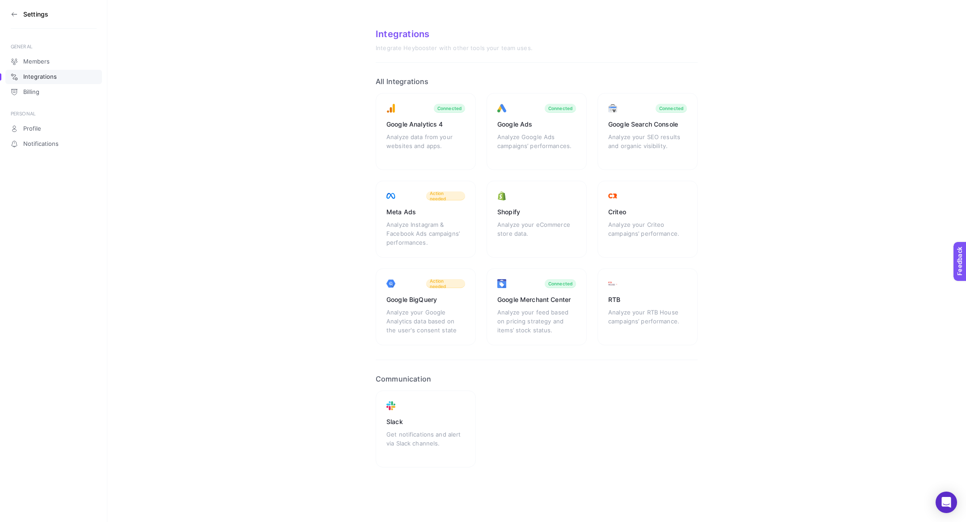
click at [13, 16] on icon at bounding box center [14, 14] width 7 height 7
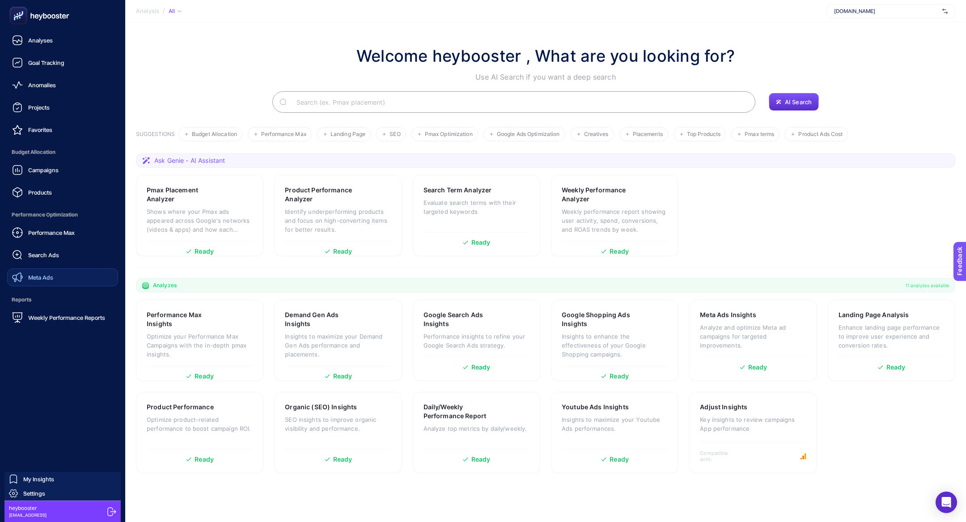
click at [48, 283] on link "Meta Ads" at bounding box center [62, 277] width 111 height 18
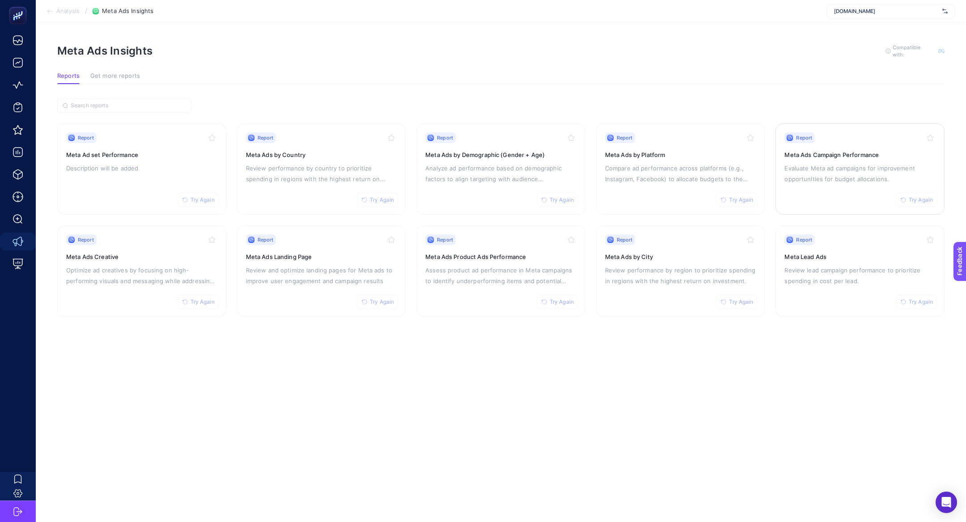
click at [887, 148] on div "Report Try Again Meta Ads Campaign Performance Evaluate Meta ad campaigns for i…" at bounding box center [859, 168] width 151 height 73
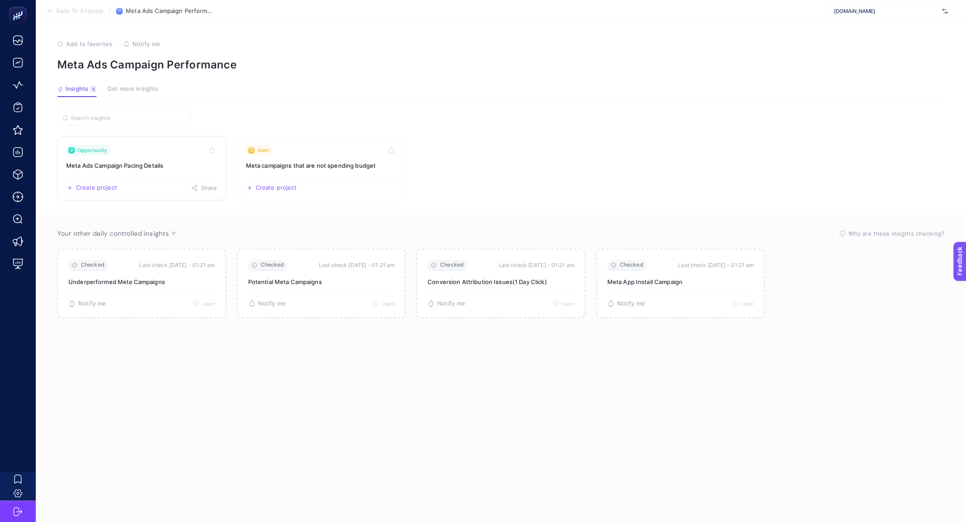
click at [154, 165] on h3 "Meta Ads Campaign Pacing Details" at bounding box center [141, 165] width 151 height 9
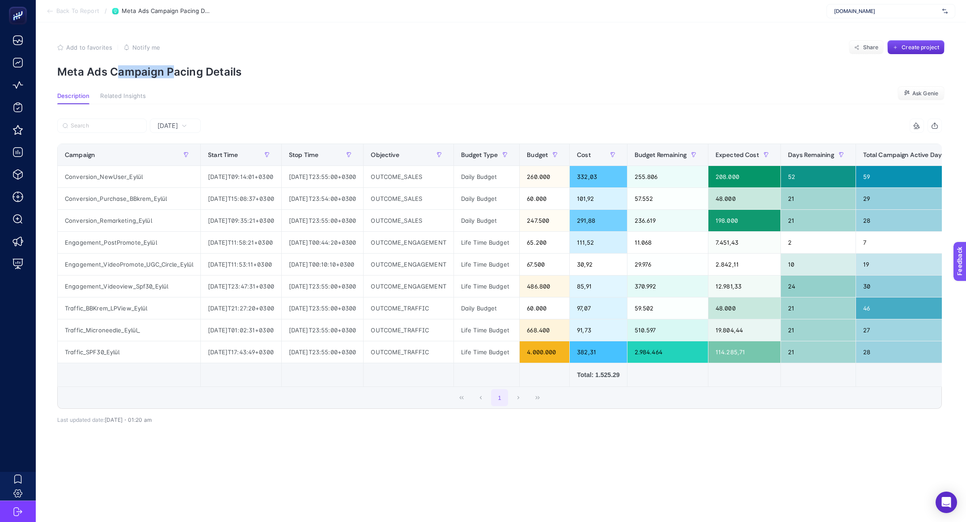
drag, startPoint x: 115, startPoint y: 70, endPoint x: 118, endPoint y: 77, distance: 7.6
click at [119, 77] on p "Meta Ads Campaign Pacing Details" at bounding box center [500, 71] width 887 height 13
click at [118, 77] on p "Meta Ads Campaign Pacing Details" at bounding box center [500, 71] width 887 height 13
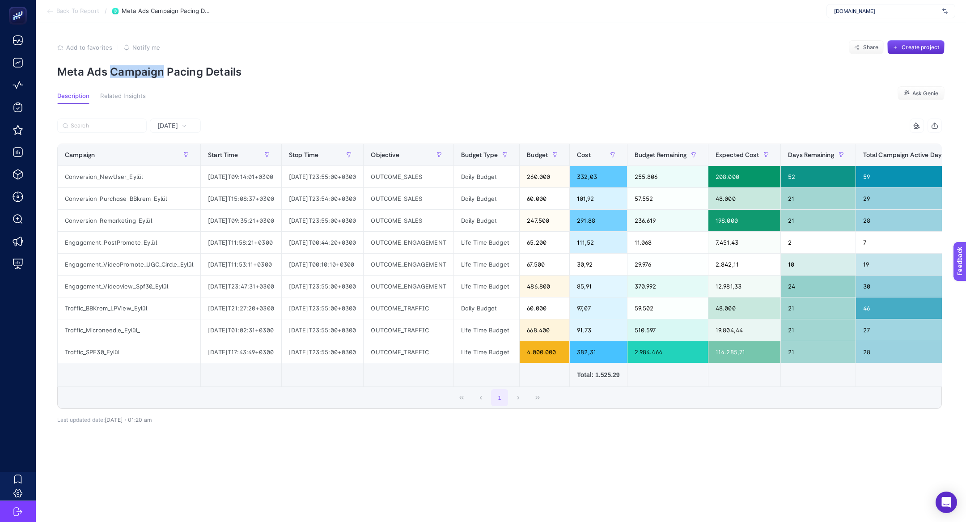
click at [118, 77] on p "Meta Ads Campaign Pacing Details" at bounding box center [500, 71] width 887 height 13
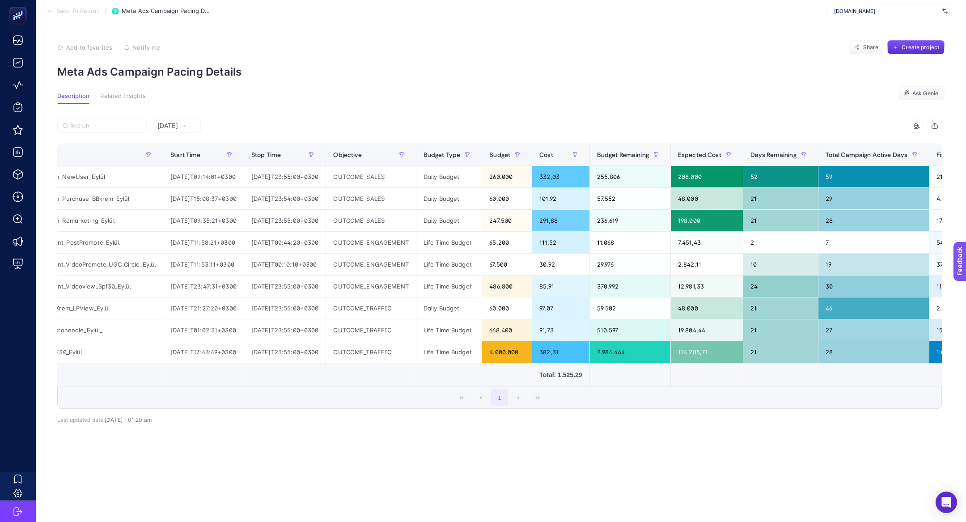
scroll to position [0, 34]
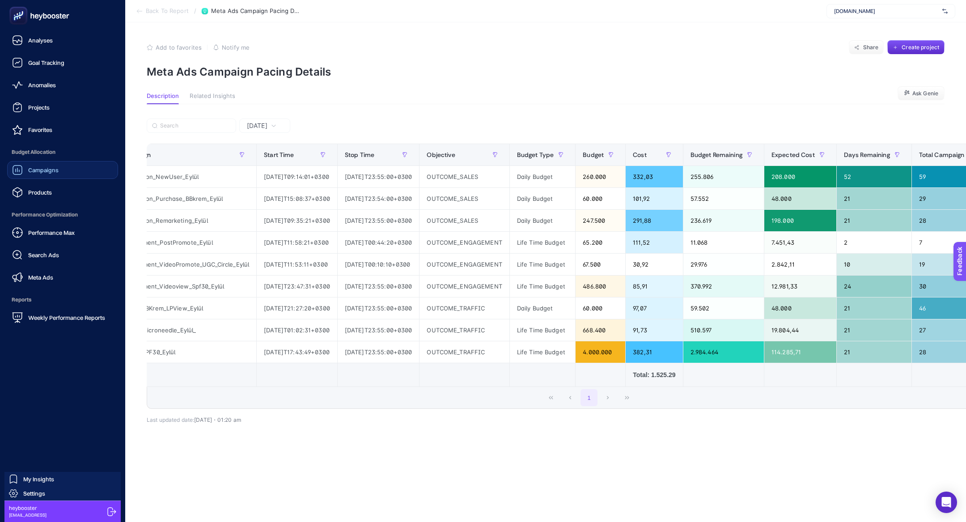
click at [53, 177] on link "Campaigns" at bounding box center [62, 170] width 111 height 18
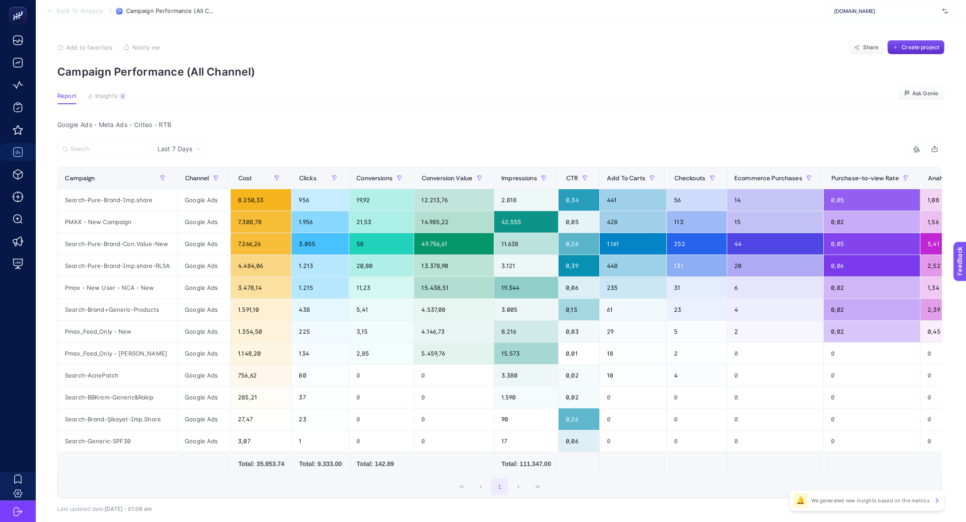
click at [884, 13] on span "www.thepurestsolutions.com" at bounding box center [886, 11] width 105 height 7
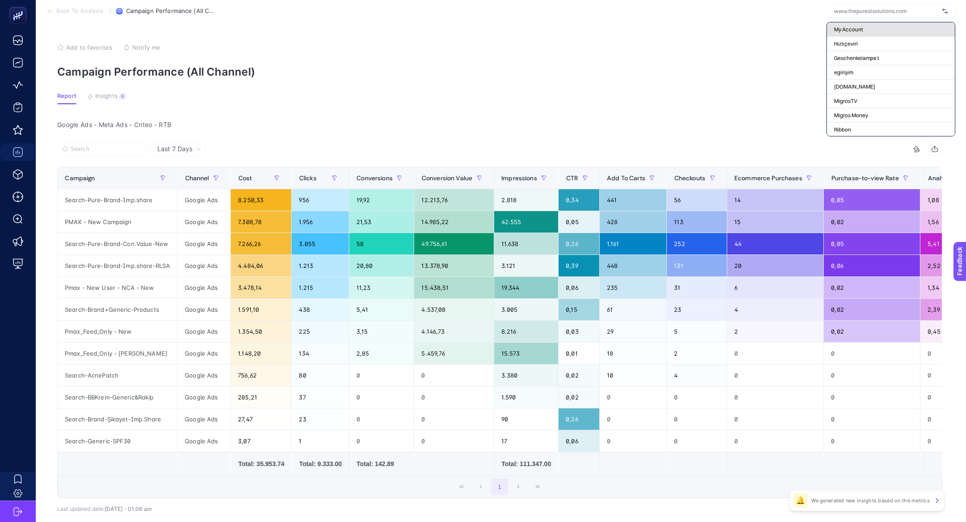
click at [857, 26] on span "My Account" at bounding box center [848, 29] width 29 height 7
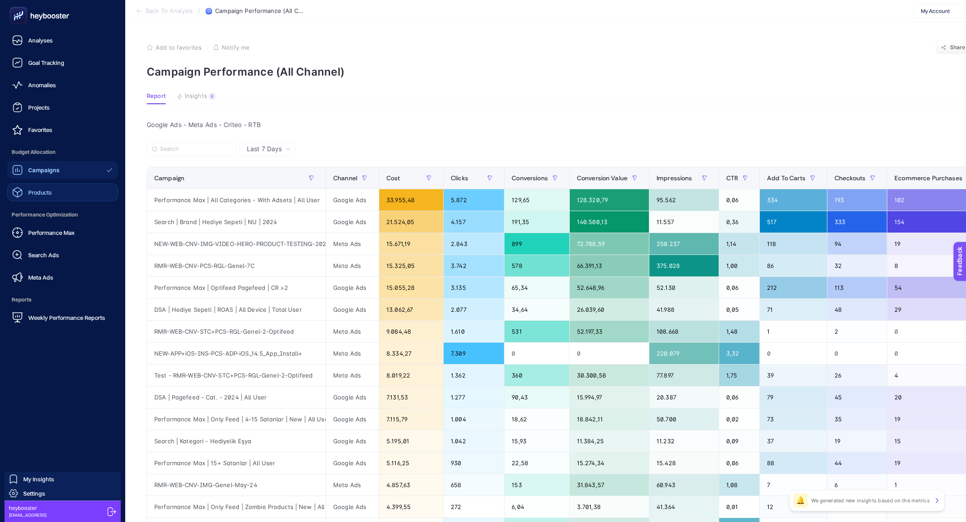
click at [42, 187] on div "Products" at bounding box center [32, 192] width 40 height 11
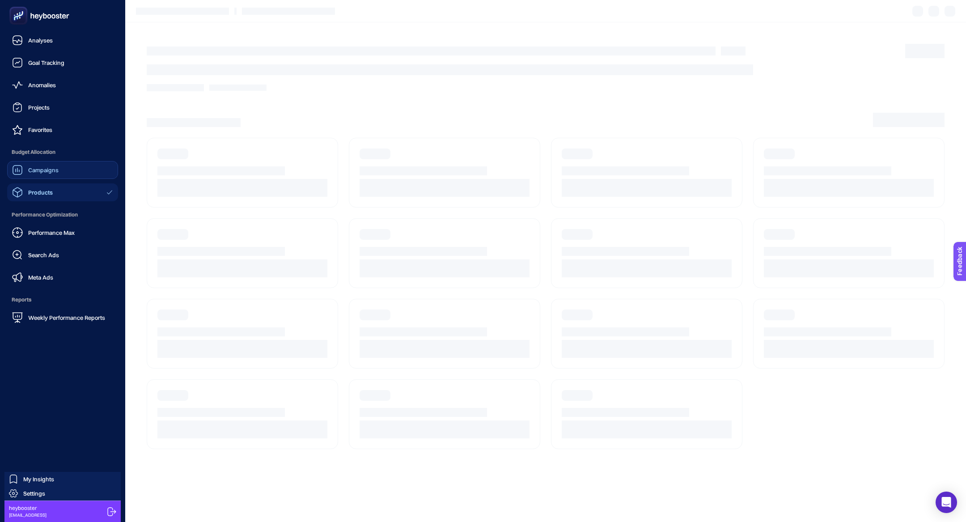
click at [42, 174] on div "Campaigns" at bounding box center [35, 170] width 47 height 11
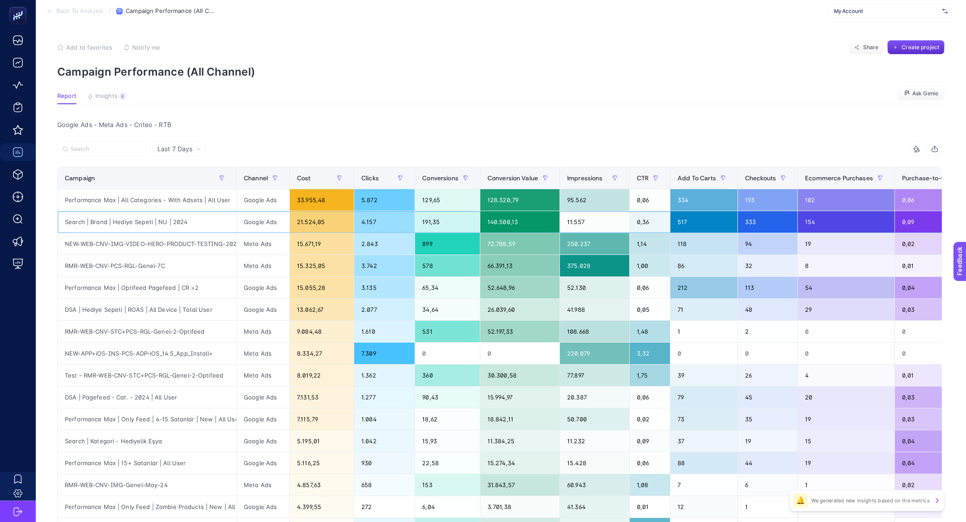
click at [166, 228] on div "Search | Brand | Hediye Sepeti | NU | 2024" at bounding box center [147, 221] width 178 height 21
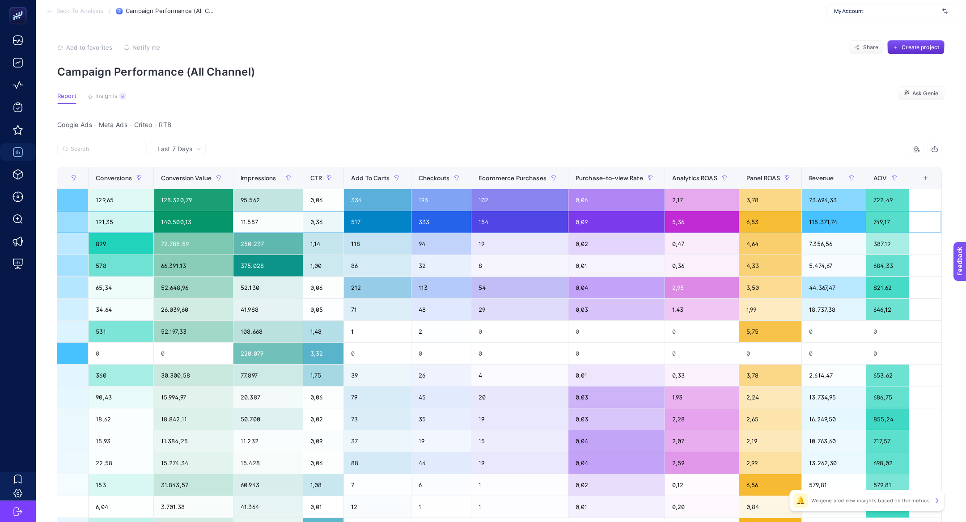
scroll to position [0, 332]
click at [691, 186] on th "Analytics ROAS" at bounding box center [702, 178] width 74 height 22
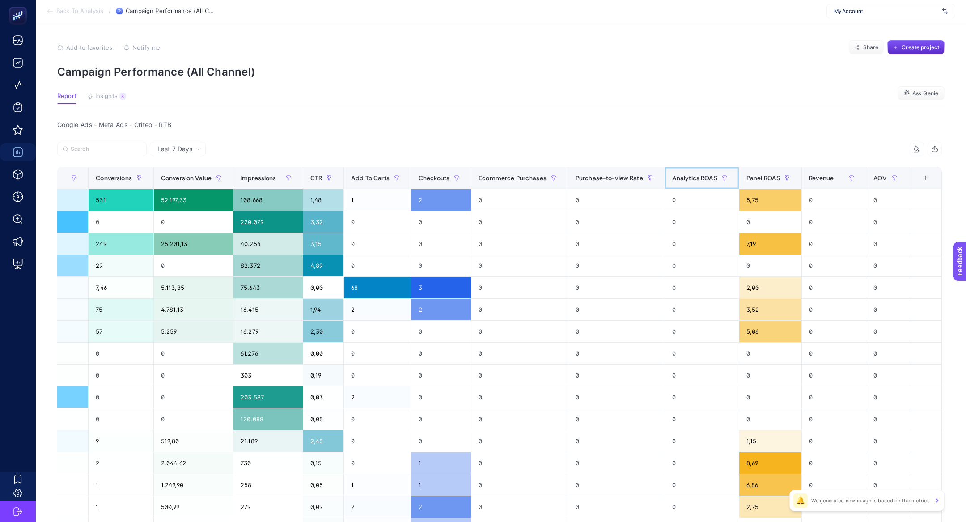
click at [691, 186] on th "Analytics ROAS" at bounding box center [702, 178] width 74 height 22
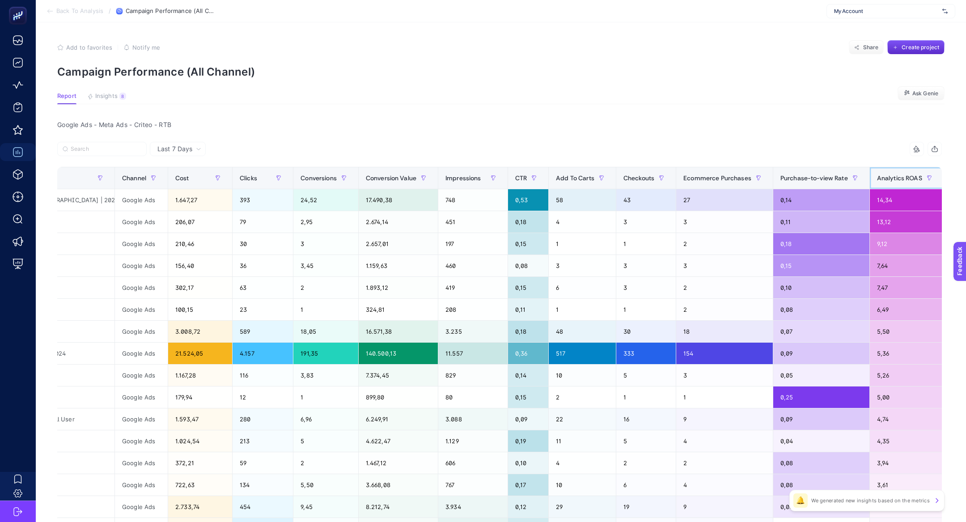
scroll to position [0, 0]
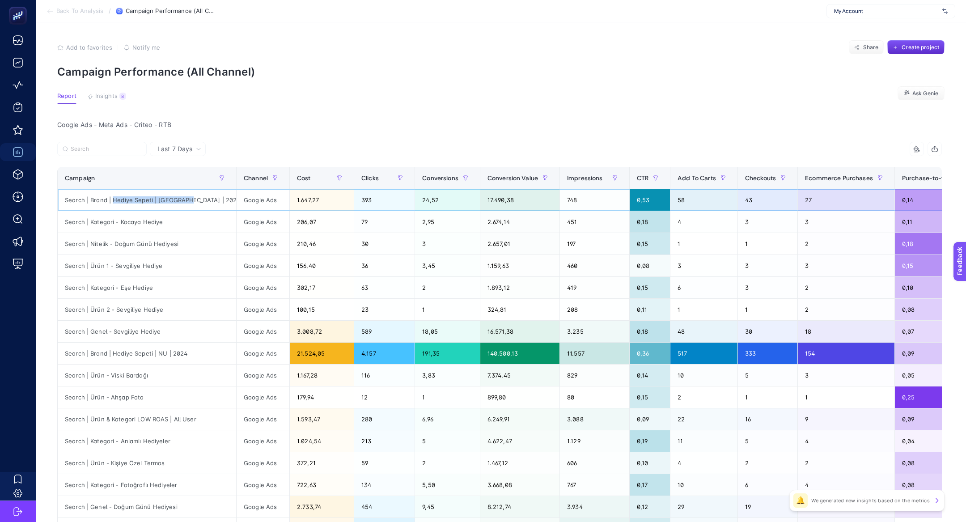
drag, startPoint x: 114, startPoint y: 201, endPoint x: 186, endPoint y: 204, distance: 72.5
click at [187, 204] on div "Search | Brand | Hediye Sepeti | RM | 2024" at bounding box center [147, 199] width 178 height 21
click at [95, 202] on div "Search | Brand | Hediye Sepeti | RM | 2024" at bounding box center [147, 199] width 178 height 21
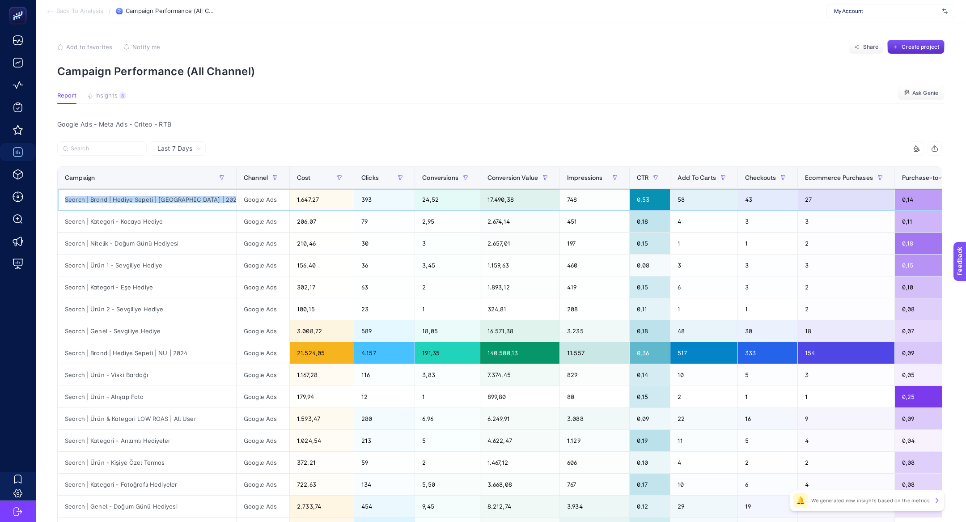
click at [95, 202] on div "Search | Brand | Hediye Sepeti | RM | 2024" at bounding box center [147, 199] width 178 height 21
copy tr "Search | Brand | Hediye Sepeti | RM | 2024"
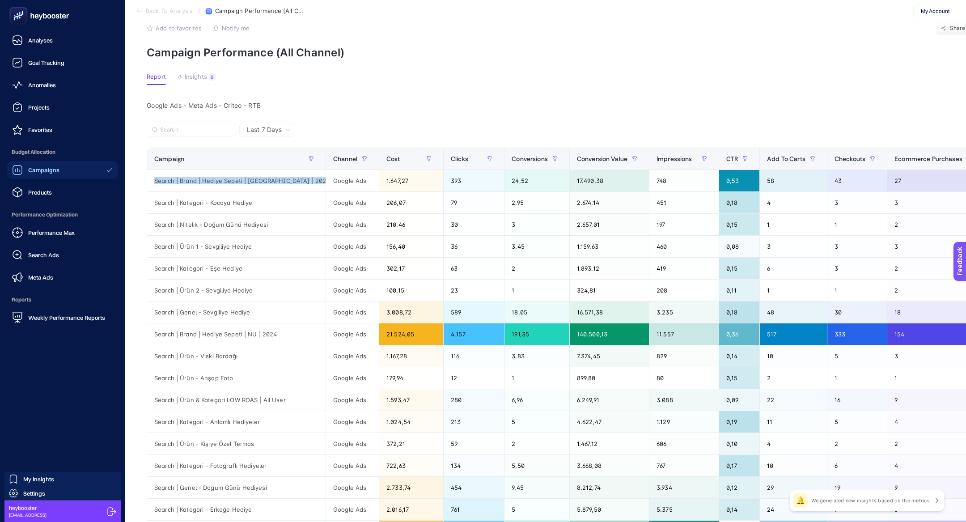
click at [13, 17] on rect at bounding box center [18, 15] width 15 height 15
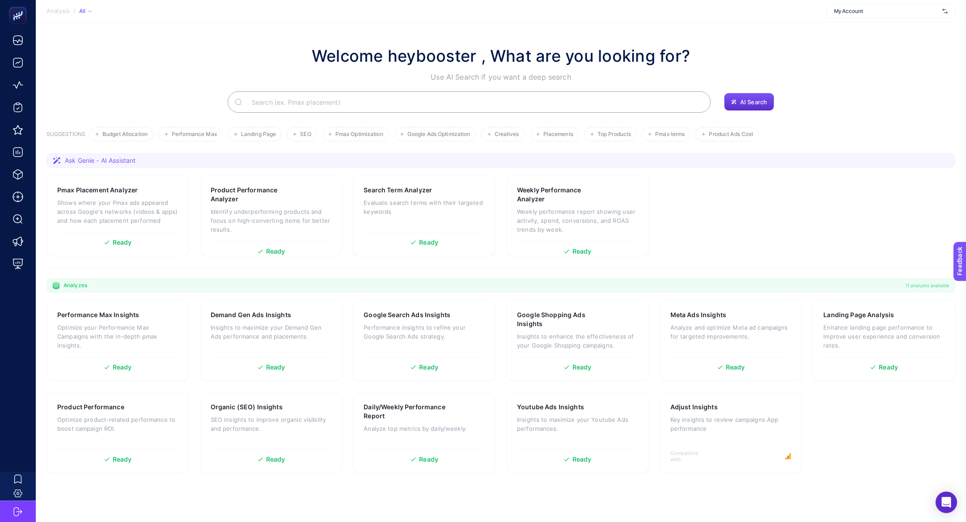
click at [360, 102] on input "Search" at bounding box center [474, 101] width 459 height 25
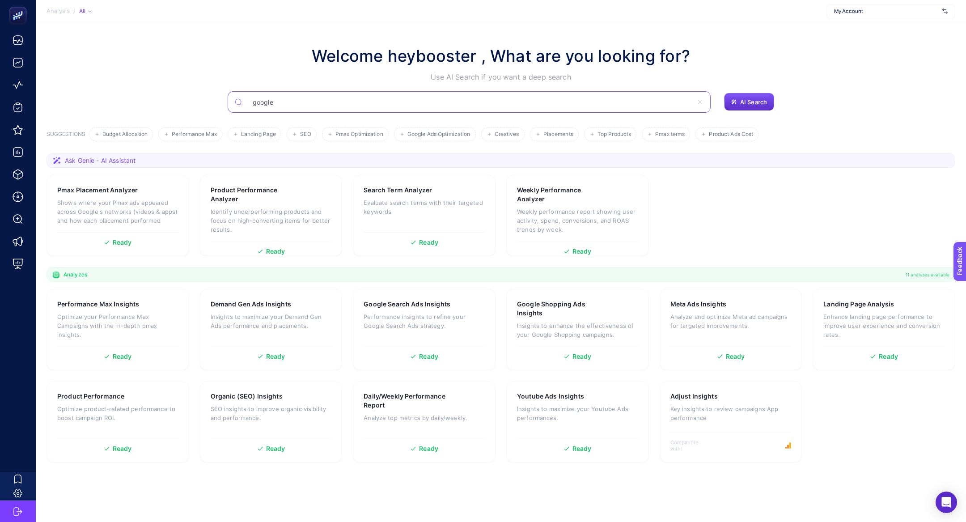
type input "google"
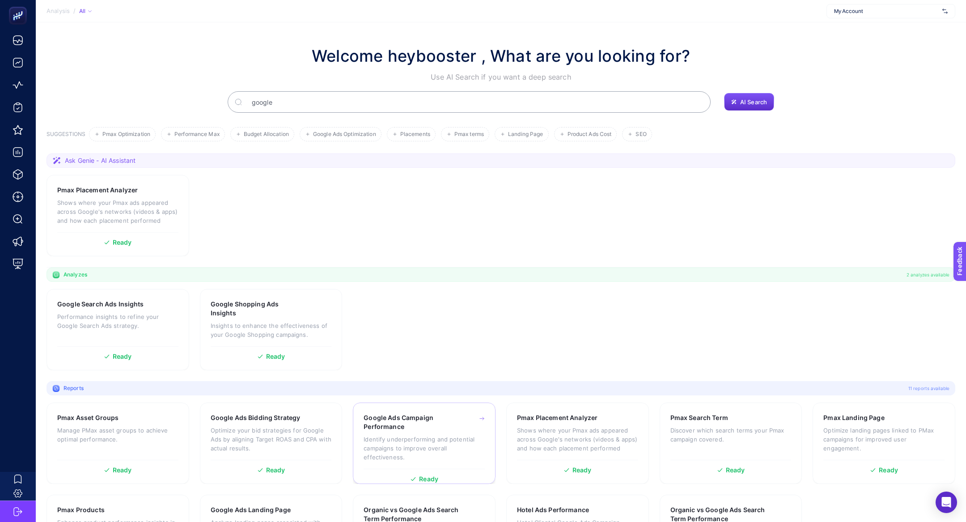
click at [405, 440] on p "Identify underperforming and potential campaigns to improve overall effectivene…" at bounding box center [424, 448] width 121 height 27
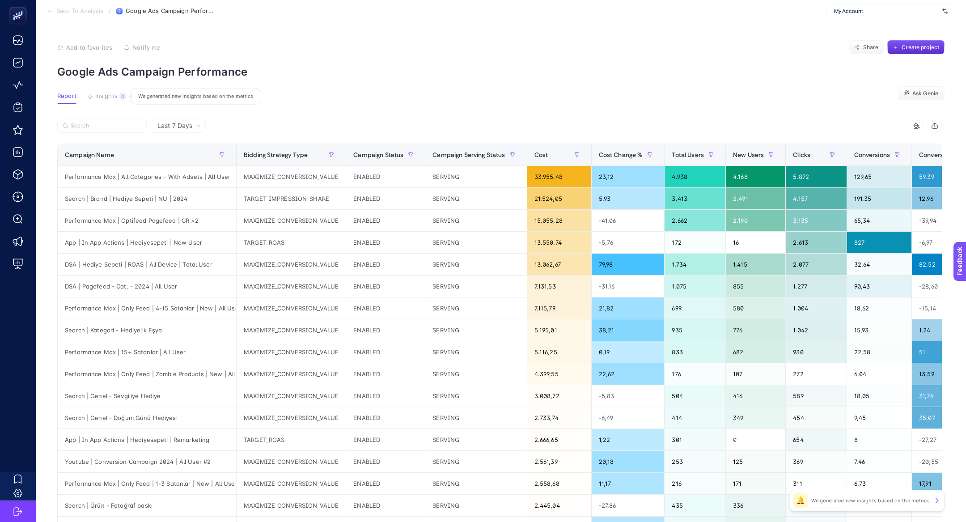
click at [114, 93] on span "Insights" at bounding box center [106, 96] width 22 height 7
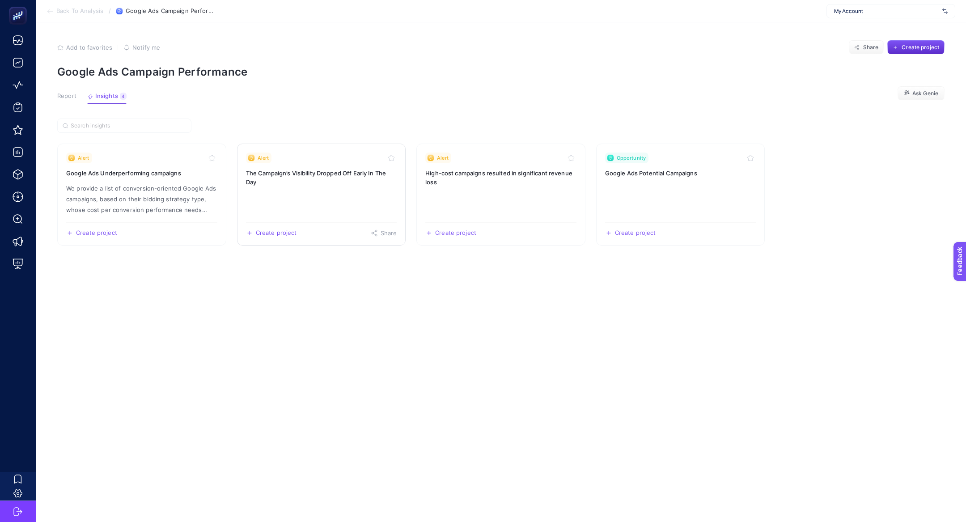
click at [323, 187] on link "Alert The Campaign’s Visibility Dropped Off Early In The Day Create project Sha…" at bounding box center [321, 195] width 169 height 102
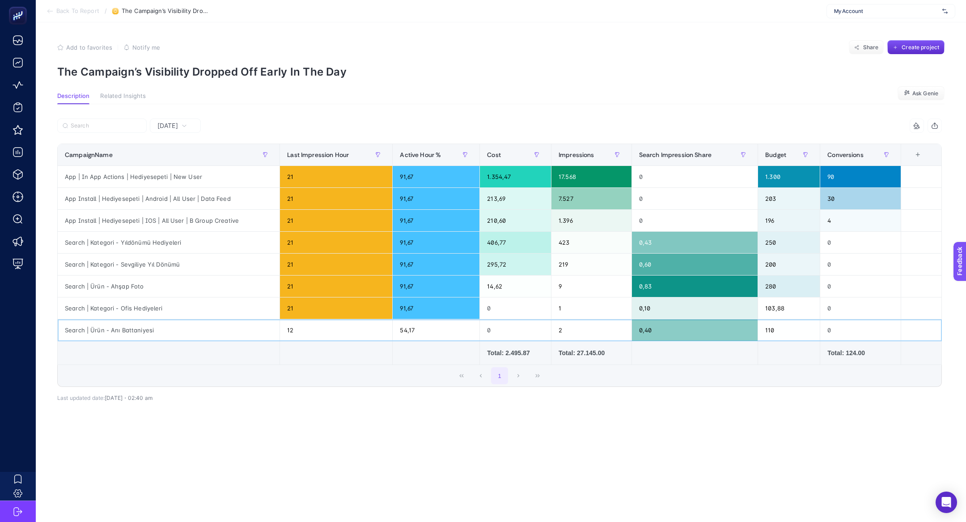
click at [130, 328] on div "Search | Ürün - Anı Battaniyesi" at bounding box center [169, 329] width 222 height 21
copy tr "Search | Ürün - Anı Battaniyesi"
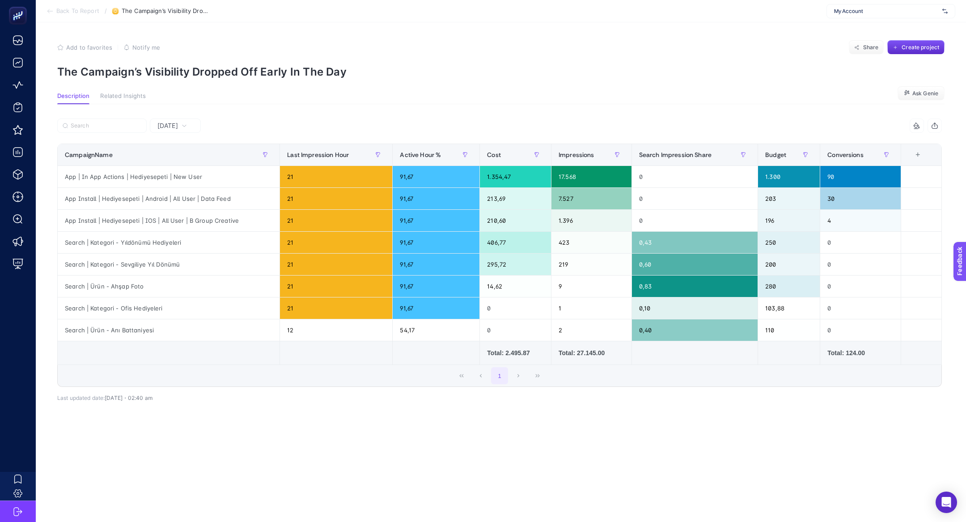
click at [175, 133] on div at bounding box center [278, 129] width 442 height 20
drag, startPoint x: 522, startPoint y: 320, endPoint x: 481, endPoint y: 322, distance: 41.2
click at [481, 322] on div "0" at bounding box center [515, 329] width 71 height 21
drag, startPoint x: 496, startPoint y: 325, endPoint x: 467, endPoint y: 325, distance: 28.6
click at [467, 325] on tr "Search | Ürün - Anı Battaniyesi 12 54,17 0 2 0,40 110 0" at bounding box center [500, 330] width 884 height 22
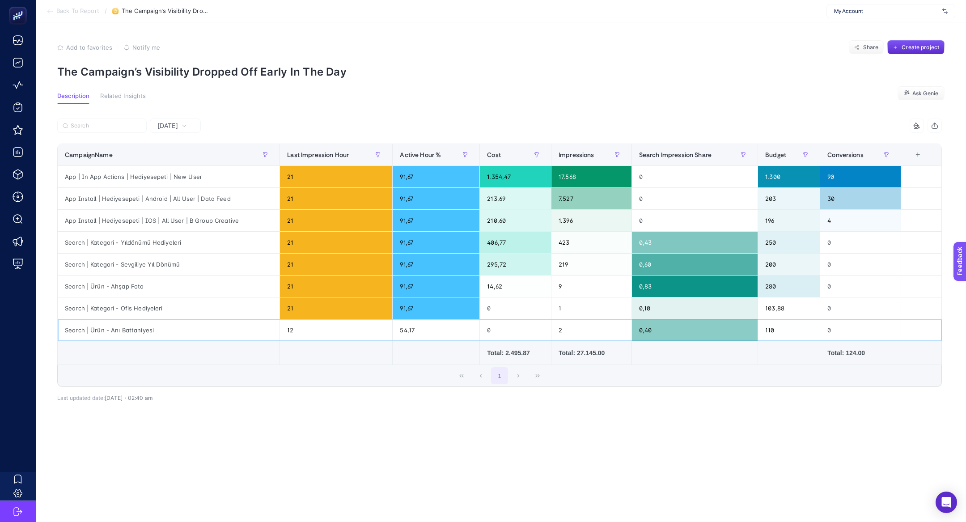
click at [507, 331] on div "0" at bounding box center [515, 329] width 71 height 21
click at [475, 331] on tr "Search | Ürün - Anı Battaniyesi 12 54,17 0 2 0,40 110 0" at bounding box center [500, 330] width 884 height 22
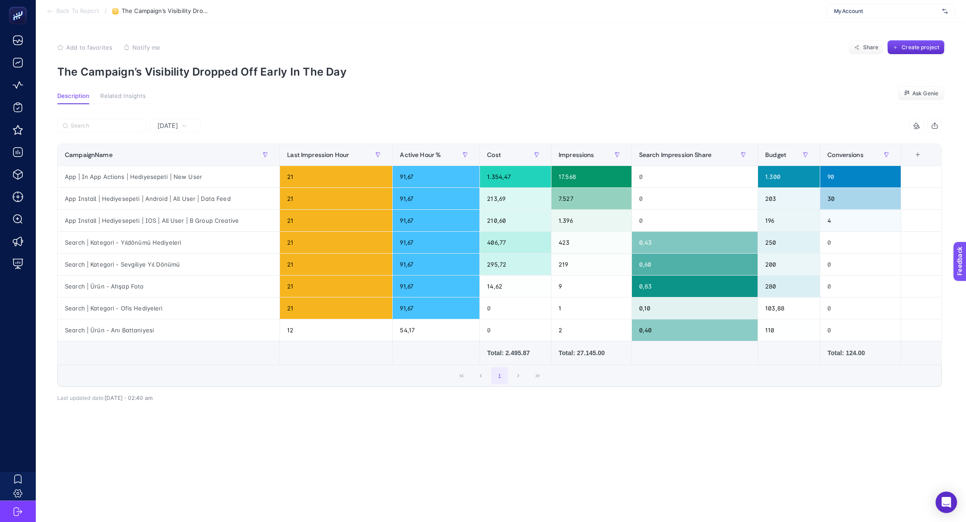
click at [163, 119] on div "Yesterday" at bounding box center [175, 126] width 51 height 14
click at [185, 159] on li "Last 7 Days" at bounding box center [176, 161] width 46 height 16
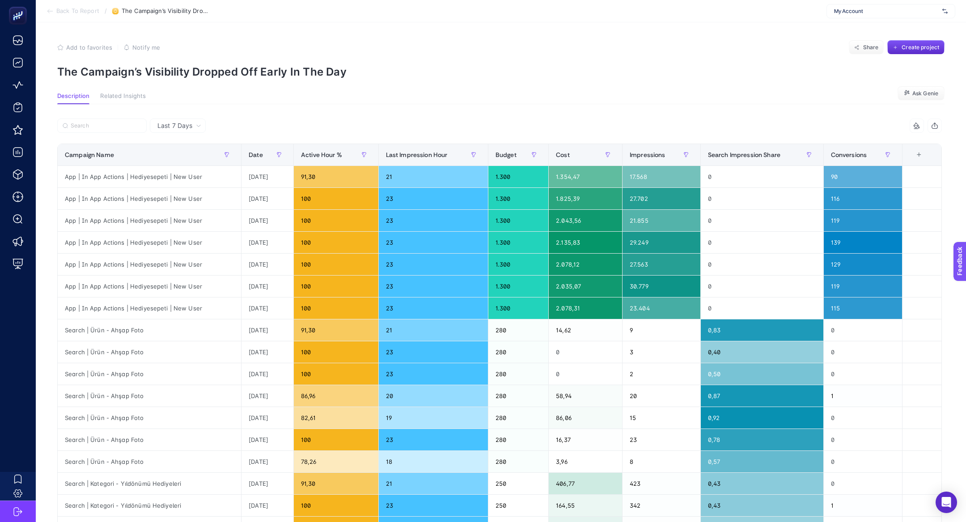
click at [105, 138] on div at bounding box center [278, 129] width 442 height 20
click at [100, 131] on label at bounding box center [101, 126] width 89 height 14
click at [0, 0] on input "Search" at bounding box center [0, 0] width 0 height 0
click at [100, 130] on label at bounding box center [101, 126] width 89 height 14
click at [0, 0] on input "Search" at bounding box center [0, 0] width 0 height 0
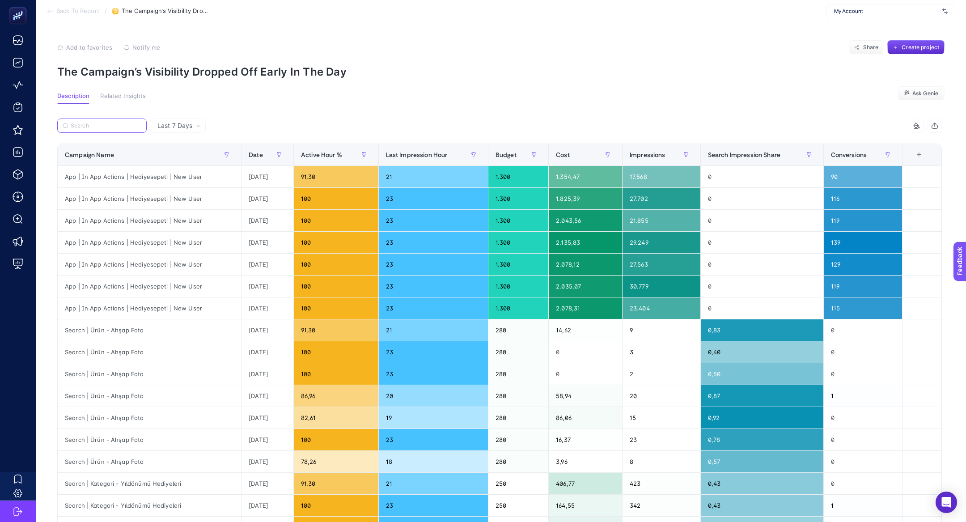
click at [90, 125] on input "Search" at bounding box center [106, 126] width 71 height 7
paste input "Search | Ürün - Anı Battaniyesi"
type input "Search | Ürün - Anı Battaniyesi"
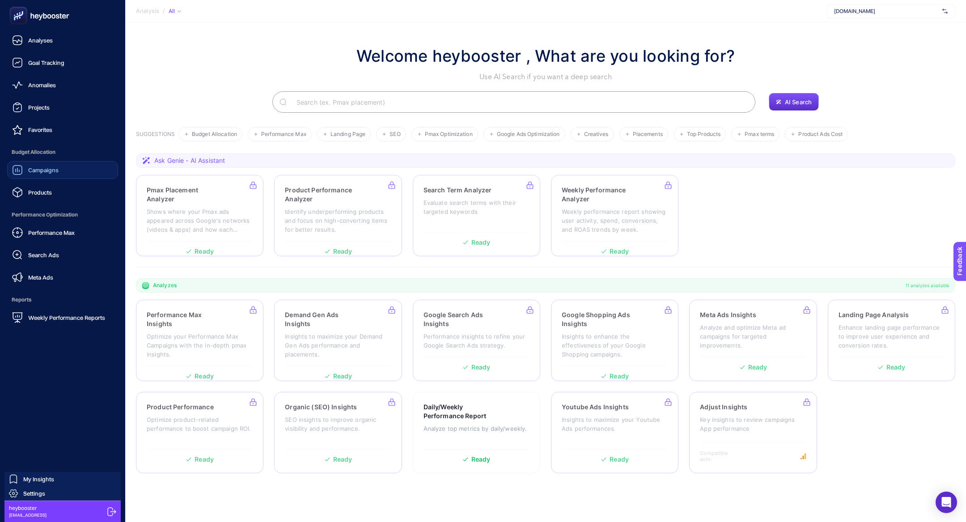
click at [73, 171] on link "Campaigns" at bounding box center [62, 170] width 111 height 18
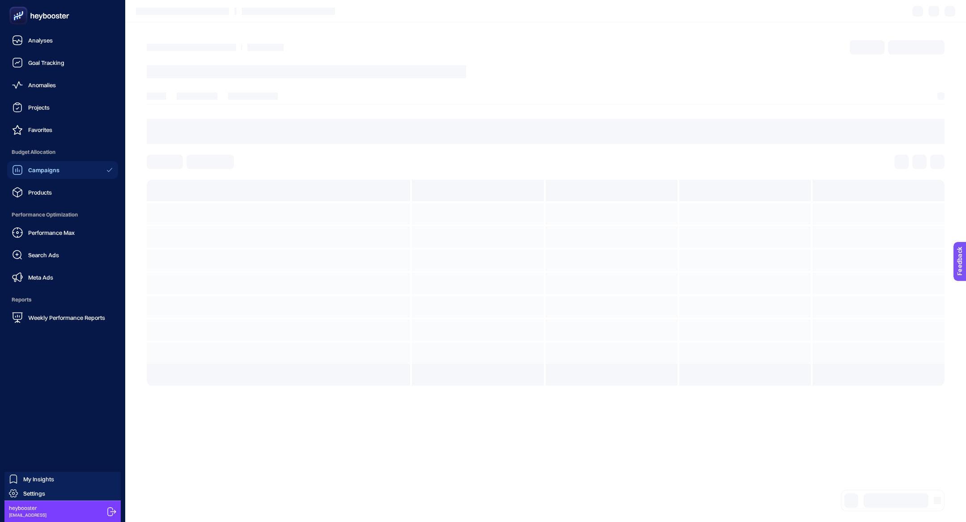
click at [24, 173] on div "Campaigns" at bounding box center [35, 170] width 47 height 11
click at [67, 168] on link "Campaigns" at bounding box center [62, 170] width 111 height 18
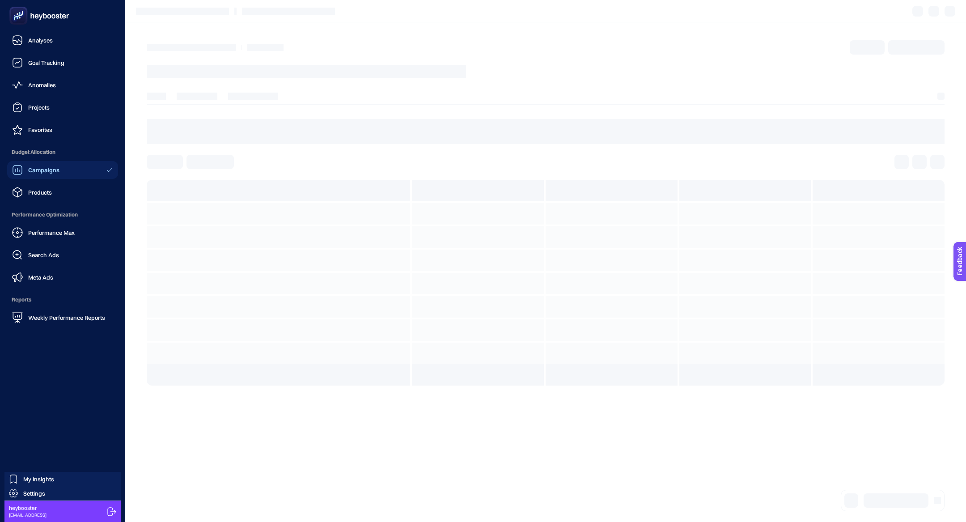
click at [67, 168] on link "Campaigns" at bounding box center [62, 170] width 111 height 18
click at [72, 258] on link "Search Ads" at bounding box center [62, 255] width 111 height 18
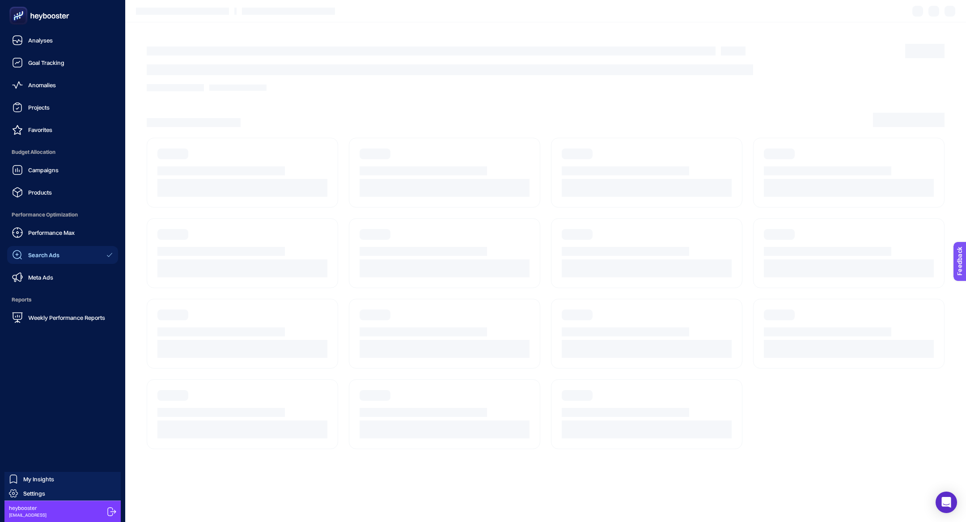
click at [54, 252] on span "Search Ads" at bounding box center [43, 254] width 31 height 7
click at [57, 167] on span "Campaigns" at bounding box center [43, 169] width 30 height 7
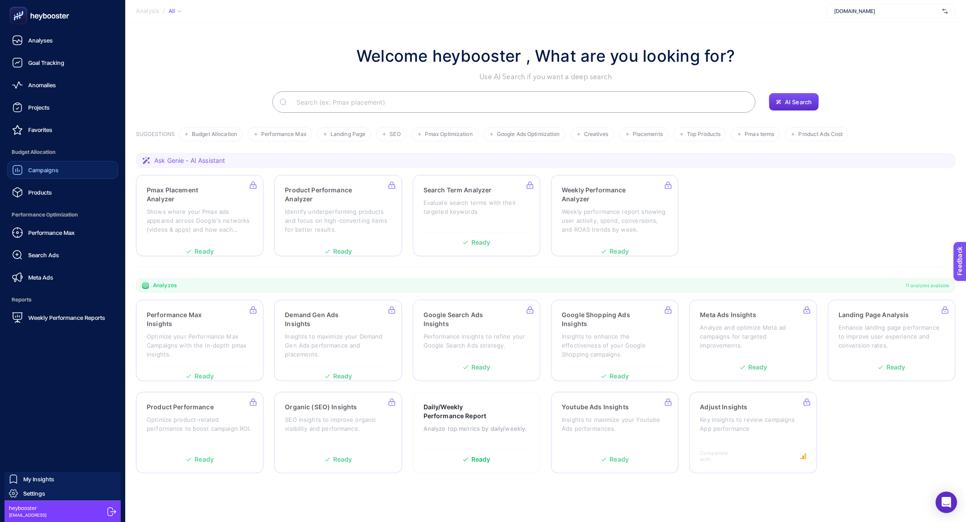
click at [41, 174] on div "Campaigns" at bounding box center [35, 170] width 47 height 11
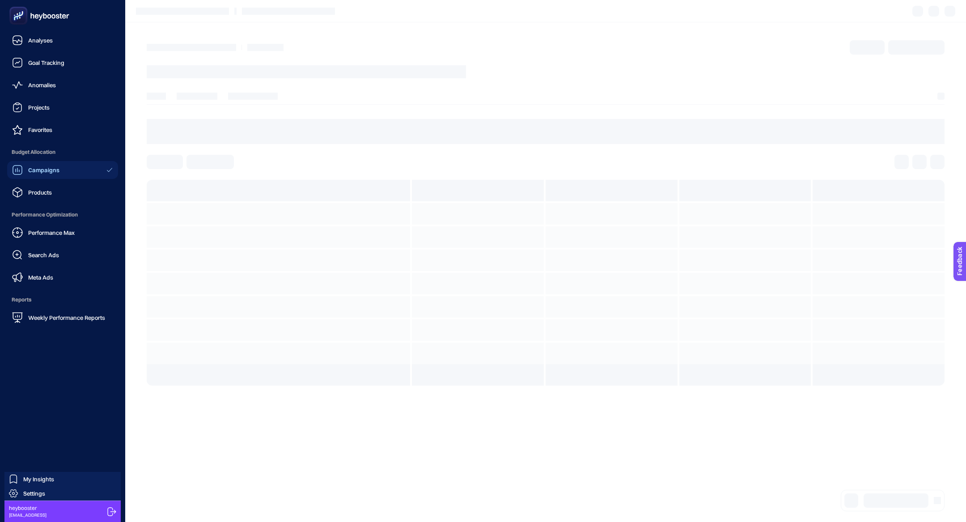
click at [34, 176] on link "Campaigns" at bounding box center [62, 170] width 111 height 18
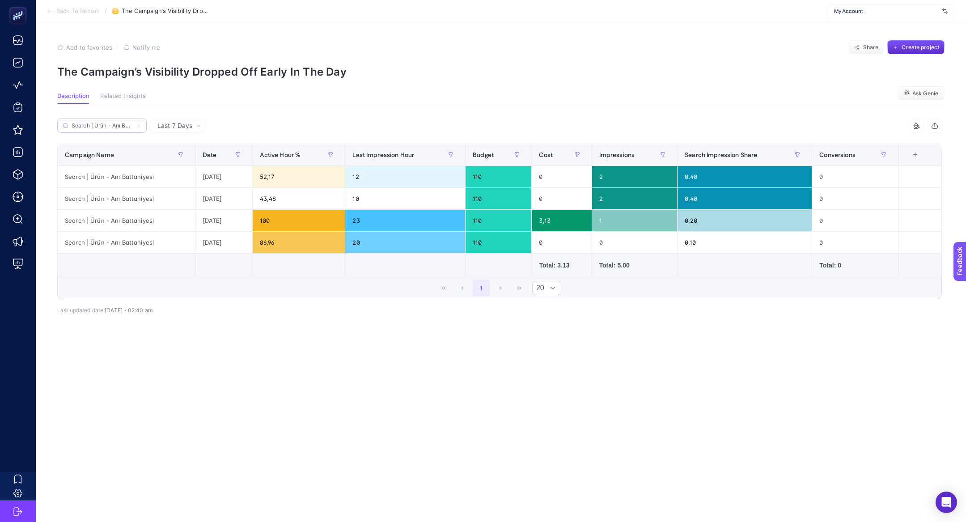
scroll to position [0, 18]
type input "Search | Ürün - Anı Battaniyesi"
click at [142, 128] on label "Search | Ürün - Anı Battaniyesi" at bounding box center [101, 126] width 89 height 14
click at [0, 0] on input "Search" at bounding box center [0, 0] width 0 height 0
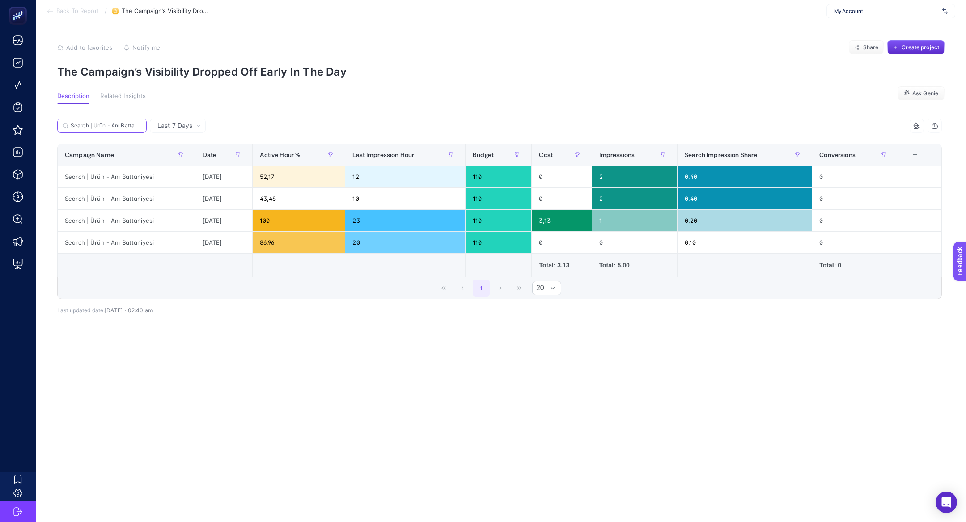
click at [138, 124] on input "Search | Ürün - Anı Battaniyesi" at bounding box center [106, 126] width 71 height 7
click at [140, 126] on icon at bounding box center [138, 125] width 5 height 5
click at [0, 0] on input "Search" at bounding box center [0, 0] width 0 height 0
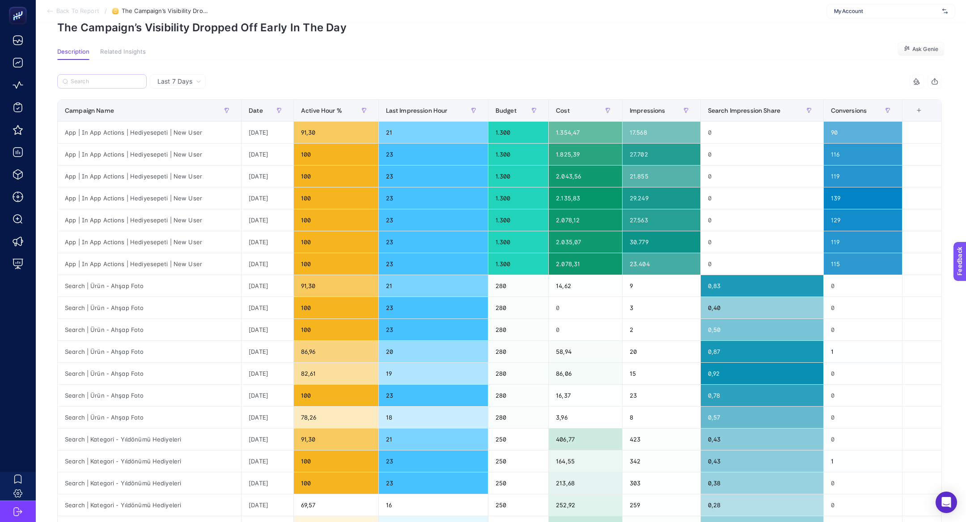
scroll to position [43, 0]
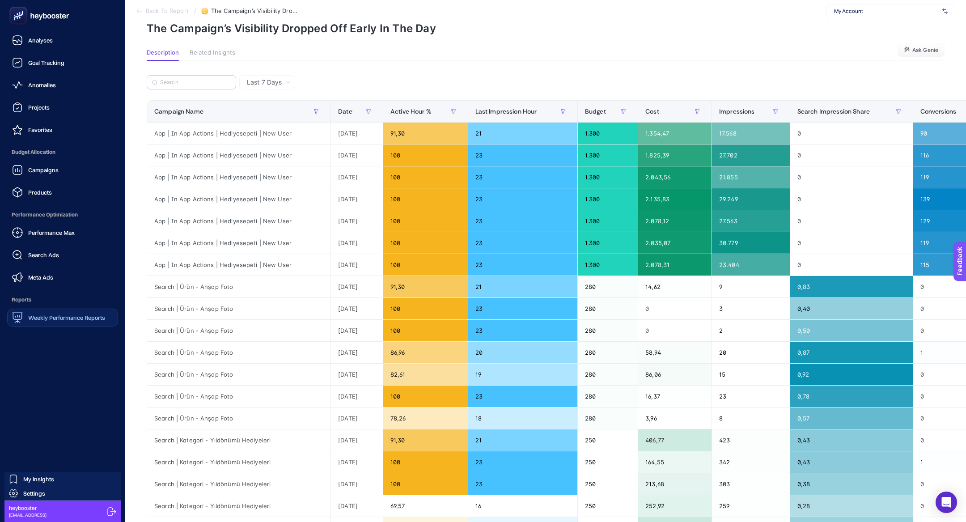
click at [80, 322] on div "Weekly Performance Reports" at bounding box center [58, 317] width 93 height 11
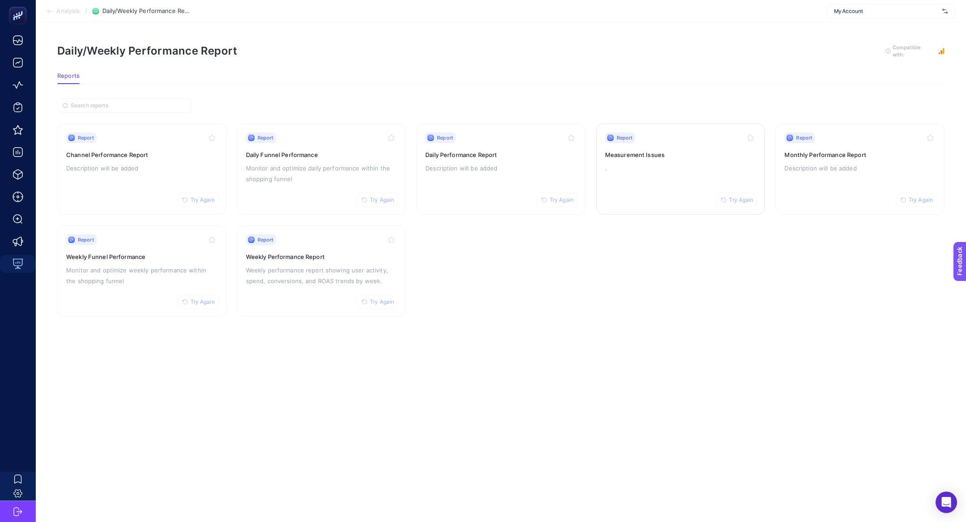
click at [626, 165] on p "." at bounding box center [680, 168] width 151 height 11
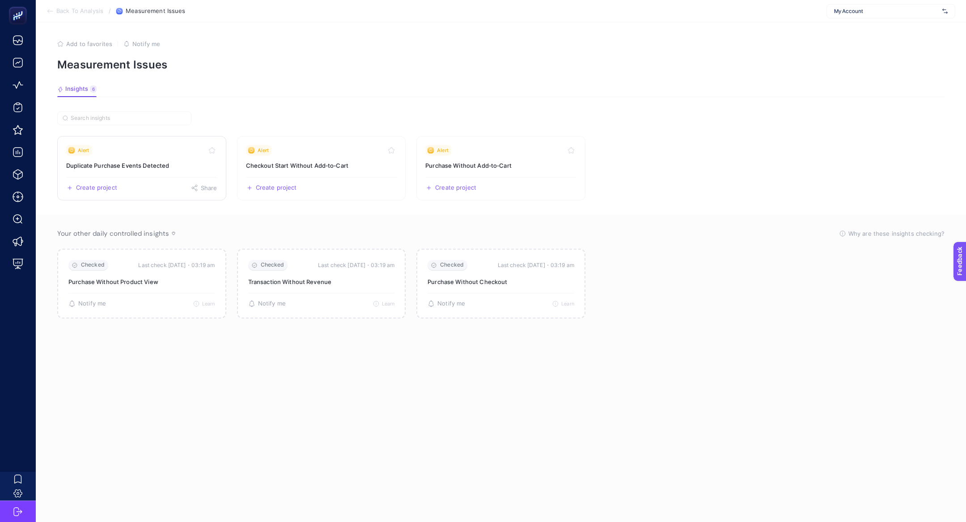
click at [161, 162] on h3 "Duplicate Purchase Events Detected" at bounding box center [141, 165] width 151 height 9
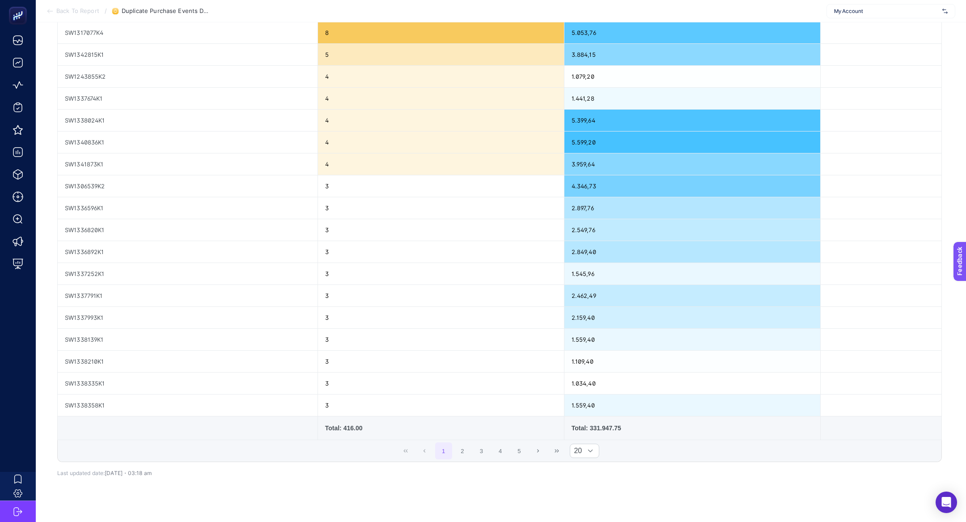
scroll to position [204, 0]
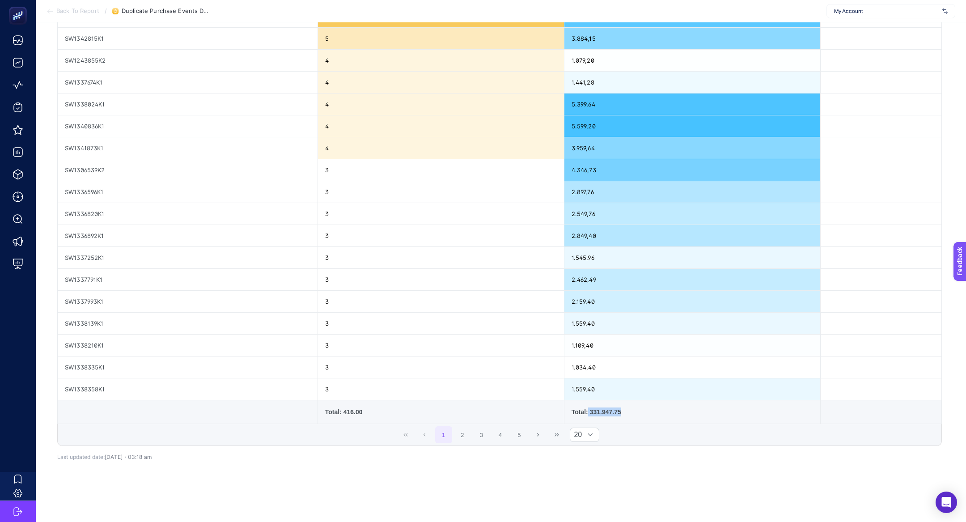
drag, startPoint x: 588, startPoint y: 411, endPoint x: 622, endPoint y: 411, distance: 34.4
click at [623, 411] on div "Total: 331.947.75" at bounding box center [693, 411] width 242 height 9
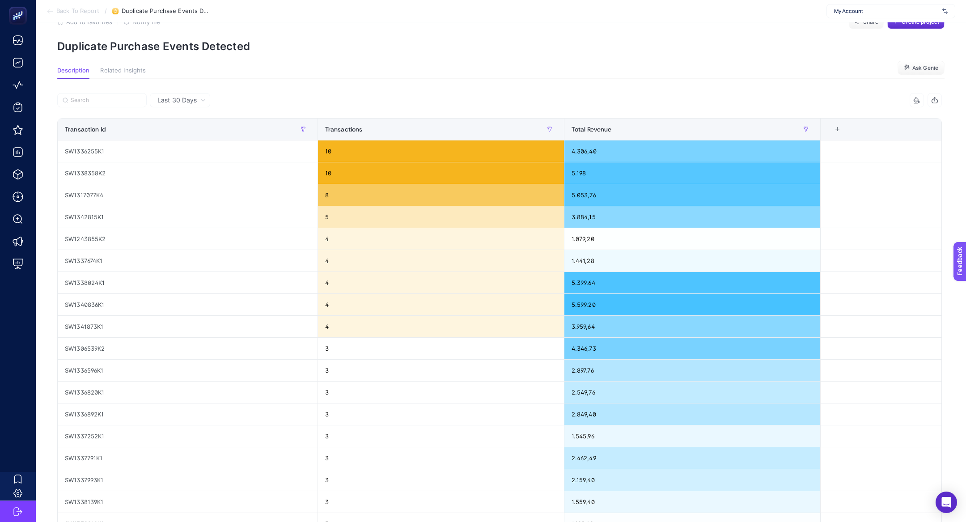
scroll to position [0, 0]
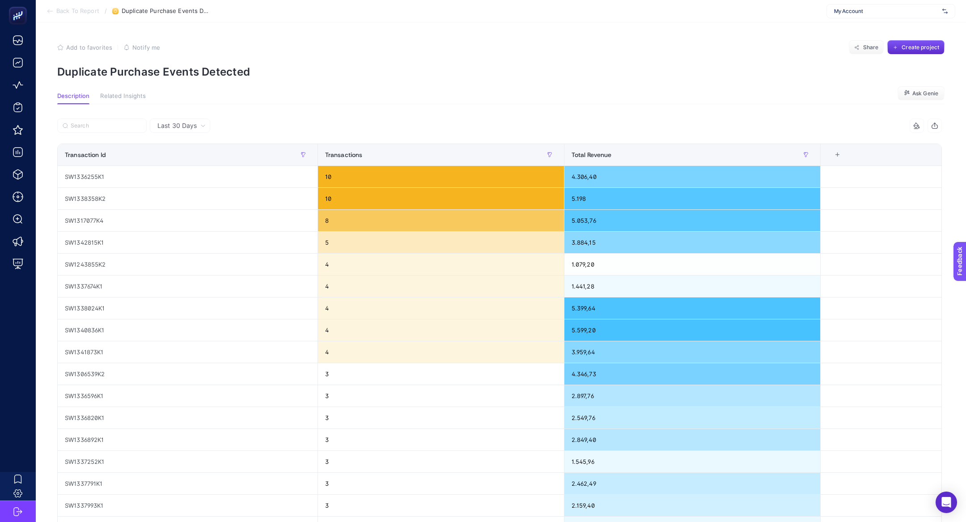
click at [179, 130] on span "Last 30 Days" at bounding box center [176, 125] width 39 height 9
click at [187, 158] on li "Last 7 Days" at bounding box center [180, 161] width 55 height 16
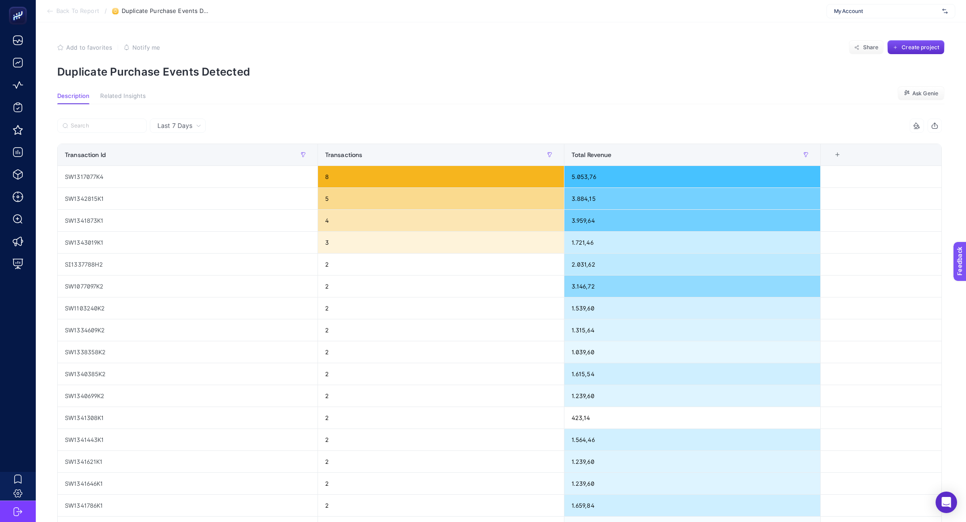
click at [178, 130] on span "Last 7 Days" at bounding box center [174, 125] width 35 height 9
click at [191, 146] on li "Last 30 Days" at bounding box center [178, 144] width 51 height 16
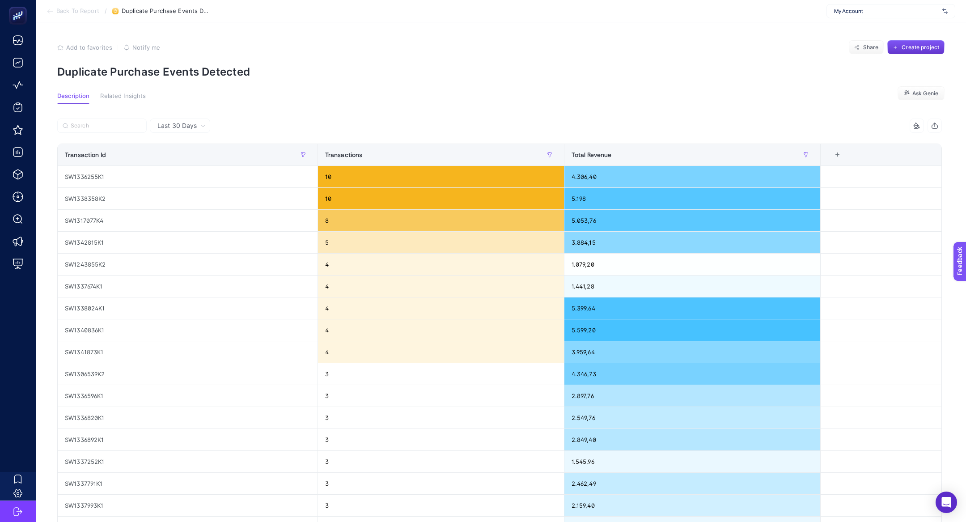
click at [926, 47] on span "Create project" at bounding box center [921, 47] width 38 height 7
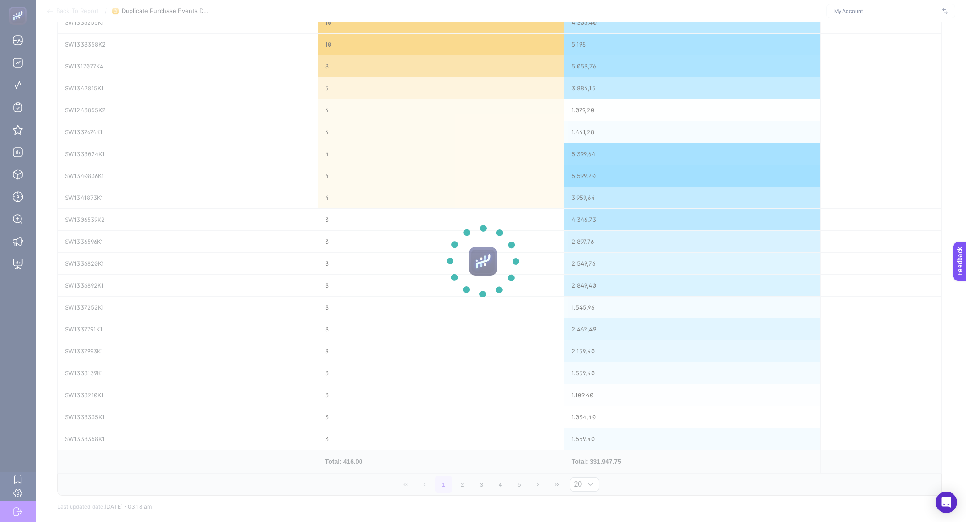
scroll to position [156, 0]
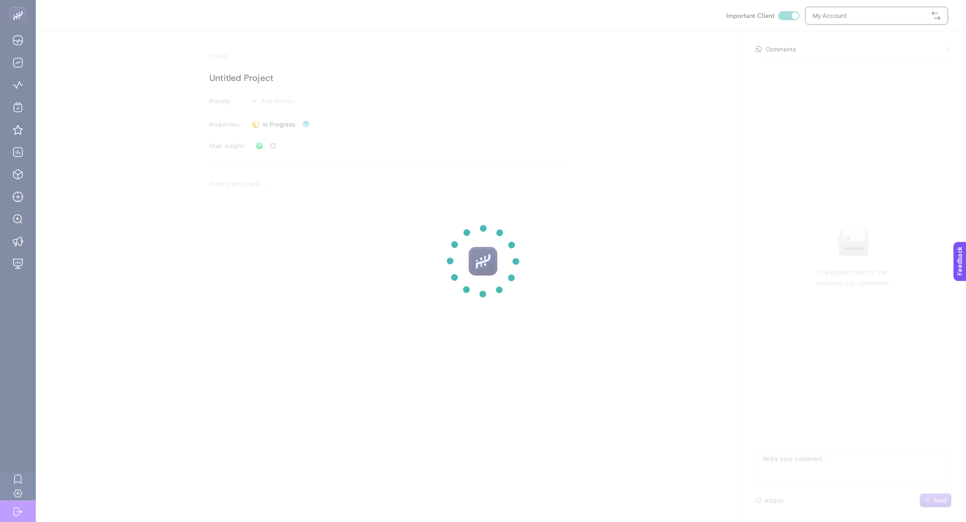
click at [258, 78] on section at bounding box center [483, 261] width 966 height 522
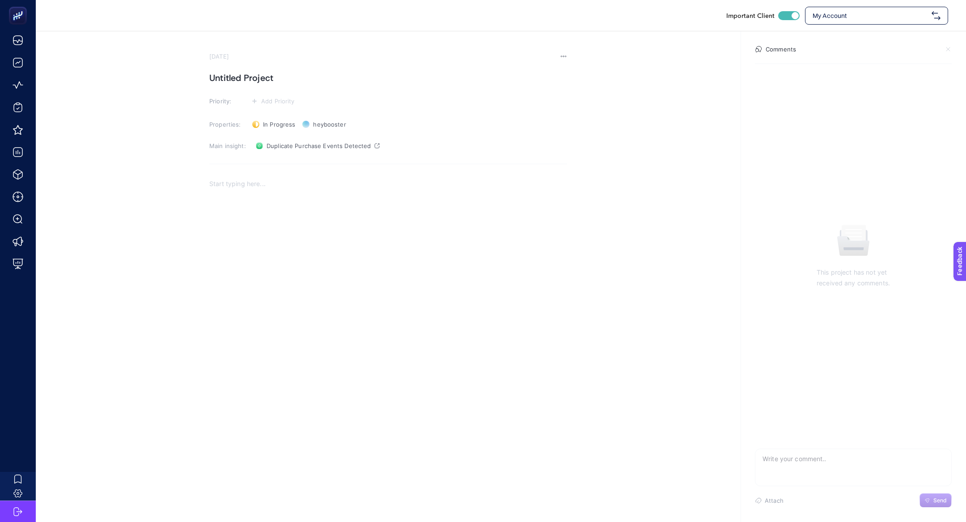
click at [257, 77] on h1 "Untitled Project" at bounding box center [388, 78] width 358 height 14
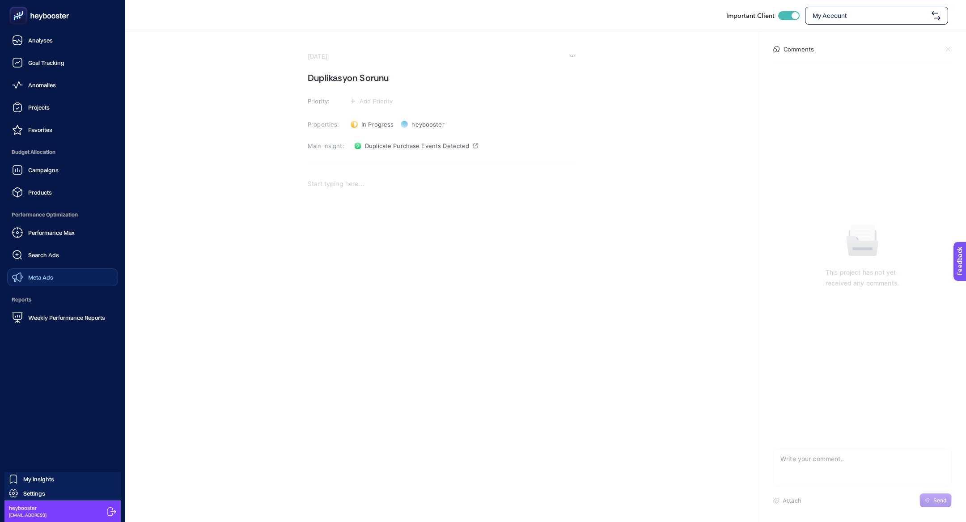
click at [58, 271] on link "Meta Ads" at bounding box center [62, 277] width 111 height 18
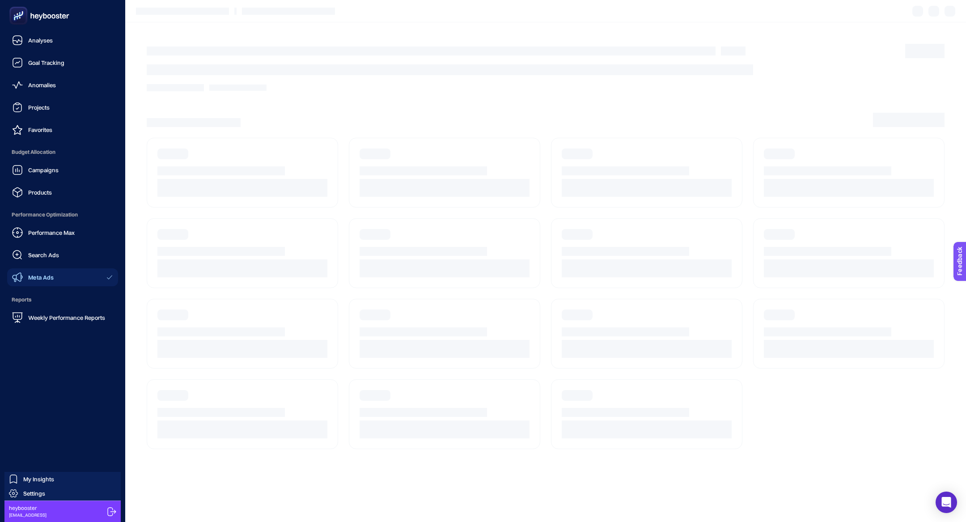
click at [55, 245] on div "Performance Max Search Ads Meta Ads" at bounding box center [62, 255] width 111 height 63
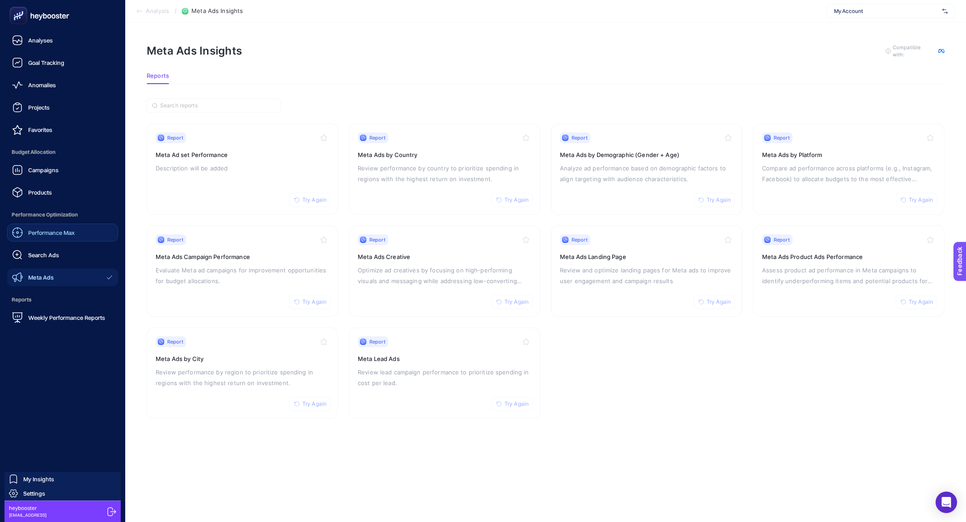
click at [52, 233] on span "Performance Max" at bounding box center [51, 232] width 47 height 7
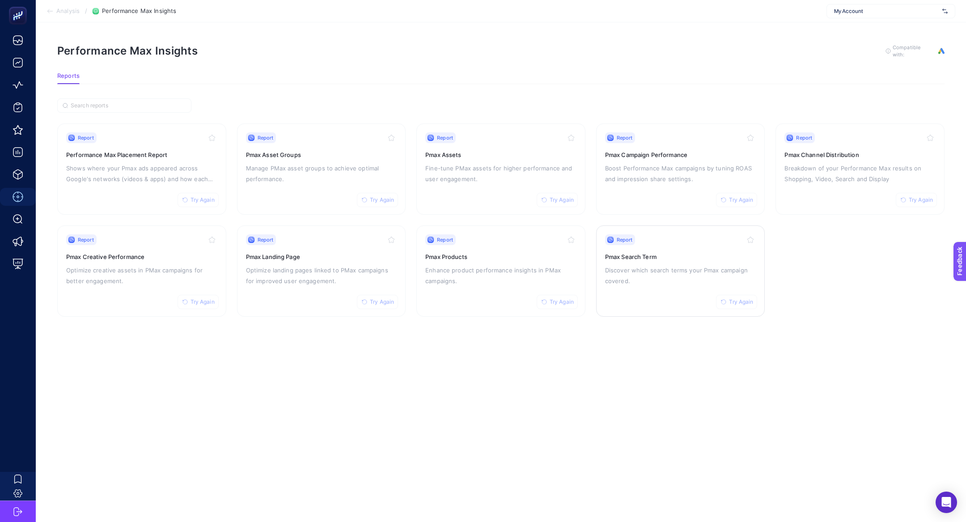
click at [678, 278] on p "Discover which search terms your Pmax campaign covered." at bounding box center [680, 275] width 151 height 21
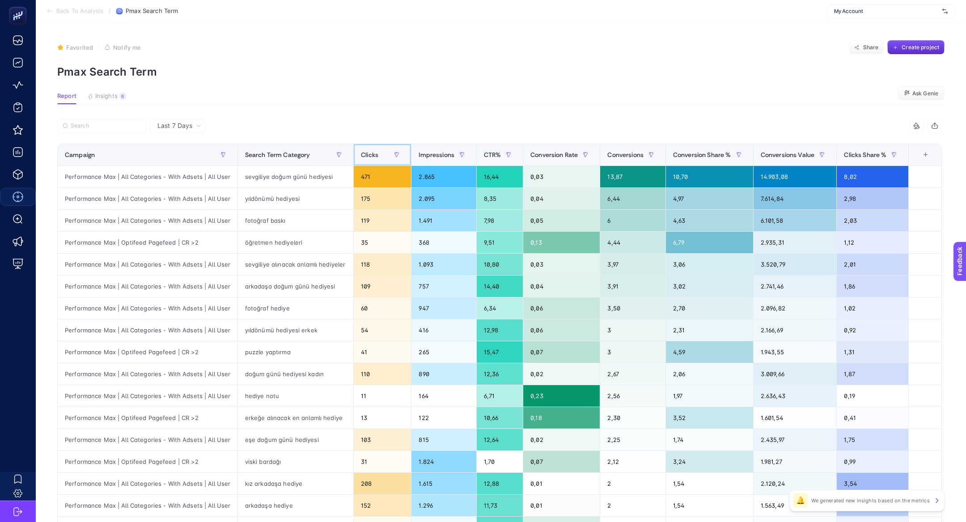
click at [363, 156] on span "Clicks" at bounding box center [369, 154] width 17 height 7
click at [353, 156] on span at bounding box center [352, 154] width 4 height 21
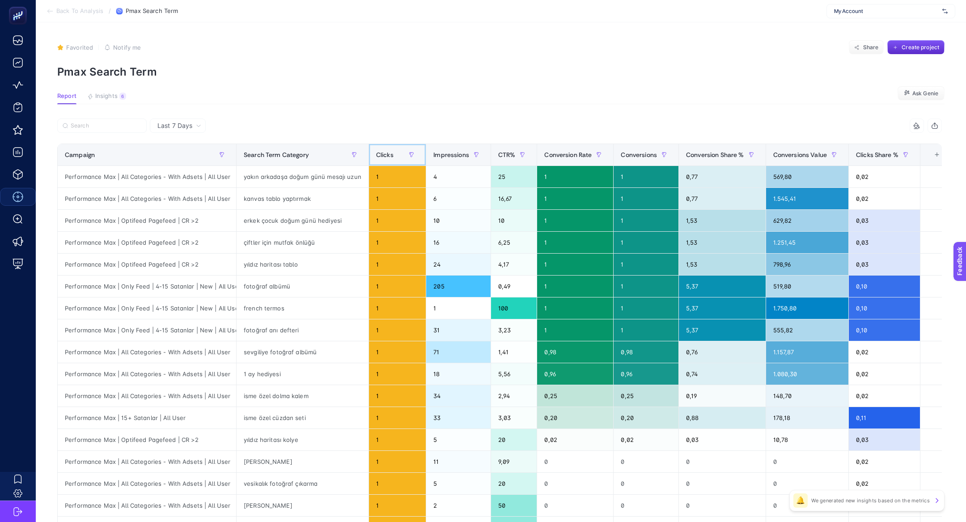
click at [377, 157] on span "Clicks" at bounding box center [384, 154] width 17 height 7
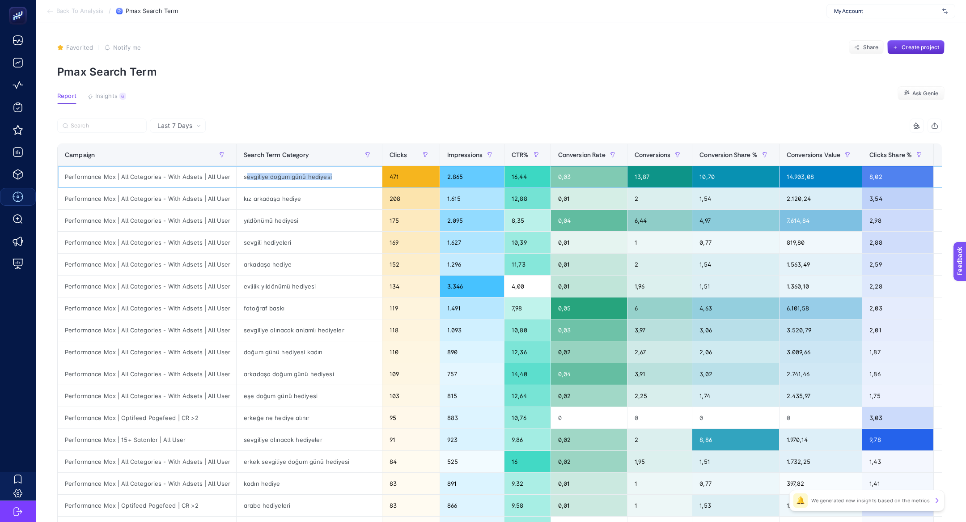
drag, startPoint x: 245, startPoint y: 178, endPoint x: 334, endPoint y: 178, distance: 89.4
click at [334, 178] on div "sevgiliye doğum günü hediyesi" at bounding box center [309, 176] width 145 height 21
click at [780, 176] on div "14.903,08" at bounding box center [821, 176] width 82 height 21
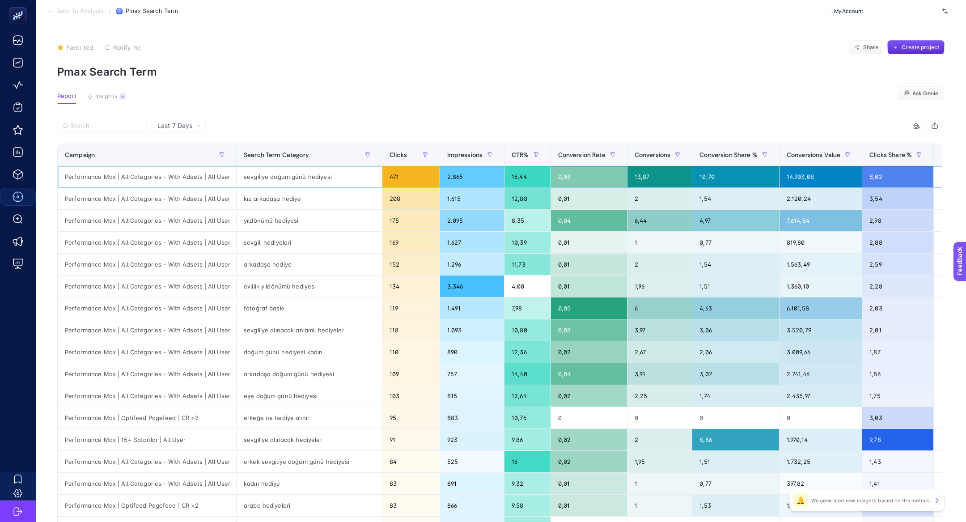
click at [780, 176] on div "14.903,08" at bounding box center [821, 176] width 82 height 21
click at [787, 155] on span "Conversions Value" at bounding box center [814, 154] width 54 height 7
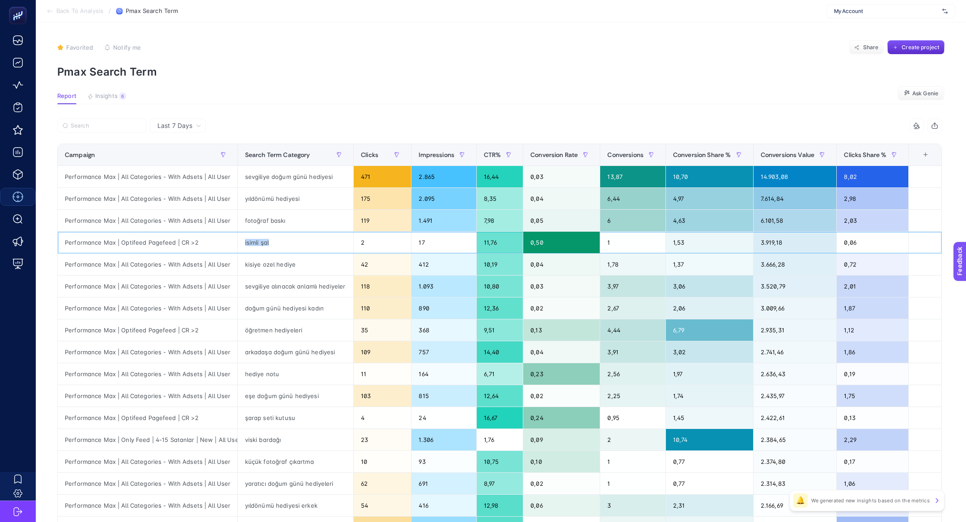
drag, startPoint x: 200, startPoint y: 241, endPoint x: 303, endPoint y: 247, distance: 103.5
click at [303, 247] on tr "Performance Max | Optifeed Pagefeed | CR >2 isimli şal 2 17 11,76 0,50 1 1,53 3…" at bounding box center [500, 243] width 884 height 22
click at [114, 101] on button "Insights 6 We generated new insights based on the metrics" at bounding box center [106, 99] width 39 height 12
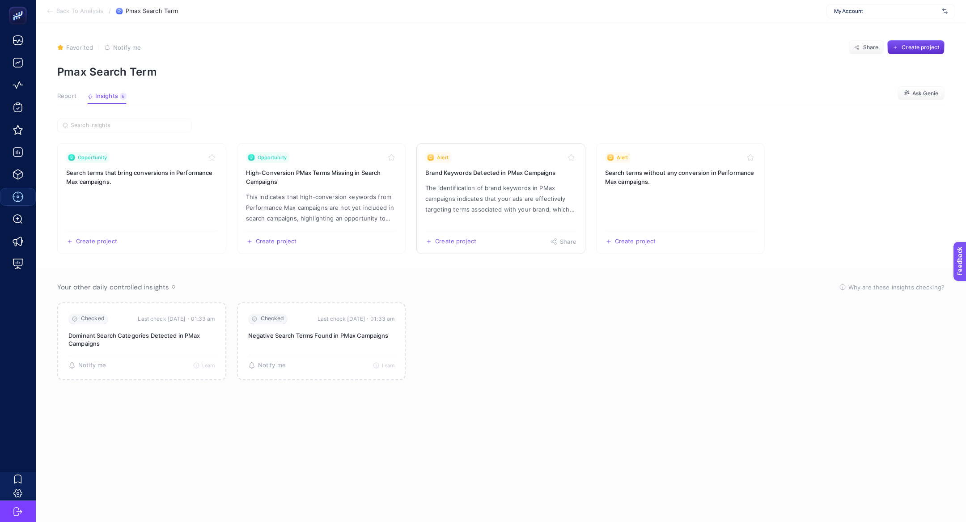
click at [525, 195] on p "The identification of brand keywords in PMax campaigns indicates that your ads …" at bounding box center [500, 198] width 151 height 32
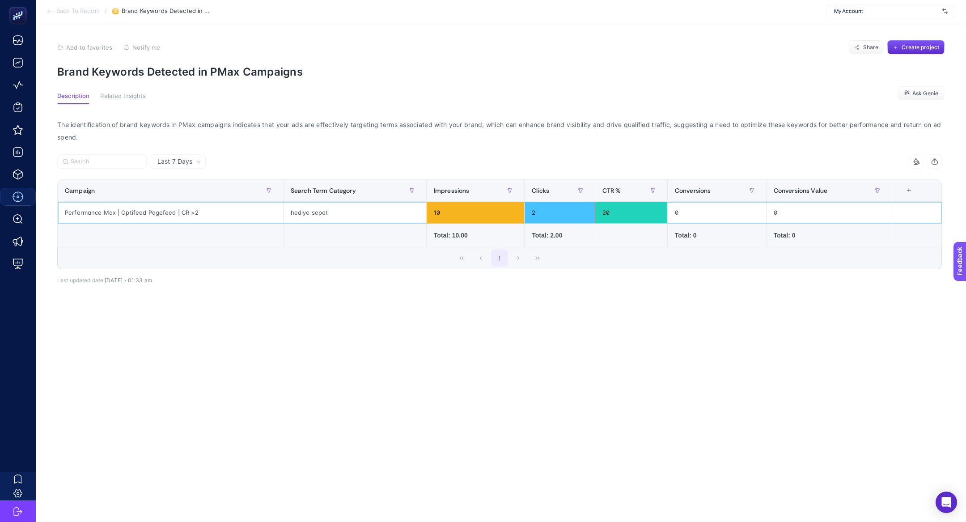
click at [303, 209] on div "hediye sepet" at bounding box center [355, 212] width 143 height 21
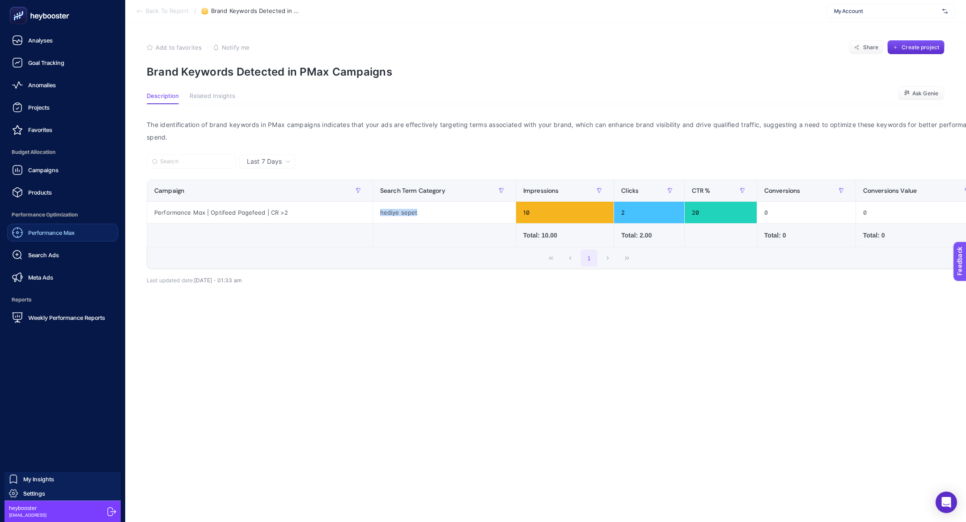
click at [70, 229] on span "Performance Max" at bounding box center [51, 232] width 47 height 7
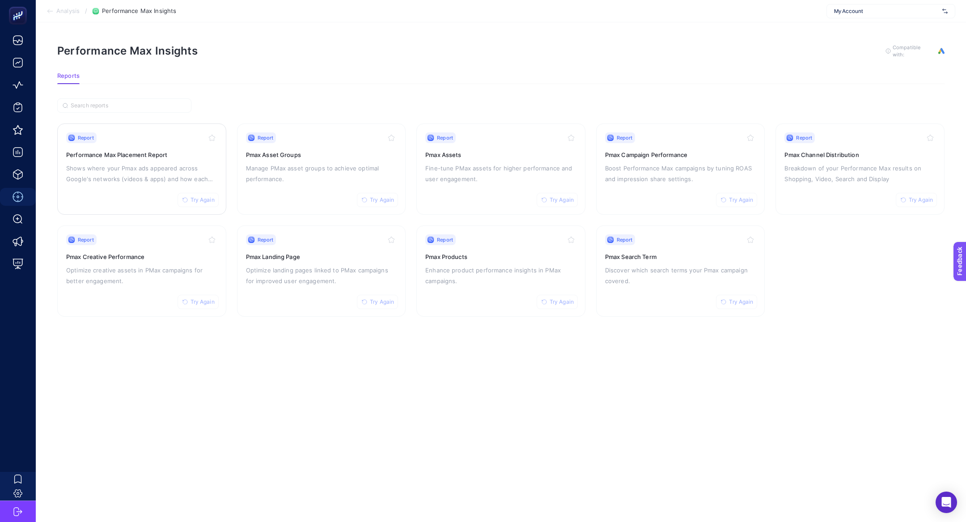
click at [170, 152] on h3 "Performance Max Placement Report" at bounding box center [141, 154] width 151 height 9
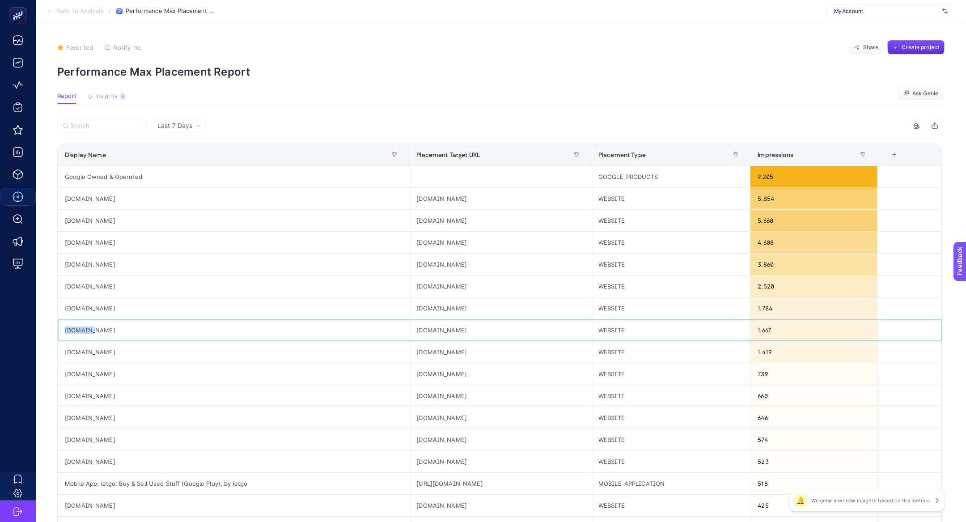
drag, startPoint x: 63, startPoint y: 332, endPoint x: 155, endPoint y: 337, distance: 92.7
click at [155, 337] on div "[DOMAIN_NAME]" at bounding box center [233, 329] width 351 height 21
click at [799, 341] on td "1.419" at bounding box center [813, 352] width 127 height 22
click at [797, 330] on div "1.667" at bounding box center [813, 329] width 127 height 21
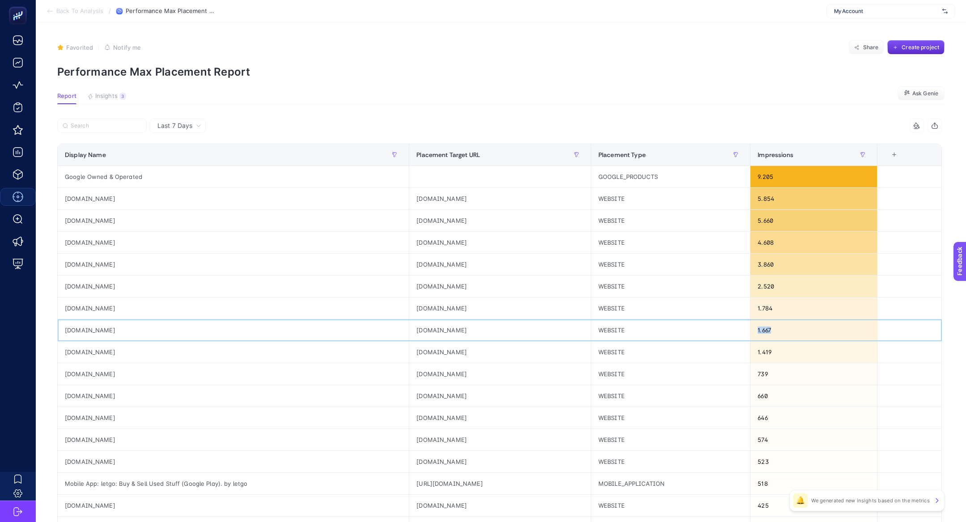
click at [797, 330] on div "1.667" at bounding box center [813, 329] width 127 height 21
click at [73, 329] on div "[DOMAIN_NAME]" at bounding box center [233, 329] width 351 height 21
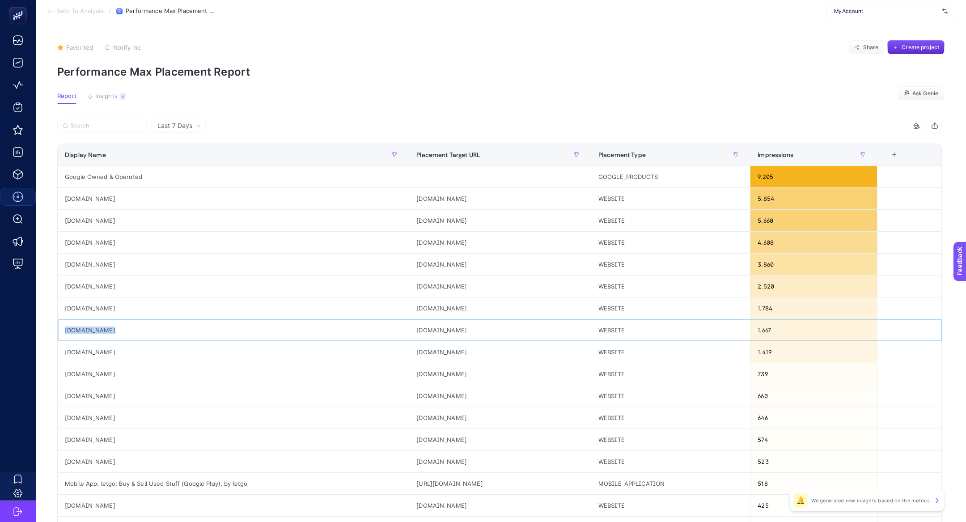
click at [73, 329] on div "[DOMAIN_NAME]" at bounding box center [233, 329] width 351 height 21
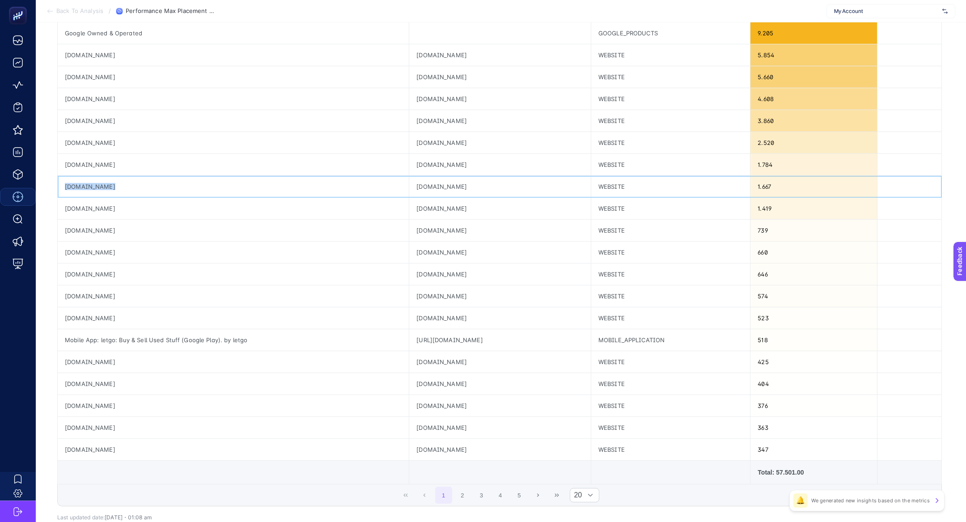
scroll to position [197, 0]
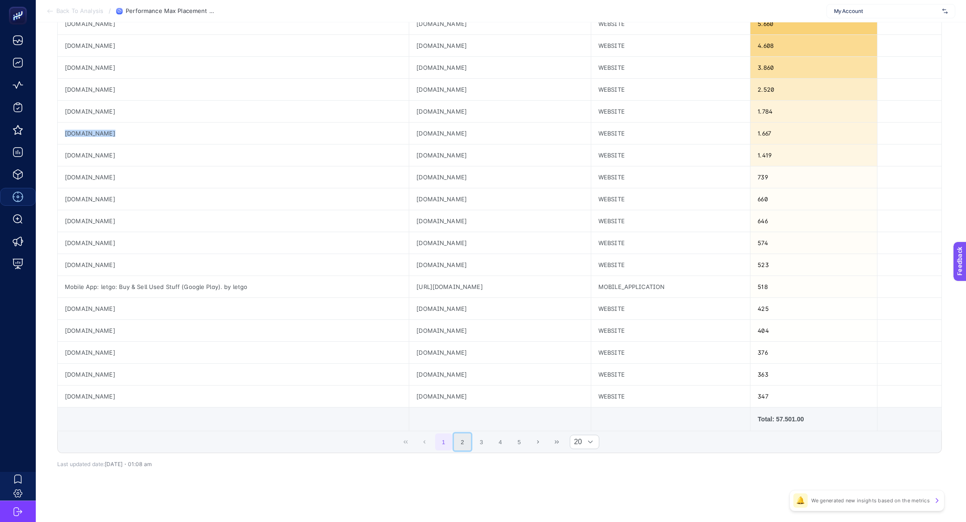
click at [458, 443] on button "2" at bounding box center [462, 441] width 17 height 17
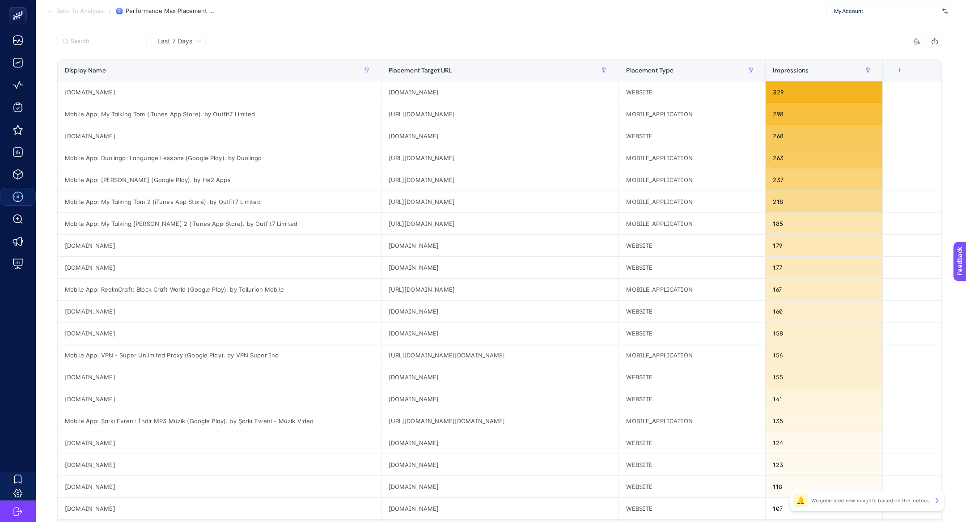
scroll to position [56, 0]
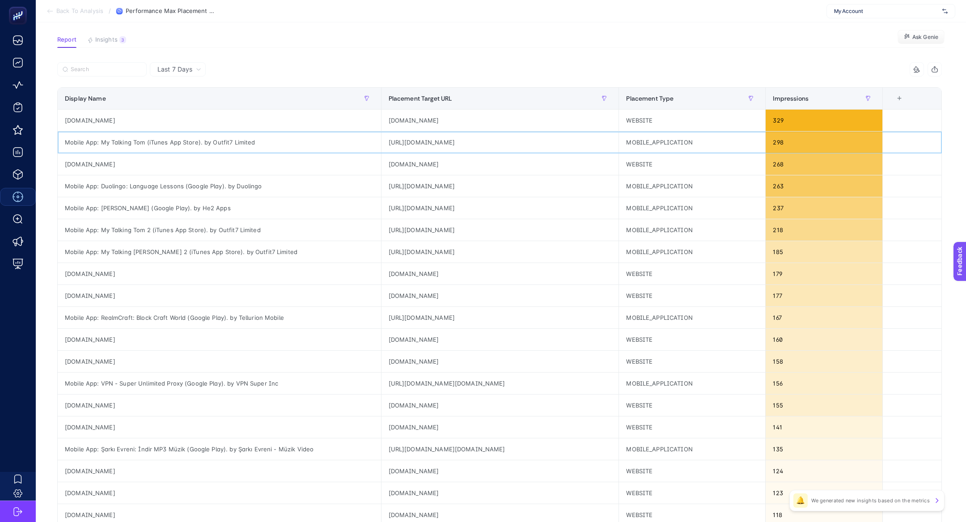
click at [151, 140] on div "Mobile App: My Talking Tom (iTunes App Store). by Outfit7 Limited" at bounding box center [219, 141] width 323 height 21
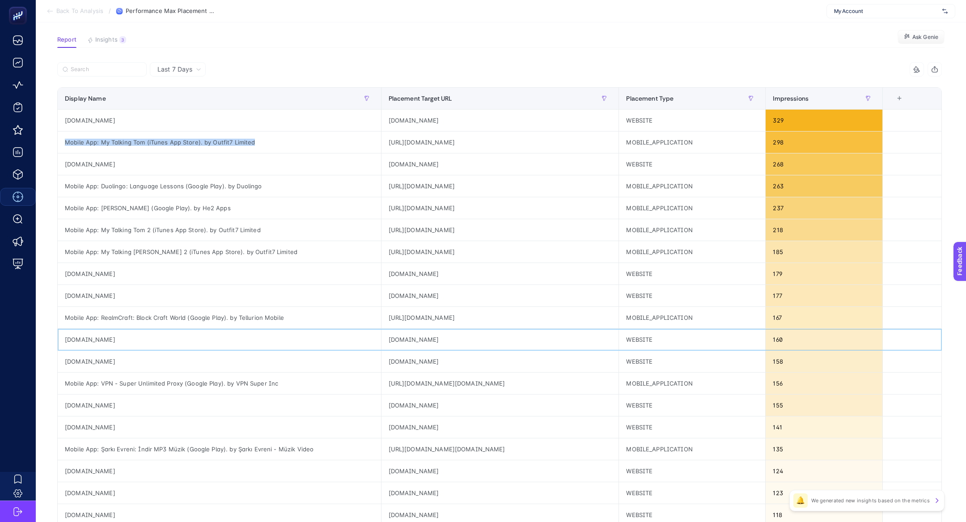
click at [90, 339] on div "[DOMAIN_NAME]" at bounding box center [219, 339] width 323 height 21
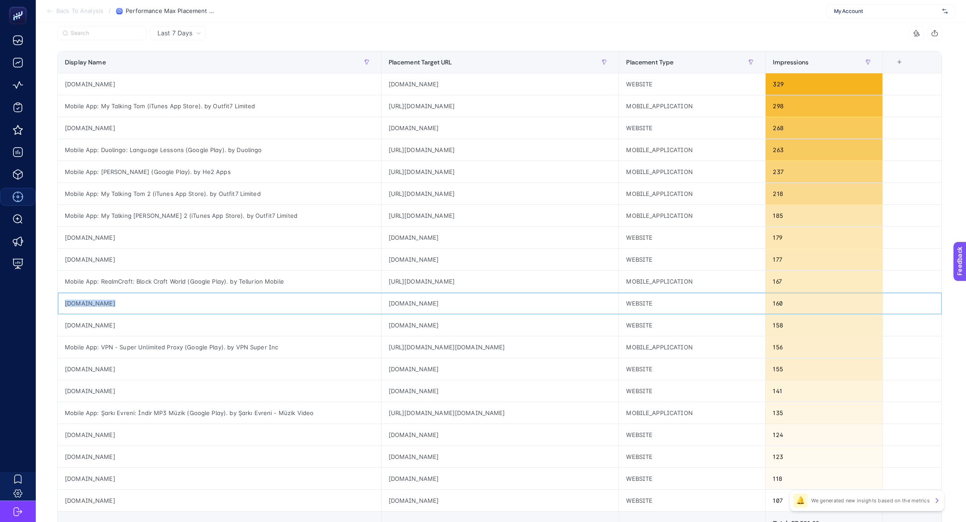
scroll to position [93, 0]
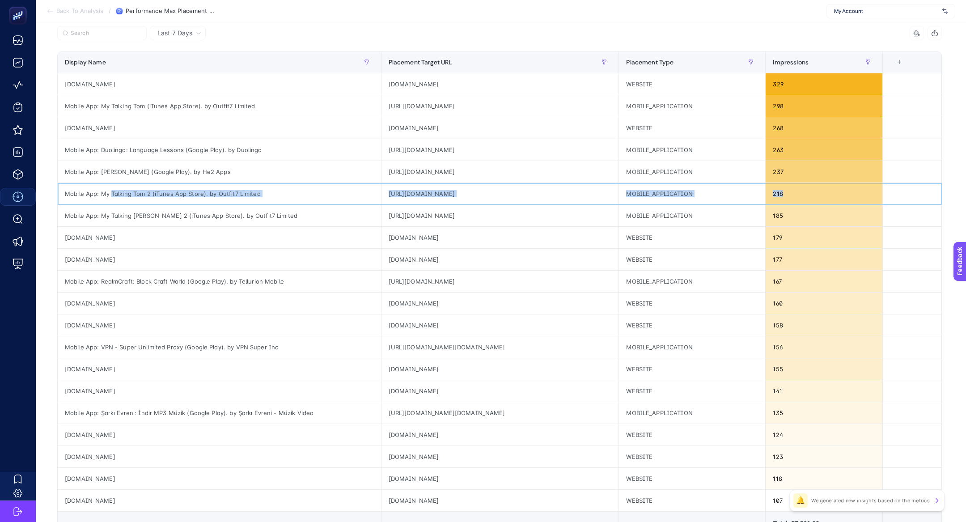
drag, startPoint x: 109, startPoint y: 195, endPoint x: 159, endPoint y: 208, distance: 51.7
click at [159, 208] on tbody "[DOMAIN_NAME] [DOMAIN_NAME] WEBSITE 329 Mobile App: My Talking Tom (iTunes App …" at bounding box center [500, 292] width 884 height 438
drag, startPoint x: 153, startPoint y: 216, endPoint x: 158, endPoint y: 216, distance: 5.4
click at [154, 216] on div "Mobile App: My Talking [PERSON_NAME] 2 (iTunes App Store). by Outfit7 Limited" at bounding box center [219, 215] width 323 height 21
click at [87, 35] on input "Search" at bounding box center [106, 33] width 71 height 7
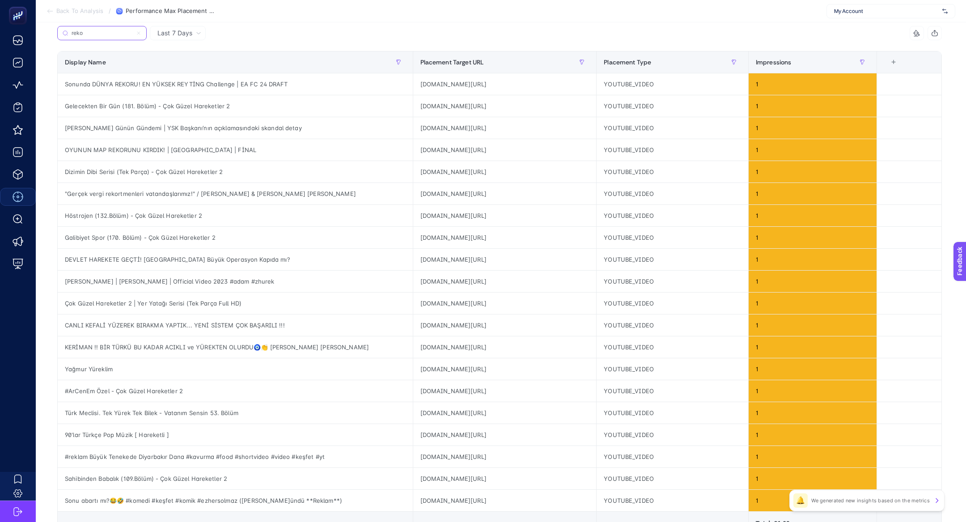
scroll to position [0, 0]
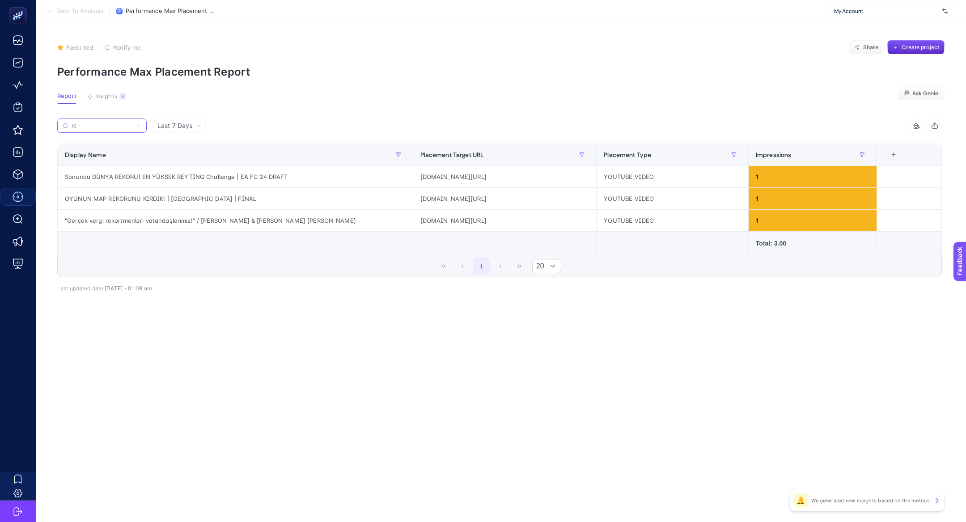
type input "r"
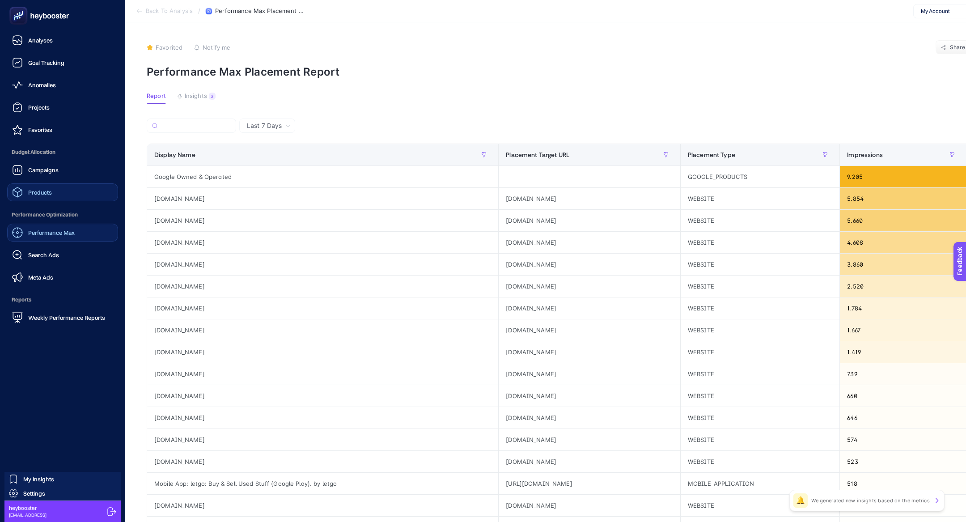
click at [58, 190] on link "Products" at bounding box center [62, 192] width 111 height 18
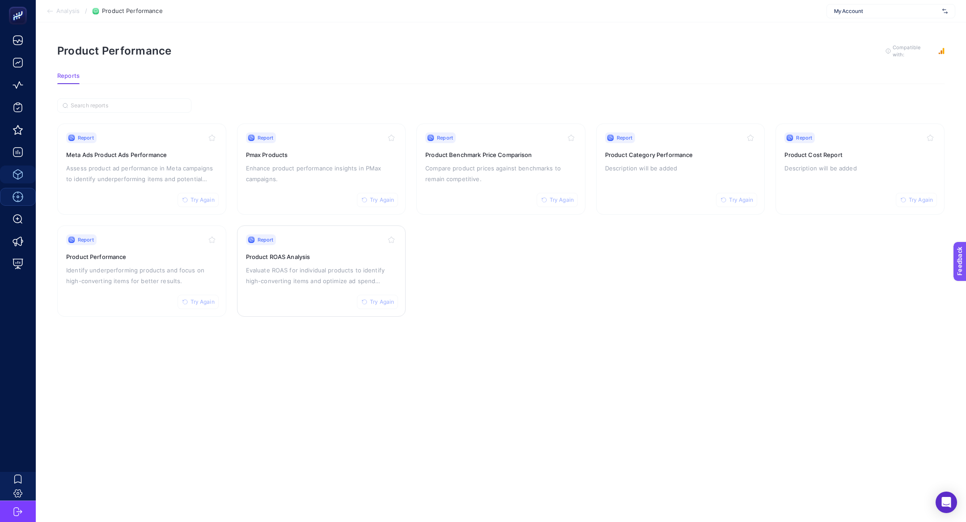
click at [343, 287] on div "Report Try Again Product ROAS Analysis Evaluate ROAS for individual products to…" at bounding box center [321, 270] width 151 height 73
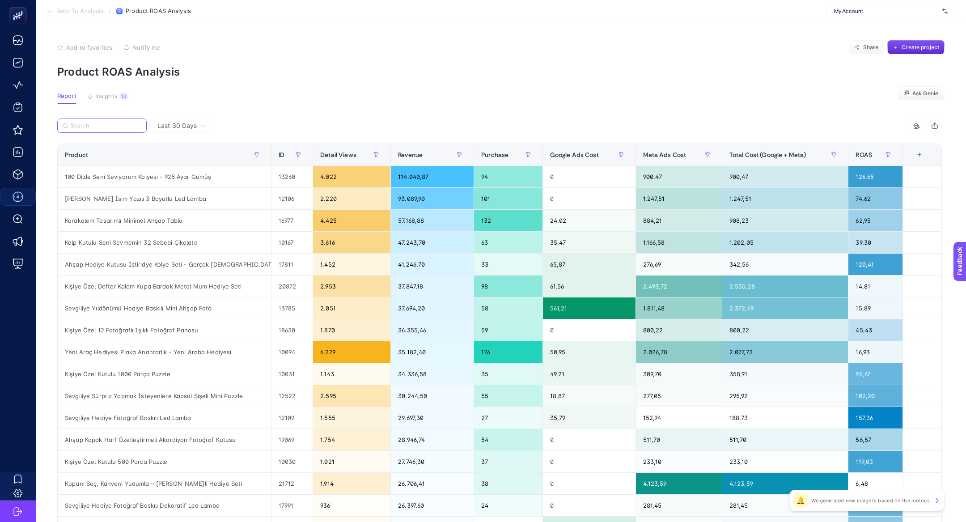
click at [85, 123] on input "Search" at bounding box center [106, 126] width 71 height 7
click at [744, 154] on span "Total Cost (Google + Meta)" at bounding box center [767, 154] width 77 height 7
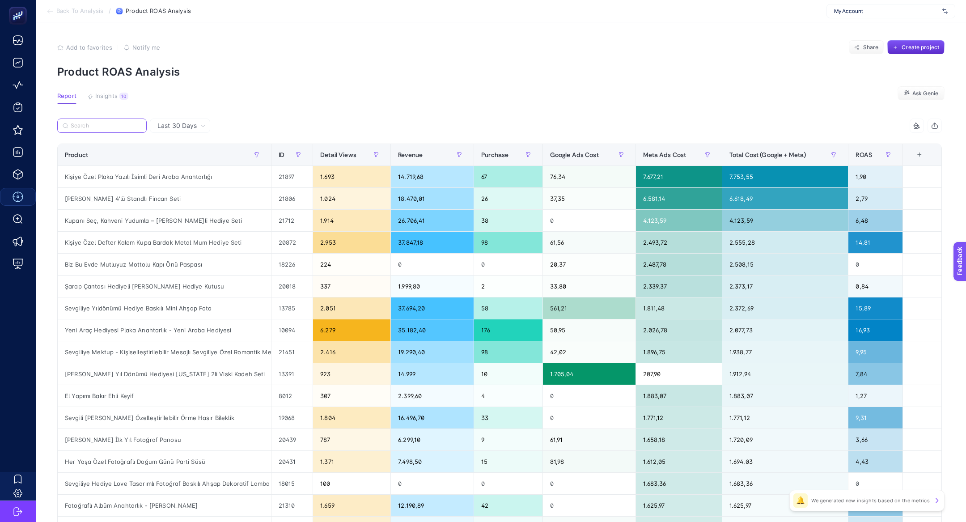
click at [102, 123] on input "Search" at bounding box center [106, 126] width 71 height 7
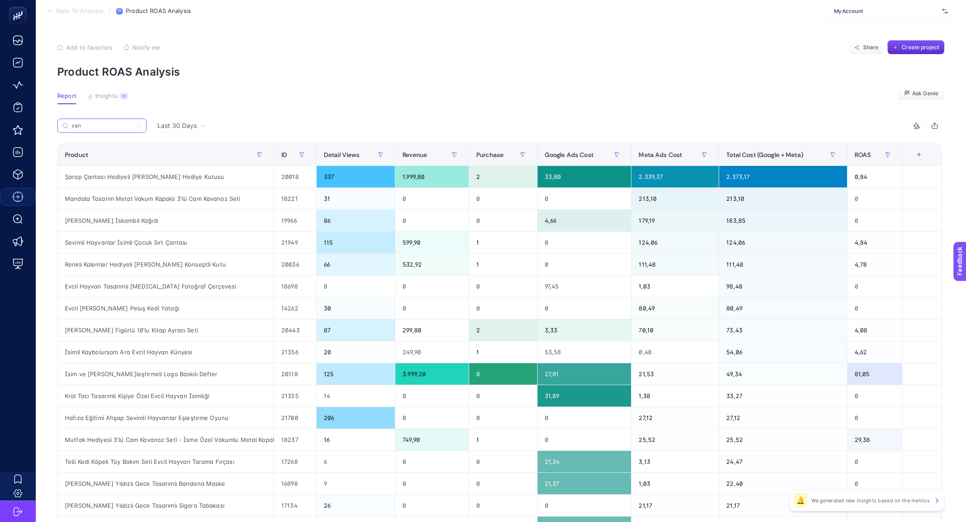
type input "van"
click at [97, 163] on th "Product" at bounding box center [166, 155] width 216 height 22
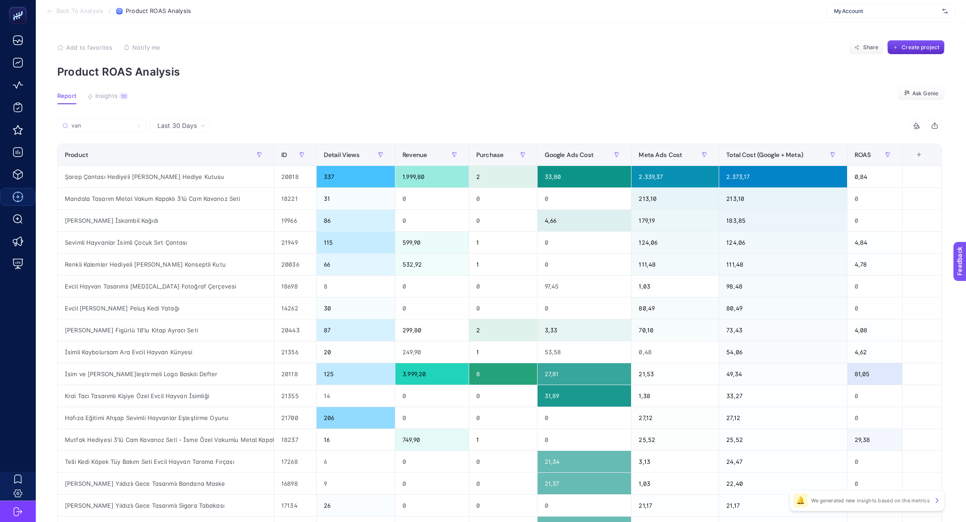
click at [191, 107] on article "Add to favorites false Notify me Share Create project Product ROAS Analysis Rep…" at bounding box center [501, 371] width 930 height 699
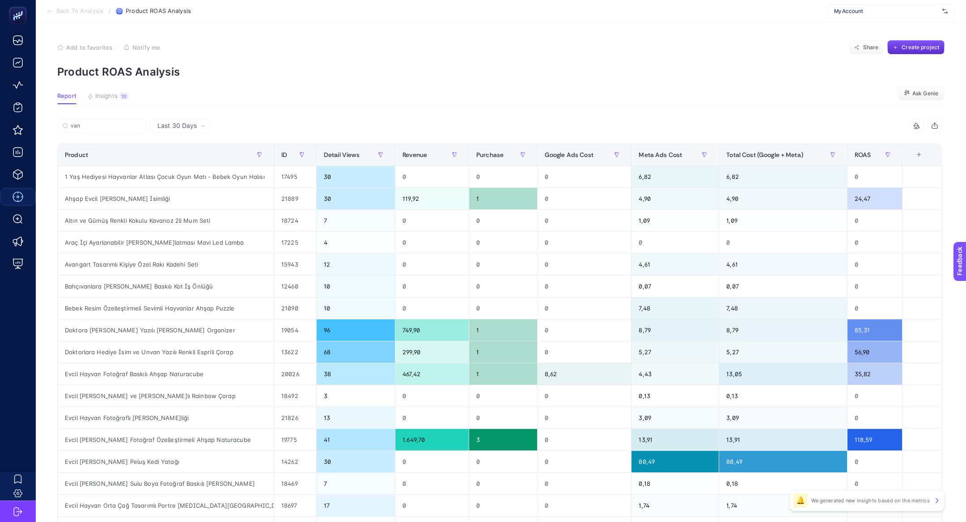
drag, startPoint x: 191, startPoint y: 121, endPoint x: 193, endPoint y: 126, distance: 5.1
click at [191, 121] on span "Last 30 Days" at bounding box center [176, 125] width 39 height 9
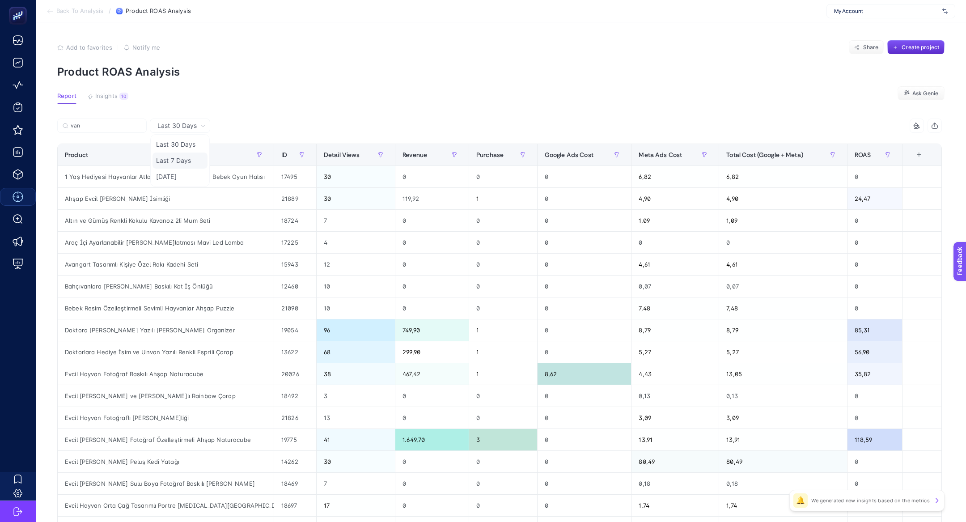
click at [194, 159] on li "Last 7 Days" at bounding box center [180, 161] width 55 height 16
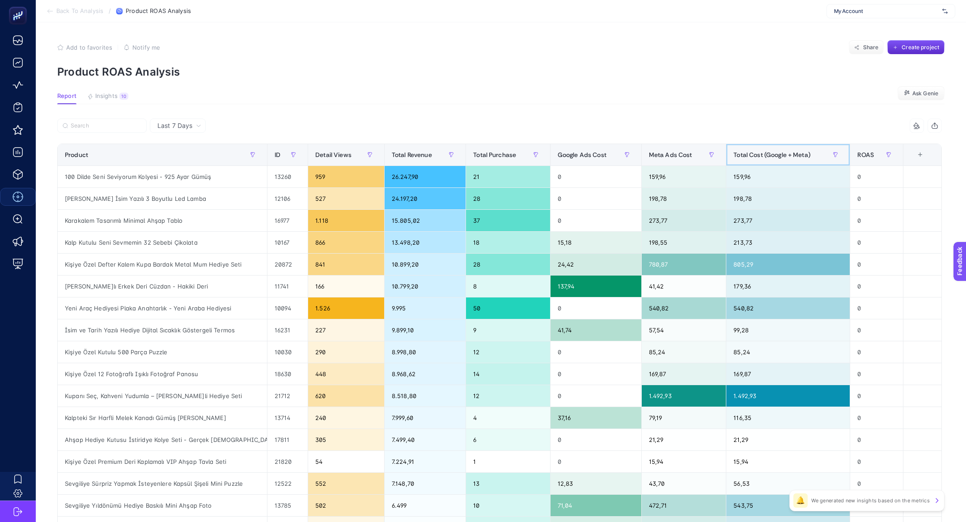
click at [796, 162] on th "Total Cost (Google + Meta)" at bounding box center [788, 155] width 124 height 22
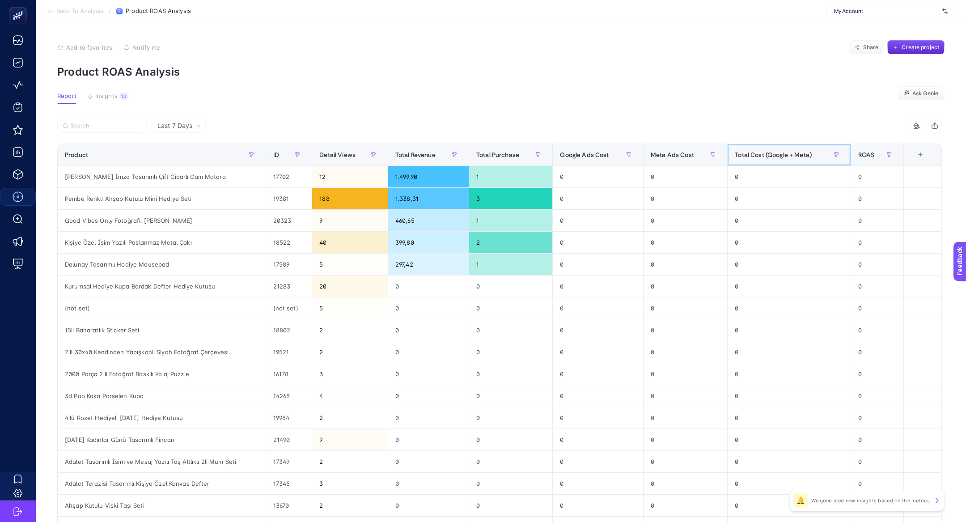
click at [795, 162] on th "Total Cost (Google + Meta)" at bounding box center [789, 155] width 123 height 22
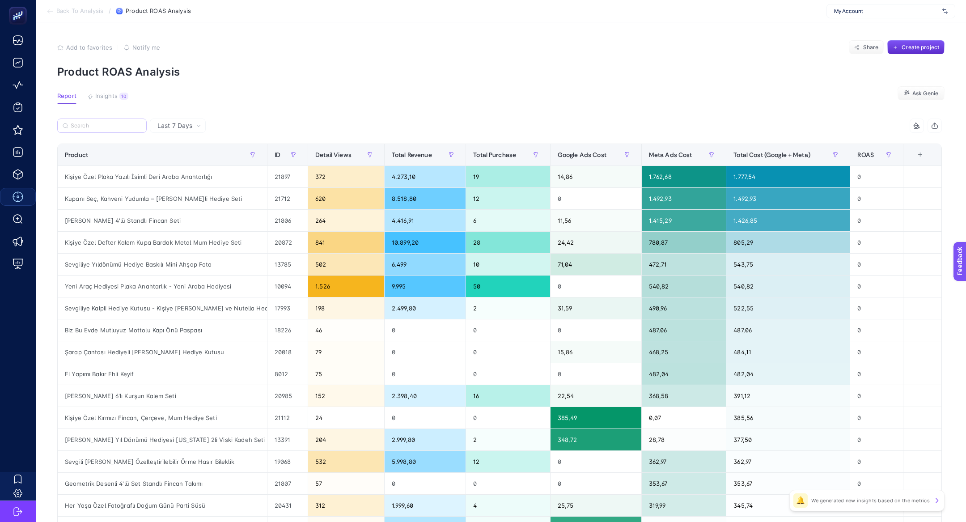
click at [97, 122] on label at bounding box center [101, 126] width 89 height 14
click at [0, 0] on input "van" at bounding box center [0, 0] width 0 height 0
click at [103, 127] on input "Search" at bounding box center [106, 126] width 71 height 7
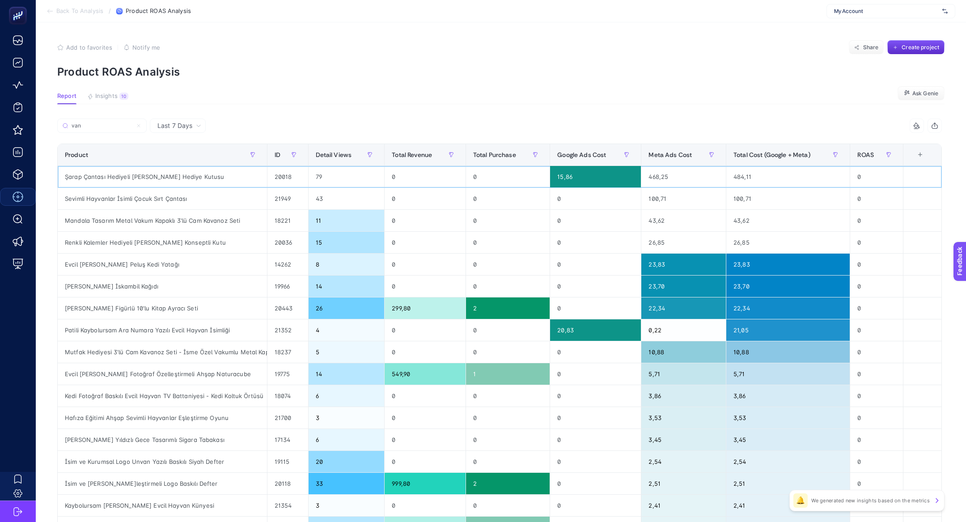
click at [138, 181] on div "Şarap Çantası Hediyeli [PERSON_NAME] Hediye Kutusu" at bounding box center [162, 176] width 209 height 21
click at [754, 154] on span "Total Cost (Google + Meta)" at bounding box center [771, 154] width 77 height 7
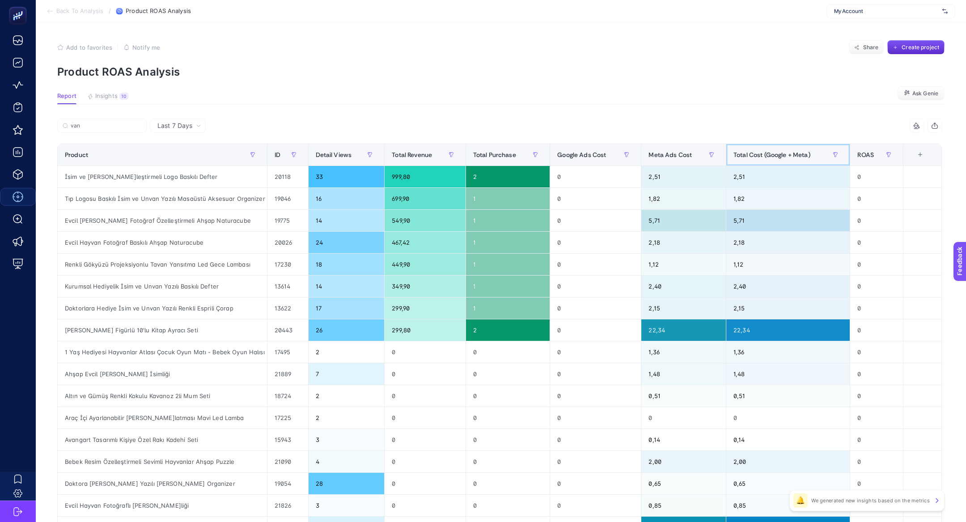
click at [748, 154] on span "Total Cost (Google + Meta)" at bounding box center [771, 154] width 77 height 7
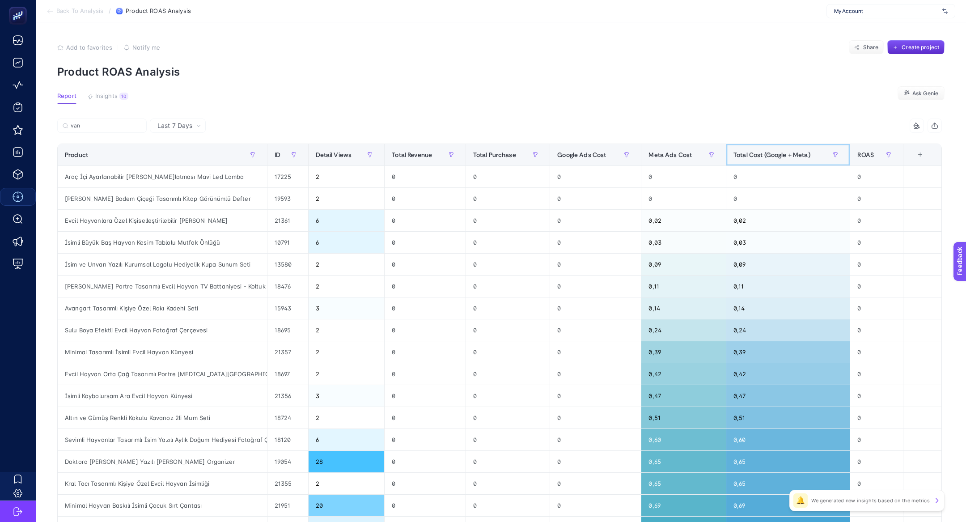
click at [748, 154] on span "Total Cost (Google + Meta)" at bounding box center [771, 154] width 77 height 7
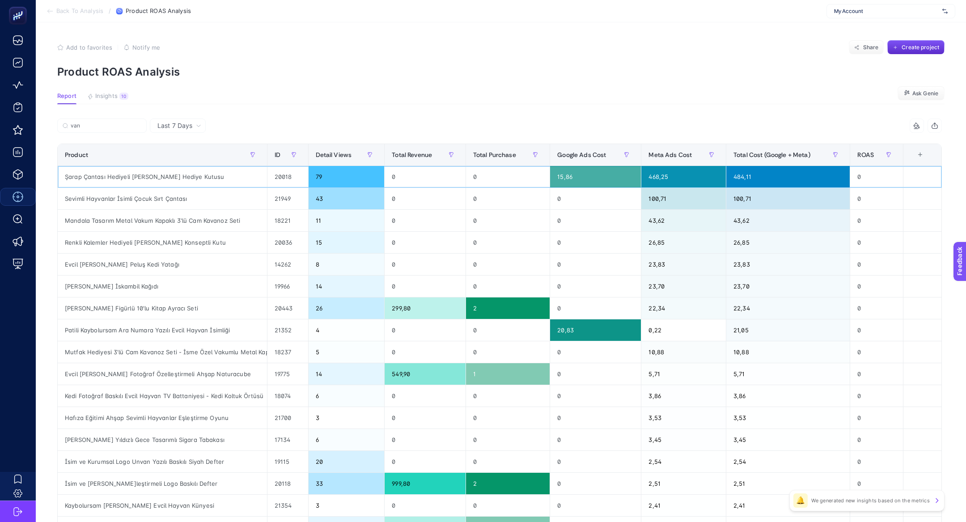
click at [662, 173] on div "468,25" at bounding box center [683, 176] width 85 height 21
click at [119, 179] on div "Şarap Çantası Hediyeli [PERSON_NAME] Hediye Kutusu" at bounding box center [162, 176] width 209 height 21
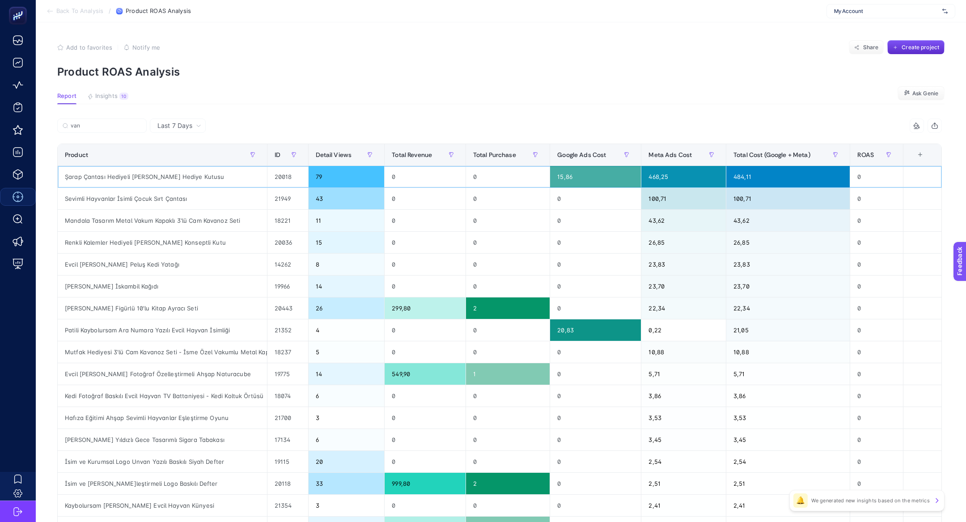
click at [119, 179] on div "Şarap Çantası Hediyeli [PERSON_NAME] Hediye Kutusu" at bounding box center [162, 176] width 209 height 21
copy tr "Şarap Çantası Hediyeli [PERSON_NAME] Hediye Kutusu"
click at [119, 125] on input "van" at bounding box center [106, 126] width 71 height 7
type input "v"
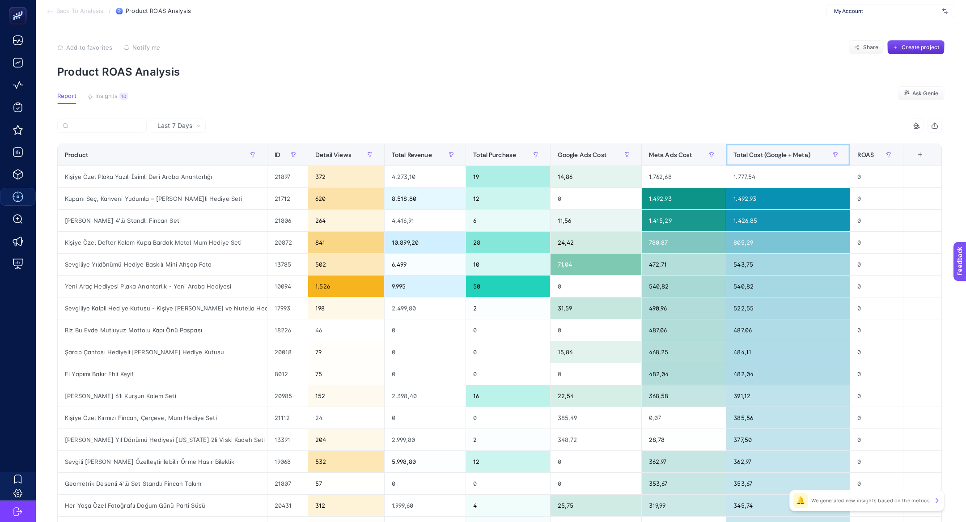
click at [770, 149] on div "Total Cost (Google + Meta)" at bounding box center [787, 155] width 109 height 14
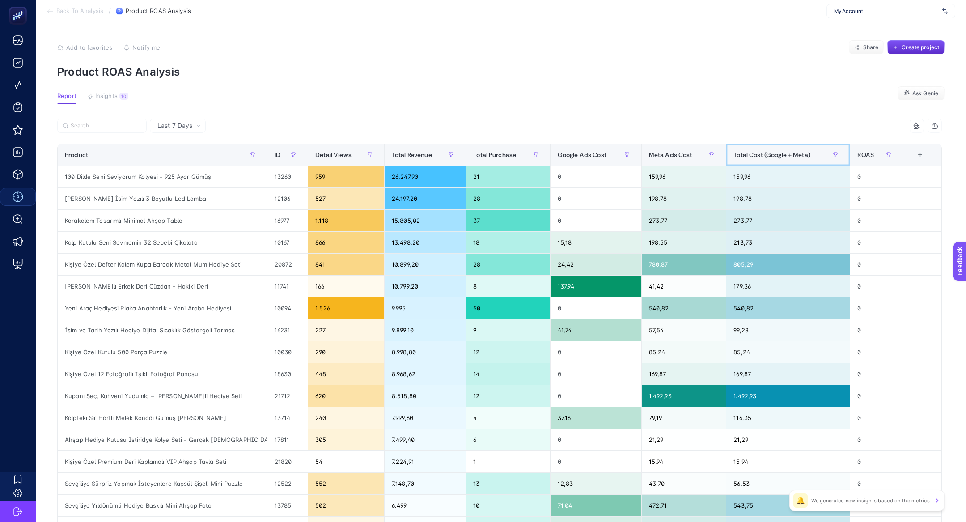
click at [770, 149] on div "Total Cost (Google + Meta)" at bounding box center [787, 155] width 109 height 14
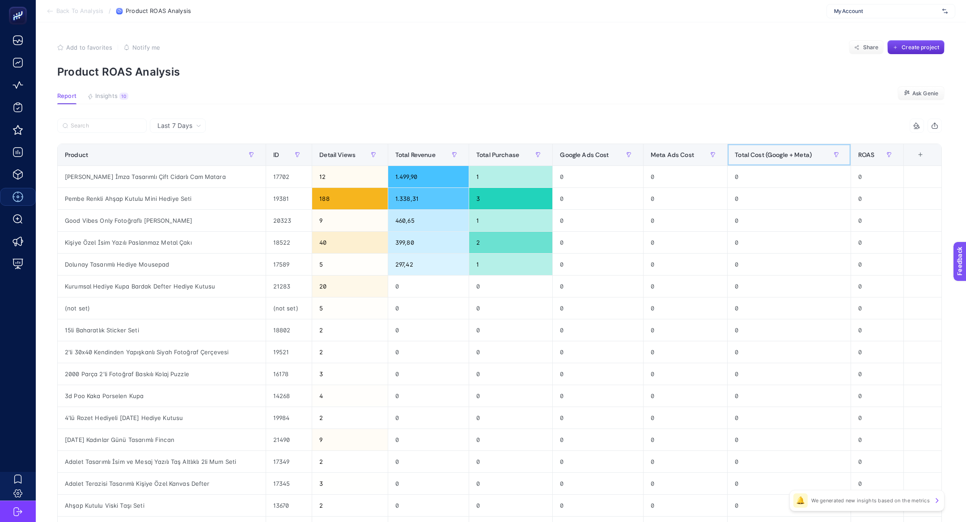
click at [770, 149] on div "Total Cost (Google + Meta)" at bounding box center [789, 155] width 108 height 14
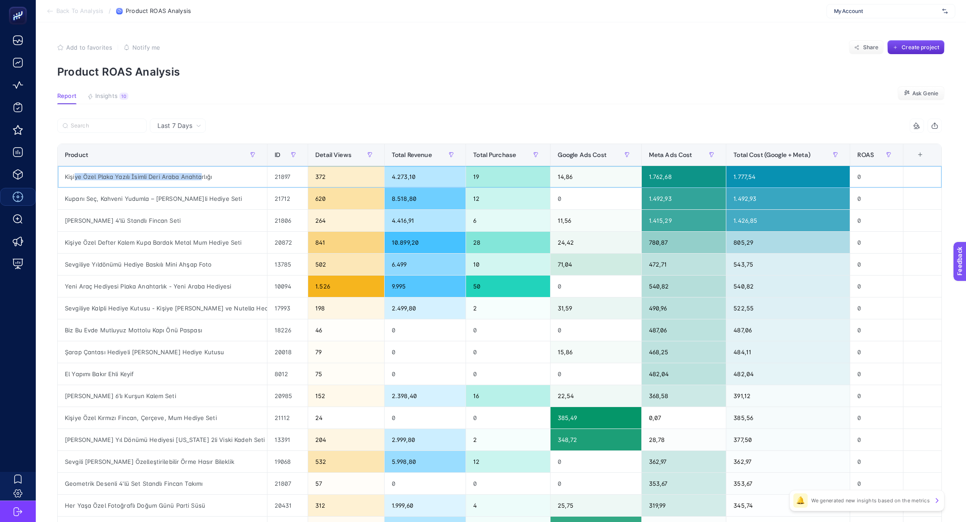
drag, startPoint x: 76, startPoint y: 178, endPoint x: 201, endPoint y: 178, distance: 125.7
click at [201, 179] on div "Kişiye Özel Plaka Yazılı İsimli Deri Araba Anahtarlığı" at bounding box center [162, 176] width 209 height 21
drag, startPoint x: 80, startPoint y: 326, endPoint x: 208, endPoint y: 332, distance: 128.1
click at [208, 332] on div "Biz Bu Evde Mutluyuz Mottolu Kapı Önü Paspası" at bounding box center [162, 329] width 209 height 21
click at [201, 319] on div "Biz Bu Evde Mutluyuz Mottolu Kapı Önü Paspası" at bounding box center [162, 329] width 209 height 21
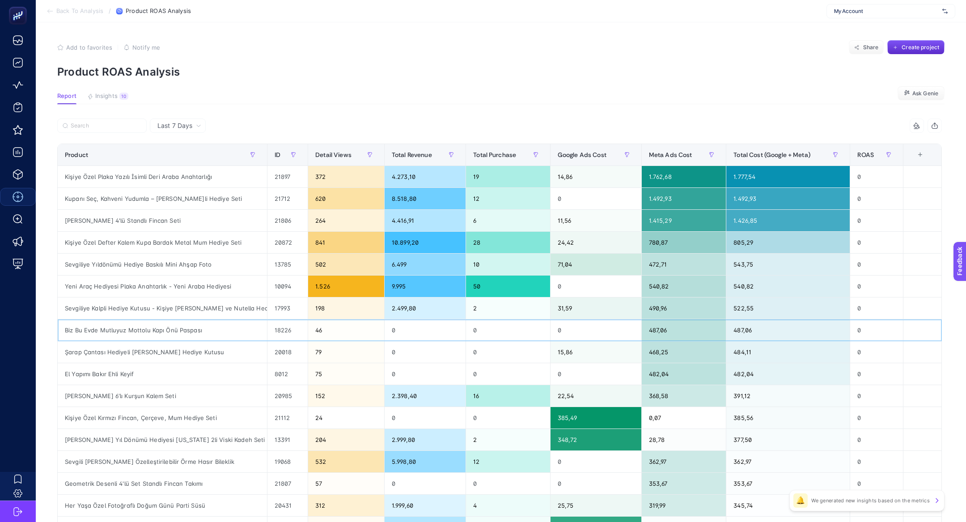
click at [201, 319] on div "Biz Bu Evde Mutluyuz Mottolu Kapı Önü Paspası" at bounding box center [162, 329] width 209 height 21
click at [181, 334] on div "Biz Bu Evde Mutluyuz Mottolu Kapı Önü Paspası" at bounding box center [162, 329] width 209 height 21
click at [177, 327] on div "Biz Bu Evde Mutluyuz Mottolu Kapı Önü Paspası" at bounding box center [162, 329] width 209 height 21
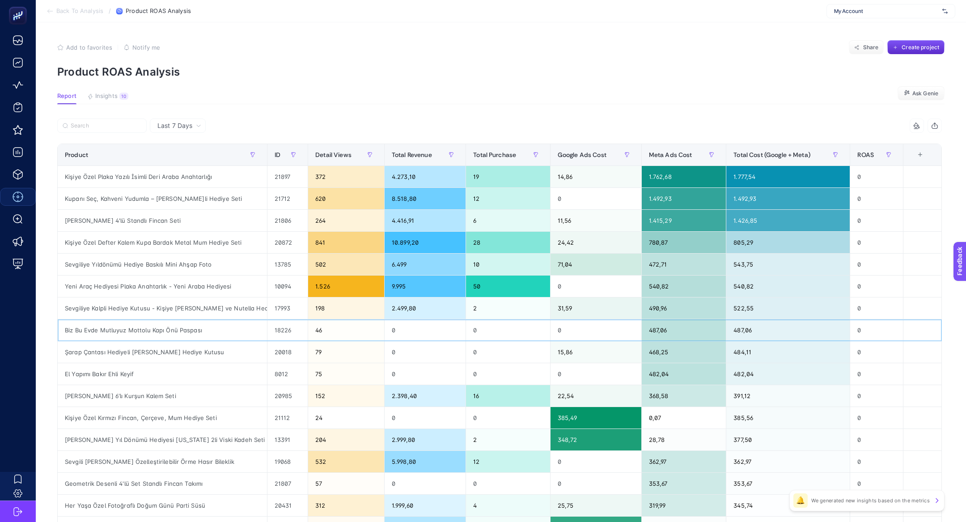
click at [177, 327] on div "Biz Bu Evde Mutluyuz Mottolu Kapı Önü Paspası" at bounding box center [162, 329] width 209 height 21
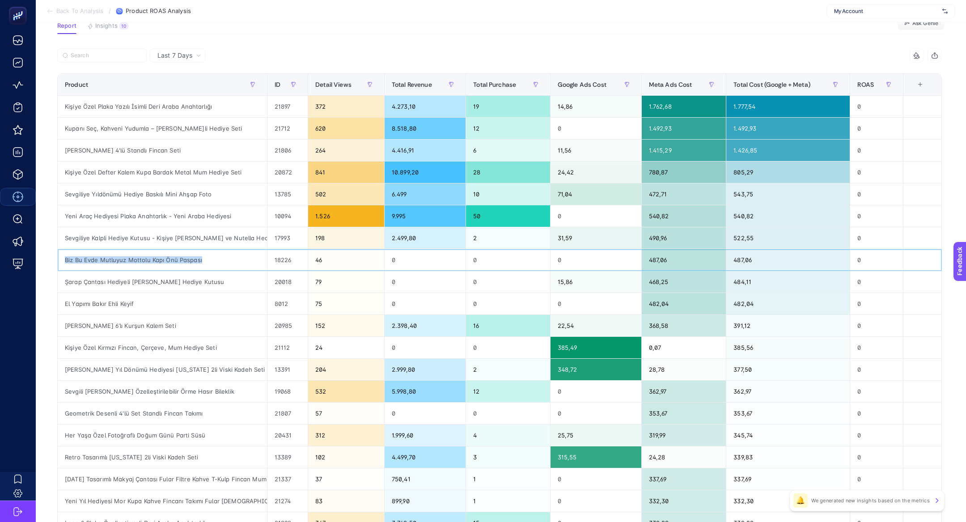
scroll to position [82, 0]
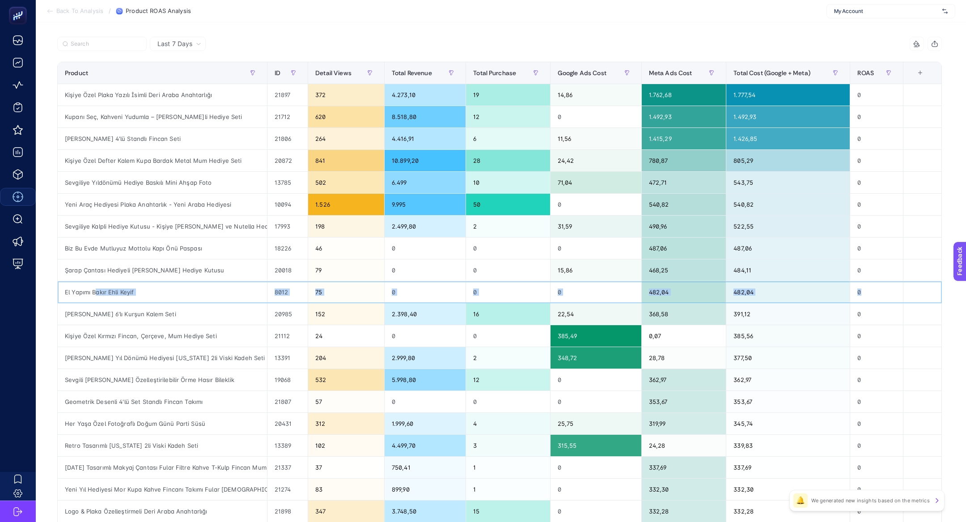
drag, startPoint x: 94, startPoint y: 292, endPoint x: 146, endPoint y: 301, distance: 52.2
click at [146, 301] on tbody "Kişiye Özel Plaka Yazılı İsimli Deri Araba Anahtarlığı 21897 372 4.273,10 19 14…" at bounding box center [500, 303] width 884 height 438
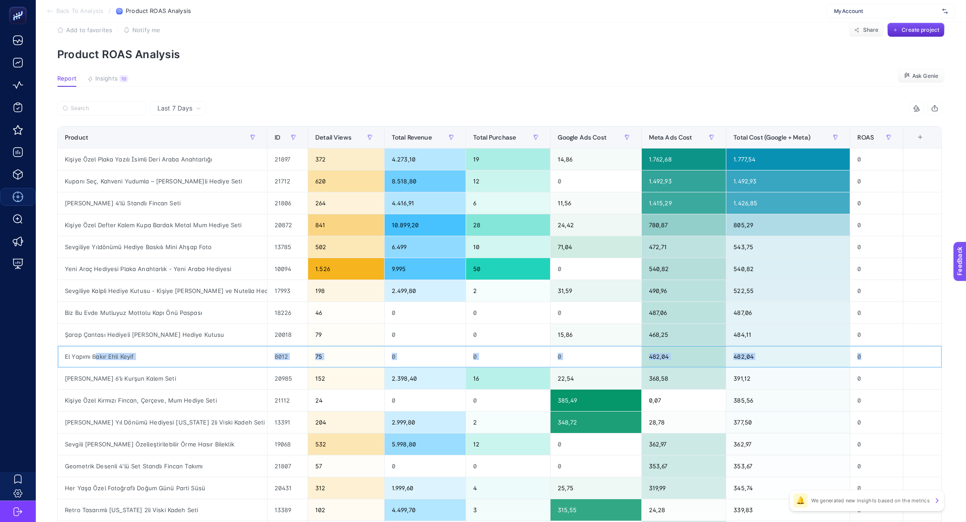
scroll to position [0, 0]
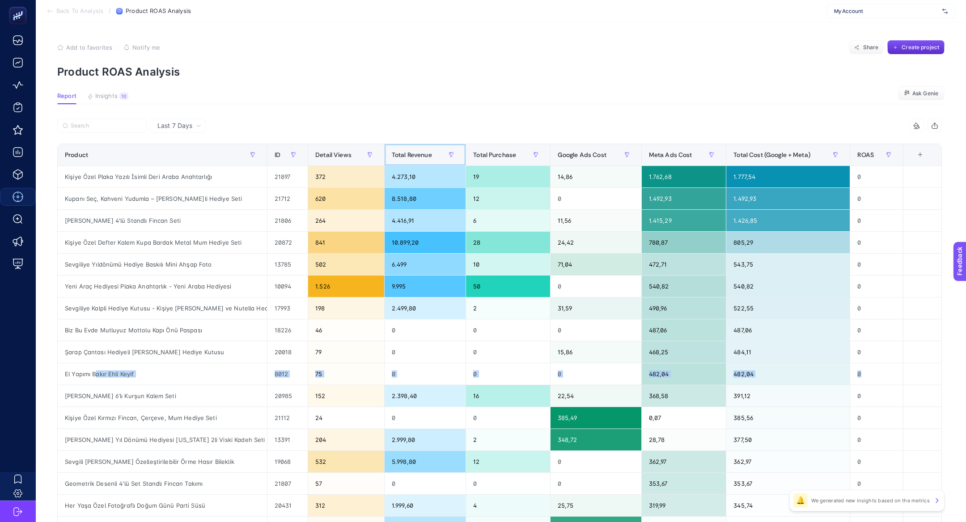
click at [415, 146] on th "Total Revenue" at bounding box center [424, 155] width 81 height 22
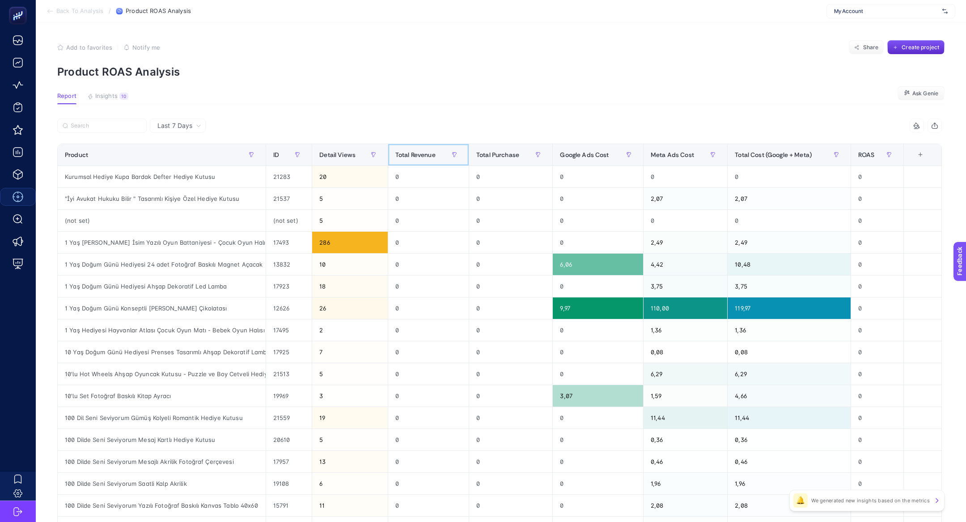
click at [415, 146] on th "Total Revenue" at bounding box center [428, 155] width 81 height 22
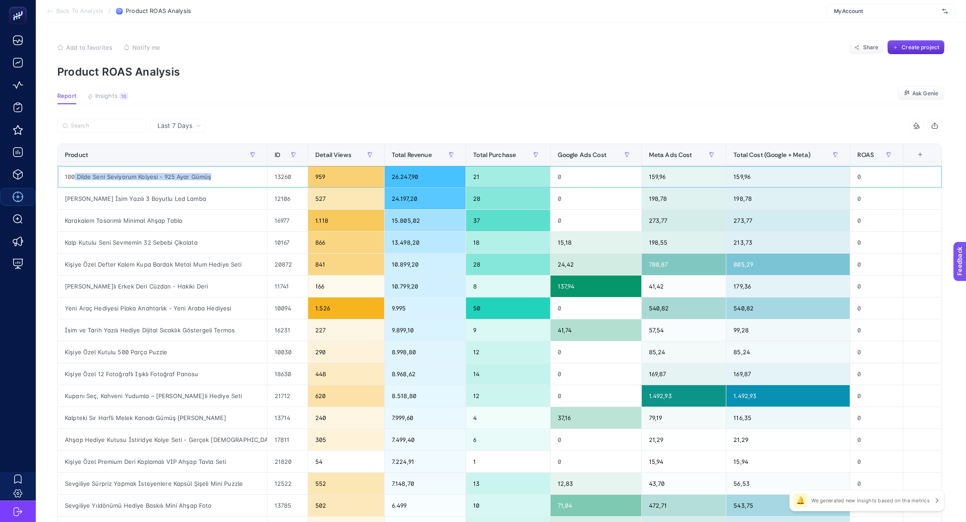
drag, startPoint x: 73, startPoint y: 176, endPoint x: 187, endPoint y: 181, distance: 113.7
click at [187, 181] on div "100 Dilde Seni Seviyorum Kolyesi - 925 Ayar Gümüş" at bounding box center [162, 176] width 209 height 21
click at [152, 179] on div "100 Dilde Seni Seviyorum Kolyesi - 925 Ayar Gümüş" at bounding box center [162, 176] width 209 height 21
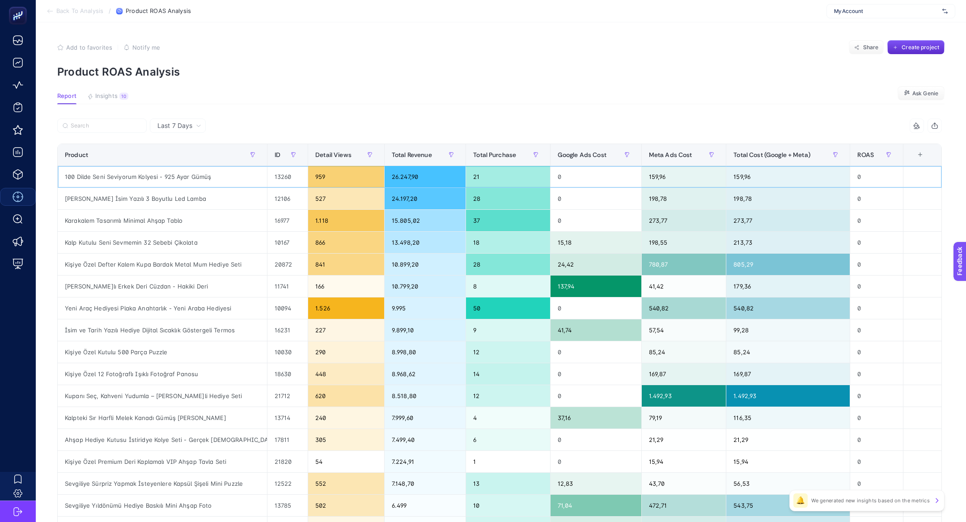
click at [152, 179] on div "100 Dilde Seni Seviyorum Kolyesi - 925 Ayar Gümüş" at bounding box center [162, 176] width 209 height 21
click at [85, 182] on div "100 Dilde Seni Seviyorum Kolyesi - 925 Ayar Gümüş" at bounding box center [162, 176] width 209 height 21
drag, startPoint x: 64, startPoint y: 177, endPoint x: 155, endPoint y: 175, distance: 91.7
click at [155, 175] on div "100 Dilde Seni Seviyorum Kolyesi - 925 Ayar Gümüş" at bounding box center [162, 176] width 209 height 21
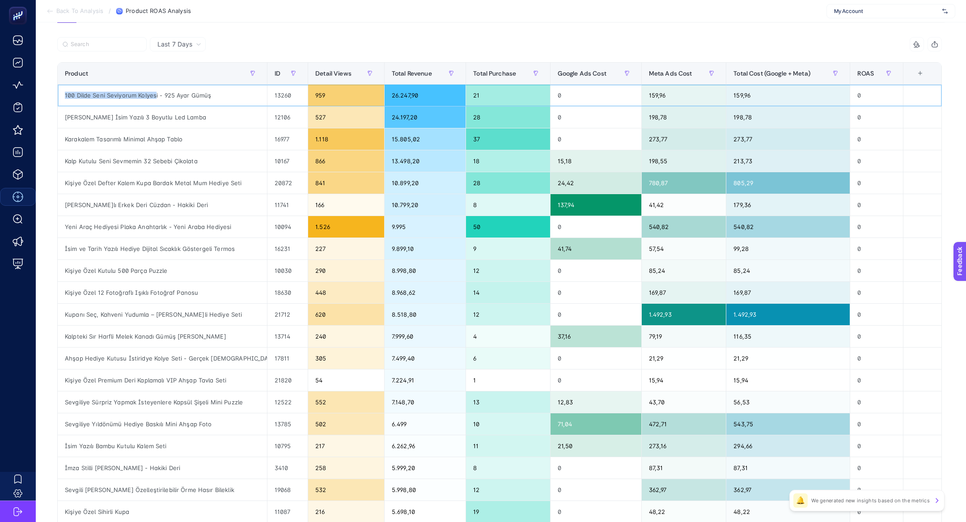
scroll to position [80, 0]
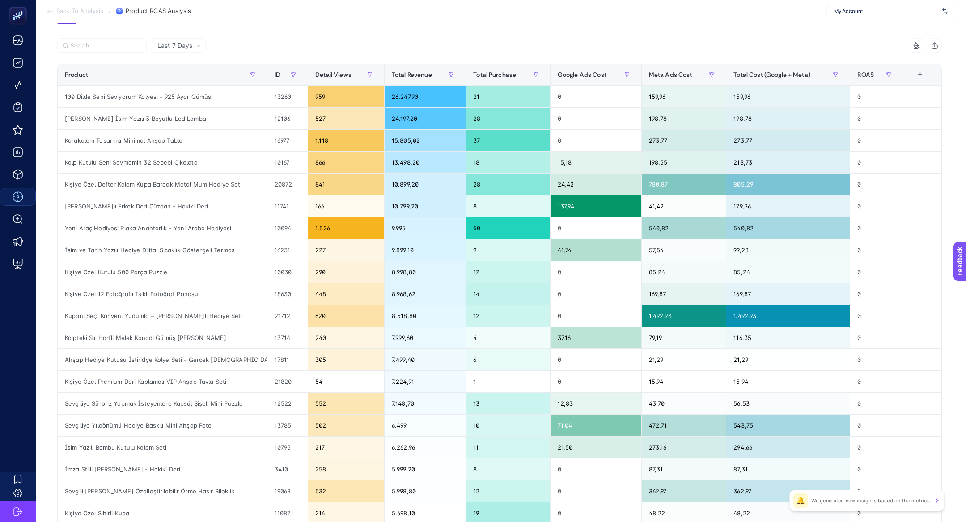
click at [109, 38] on article "Add to favorites false Notify me Share Create project Product ROAS Analysis Rep…" at bounding box center [501, 291] width 930 height 699
click at [109, 41] on label at bounding box center [101, 45] width 89 height 14
click at [0, 0] on input "van" at bounding box center [0, 0] width 0 height 0
click at [111, 45] on input "Search" at bounding box center [106, 45] width 71 height 7
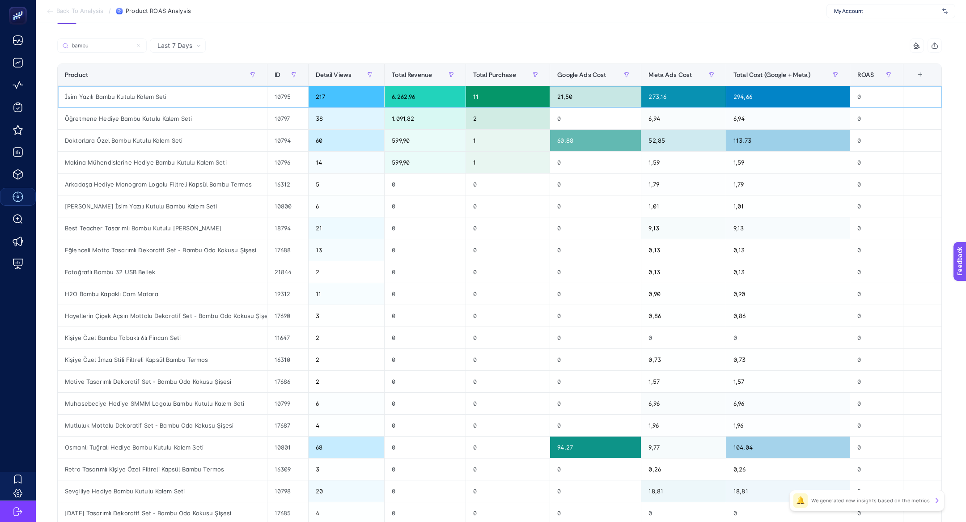
click at [167, 93] on div "İsim Yazılı Bambu Kutulu Kalem Seti" at bounding box center [162, 96] width 209 height 21
click at [413, 99] on div "6.262,96" at bounding box center [425, 96] width 80 height 21
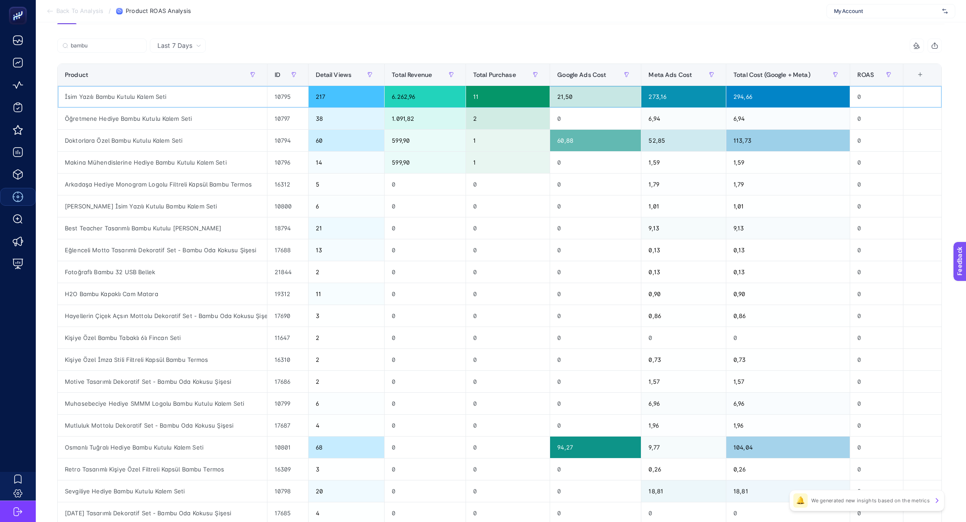
click at [413, 99] on div "6.262,96" at bounding box center [425, 96] width 80 height 21
click at [93, 45] on input "bambu" at bounding box center [106, 45] width 71 height 7
click at [93, 45] on input "bambu" at bounding box center [102, 45] width 61 height 7
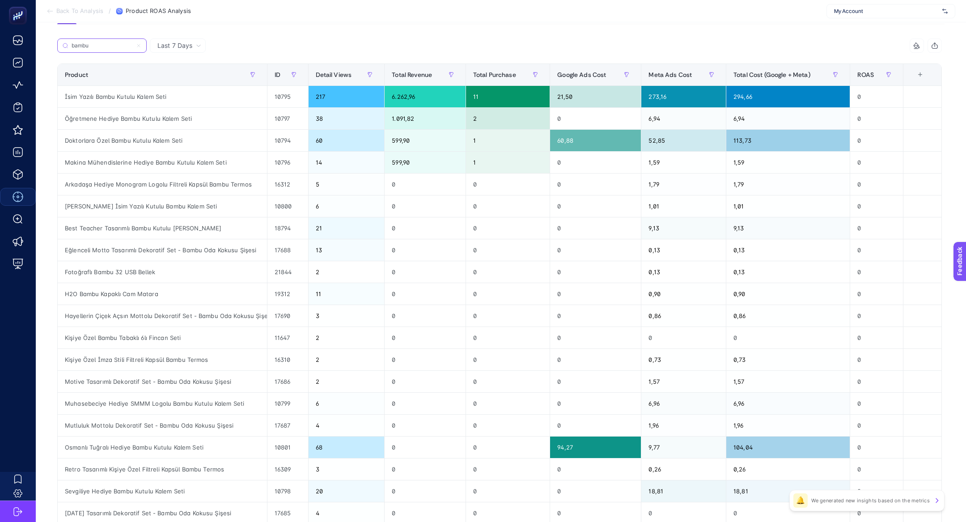
click at [93, 45] on input "bambu" at bounding box center [102, 45] width 61 height 7
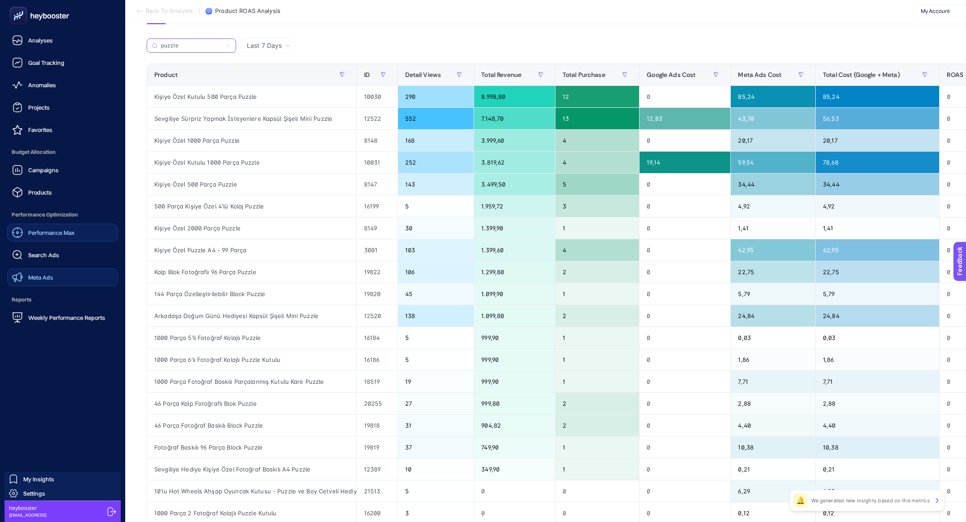
type input "puzzle"
click at [53, 276] on span "Meta Ads" at bounding box center [40, 277] width 25 height 7
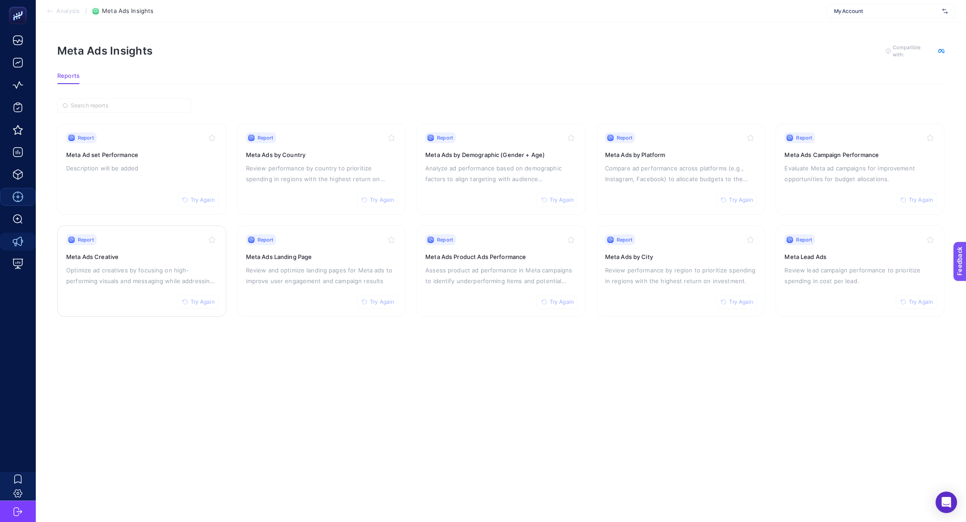
click at [124, 262] on div "Report Try Again Meta Ads Creative Optimize ad creatives by focusing on high-pe…" at bounding box center [141, 270] width 151 height 73
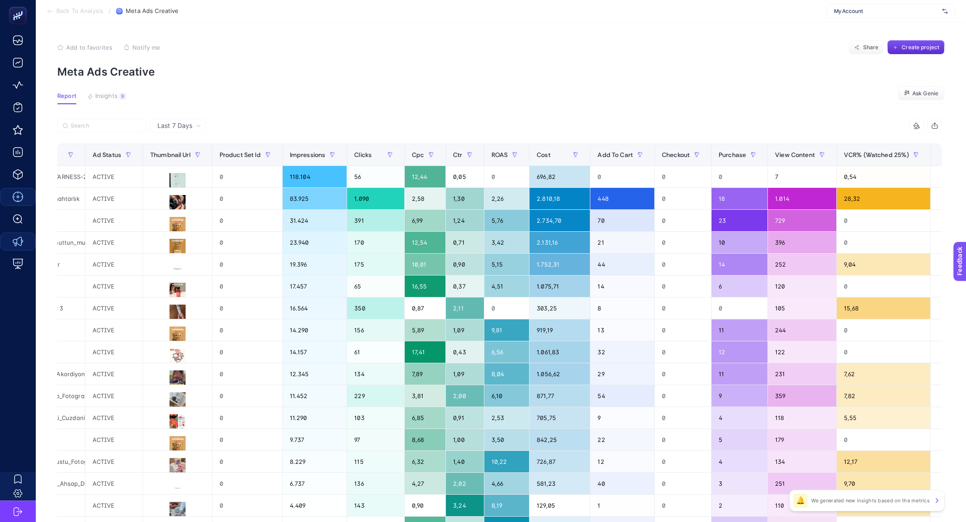
scroll to position [0, 604]
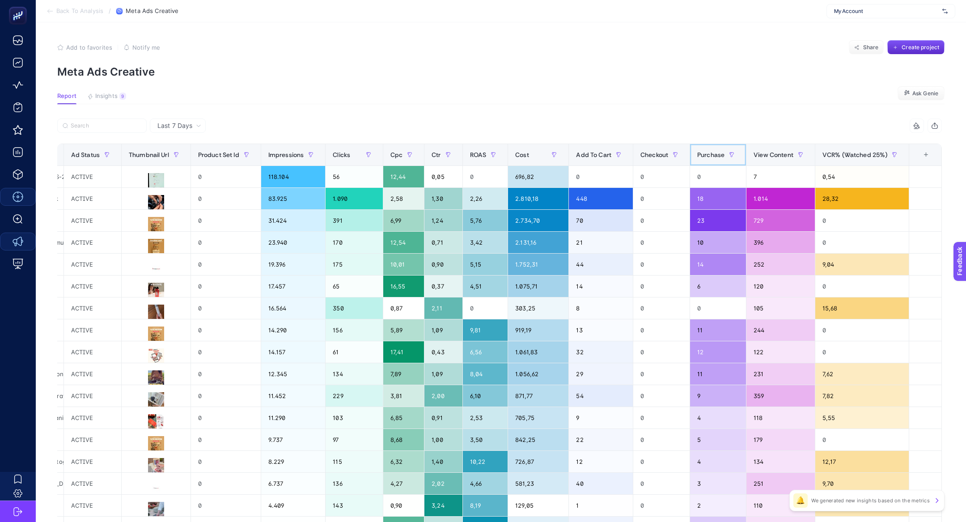
click at [708, 157] on span "Purchase" at bounding box center [710, 154] width 27 height 7
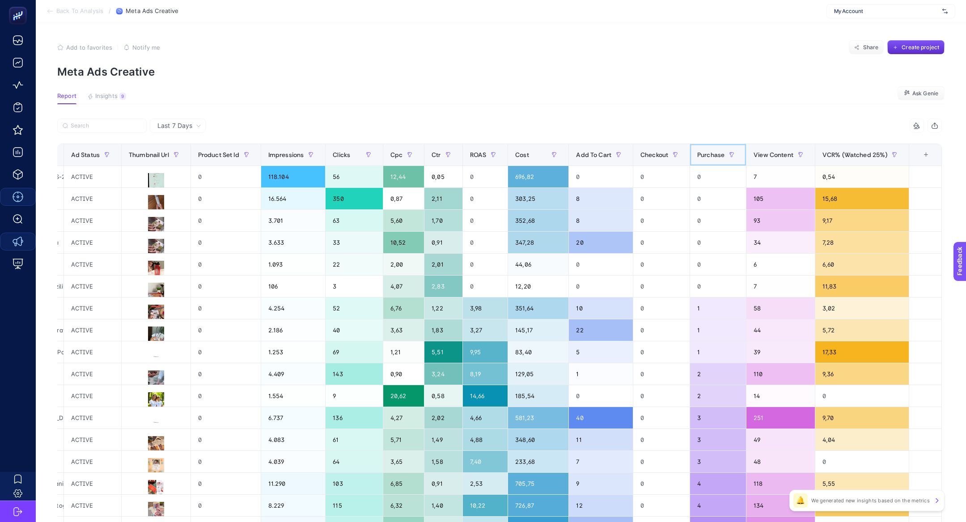
click at [708, 157] on span "Purchase" at bounding box center [710, 154] width 27 height 7
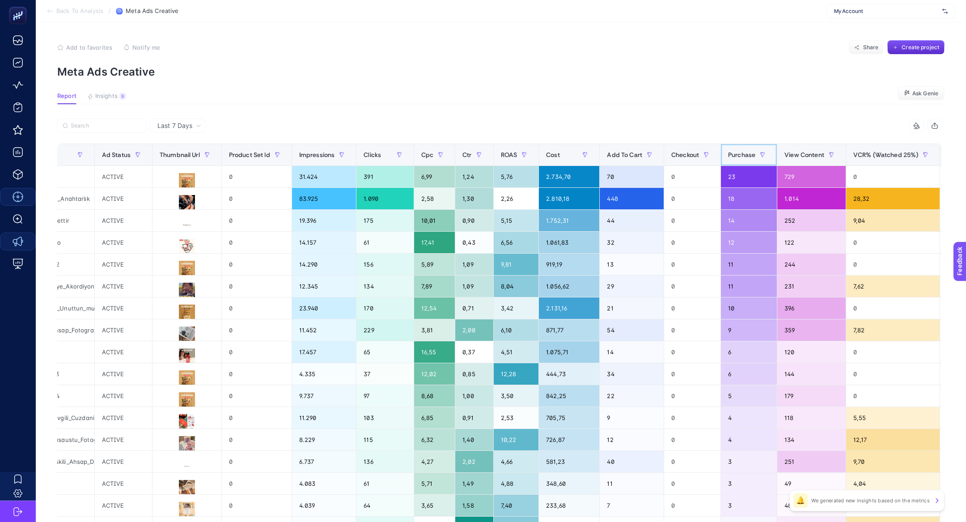
scroll to position [0, 568]
click at [187, 182] on icon at bounding box center [186, 181] width 11 height 11
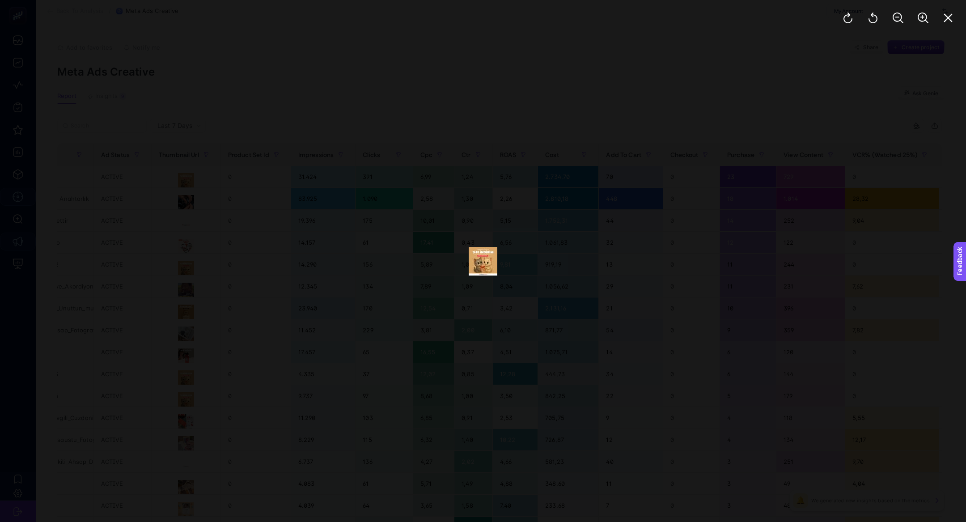
click at [476, 253] on img at bounding box center [483, 261] width 29 height 29
click at [924, 17] on icon "Zoom In" at bounding box center [923, 18] width 11 height 11
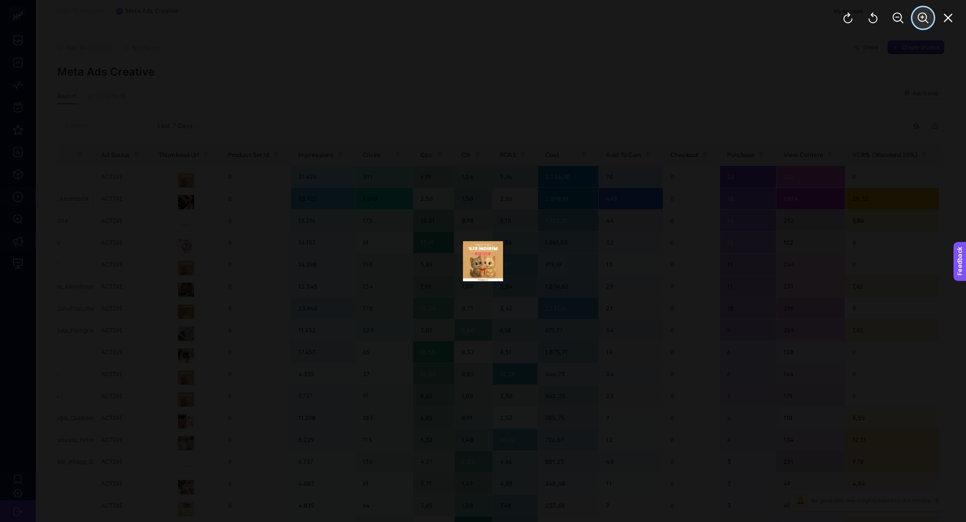
click at [924, 17] on icon "Zoom In" at bounding box center [923, 18] width 11 height 11
click at [952, 23] on icon "Close" at bounding box center [948, 18] width 11 height 11
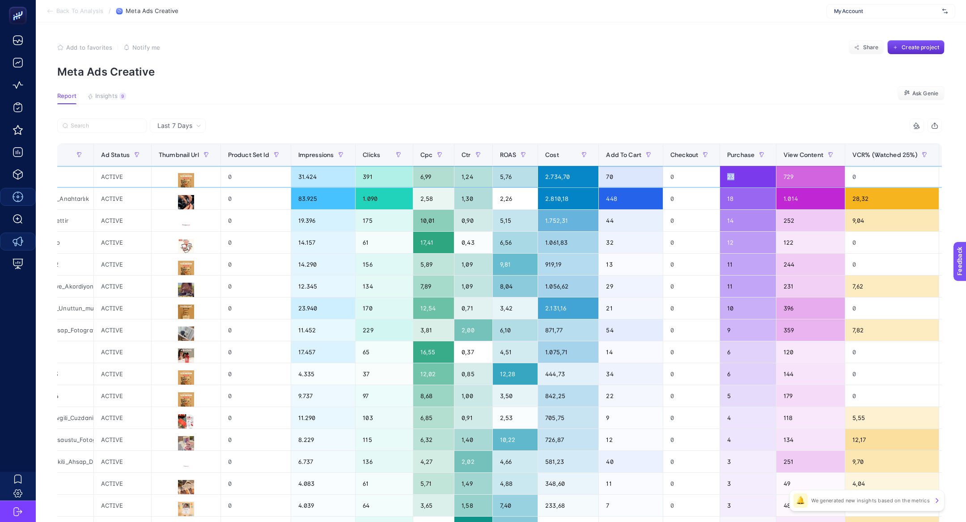
drag, startPoint x: 752, startPoint y: 174, endPoint x: 731, endPoint y: 174, distance: 20.6
click at [731, 174] on div "23" at bounding box center [748, 176] width 56 height 21
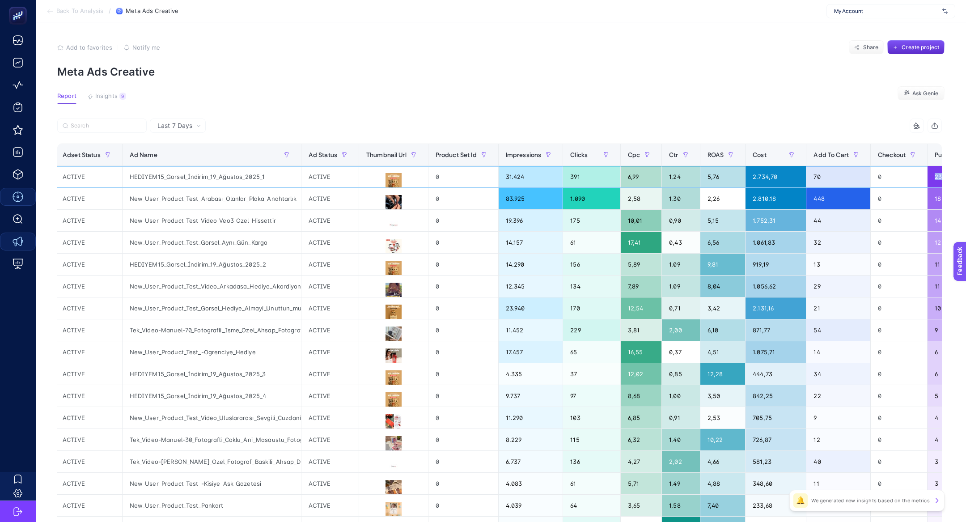
scroll to position [0, 361]
click at [389, 206] on icon at bounding box center [392, 203] width 11 height 11
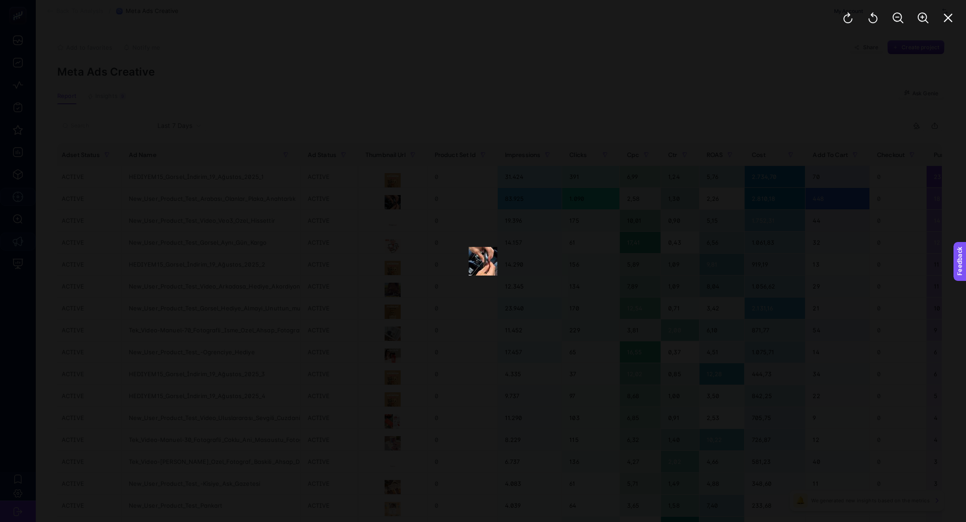
click at [937, 11] on div at bounding box center [898, 18] width 136 height 36
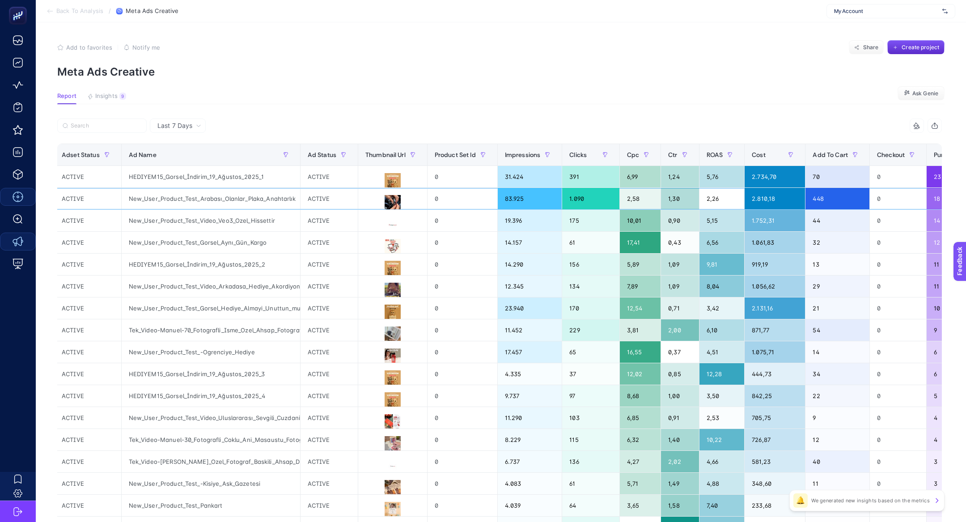
click at [450, 208] on div "0" at bounding box center [463, 198] width 70 height 21
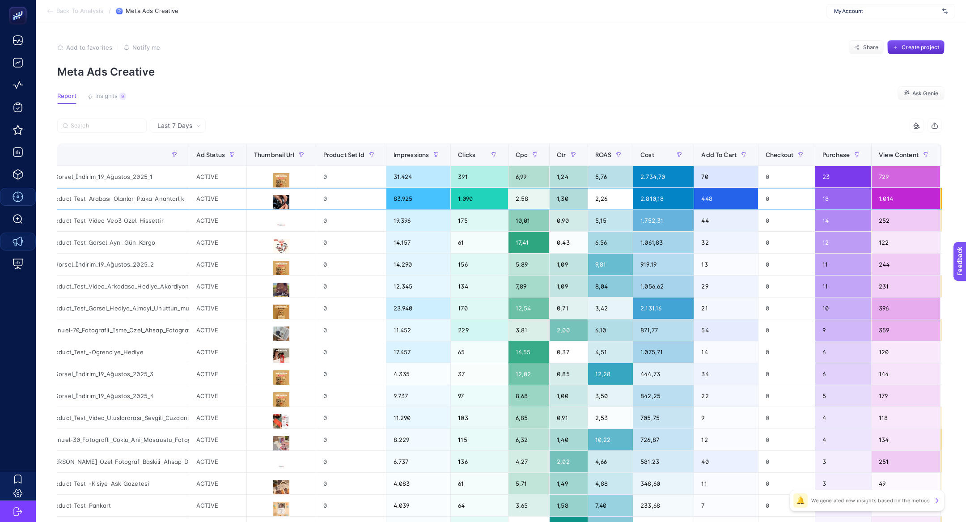
scroll to position [0, 486]
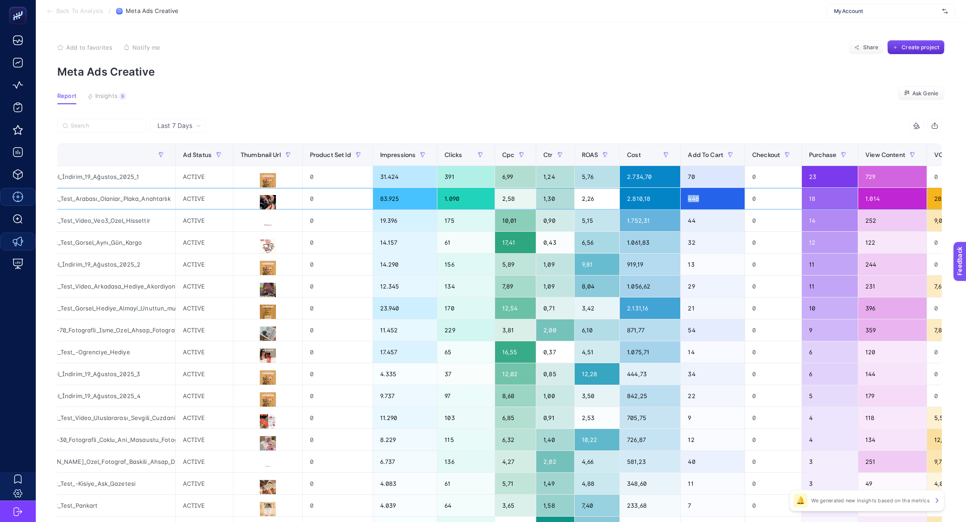
drag, startPoint x: 723, startPoint y: 199, endPoint x: 687, endPoint y: 201, distance: 35.4
click at [687, 201] on tr "NEW-WEB-CNV-IMG-VIDEO-HERO-PRODUCT-TESTING-2024 New_User_Product_Test_Arabası_O…" at bounding box center [313, 199] width 1482 height 22
drag, startPoint x: 832, startPoint y: 201, endPoint x: 813, endPoint y: 200, distance: 18.4
click at [813, 201] on div "18" at bounding box center [830, 198] width 56 height 21
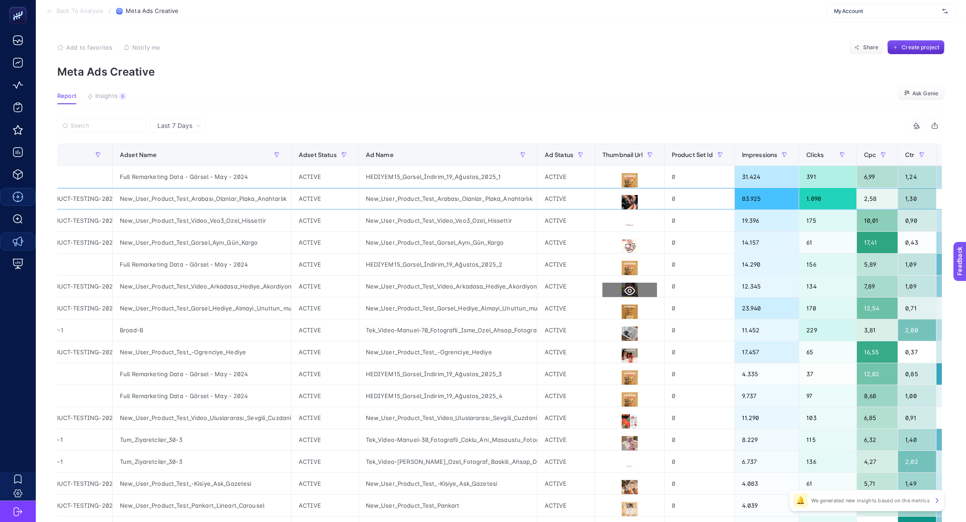
scroll to position [0, 28]
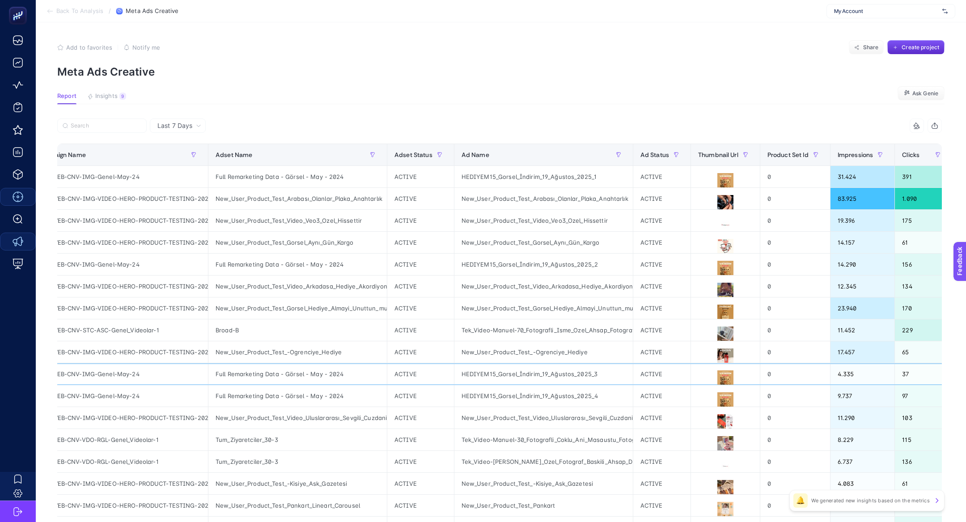
click at [726, 363] on div at bounding box center [725, 373] width 69 height 21
click at [724, 359] on icon at bounding box center [725, 356] width 11 height 8
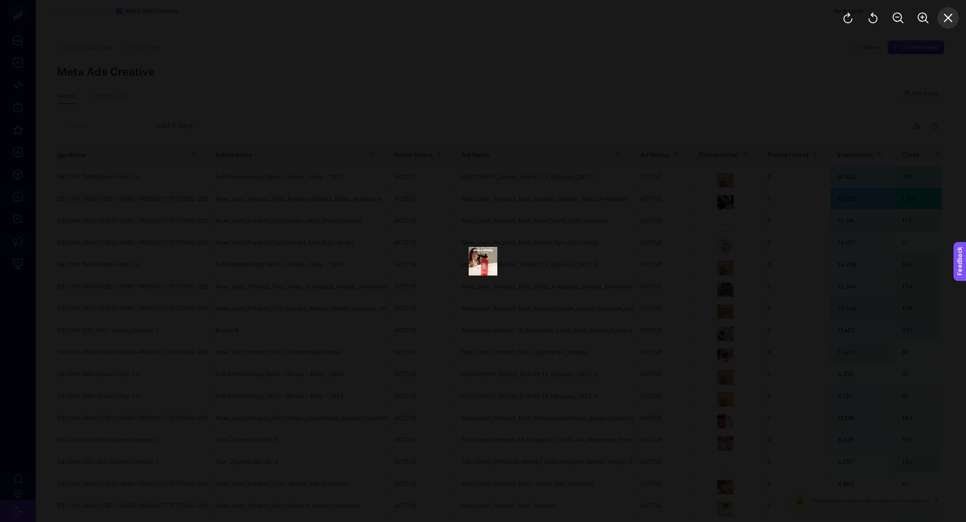
drag, startPoint x: 943, startPoint y: 10, endPoint x: 943, endPoint y: 15, distance: 5.4
click at [943, 10] on button "Close" at bounding box center [947, 17] width 21 height 21
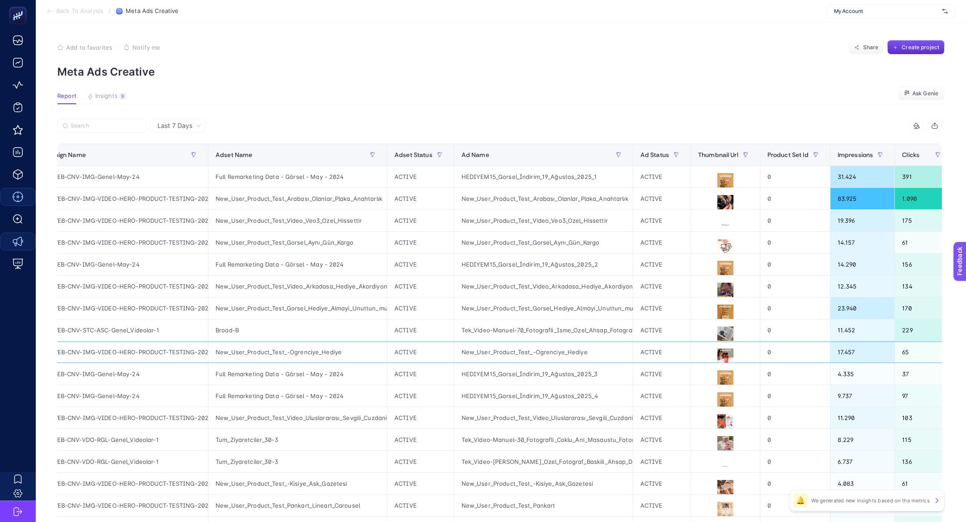
click at [614, 356] on div "New_User_Product_Test_-Ogrenciye_Hediye" at bounding box center [543, 351] width 178 height 21
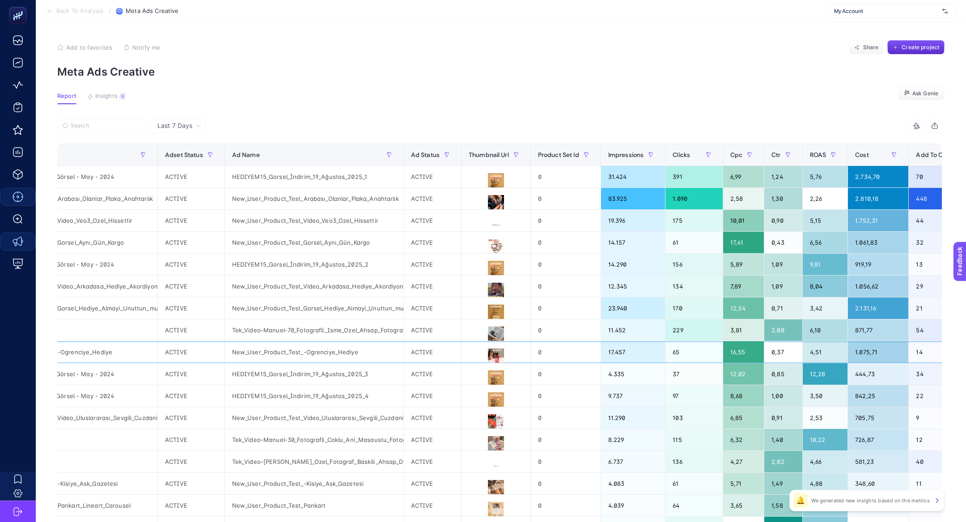
scroll to position [0, 242]
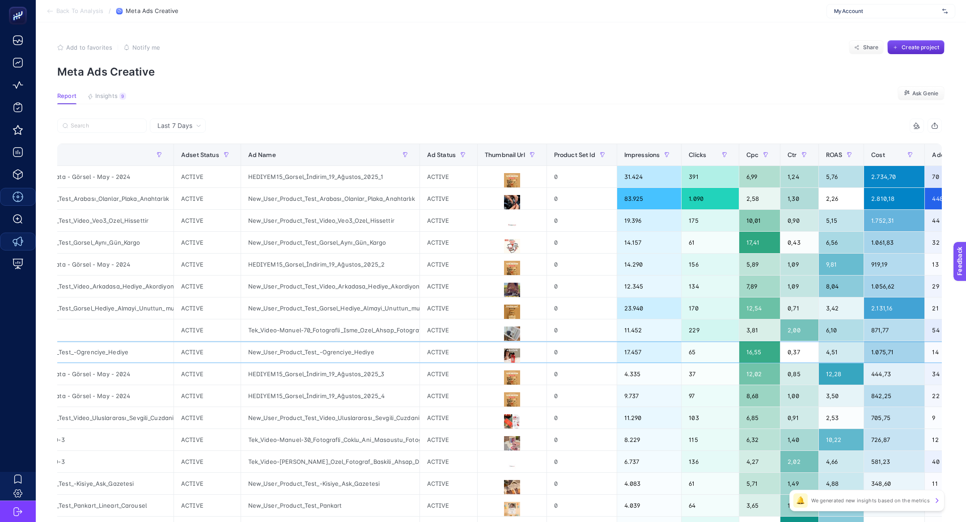
click at [276, 345] on div "New_User_Product_Test_-Ogrenciye_Hediye" at bounding box center [330, 351] width 178 height 21
click at [507, 353] on icon at bounding box center [512, 356] width 11 height 8
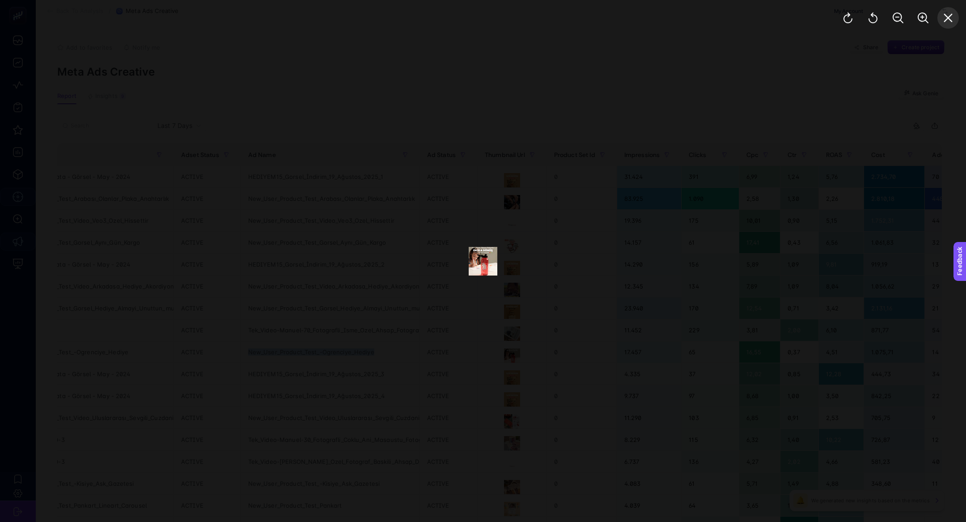
click at [952, 16] on icon "Close" at bounding box center [948, 18] width 11 height 11
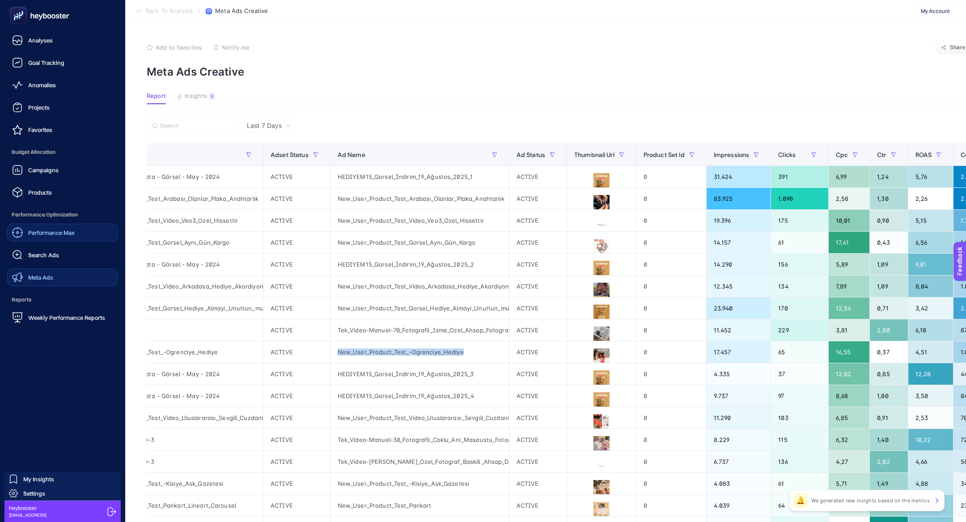
click at [78, 280] on link "Meta Ads" at bounding box center [62, 277] width 111 height 18
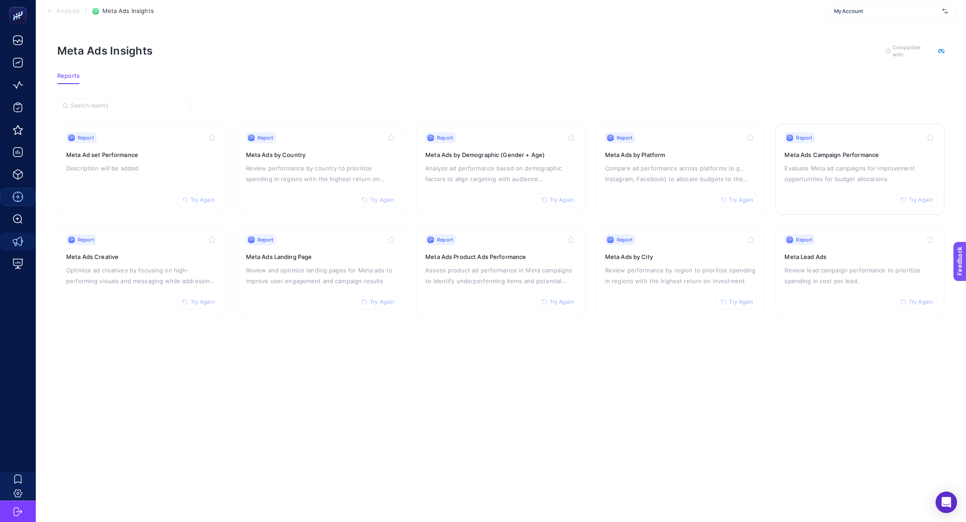
click at [849, 172] on p "Evaluate Meta ad campaigns for improvement opportunities for budget allocations." at bounding box center [859, 173] width 151 height 21
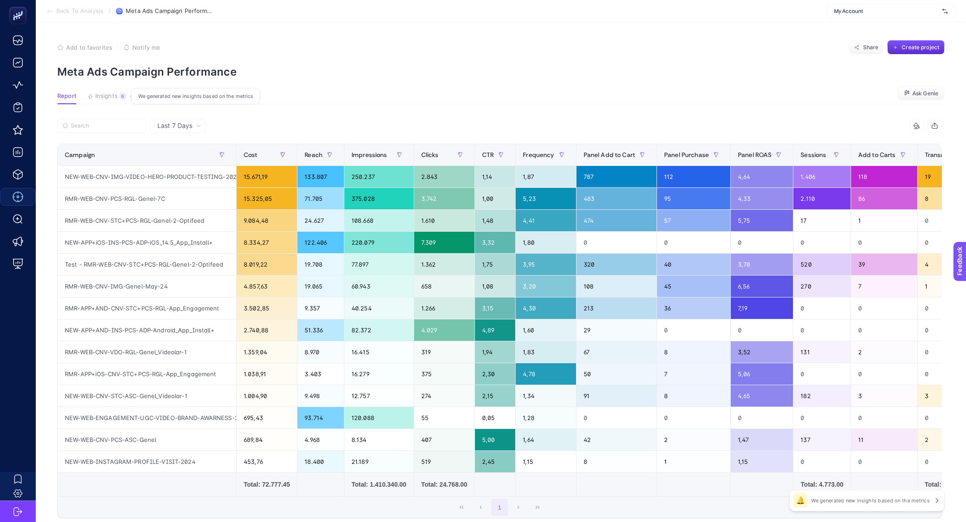
click at [116, 95] on span "Insights" at bounding box center [106, 96] width 22 height 7
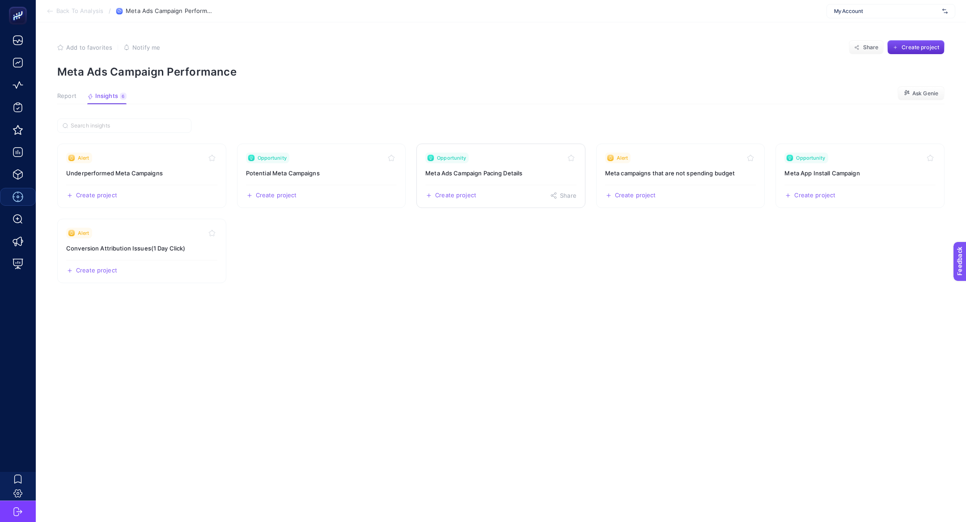
click at [493, 184] on link "Opportunity Meta Ads Campaign Pacing Details Create project Share" at bounding box center [500, 176] width 169 height 64
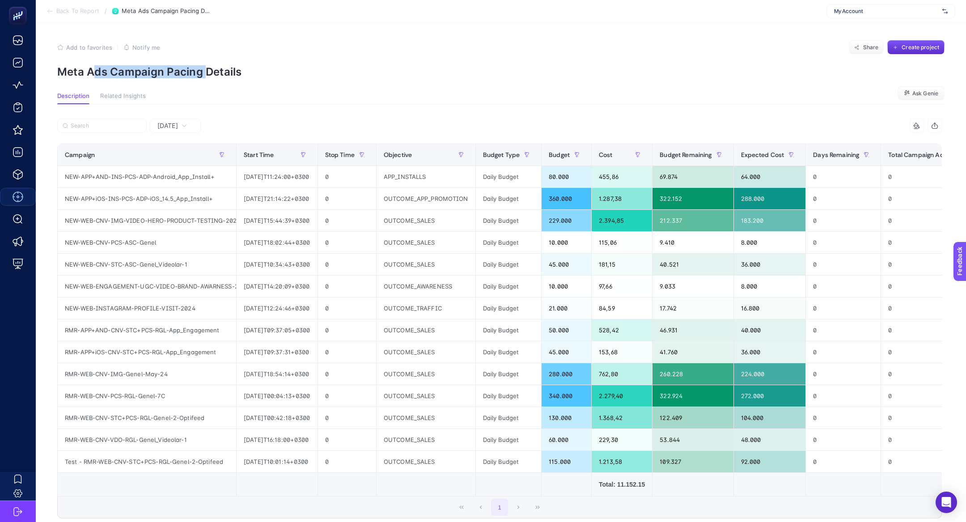
drag, startPoint x: 92, startPoint y: 68, endPoint x: 203, endPoint y: 68, distance: 111.4
click at [204, 68] on p "Meta Ads Campaign Pacing Details" at bounding box center [500, 71] width 887 height 13
click at [158, 68] on p "Meta Ads Campaign Pacing Details" at bounding box center [500, 71] width 887 height 13
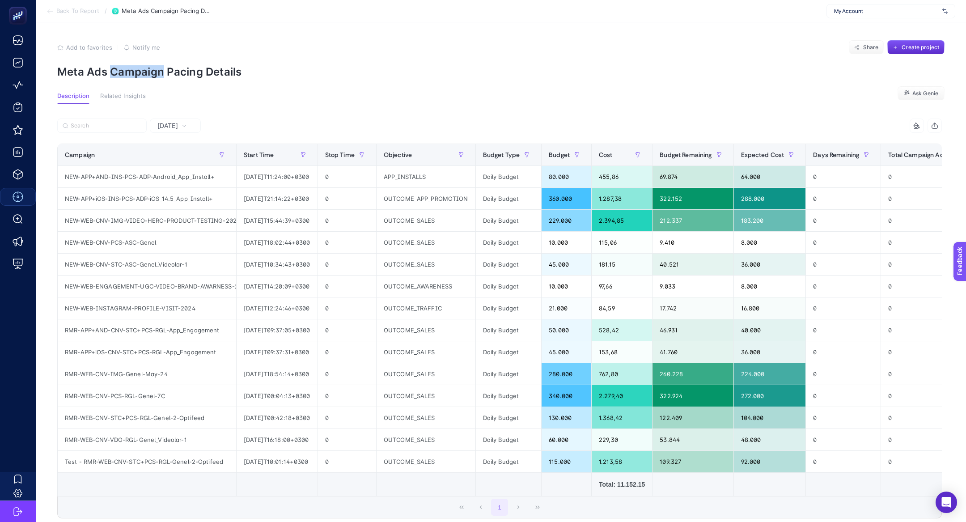
click at [158, 68] on p "Meta Ads Campaign Pacing Details" at bounding box center [500, 71] width 887 height 13
click at [613, 156] on span "Cost" at bounding box center [606, 154] width 14 height 7
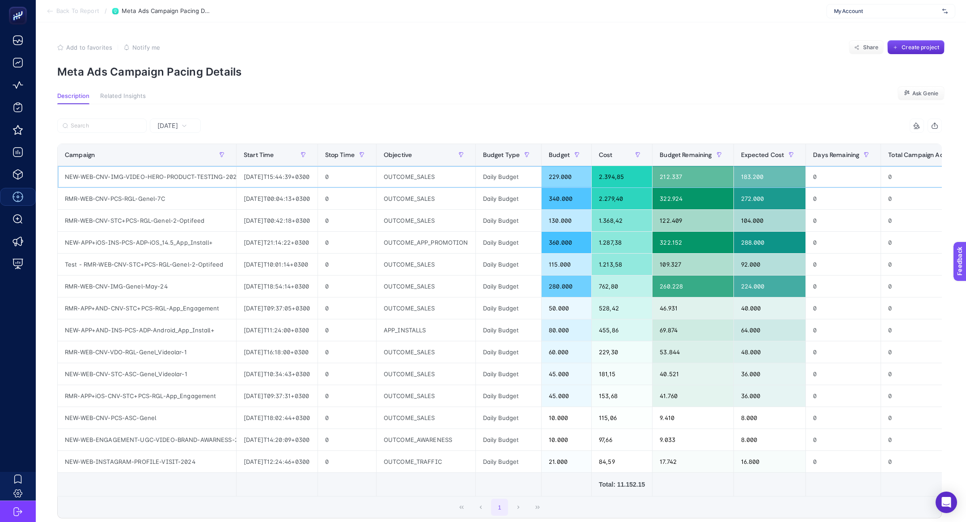
click at [123, 175] on div "NEW-WEB-CNV-IMG-VIDEO-HERO-PRODUCT-TESTING-2024" at bounding box center [147, 176] width 178 height 21
click at [127, 175] on div "NEW-WEB-CNV-IMG-VIDEO-HERO-PRODUCT-TESTING-2024" at bounding box center [147, 176] width 178 height 21
click at [579, 175] on div "229.000" at bounding box center [567, 176] width 50 height 21
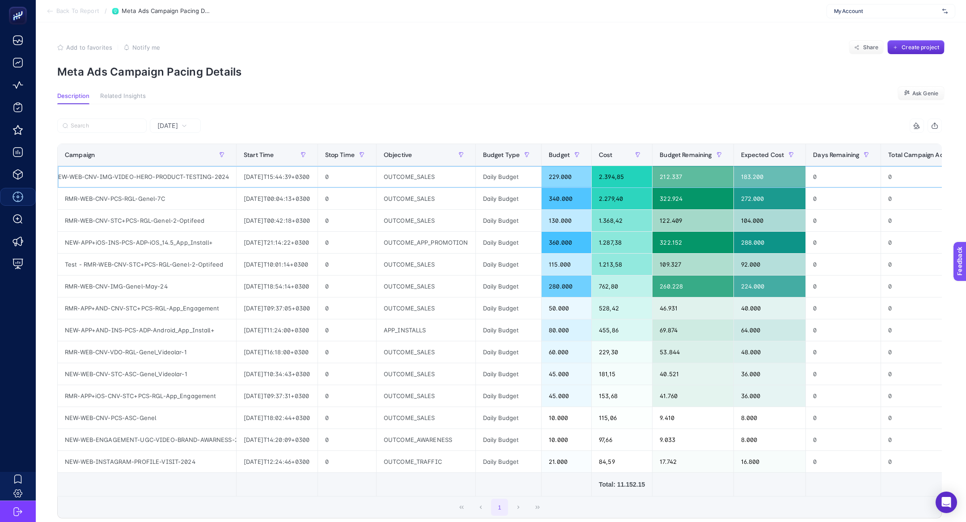
click at [579, 175] on div "229.000" at bounding box center [567, 176] width 50 height 21
click at [762, 179] on div "183.200" at bounding box center [770, 176] width 72 height 21
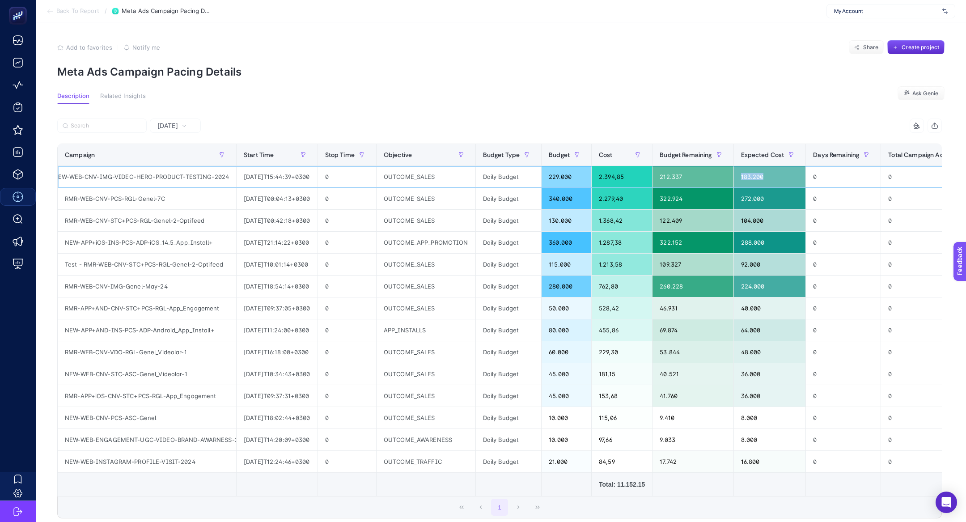
click at [762, 179] on div "183.200" at bounding box center [770, 176] width 72 height 21
click at [756, 170] on div "183.200" at bounding box center [770, 176] width 72 height 21
click at [760, 178] on div "183.200" at bounding box center [770, 176] width 72 height 21
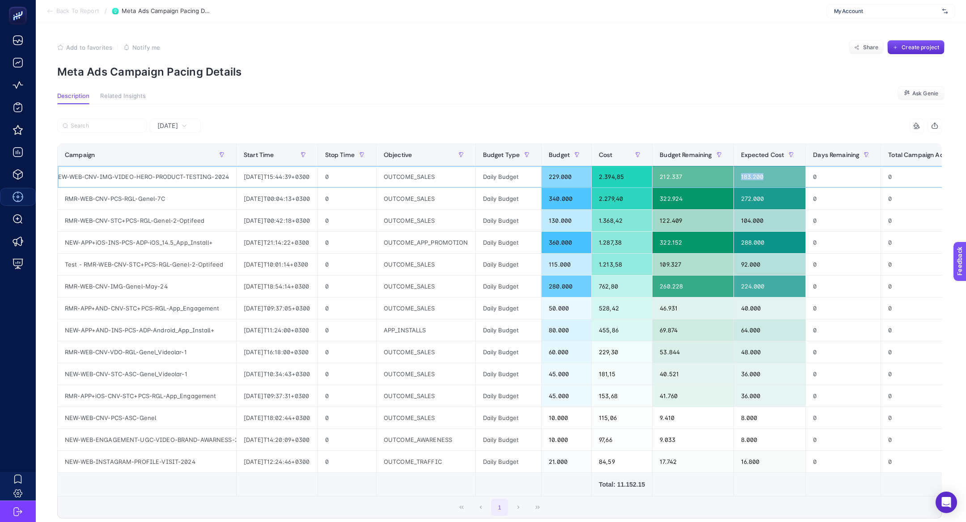
click at [760, 178] on div "183.200" at bounding box center [770, 176] width 72 height 21
click at [205, 196] on div "RMR-WEB-CNV-PCS-RGL-Genel-7C" at bounding box center [147, 198] width 178 height 21
click at [205, 195] on div "RMR-WEB-CNV-PCS-RGL-Genel-7C" at bounding box center [147, 198] width 178 height 21
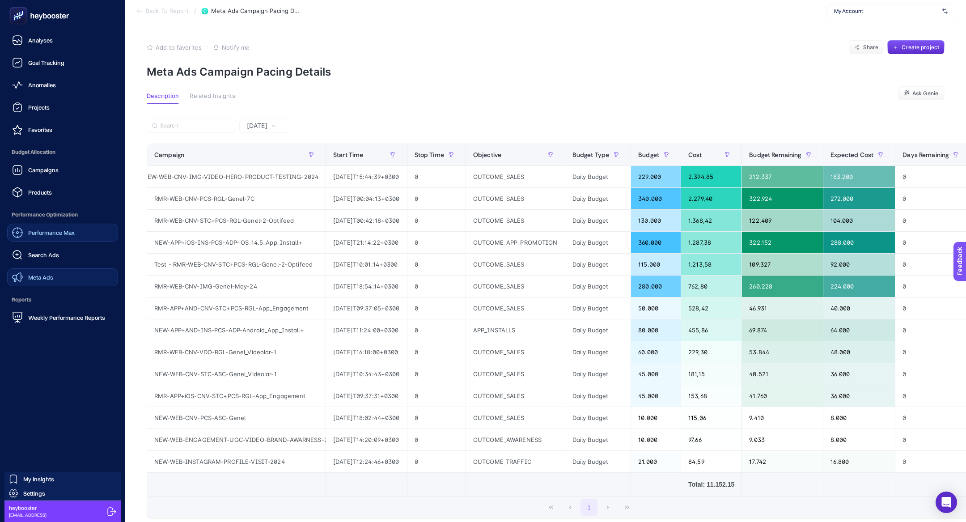
click at [64, 284] on link "Meta Ads" at bounding box center [62, 277] width 111 height 18
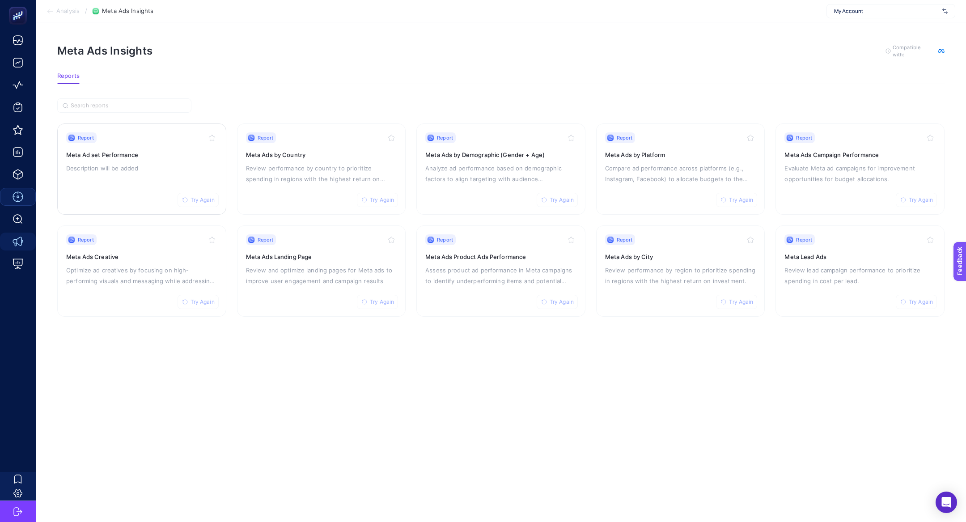
click at [119, 148] on div "Report Try Again Meta Ad set Performance Description will be added" at bounding box center [141, 168] width 151 height 73
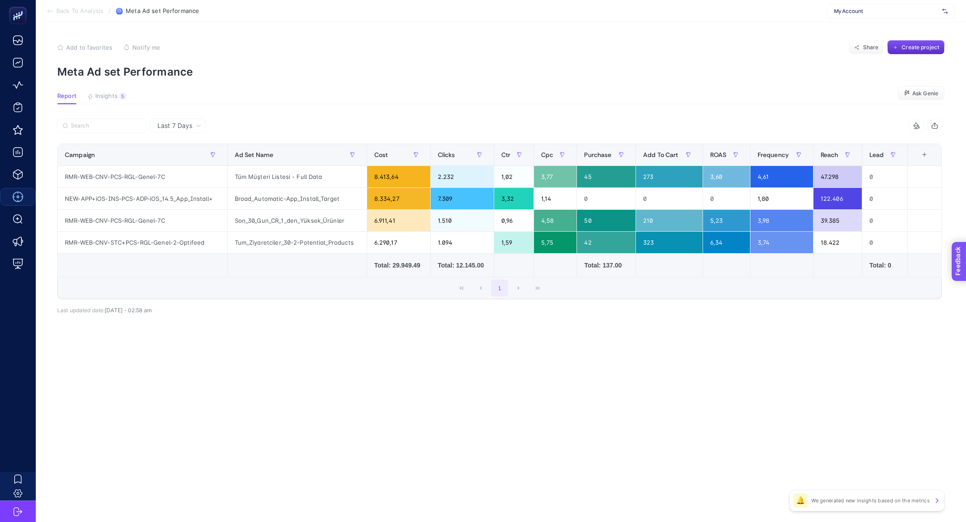
click at [958, 294] on section "Feedback" at bounding box center [971, 295] width 39 height 30
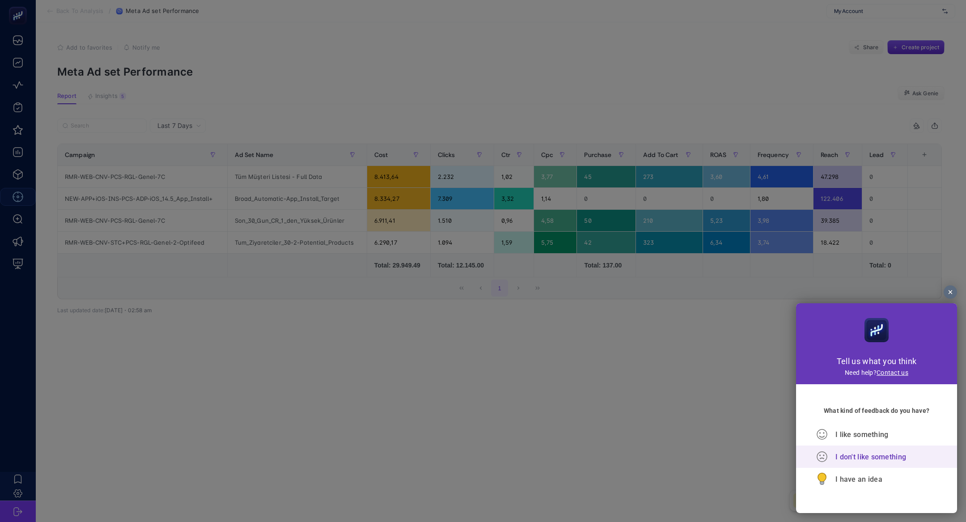
click at [835, 465] on div "I don't like something" at bounding box center [876, 456] width 121 height 22
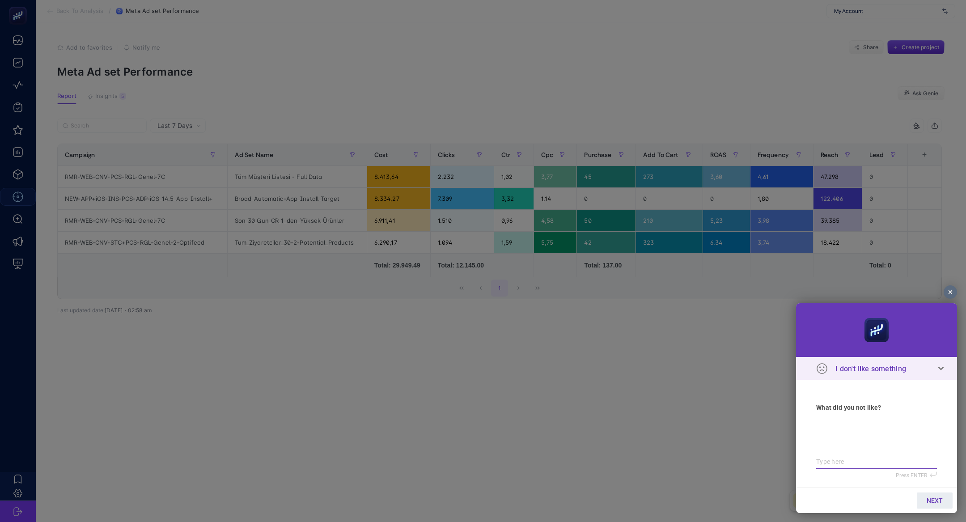
type textarea "a"
type textarea "as"
type textarea "a"
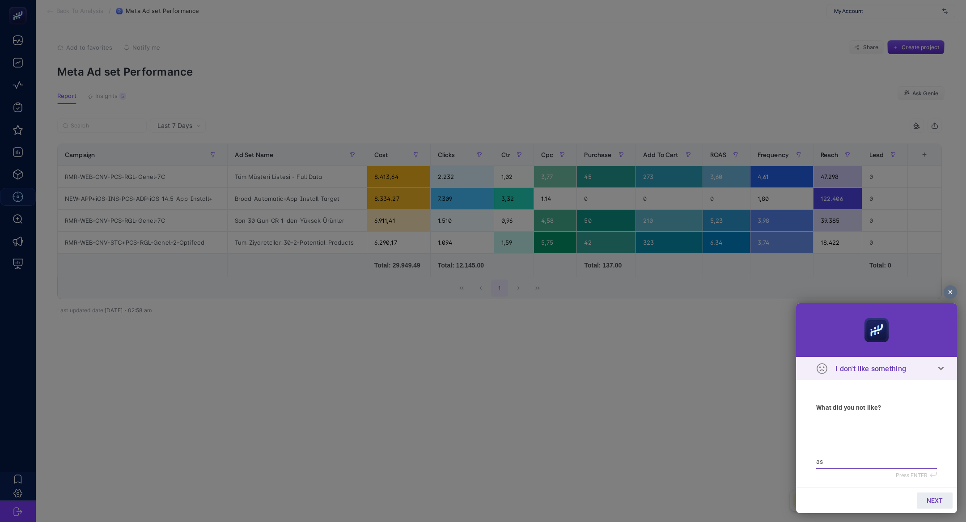
type textarea "a"
type textarea "ad"
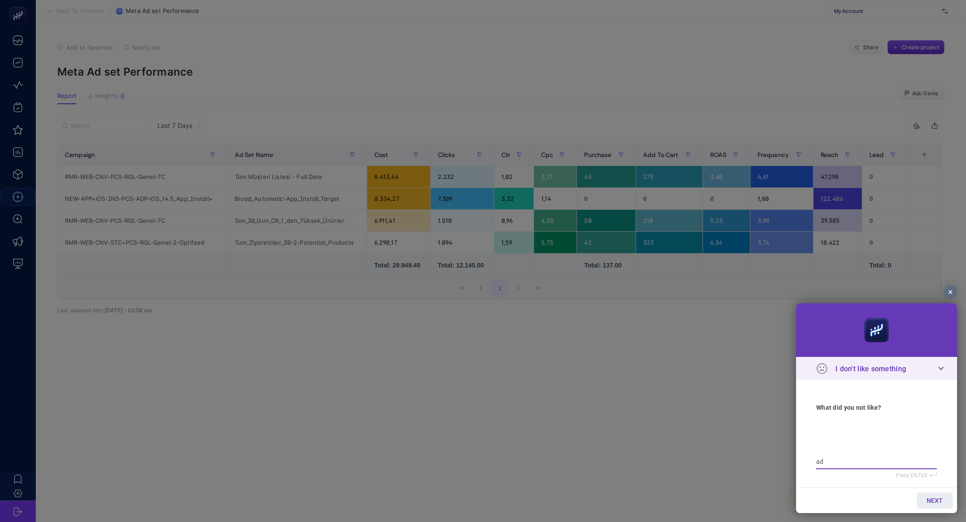
type textarea "ad s"
type textarea "ad se"
type textarea "ad set"
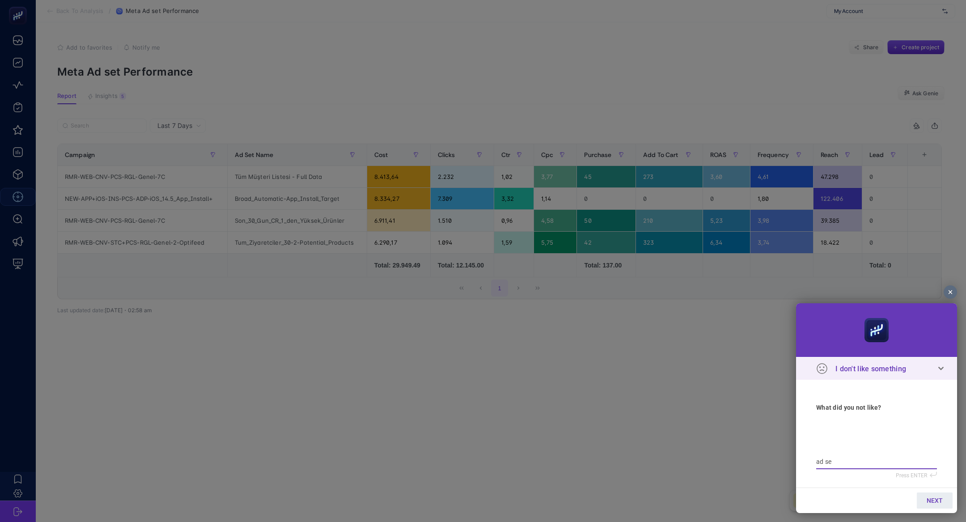
type textarea "ad set"
type textarea "ad setl"
type textarea "ad setle"
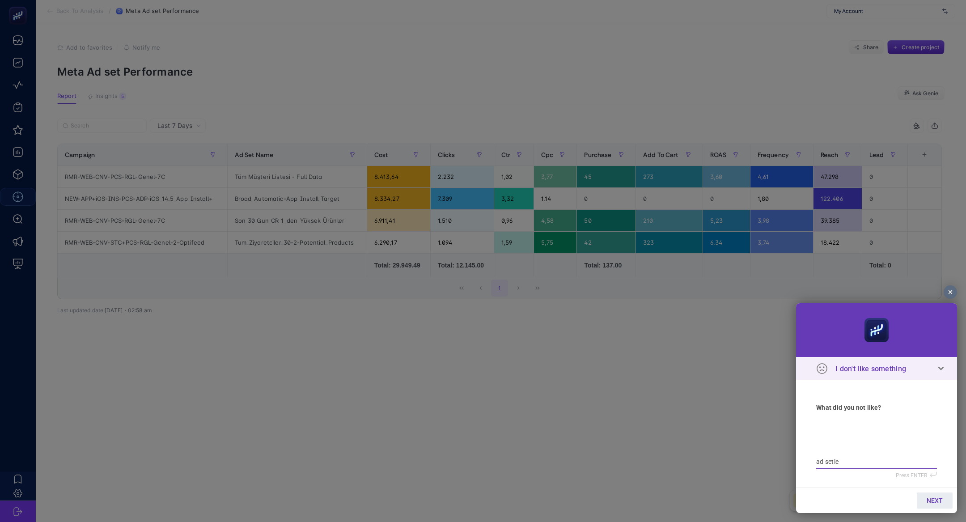
type textarea "ad setler"
type textarea "ad setler t"
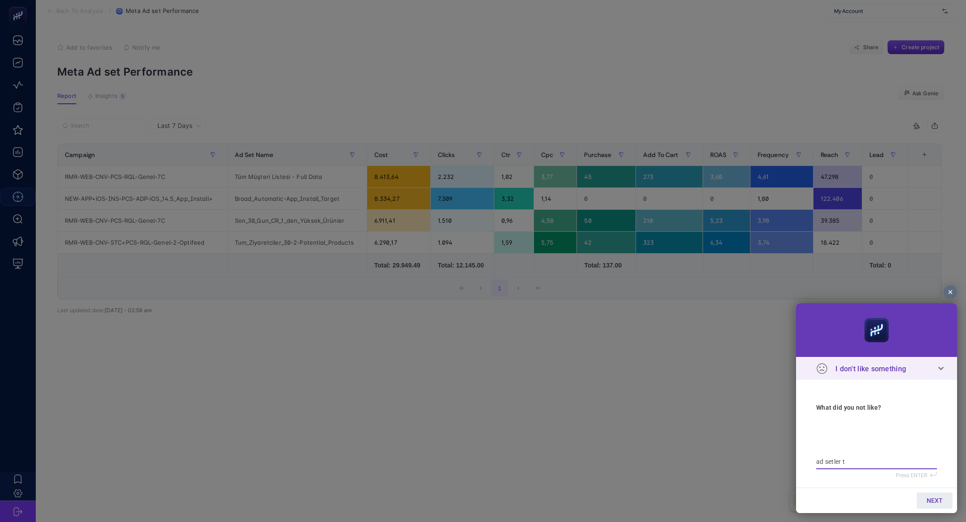
type textarea "ad setler t"
type textarea "ad setler ta"
type textarea "ad setler t"
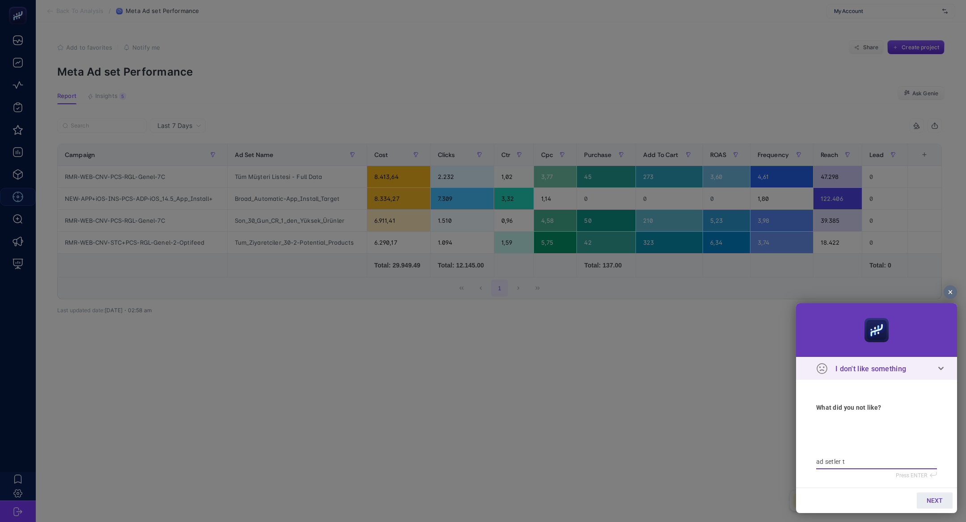
type textarea "ad setler"
type textarea "ad setler a"
type textarea "ad setler"
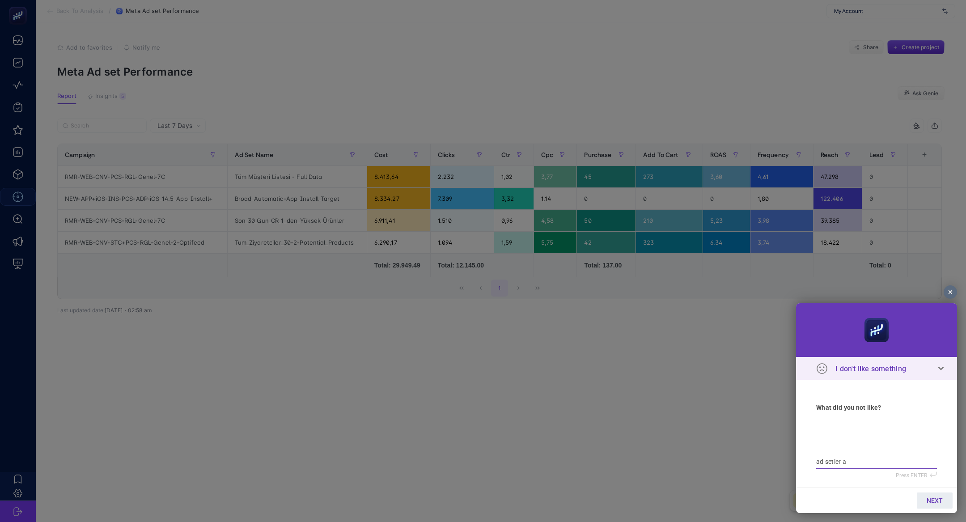
type textarea "ad setler"
type textarea "ad setler y"
type textarea "ad setler ya"
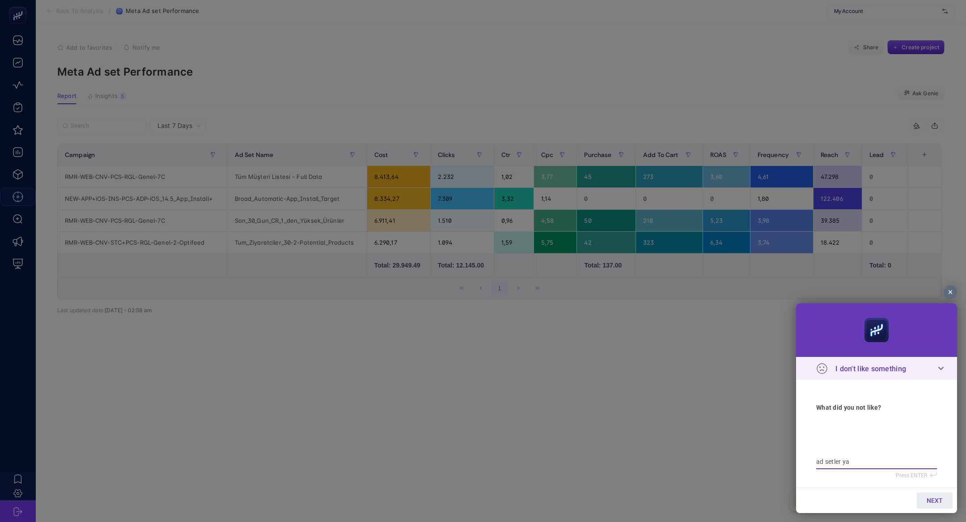
type textarea "ad setler yan"
type textarea "ad setler yans"
type textarea "ad setler yansı"
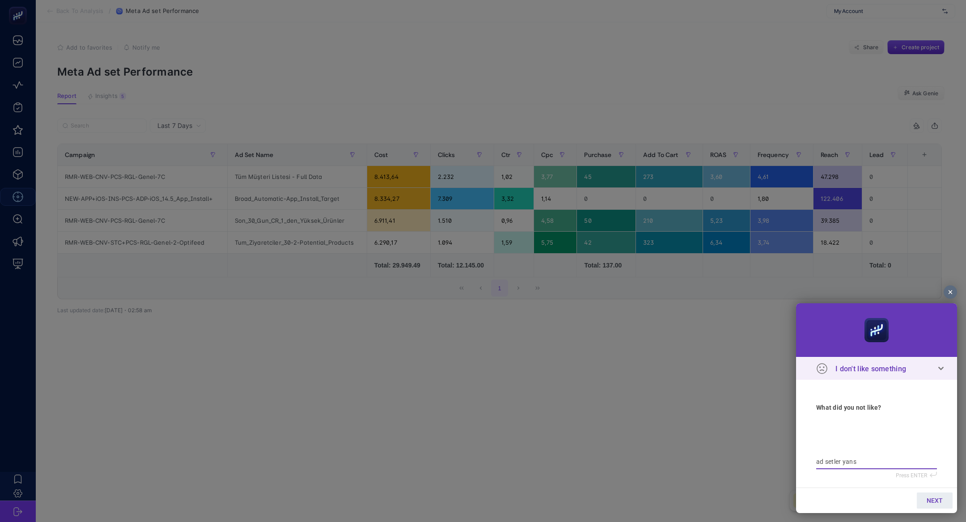
type textarea "ad setler yansı"
type textarea "ad setler yansım"
type textarea "ad setler yansımı"
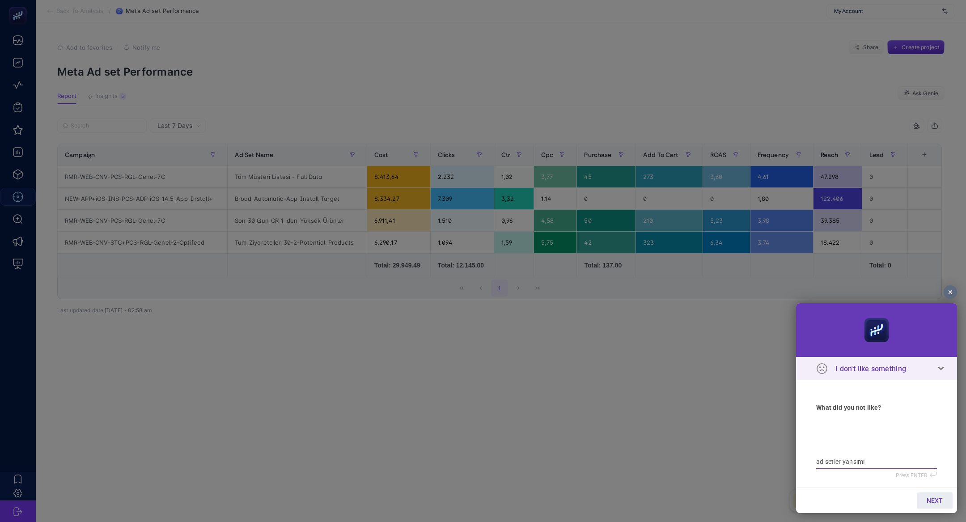
type textarea "ad setler yansımıy"
type textarea "ad setler yansımıyo"
type textarea "ad setler yansımıyor"
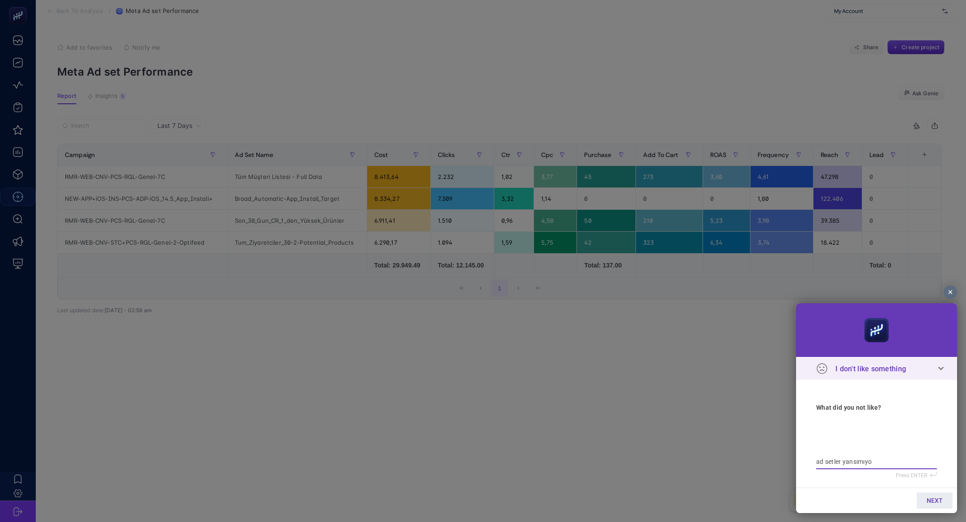
type textarea "ad setler yansımıyor"
click at [940, 491] on section "NEXT" at bounding box center [876, 499] width 161 height 25
click at [931, 497] on span "NEXT" at bounding box center [935, 500] width 16 height 7
type input "b"
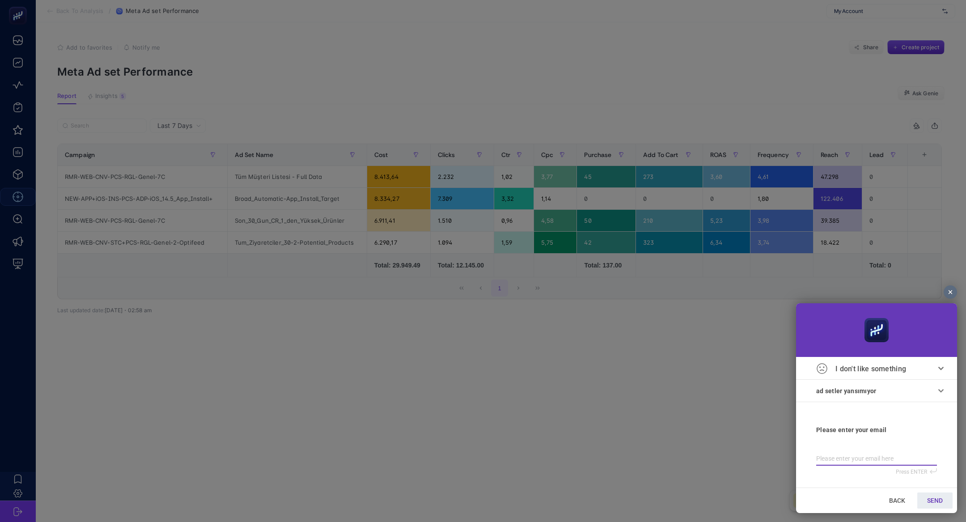
type input "b"
type input "bi"
type input "bil"
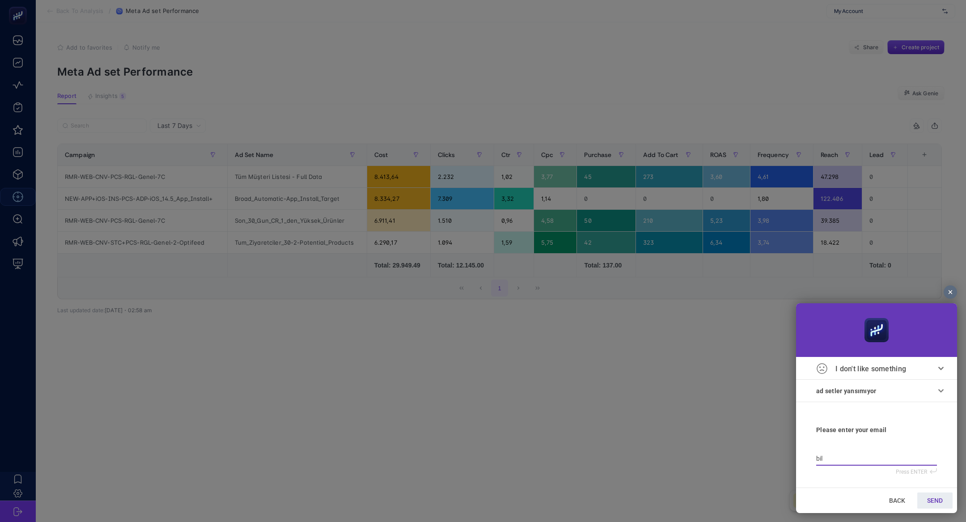
type input "bilg"
type input "bilge"
type input "bilge∑"
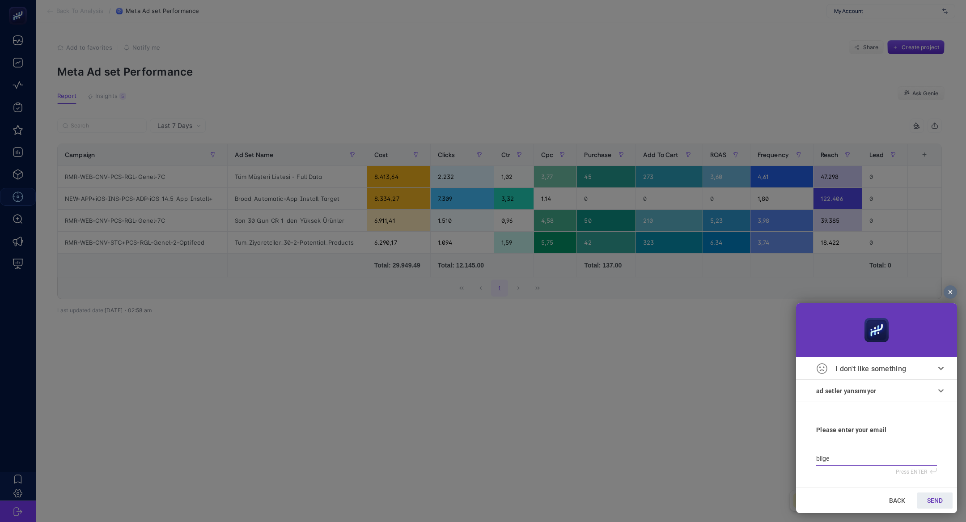
type input "bilge∑"
type input "bilge"
type input "bilge@"
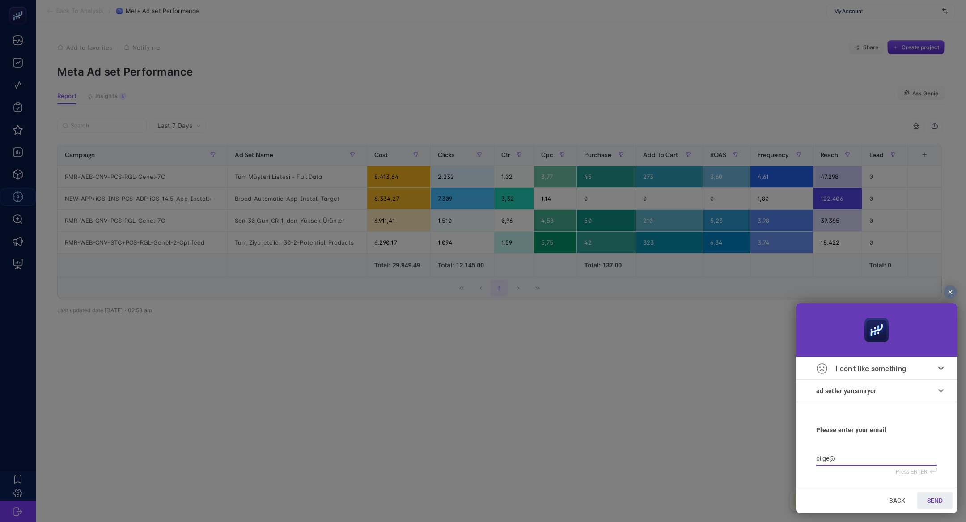
type input "bilge@h"
type input "bilge@hy"
type input "bilge@h"
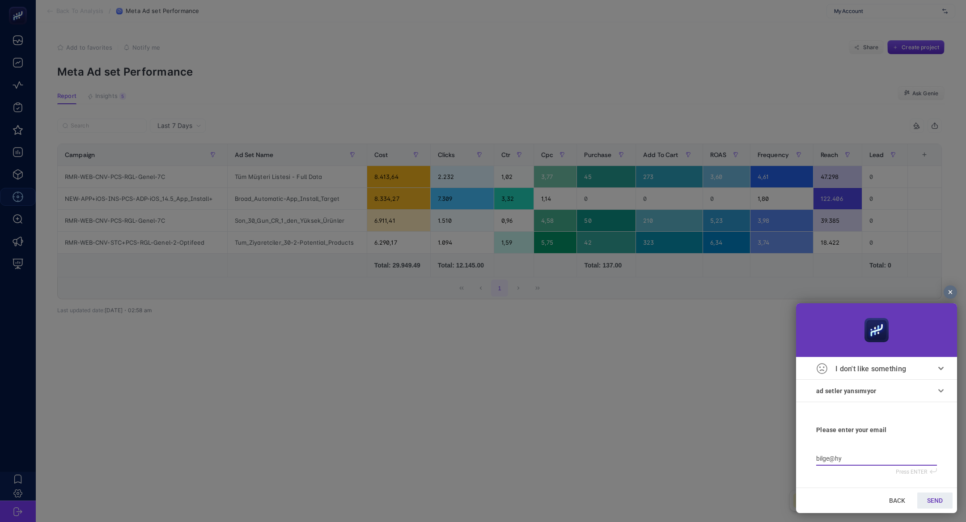
type input "bilge@h"
type input "bilge@he"
type input "bilge@hey"
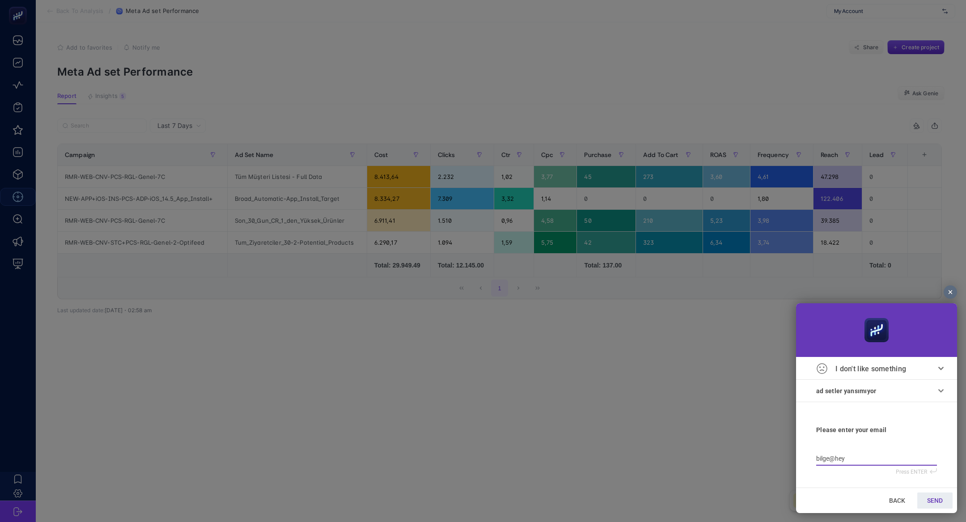
type input "bilge@heyb"
type input "bilge@heybp"
type input "bilge@heybpp"
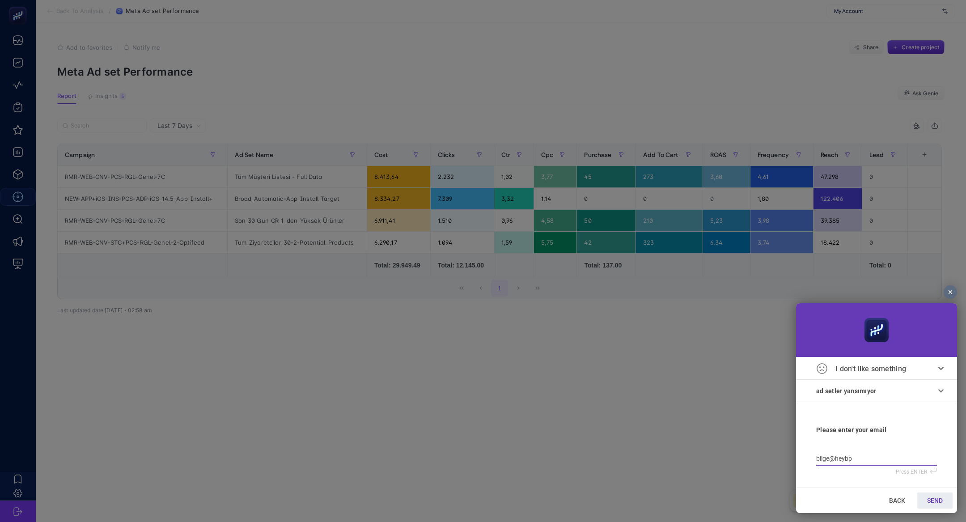
type input "bilge@heybpp"
type input "bilge@heybp"
type input "bilge@heyb"
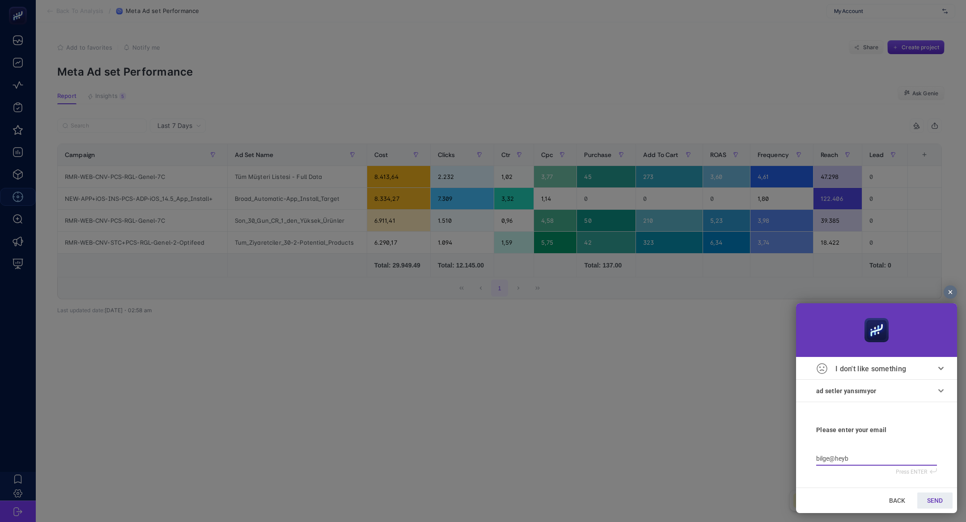
type input "bilge@heybo"
type input "bilge@heyboo"
type input "bilge@heyboos"
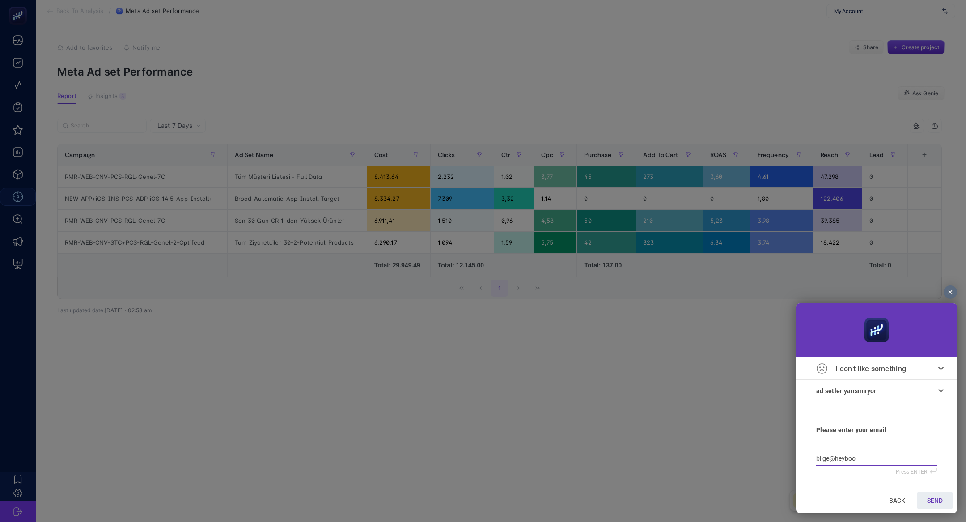
type input "bilge@heyboos"
type input "bilge@heyboost"
type input "bilge@heybooste"
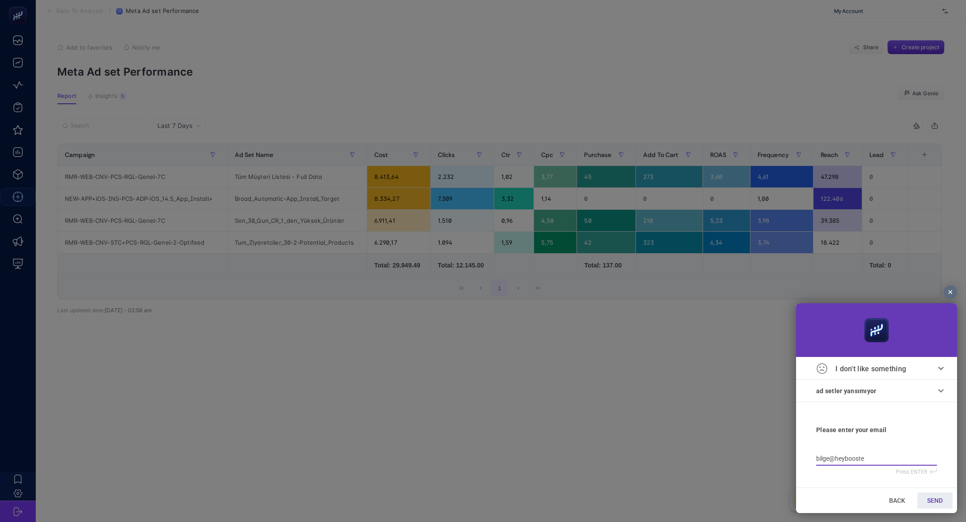
type input "bilge@heybooster"
type input "bilge@heybooster."
type input "bilge@heybooster.a"
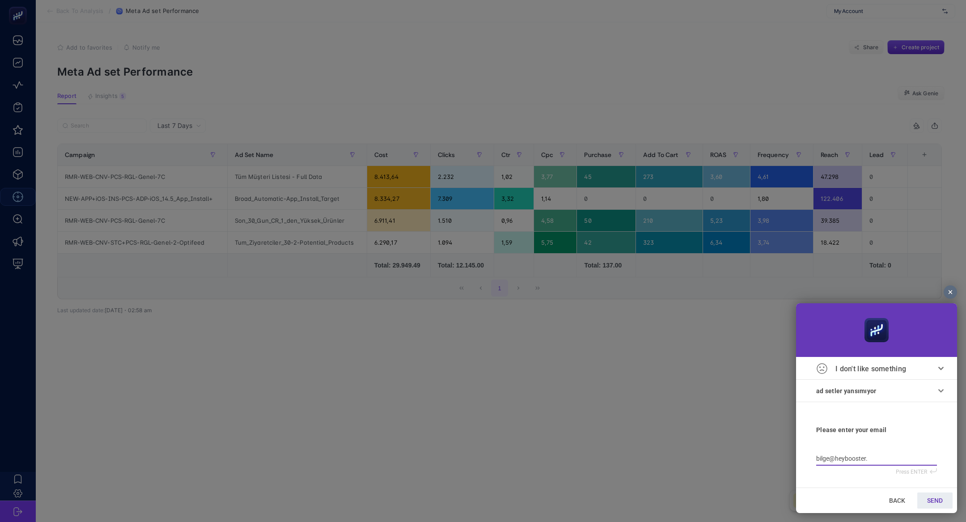
type input "bilge@heybooster.a"
type input "bilge@heybooster.ai"
click at [923, 501] on link "SEND" at bounding box center [934, 500] width 35 height 16
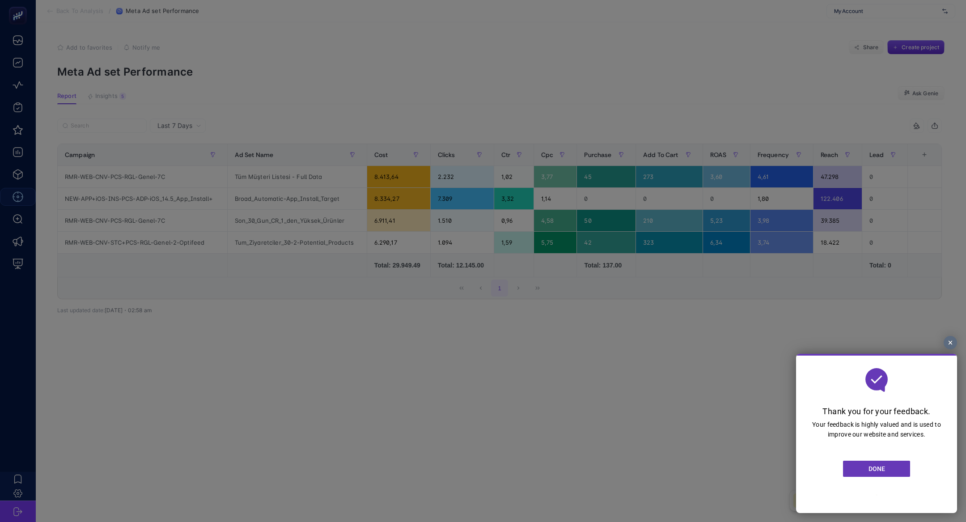
click at [890, 471] on link "DONE" at bounding box center [876, 469] width 67 height 16
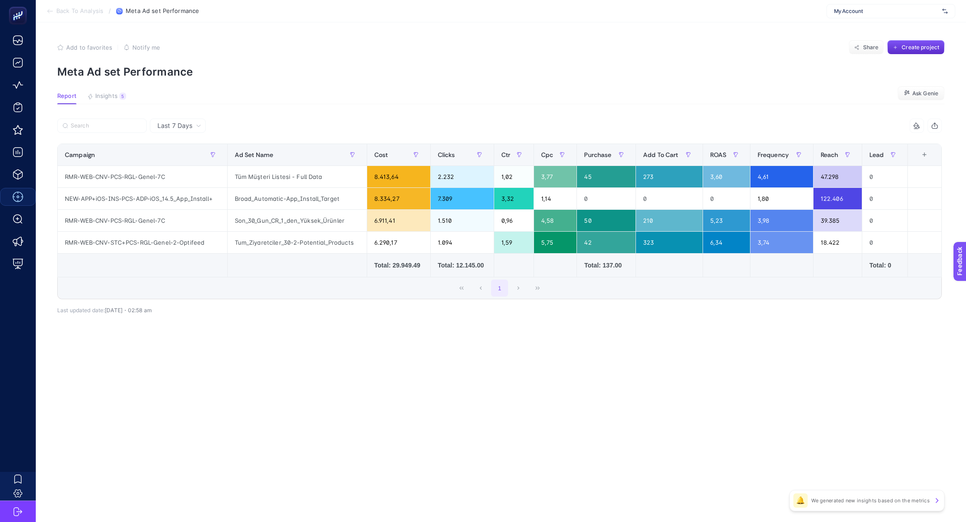
click at [102, 86] on article "Add to favorites false Notify me Share Create project Meta Ad set Performance R…" at bounding box center [501, 272] width 930 height 500
click at [105, 92] on article "Add to favorites false Notify me Share Create project Meta Ad set Performance R…" at bounding box center [501, 272] width 930 height 500
click at [108, 98] on span "Insights" at bounding box center [106, 96] width 22 height 7
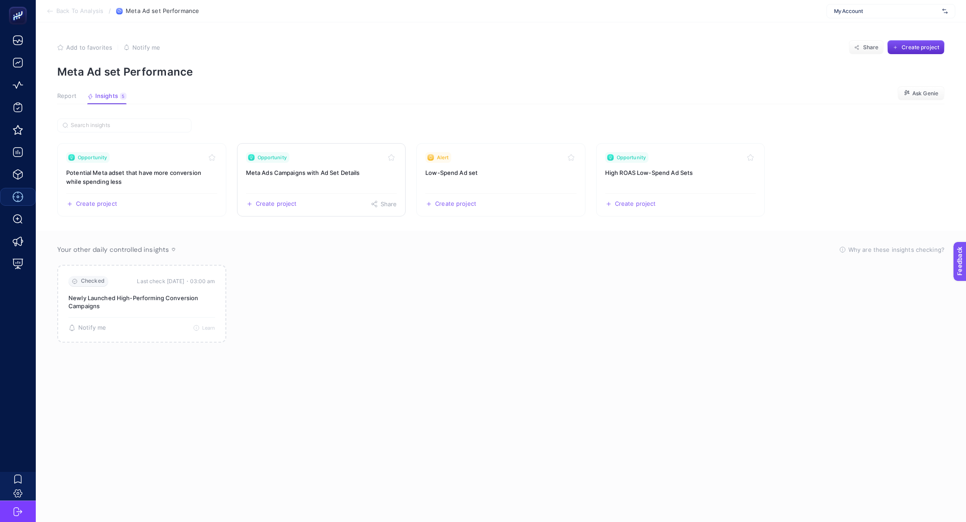
click at [329, 177] on link "Opportunity Meta Ads Campaigns with Ad Set Details Create project Share" at bounding box center [321, 179] width 169 height 73
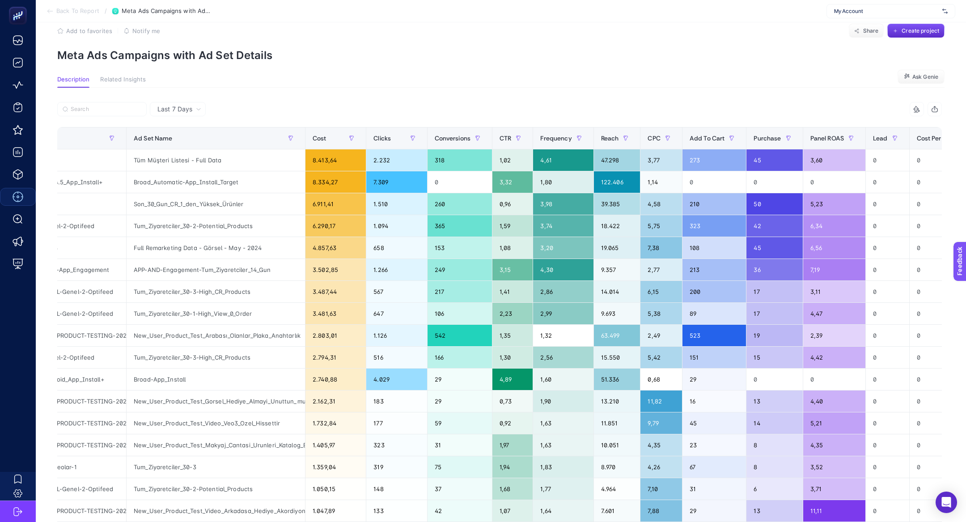
scroll to position [0, 111]
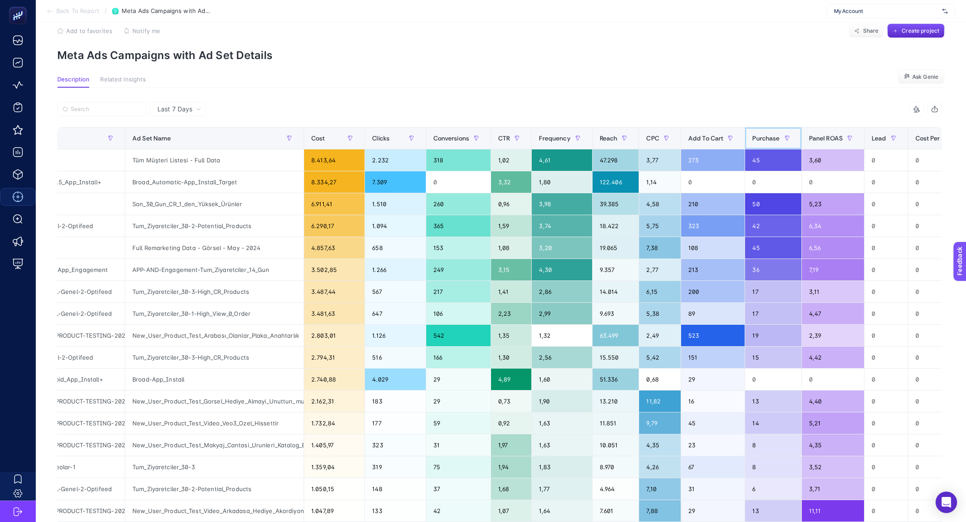
click at [767, 136] on span "Purchase" at bounding box center [765, 138] width 27 height 7
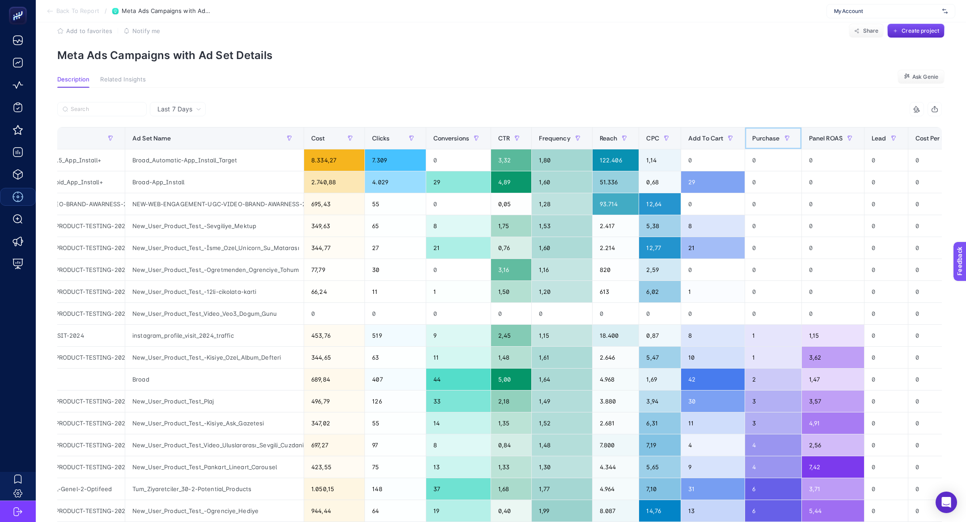
click at [767, 136] on span "Purchase" at bounding box center [765, 138] width 27 height 7
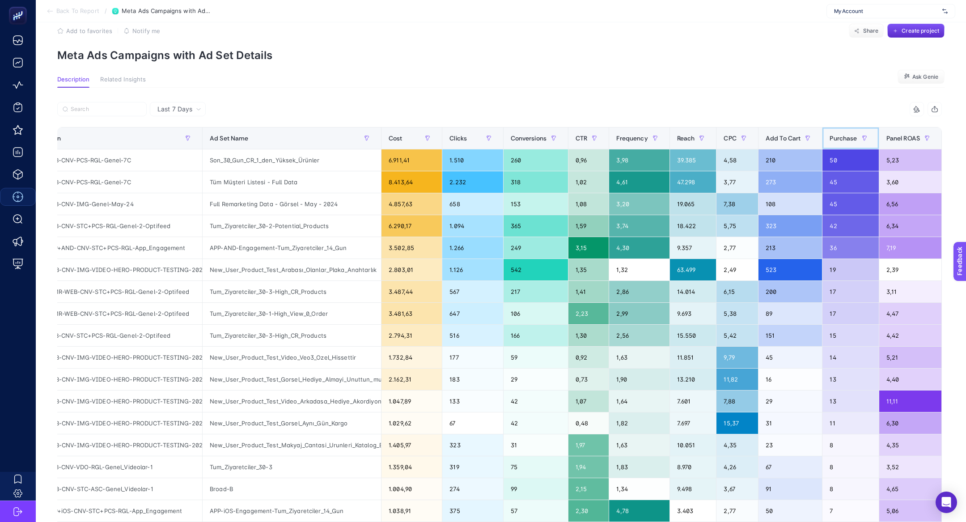
scroll to position [0, 17]
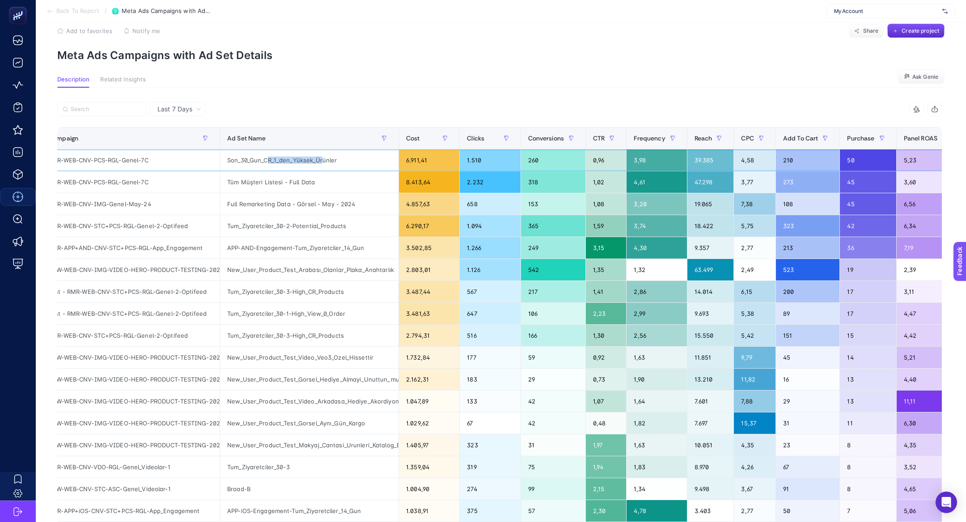
drag, startPoint x: 266, startPoint y: 160, endPoint x: 321, endPoint y: 158, distance: 55.0
click at [321, 158] on div "Son_30_Gun_CR_1_den_Yüksek_Ürünler" at bounding box center [309, 159] width 178 height 21
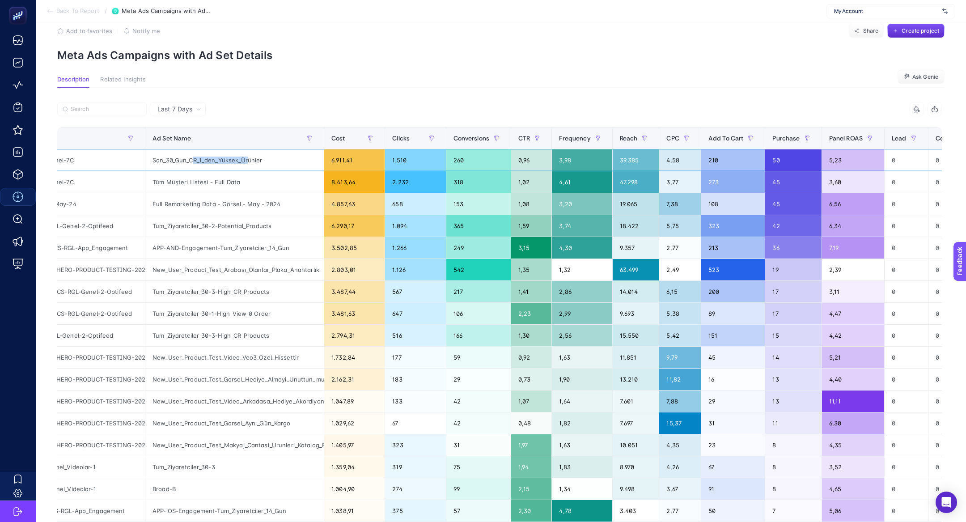
scroll to position [0, 93]
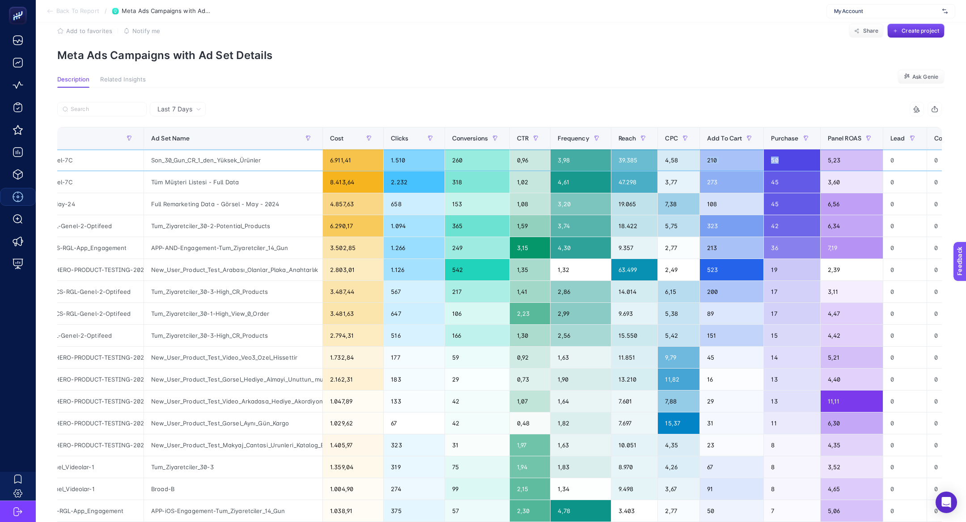
drag, startPoint x: 788, startPoint y: 169, endPoint x: 752, endPoint y: 155, distance: 38.8
click at [752, 155] on tr "RMR-WEB-CNV-PCS-RGL-Genel-7C Son_30_Gun_CR_1_den_Yüksek_Ürünler 6.911,41 1.510 …" at bounding box center [542, 160] width 1155 height 22
click at [265, 415] on div "New_User_Product_Test_Gorsel_Aynı_Gün_Kargo" at bounding box center [233, 422] width 178 height 21
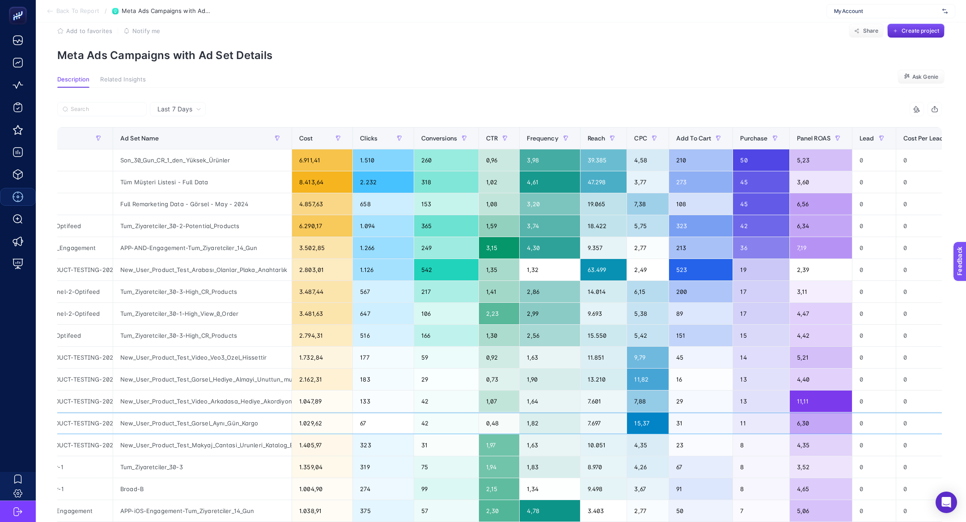
scroll to position [0, 125]
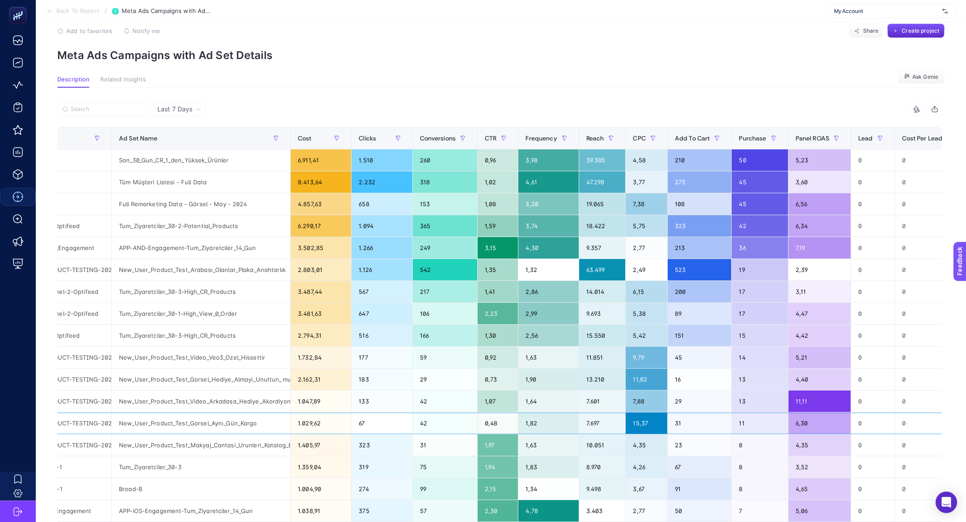
click at [599, 420] on div "7.697" at bounding box center [602, 422] width 47 height 21
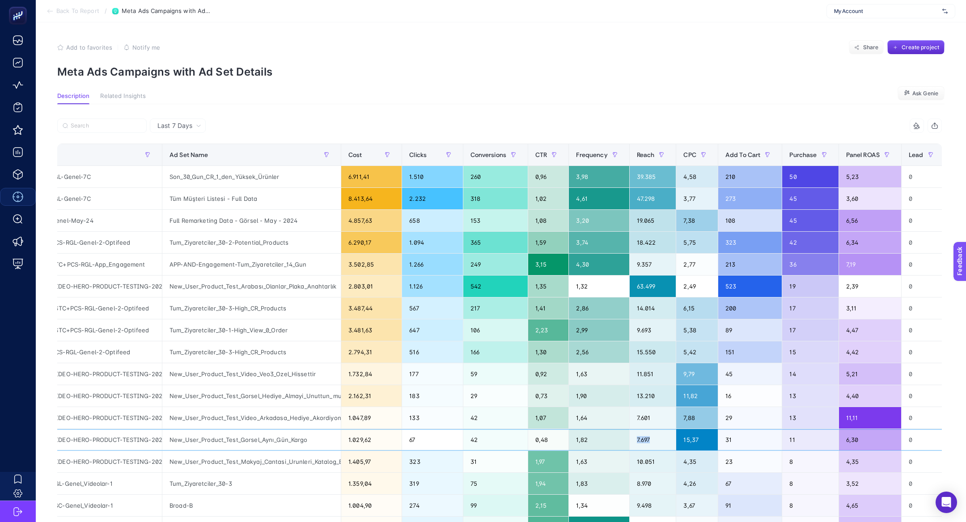
scroll to position [0, 0]
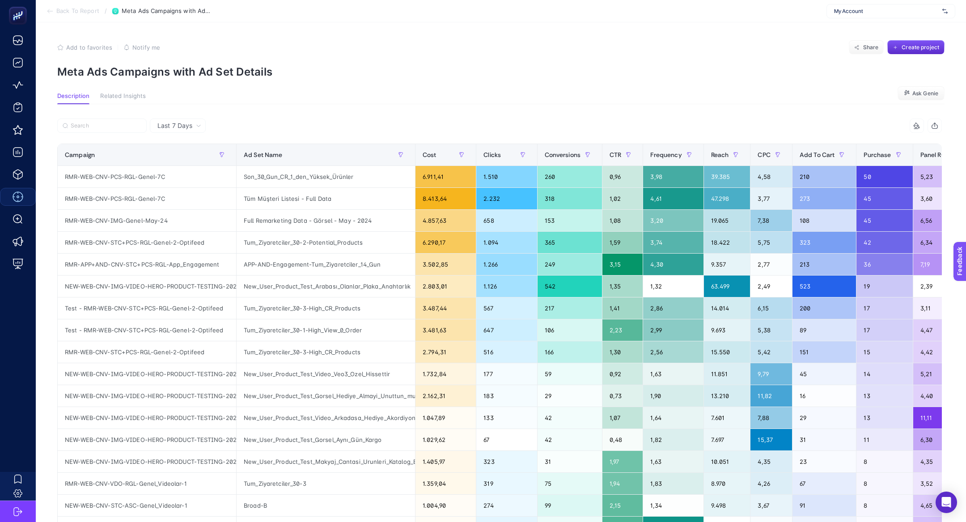
click at [70, 8] on span "Back To Report" at bounding box center [77, 11] width 43 height 7
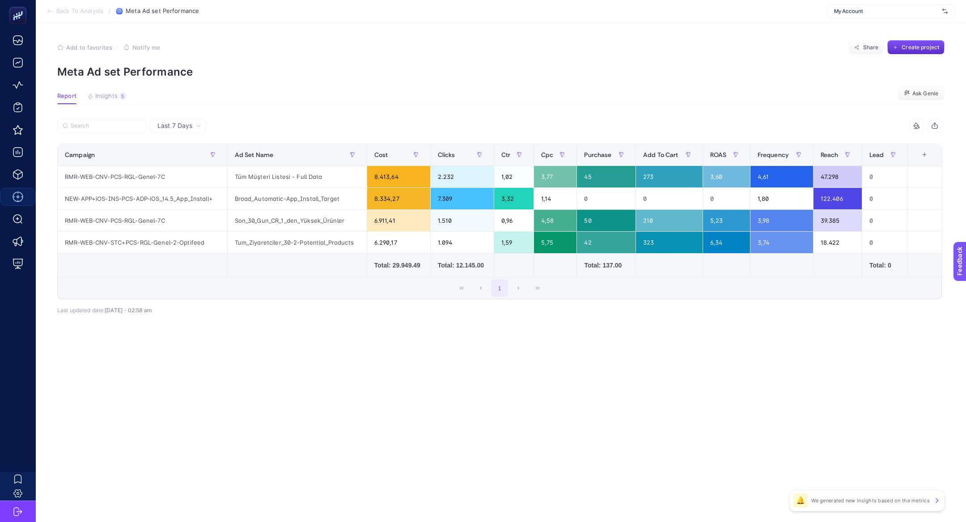
click at [123, 85] on article "Add to favorites false Notify me Share Create project Meta Ad set Performance R…" at bounding box center [501, 272] width 930 height 500
click at [123, 95] on div "5" at bounding box center [122, 96] width 7 height 7
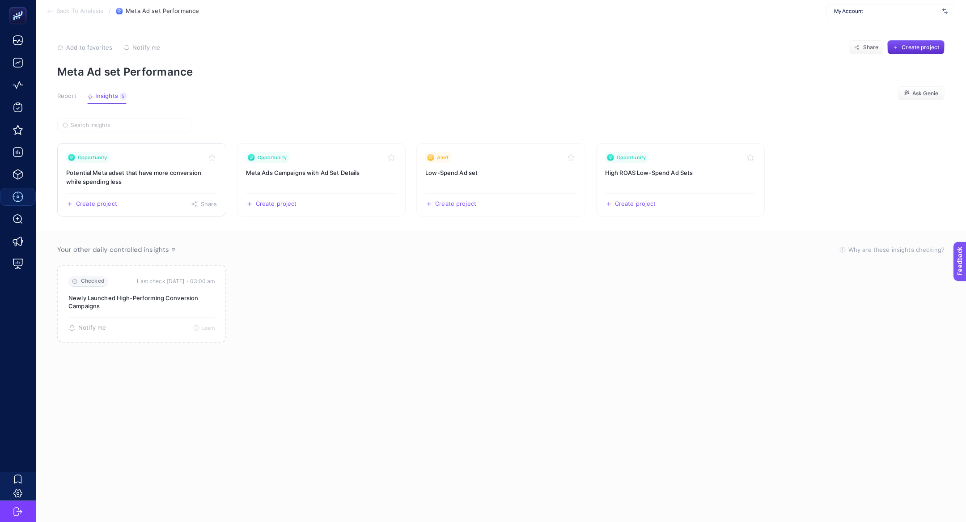
click at [109, 197] on div "Create project Share" at bounding box center [141, 200] width 151 height 14
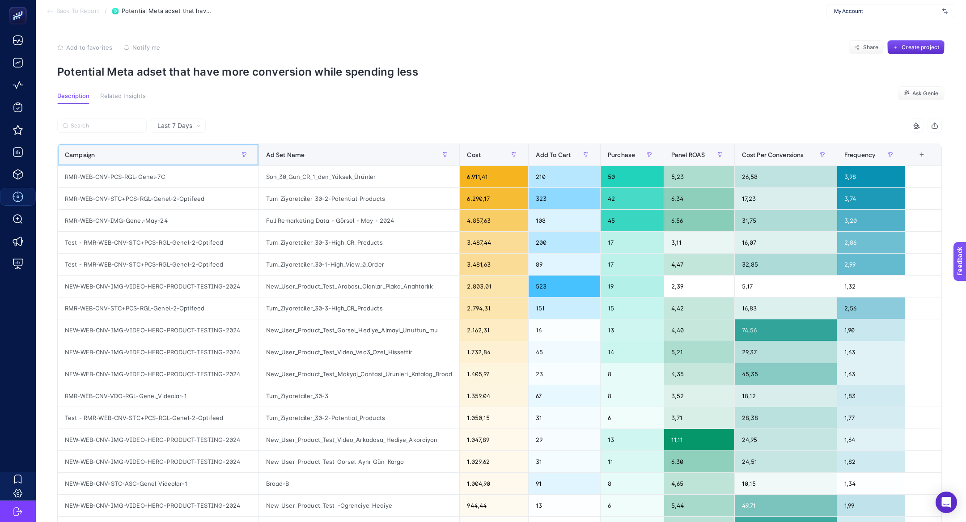
click at [151, 155] on div "Campaign" at bounding box center [158, 155] width 186 height 14
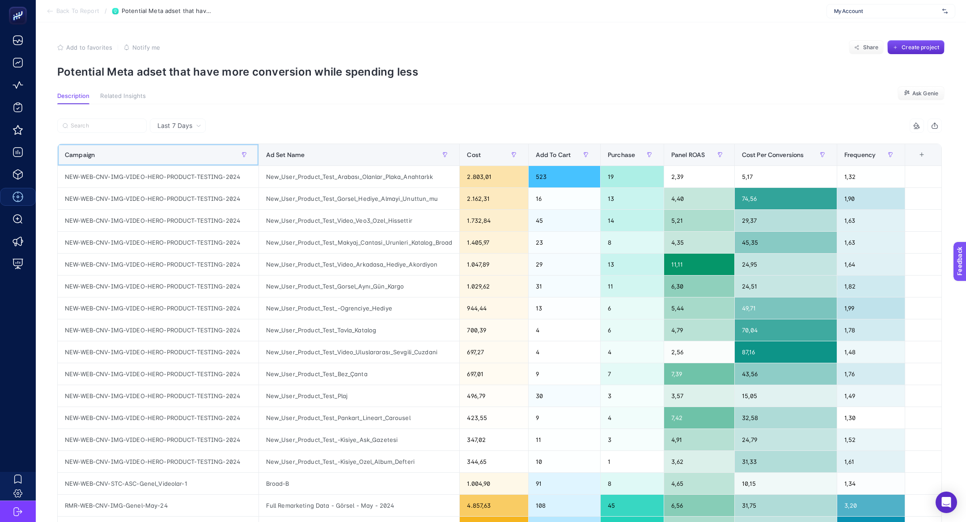
click at [151, 155] on div "Campaign" at bounding box center [158, 155] width 186 height 14
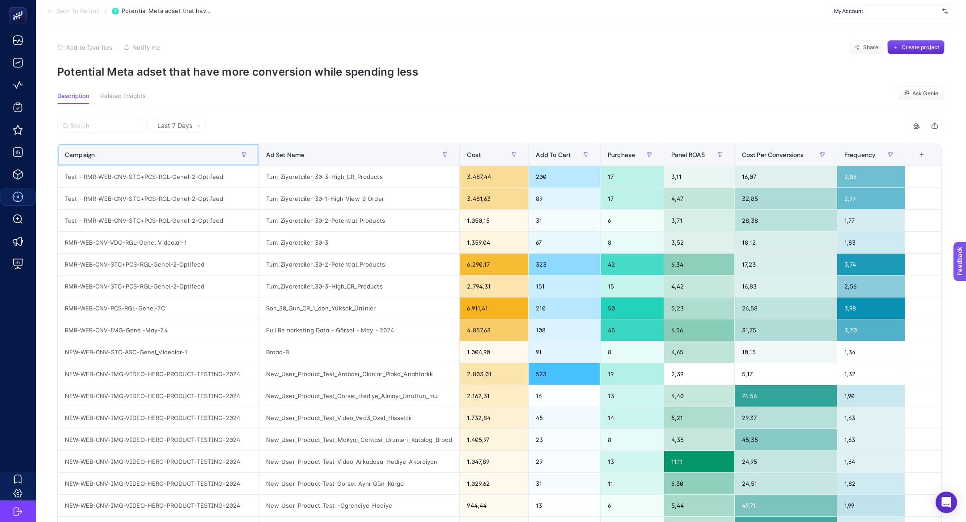
click at [151, 155] on div "Campaign" at bounding box center [158, 155] width 186 height 14
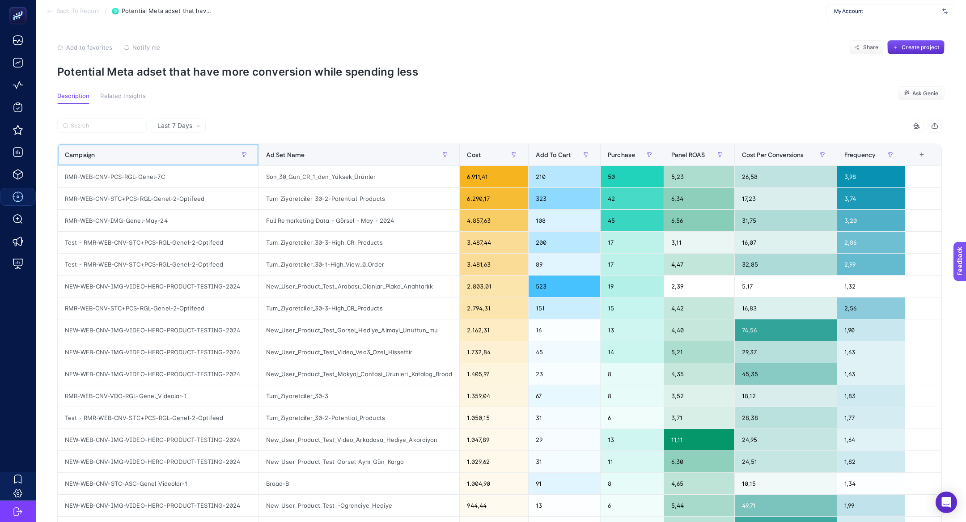
click at [151, 155] on div "Campaign" at bounding box center [158, 155] width 186 height 14
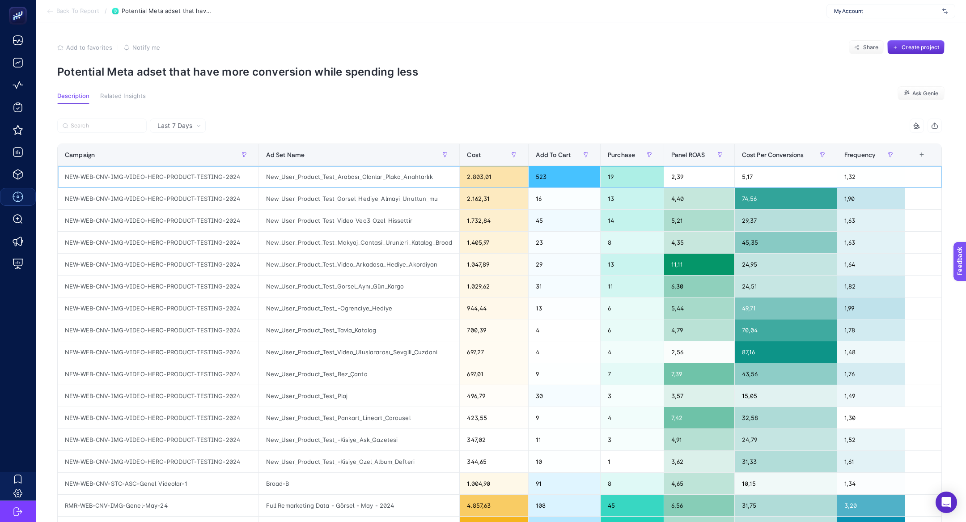
click at [169, 177] on div "NEW-WEB-CNV-IMG-VIDEO-HERO-PRODUCT-TESTING-2024" at bounding box center [158, 176] width 201 height 21
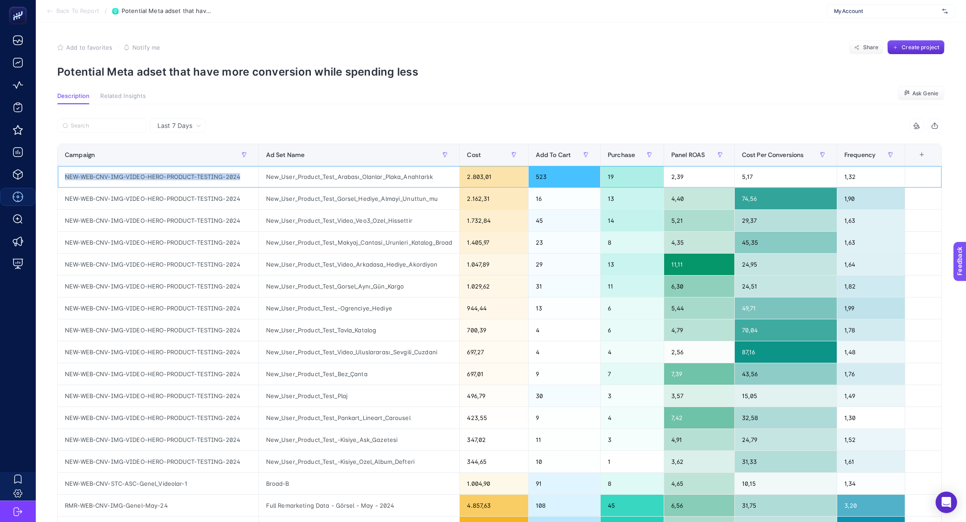
copy tr "NEW-WEB-CNV-IMG-VIDEO-HERO-PRODUCT-TESTING-2024"
click at [122, 128] on input "Search" at bounding box center [106, 126] width 71 height 7
paste input "NEW-WEB-CNV-IMG-VIDEO-HERO-PRODUCT-TESTING-2024"
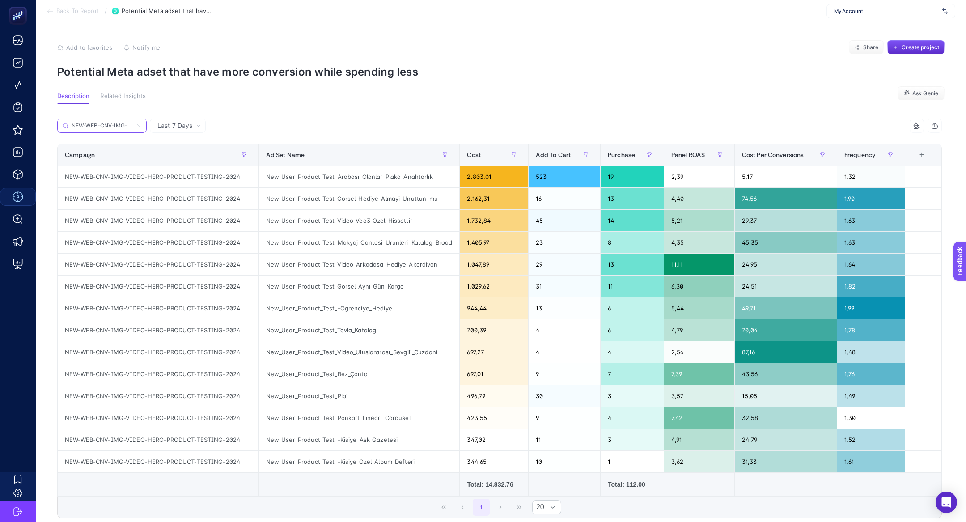
scroll to position [0, 97]
type input "NEW-WEB-CNV-IMG-VIDEO-HERO-PRODUCT-TESTING-2024"
click at [355, 203] on div "New_User_Product_Test_Gorsel_Hediye_Almayi_Unuttun_mu" at bounding box center [359, 198] width 201 height 21
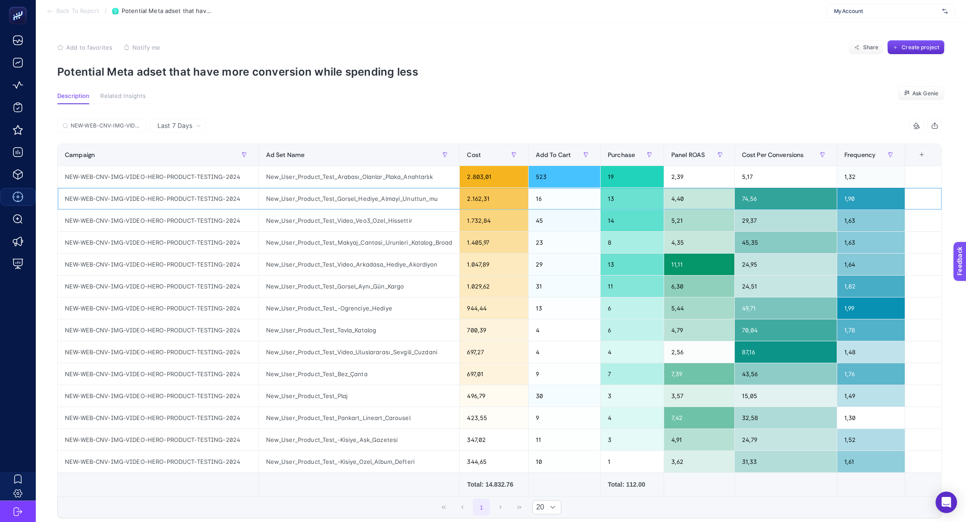
click at [355, 203] on div "New_User_Product_Test_Gorsel_Hediye_Almayi_Unuttun_mu" at bounding box center [359, 198] width 201 height 21
drag, startPoint x: 700, startPoint y: 198, endPoint x: 636, endPoint y: 193, distance: 65.1
click at [636, 194] on tr "NEW-WEB-CNV-IMG-VIDEO-HERO-PRODUCT-TESTING-2024 New_User_Product_Test_Gorsel_He…" at bounding box center [500, 199] width 884 height 22
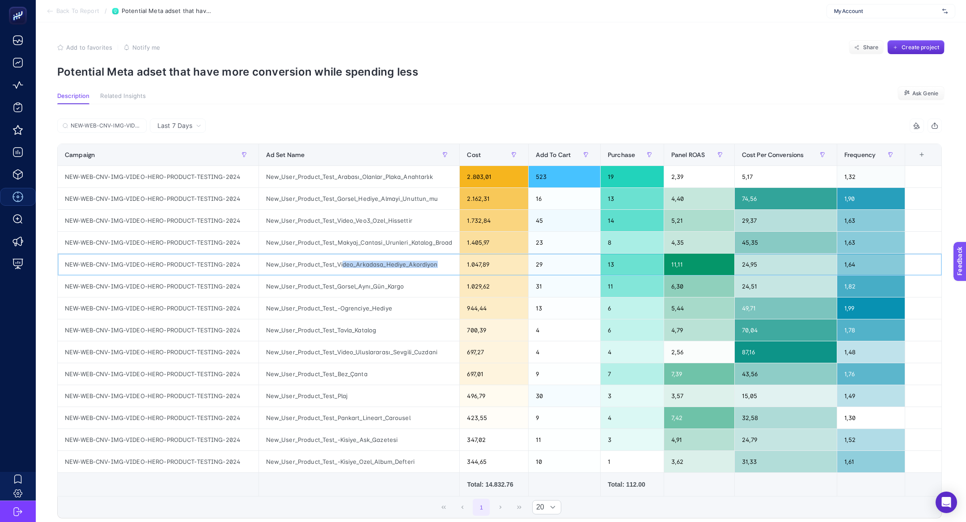
drag, startPoint x: 340, startPoint y: 267, endPoint x: 424, endPoint y: 271, distance: 83.7
click at [424, 271] on div "New_User_Product_Test_Video_Arkadasa_Hediye_Akordiyon" at bounding box center [359, 264] width 201 height 21
click at [384, 268] on div "New_User_Product_Test_Video_Arkadasa_Hediye_Akordiyon" at bounding box center [359, 264] width 201 height 21
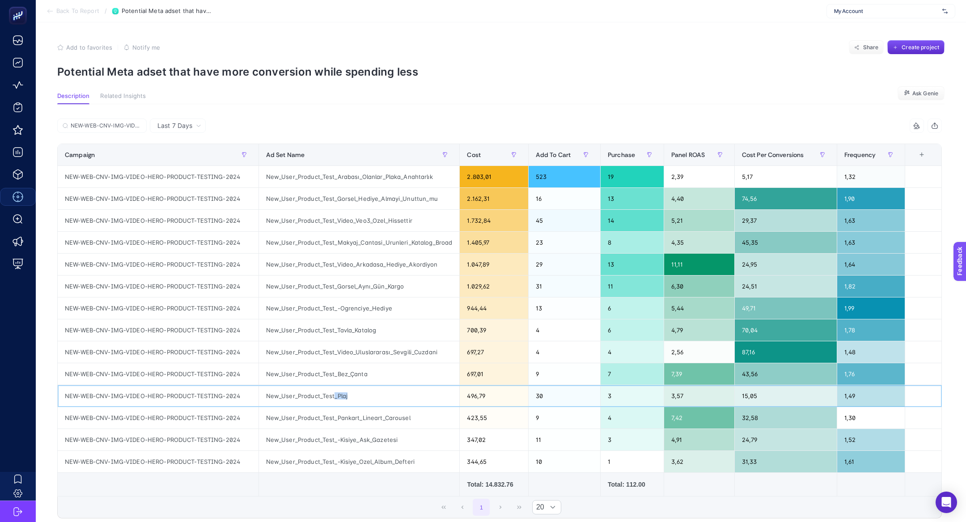
drag, startPoint x: 330, startPoint y: 398, endPoint x: 333, endPoint y: 391, distance: 8.2
click at [333, 391] on div "New_User_Product_Test_Plaj" at bounding box center [359, 395] width 201 height 21
click at [167, 117] on div "Last 7 Days NEW-WEB-CNV-IMG-VIDEO-HERO-PRODUCT-TESTING-2024 6 items selected Ca…" at bounding box center [499, 341] width 899 height 475
click at [173, 125] on span "Last 7 Days" at bounding box center [174, 125] width 35 height 9
click at [184, 158] on li "Last 30 Days" at bounding box center [178, 161] width 51 height 16
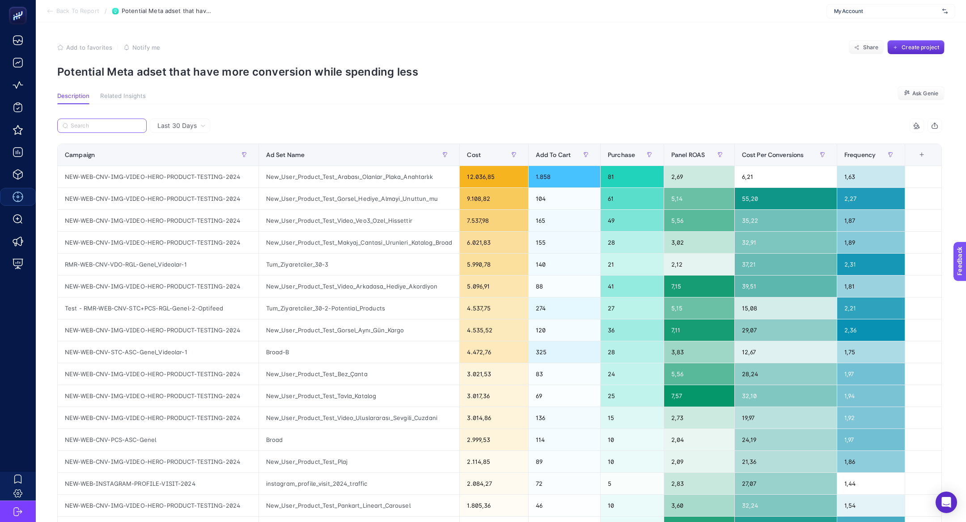
click at [121, 128] on input "Search" at bounding box center [106, 126] width 71 height 7
paste input "NEW-WEB-CNV-IMG-VIDEO-HERO-PRODUCT-TESTING-2024"
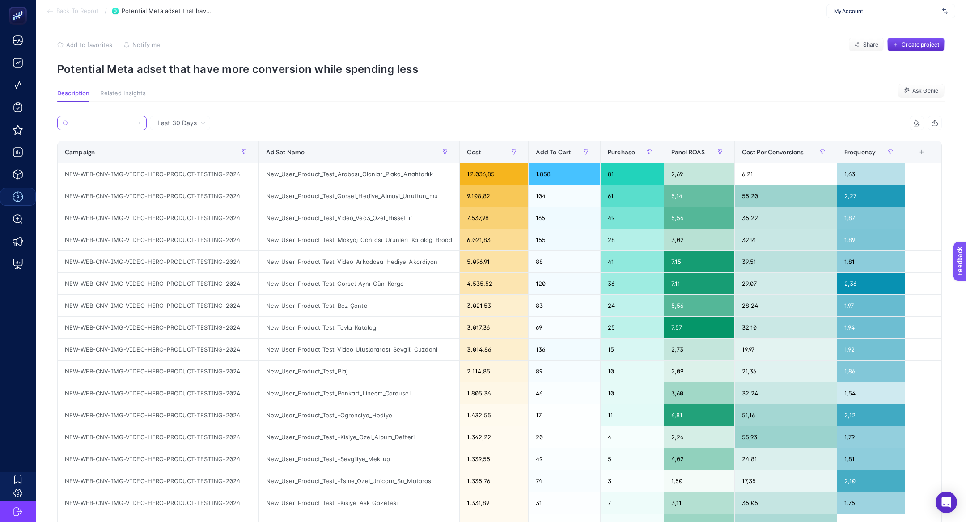
scroll to position [2, 0]
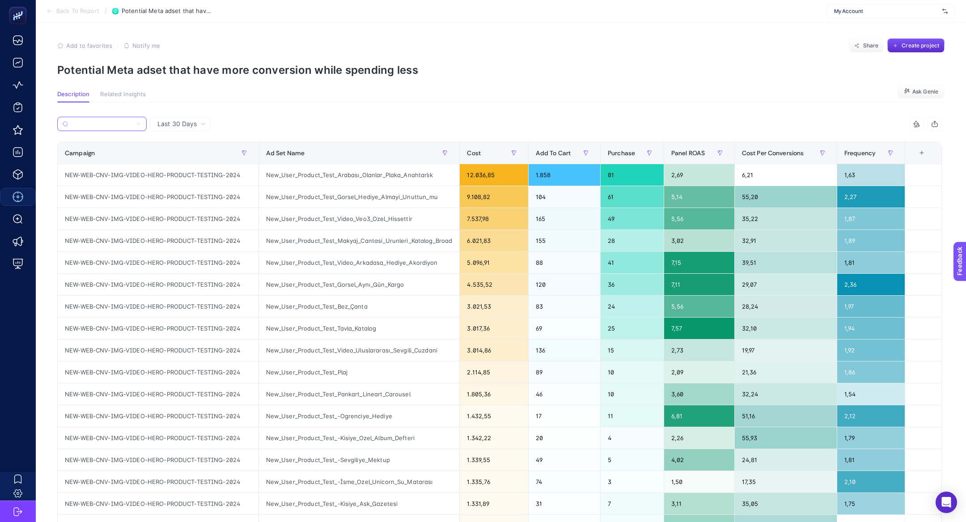
type input "NEW-WEB-CNV-IMG-VIDEO-HERO-PRODUCT-TESTING-2024"
click at [405, 194] on div "New_User_Product_Test_Gorsel_Hediye_Almayi_Unuttun_mu" at bounding box center [359, 196] width 201 height 21
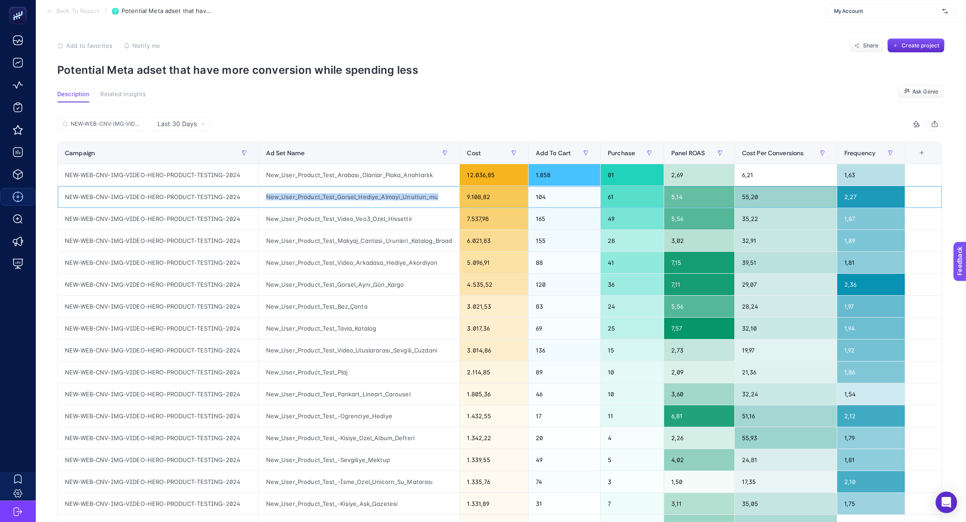
click at [405, 194] on div "New_User_Product_Test_Gorsel_Hediye_Almayi_Unuttun_mu" at bounding box center [359, 196] width 201 height 21
drag, startPoint x: 396, startPoint y: 174, endPoint x: 419, endPoint y: 179, distance: 23.7
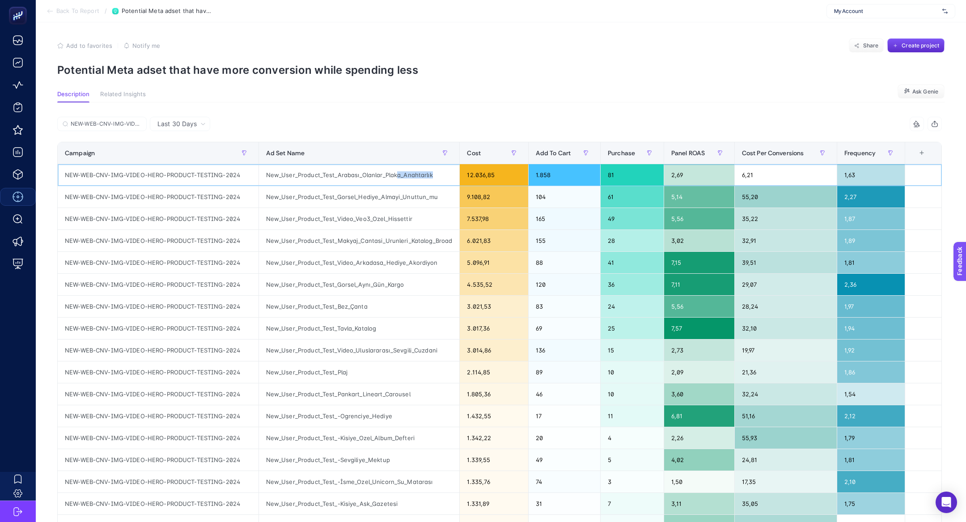
click at [419, 179] on div "New_User_Product_Test_Arabası_Olanlar_Plaka_Anahtarlık" at bounding box center [359, 174] width 201 height 21
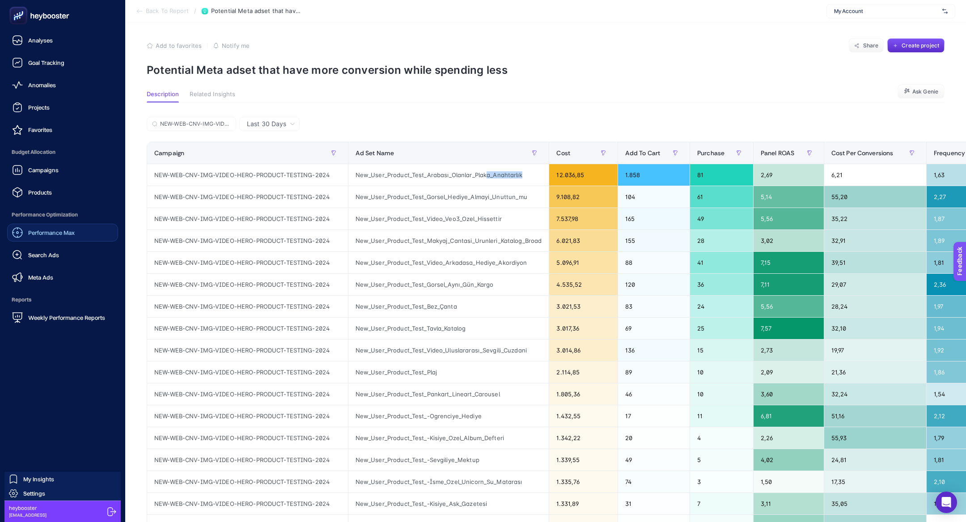
click at [79, 227] on link "Performance Max" at bounding box center [62, 233] width 111 height 18
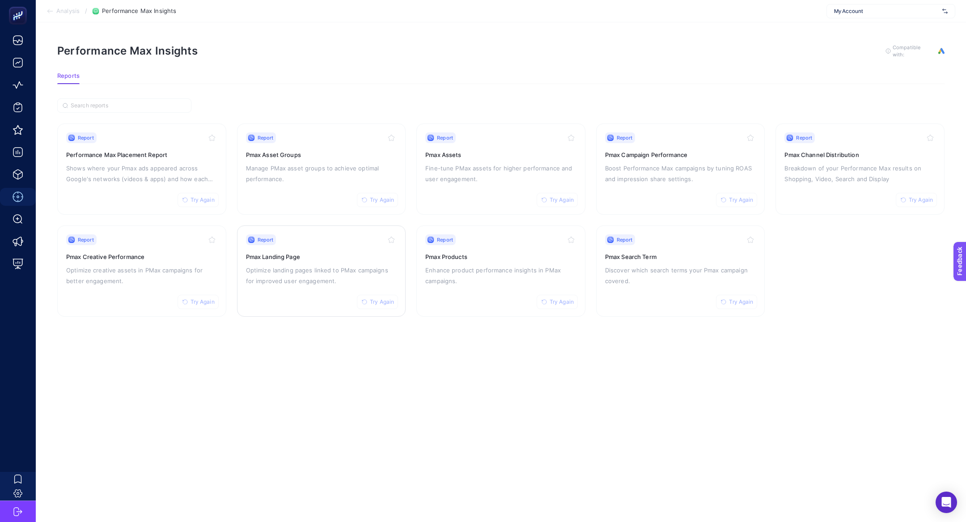
click at [268, 286] on div "Report Try Again Pmax Landing Page Optimize landing pages linked to PMax campai…" at bounding box center [321, 270] width 151 height 73
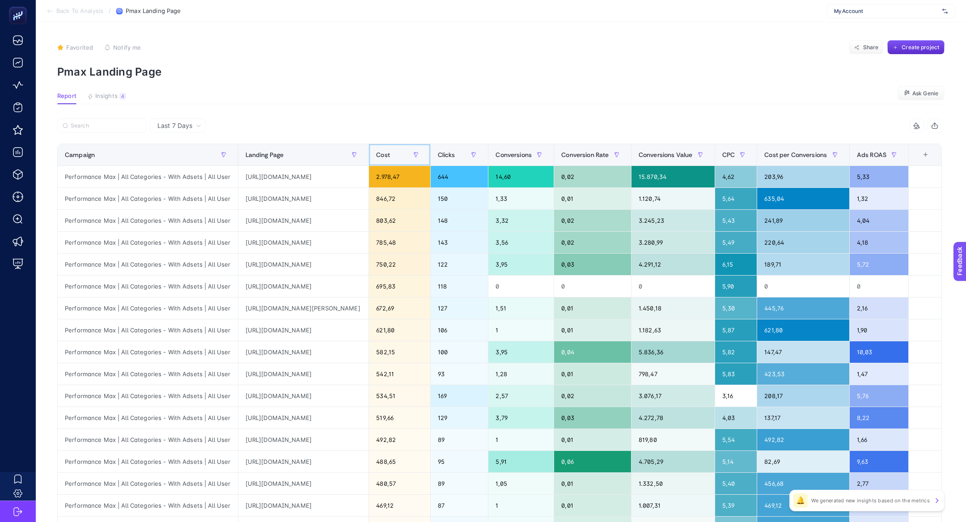
click at [423, 153] on div "Cost" at bounding box center [399, 155] width 47 height 14
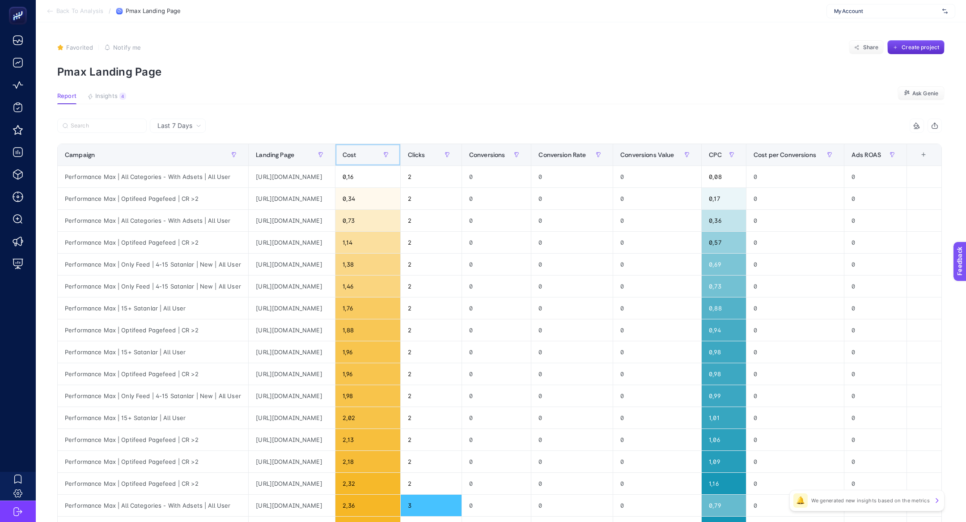
click at [393, 153] on div "Cost" at bounding box center [368, 155] width 51 height 14
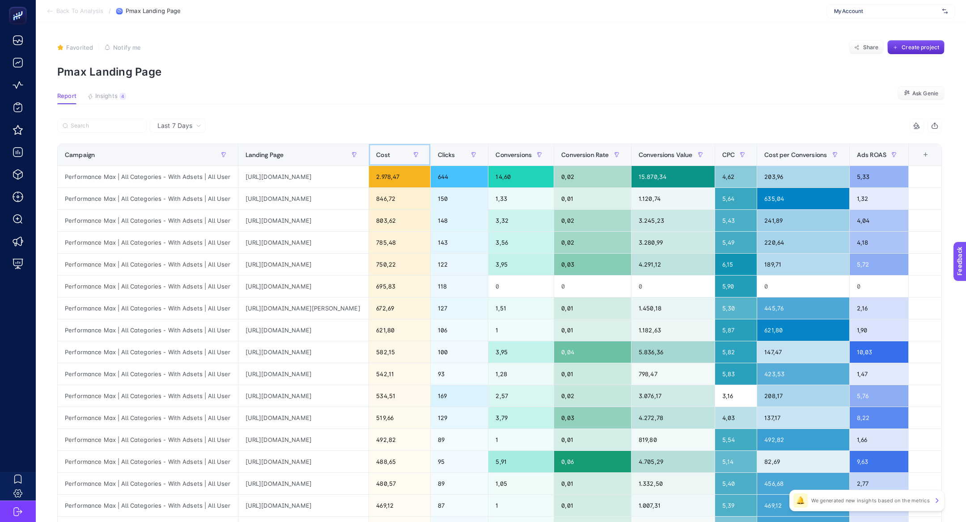
scroll to position [0, 70]
click at [353, 218] on div "https://www.hediyesepeti.com/yildonumu-hediyeleri?k=&gad_source=1&gad_campaigni…" at bounding box center [303, 220] width 131 height 21
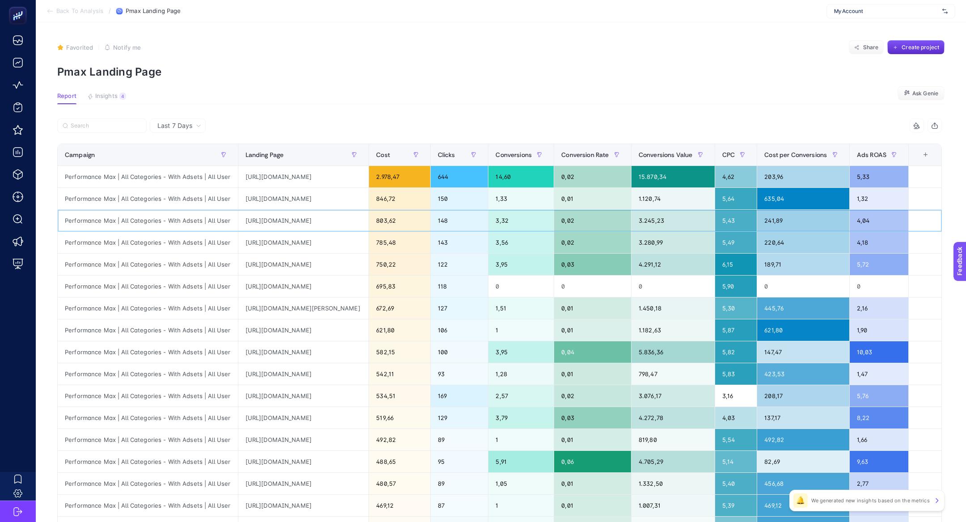
click at [707, 220] on div "3.245,23" at bounding box center [672, 220] width 83 height 21
click at [264, 223] on div "https://www.hediyesepeti.com/yildonumu-hediyeleri?k=&gad_source=1&gad_campaigni…" at bounding box center [303, 220] width 131 height 21
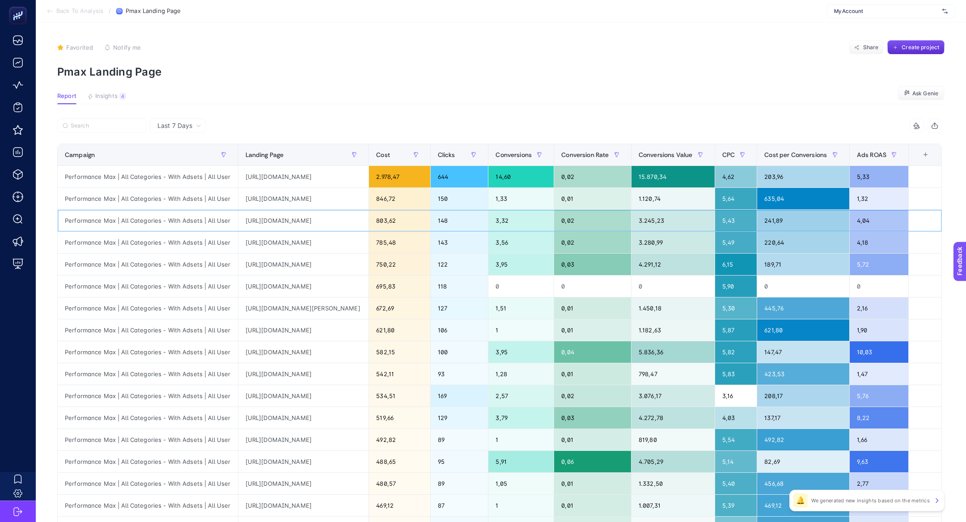
click at [264, 223] on div "https://www.hediyesepeti.com/yildonumu-hediyeleri?k=&gad_source=1&gad_campaigni…" at bounding box center [303, 220] width 131 height 21
click at [264, 219] on div "https://www.hediyesepeti.com/yildonumu-hediyeleri?k=&gad_source=1&gad_campaigni…" at bounding box center [303, 220] width 131 height 21
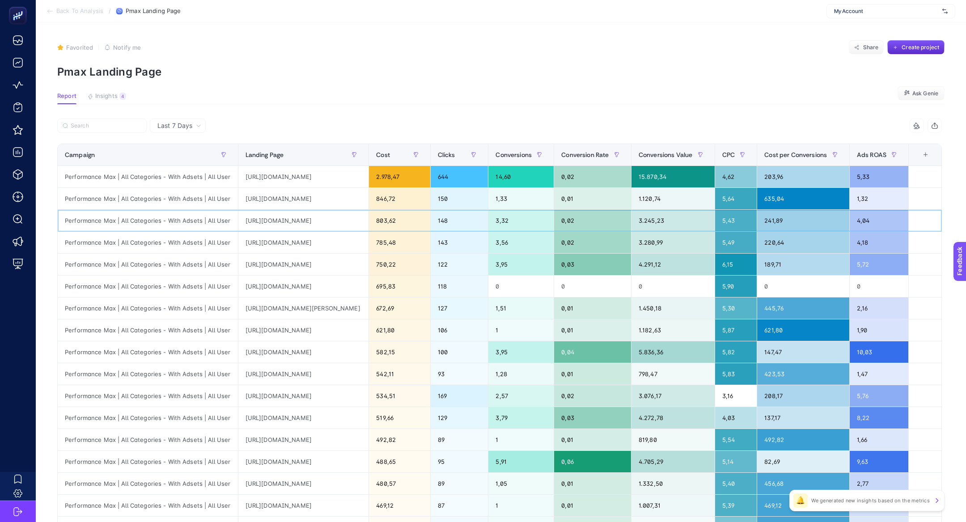
copy div "yildonumu"
click at [113, 119] on label at bounding box center [101, 126] width 89 height 14
click at [113, 123] on input "Search" at bounding box center [106, 126] width 71 height 7
click at [113, 129] on label at bounding box center [101, 126] width 89 height 14
click at [113, 129] on input "Search" at bounding box center [107, 126] width 70 height 7
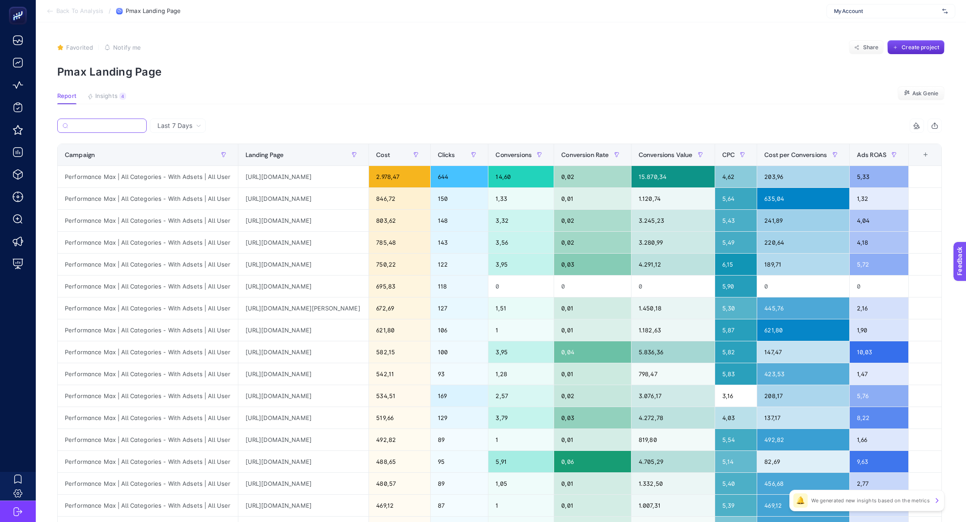
paste input "yildonumu"
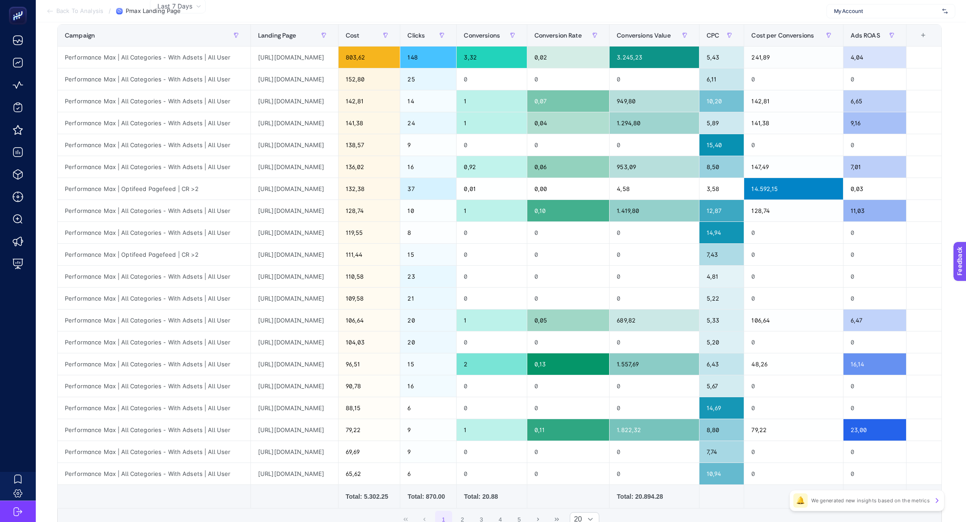
scroll to position [118, 0]
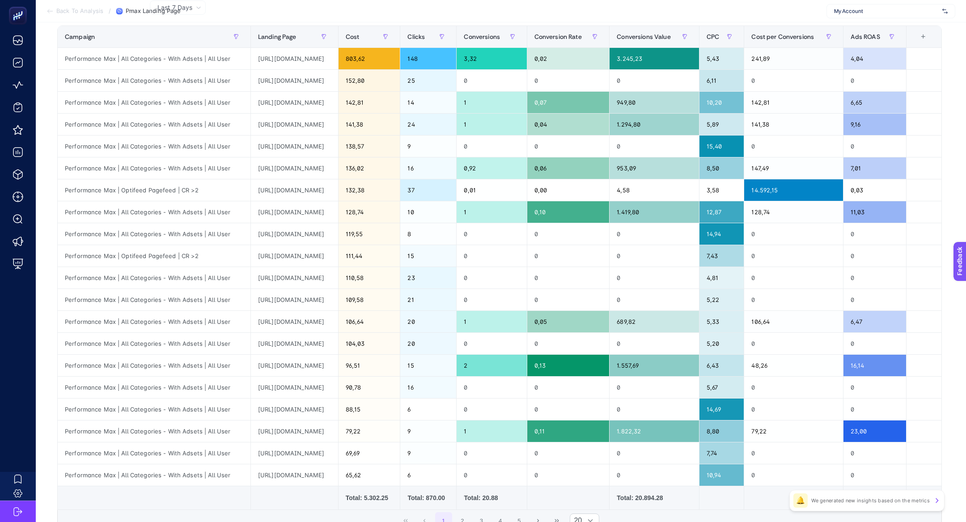
type input "yildonumu"
click at [400, 500] on td "Total: 5.302.25" at bounding box center [369, 498] width 62 height 24
click at [393, 496] on div "Total: 5.302.25" at bounding box center [369, 497] width 47 height 9
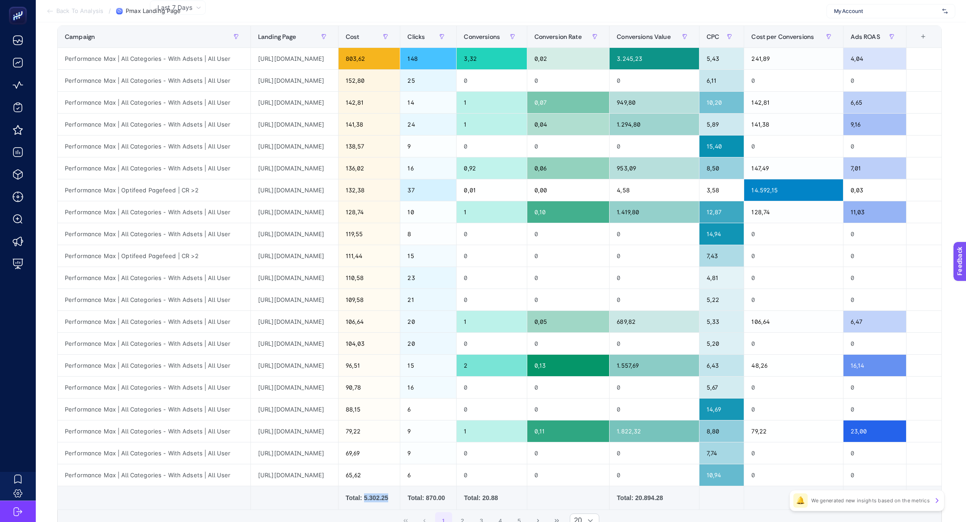
click at [393, 496] on div "Total: 5.302.25" at bounding box center [369, 497] width 47 height 9
click at [691, 493] on div "Total: 20.894.28" at bounding box center [654, 497] width 75 height 9
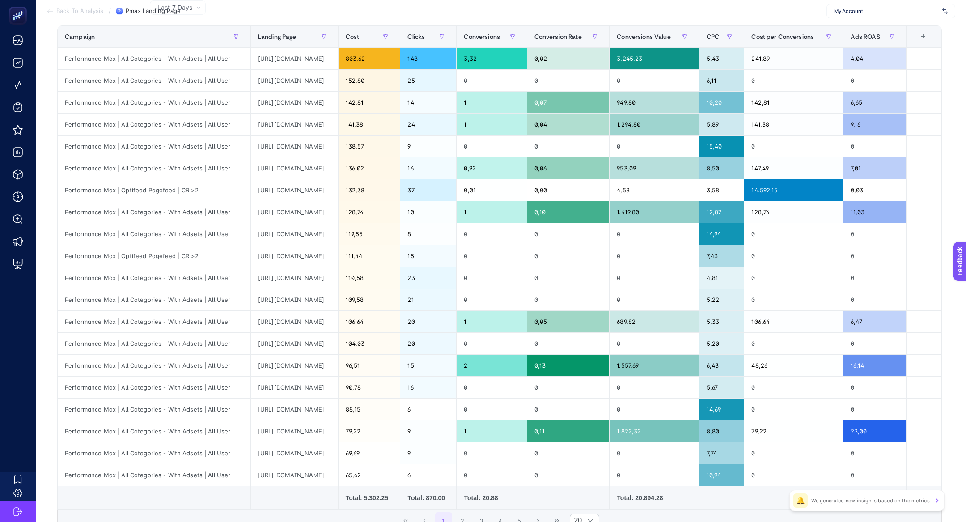
scroll to position [0, 278]
drag, startPoint x: 320, startPoint y: 211, endPoint x: 356, endPoint y: 212, distance: 36.2
click at [338, 212] on div "https://www.hediyesepeti.com/yildonumu-hediyeleri?k=&gad_source=1&gad_campaigni…" at bounding box center [294, 211] width 87 height 21
click at [338, 209] on div "https://www.hediyesepeti.com/yildonumu-hediyeleri?k=&gad_source=1&gad_campaigni…" at bounding box center [294, 211] width 87 height 21
drag, startPoint x: 247, startPoint y: 213, endPoint x: 370, endPoint y: 212, distance: 123.0
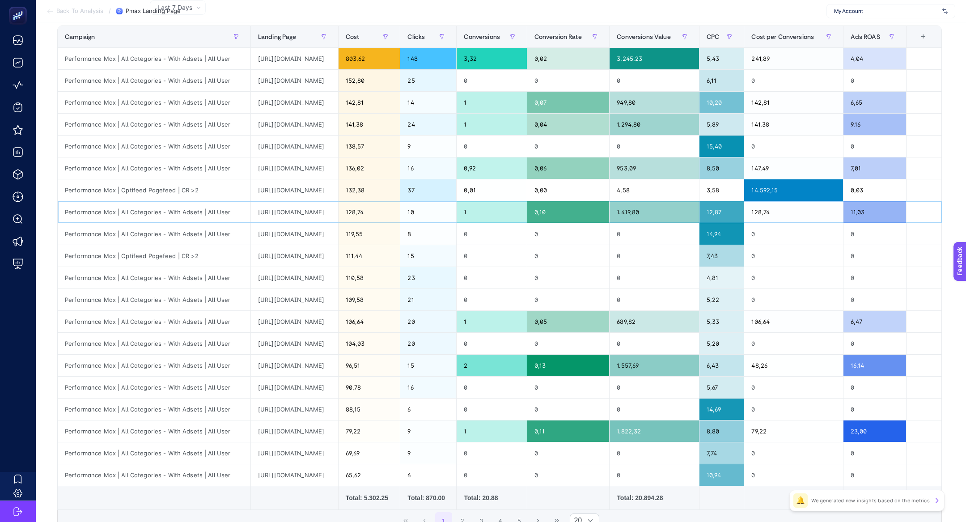
click at [338, 212] on div "https://www.hediyesepeti.com/yildonumu-hediyeleri?k=&gad_source=1&gad_campaigni…" at bounding box center [294, 211] width 87 height 21
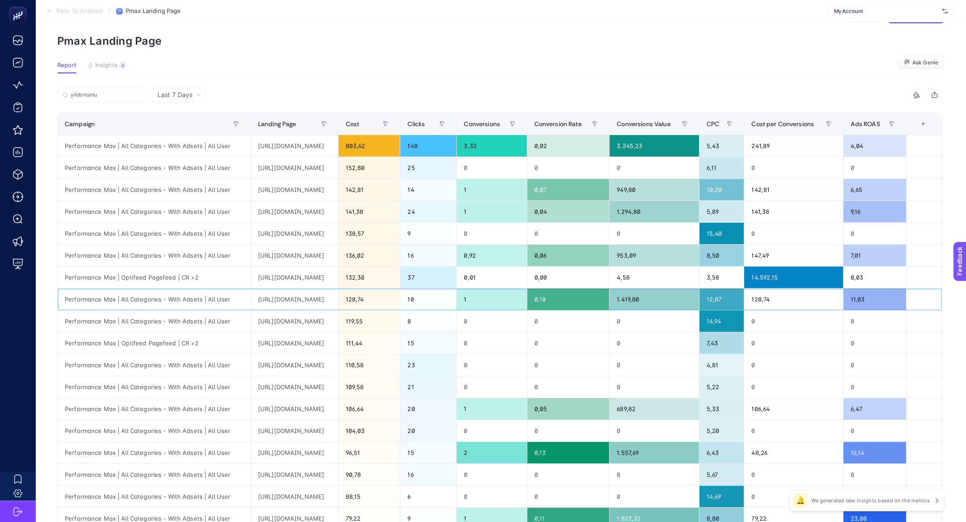
scroll to position [30, 0]
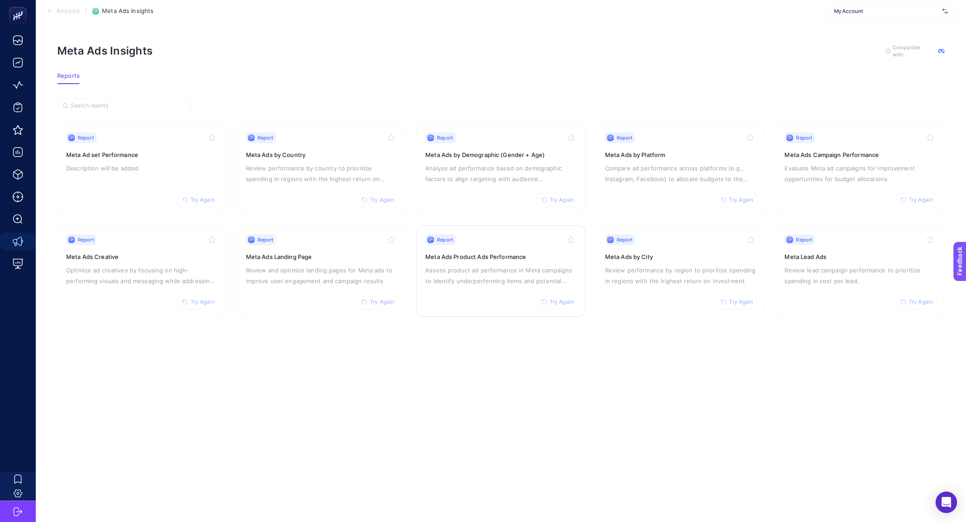
click at [518, 284] on p "Assess product ad performance in Meta campaigns to identify underperforming ite…" at bounding box center [500, 275] width 151 height 21
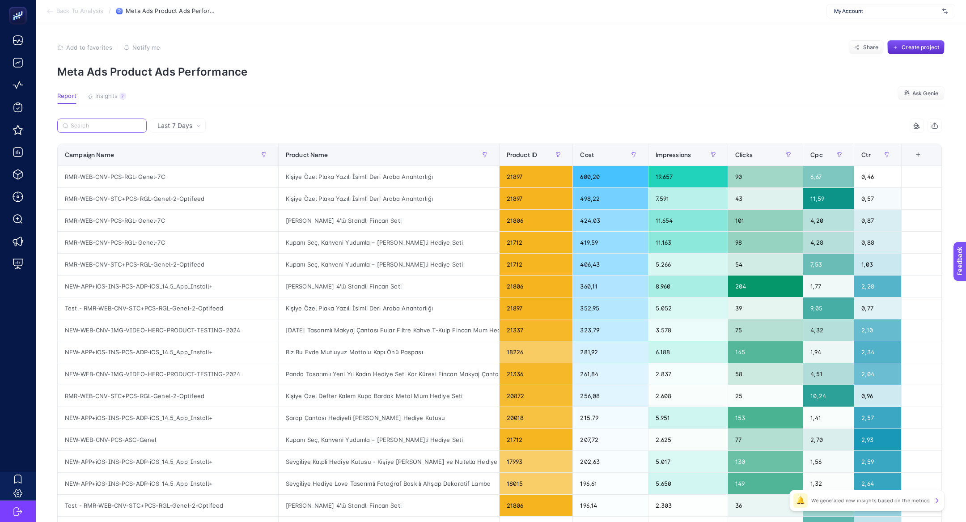
click at [113, 127] on input "Search" at bounding box center [106, 126] width 71 height 7
paste input "Şarap Çantası Hediyeli [PERSON_NAME] Hediye Kutusu"
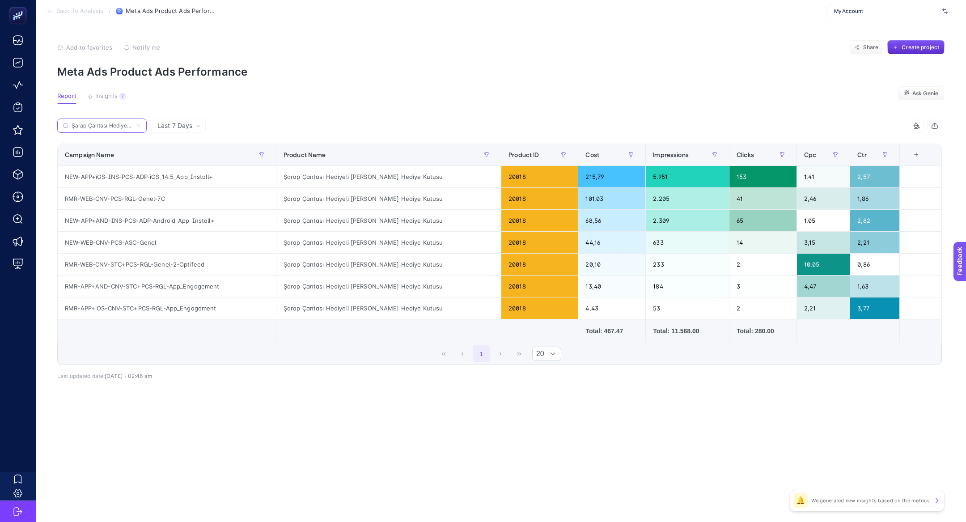
scroll to position [0, 63]
type input "Şarap Çantası Hediyeli [PERSON_NAME] Hediye Kutusu"
click at [171, 177] on div "NEW-APP+iOS-INS-PCS-ADP-iOS_14.5_App_Install+" at bounding box center [167, 176] width 218 height 21
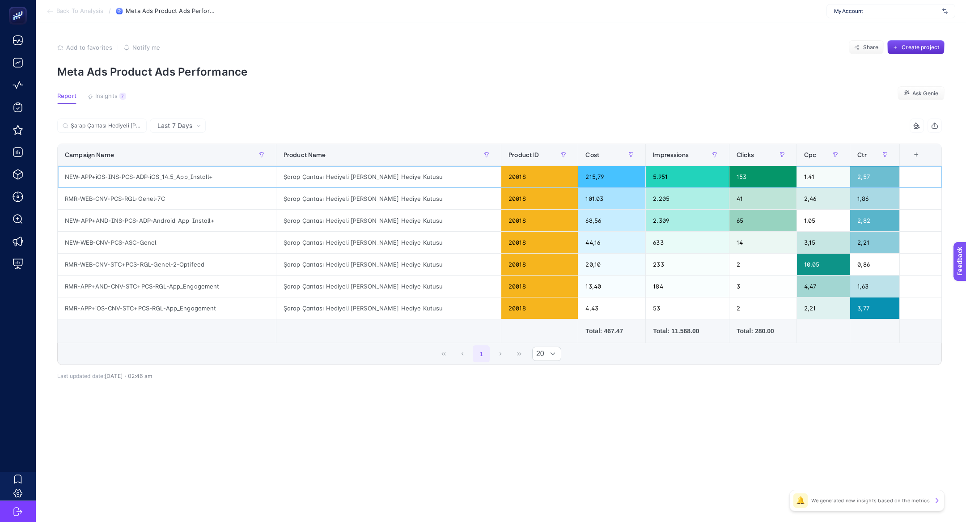
click at [171, 177] on div "NEW-APP+iOS-INS-PCS-ADP-iOS_14.5_App_Install+" at bounding box center [167, 176] width 218 height 21
click at [172, 176] on div "NEW-APP+iOS-INS-PCS-ADP-iOS_14.5_App_Install+" at bounding box center [167, 176] width 218 height 21
